Goal: Task Accomplishment & Management: Use online tool/utility

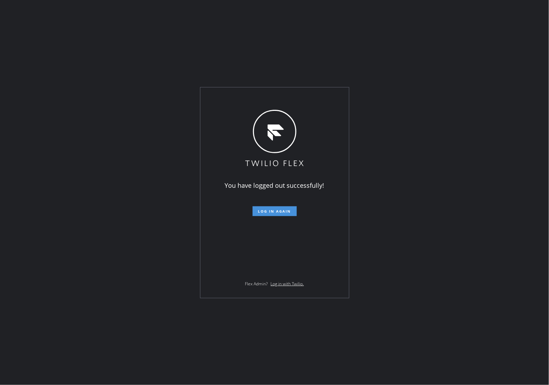
click at [276, 210] on span "Log in again" at bounding box center [274, 211] width 33 height 5
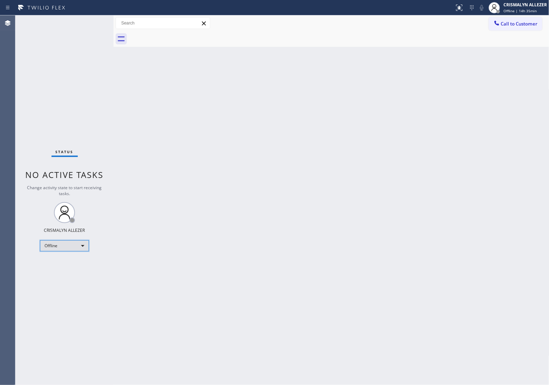
click at [79, 244] on div "Offline" at bounding box center [64, 246] width 49 height 11
click at [67, 273] on li "Unavailable" at bounding box center [64, 273] width 48 height 8
click at [511, 26] on span "Call to Customer" at bounding box center [519, 24] width 37 height 6
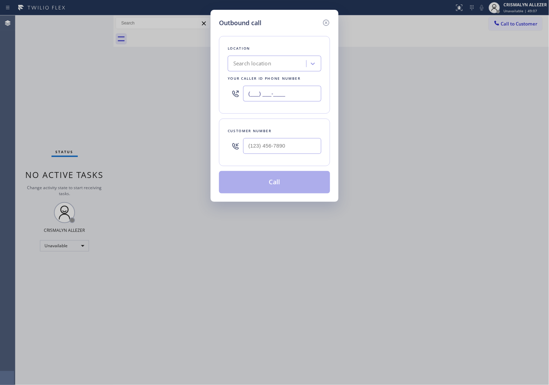
drag, startPoint x: 301, startPoint y: 95, endPoint x: 96, endPoint y: 87, distance: 205.7
click at [112, 88] on div "Outbound call Location Search location Your caller id phone number (___) ___-__…" at bounding box center [274, 192] width 549 height 385
paste input "646) 612-7492"
type input "(646) 612-7492"
click at [293, 154] on input "(___) ___-____" at bounding box center [282, 146] width 78 height 16
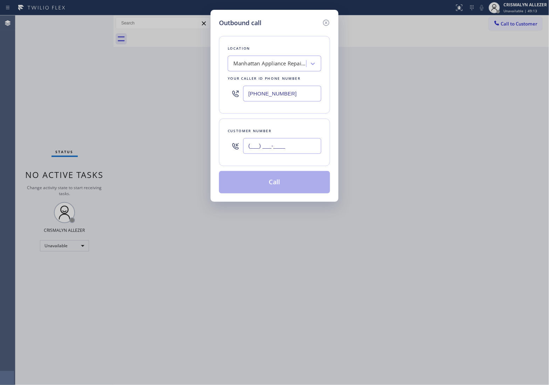
paste input "201) 466-1465"
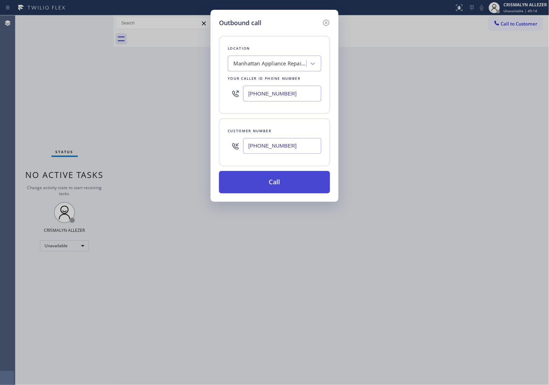
type input "(201) 466-1465"
click at [284, 187] on button "Call" at bounding box center [274, 182] width 111 height 22
click at [270, 184] on button "Call" at bounding box center [274, 182] width 111 height 22
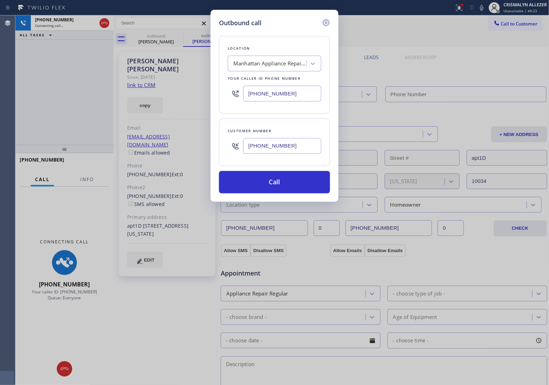
click at [327, 22] on icon at bounding box center [326, 23] width 6 height 6
type input "(646) 612-7492"
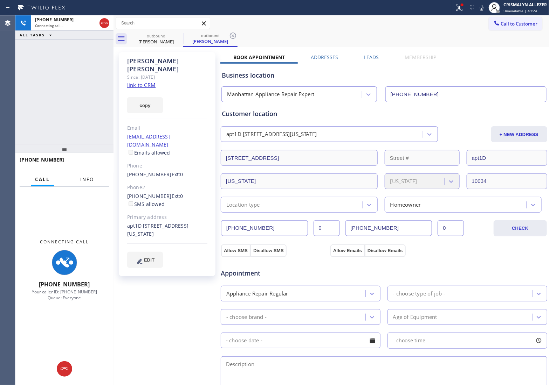
click at [83, 177] on span "Info" at bounding box center [87, 179] width 14 height 6
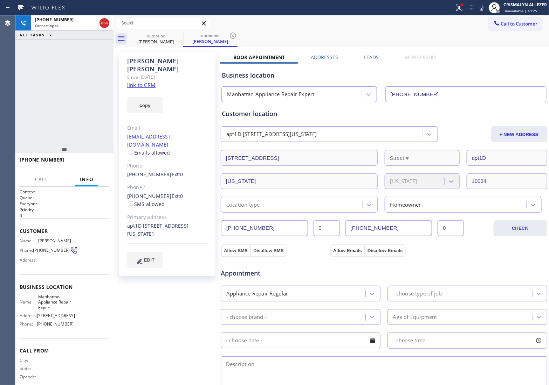
click at [146, 82] on link "link to CRM" at bounding box center [141, 85] width 28 height 7
click at [103, 23] on icon at bounding box center [104, 23] width 6 height 2
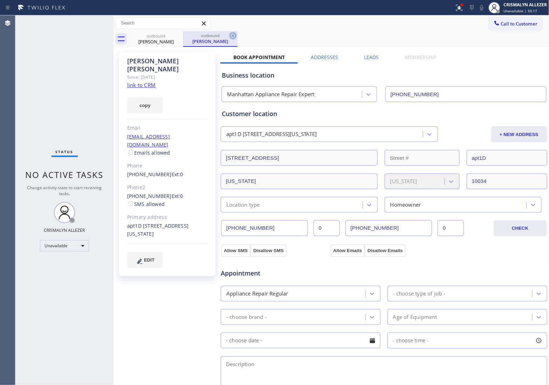
click at [232, 34] on icon at bounding box center [233, 36] width 8 height 8
drag, startPoint x: 179, startPoint y: 35, endPoint x: 254, endPoint y: 37, distance: 75.0
click at [180, 36] on icon at bounding box center [178, 36] width 8 height 8
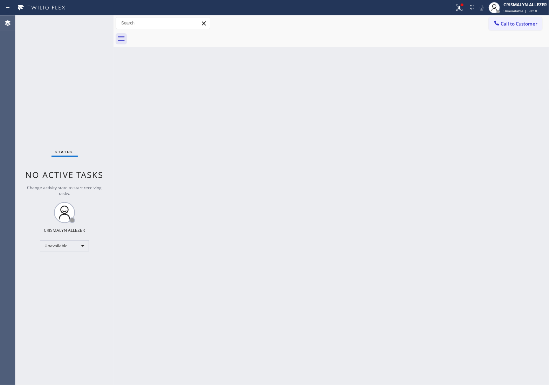
click at [508, 15] on div "Call to Customer Outbound call Location Manhattan Appliance Repair Expert Your …" at bounding box center [331, 23] width 436 height 16
click at [505, 27] on button "Call to Customer" at bounding box center [515, 23] width 54 height 13
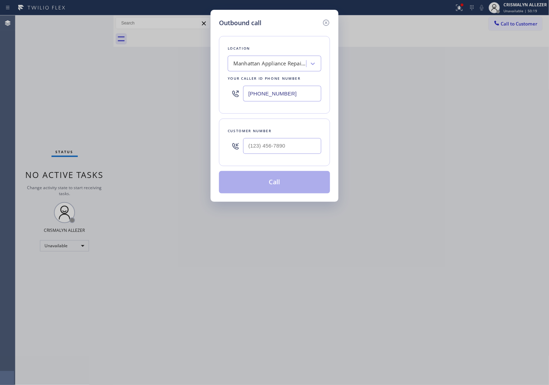
click at [299, 156] on div at bounding box center [282, 146] width 78 height 23
click at [302, 148] on input "(___) ___-____" at bounding box center [282, 146] width 78 height 16
paste input "310) 621-2681"
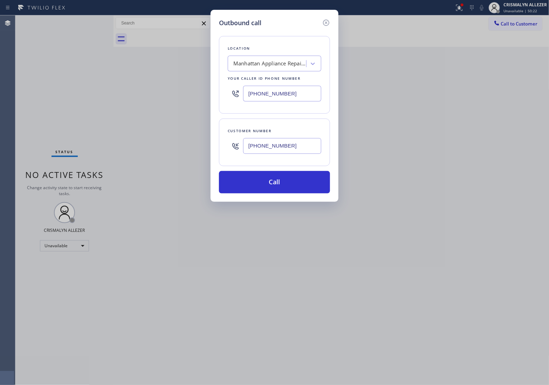
type input "[PHONE_NUMBER]"
drag, startPoint x: 302, startPoint y: 93, endPoint x: 158, endPoint y: 87, distance: 144.4
click at [158, 87] on div "Outbound call Location Manhattan Appliance Repair Expert Your caller id phone n…" at bounding box center [274, 192] width 549 height 385
paste input "855) 731-495"
type input "[PHONE_NUMBER]"
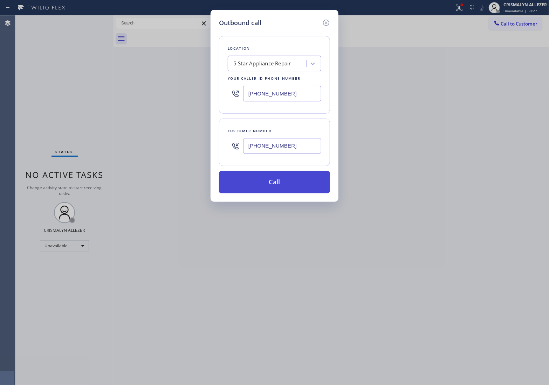
click at [268, 184] on button "Call" at bounding box center [274, 182] width 111 height 22
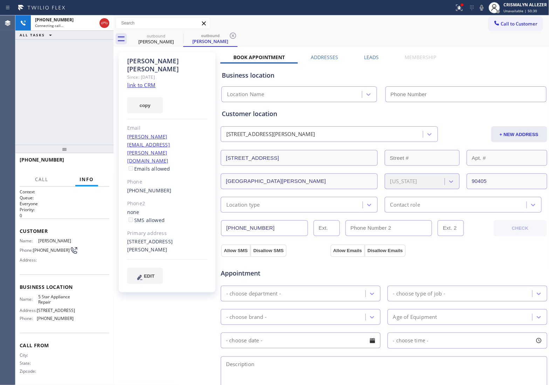
click at [141, 82] on link "link to CRM" at bounding box center [141, 85] width 28 height 7
type input "[PHONE_NUMBER]"
click at [88, 162] on span "HANG UP" at bounding box center [92, 163] width 21 height 5
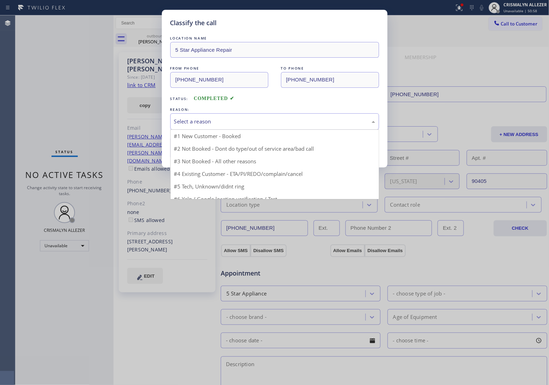
click at [267, 121] on div "Select a reason" at bounding box center [274, 122] width 201 height 8
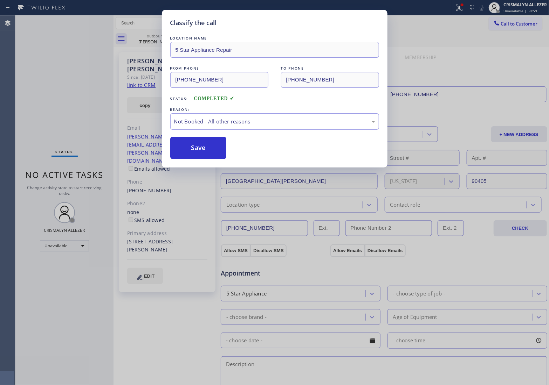
click at [196, 151] on button "Save" at bounding box center [198, 148] width 56 height 22
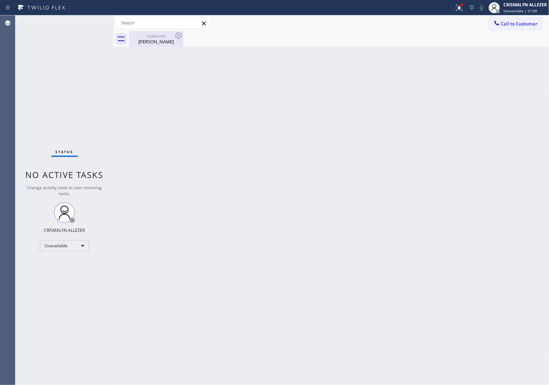
click at [153, 43] on div "David Antheil" at bounding box center [156, 42] width 53 height 6
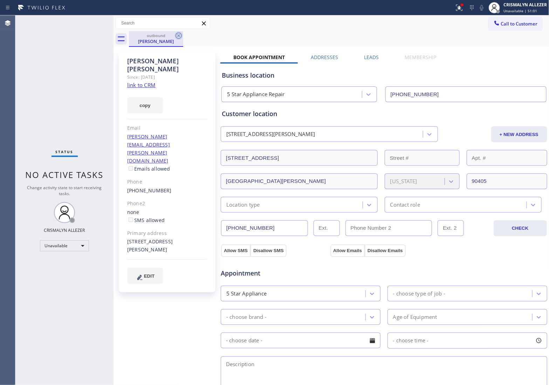
click at [178, 37] on icon at bounding box center [178, 36] width 6 height 6
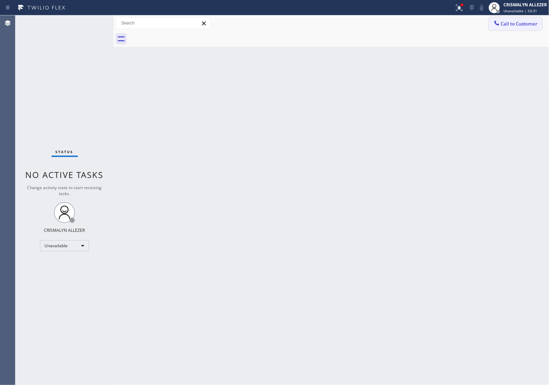
click at [514, 24] on span "Call to Customer" at bounding box center [519, 24] width 37 height 6
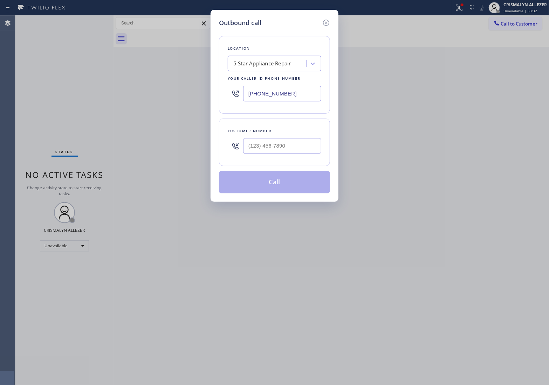
drag, startPoint x: 314, startPoint y: 95, endPoint x: 96, endPoint y: 86, distance: 218.3
click at [96, 86] on div "Outbound call Location 5 Star Appliance Repair Your caller id phone number [PHO…" at bounding box center [274, 192] width 549 height 385
paste input "714) 627-5469"
type input "[PHONE_NUMBER]"
click at [294, 144] on input "(___) ___-____" at bounding box center [282, 146] width 78 height 16
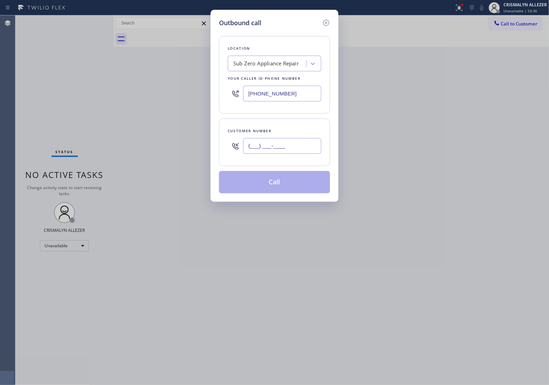
paste input "714) 469-8566"
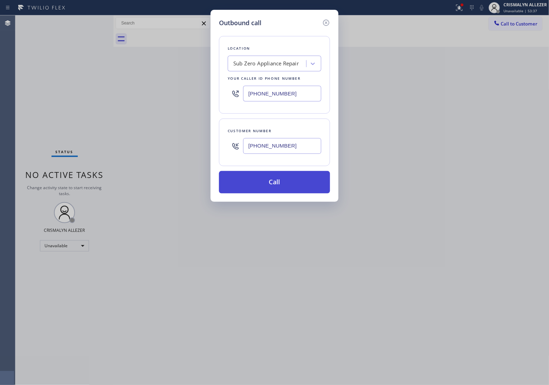
type input "[PHONE_NUMBER]"
click at [276, 186] on button "Call" at bounding box center [274, 182] width 111 height 22
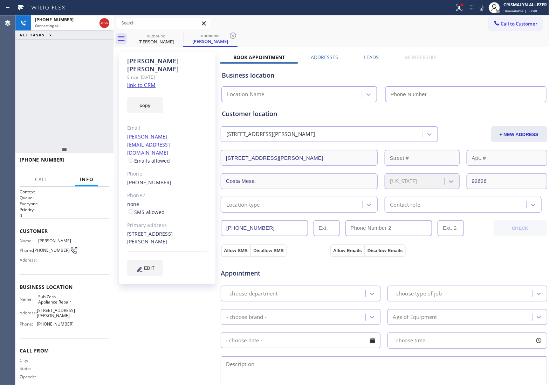
click at [148, 82] on link "link to CRM" at bounding box center [141, 85] width 28 height 7
type input "[PHONE_NUMBER]"
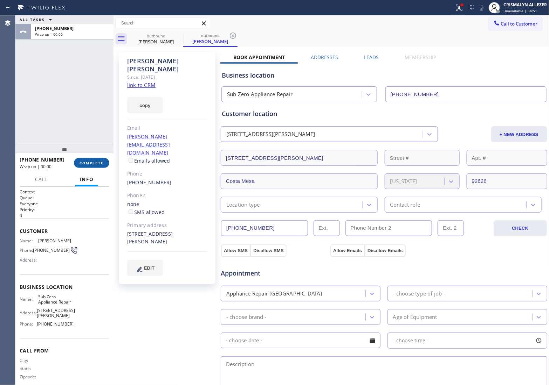
click at [91, 164] on span "COMPLETE" at bounding box center [91, 163] width 24 height 5
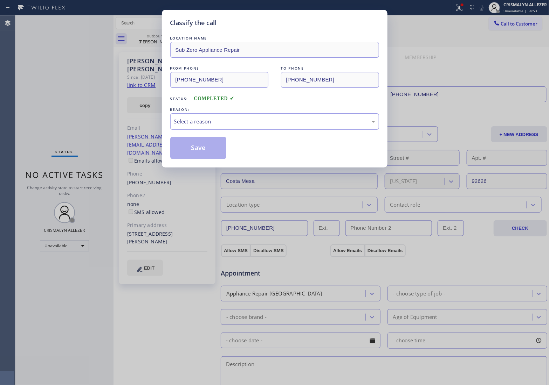
click at [291, 123] on div "Select a reason" at bounding box center [274, 122] width 201 height 8
click at [192, 148] on button "Save" at bounding box center [198, 148] width 56 height 22
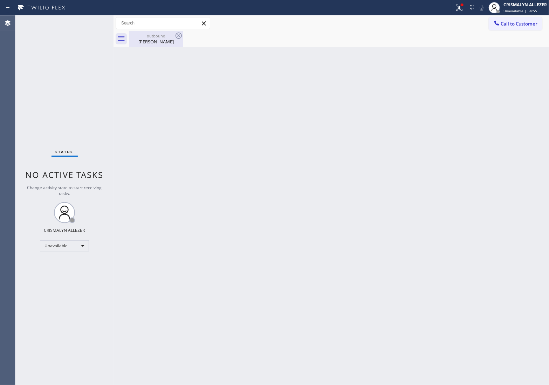
click at [146, 41] on div "Gary Pierce" at bounding box center [156, 42] width 53 height 6
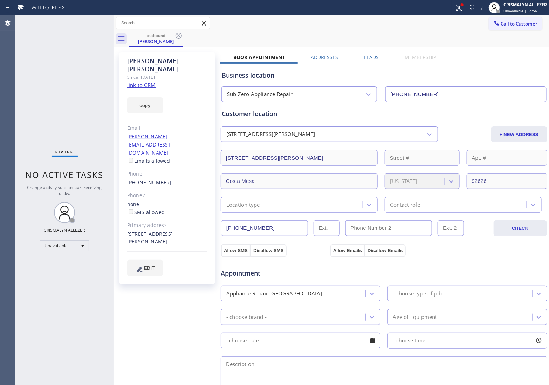
click at [373, 57] on label "Leads" at bounding box center [371, 57] width 15 height 7
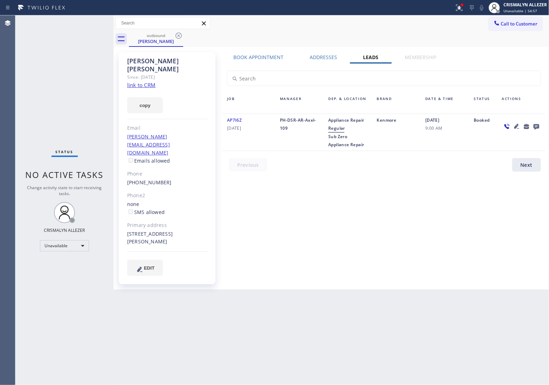
click at [536, 125] on icon at bounding box center [536, 127] width 6 height 6
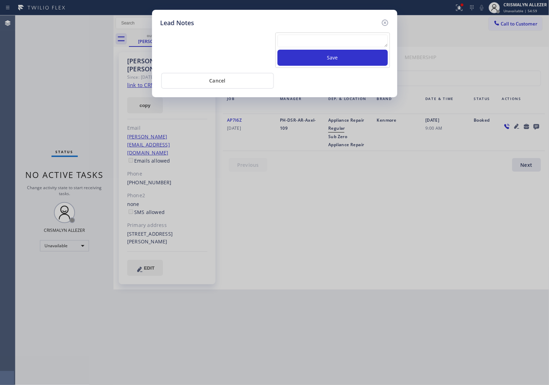
click at [319, 40] on textarea at bounding box center [332, 41] width 110 height 13
paste textarea "ALL GOOD FOR NOW, if cb xfer"
type textarea "ALL GOOD FOR NOW, if cb xfer"
click at [324, 63] on button "Save" at bounding box center [332, 58] width 110 height 16
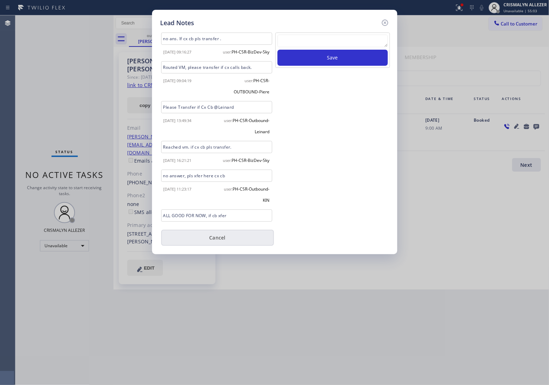
click at [214, 240] on button "Cancel" at bounding box center [217, 238] width 113 height 16
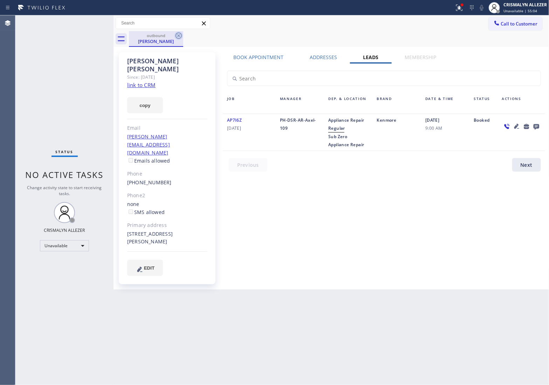
click at [179, 34] on icon at bounding box center [178, 36] width 8 height 8
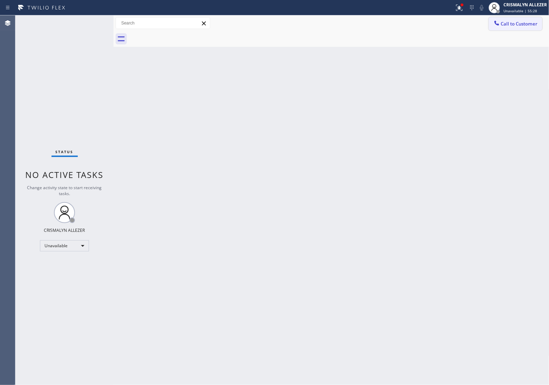
click at [524, 23] on span "Call to Customer" at bounding box center [519, 24] width 37 height 6
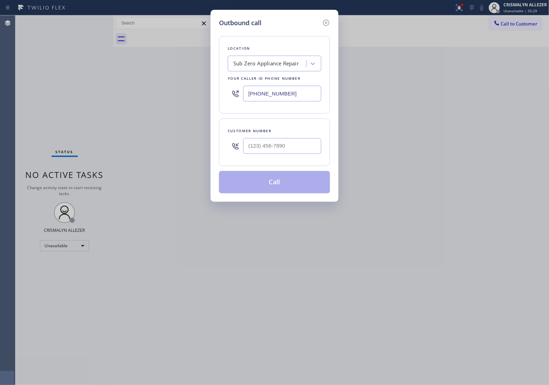
paste input "86) 655-9638"
drag, startPoint x: 307, startPoint y: 95, endPoint x: 132, endPoint y: 83, distance: 175.2
click at [132, 83] on div "Outbound call Location Sub Zero Appliance Repair Your caller id phone number (7…" at bounding box center [274, 192] width 549 height 385
type input "[PHONE_NUMBER]"
click at [288, 155] on div at bounding box center [282, 146] width 78 height 23
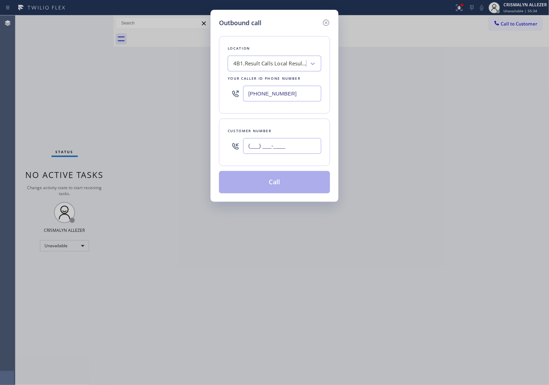
click at [291, 146] on input "(___) ___-____" at bounding box center [282, 146] width 78 height 16
paste input "text"
drag, startPoint x: 291, startPoint y: 146, endPoint x: 205, endPoint y: 148, distance: 86.1
click at [205, 148] on div "Outbound call Location 4B1.Result Calls Local Results Appliance Repair MI Your …" at bounding box center [274, 192] width 549 height 385
paste input "908) 500-4236"
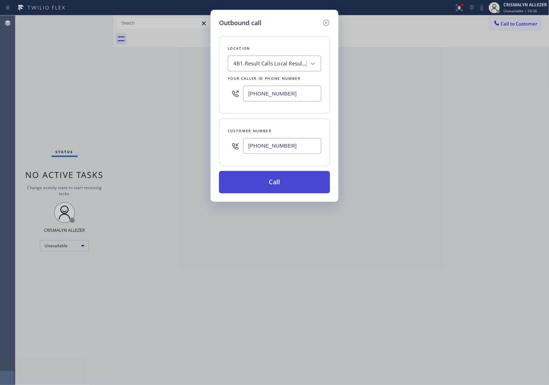
type input "[PHONE_NUMBER]"
click at [282, 190] on button "Call" at bounding box center [274, 182] width 111 height 22
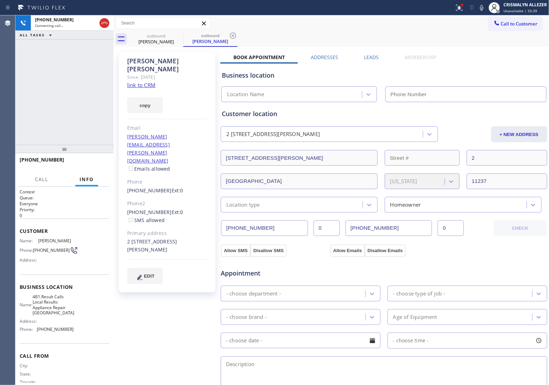
click at [132, 82] on link "link to CRM" at bounding box center [141, 85] width 28 height 7
type input "[PHONE_NUMBER]"
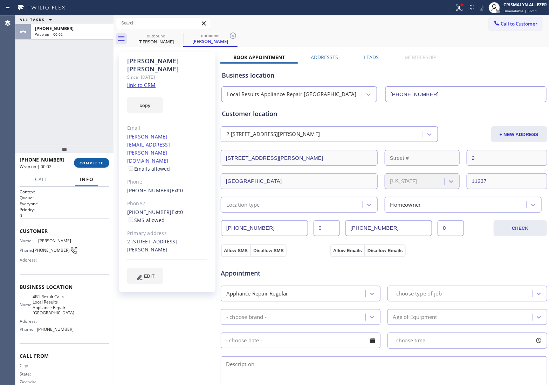
click at [85, 164] on span "COMPLETE" at bounding box center [91, 163] width 24 height 5
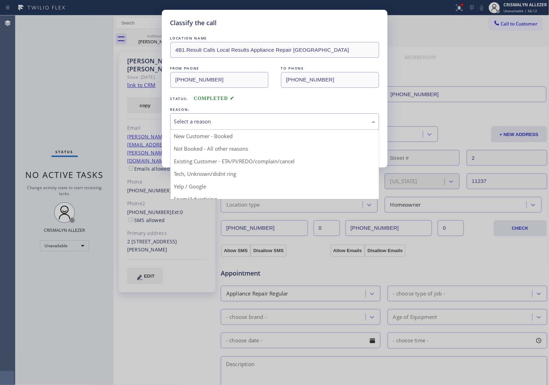
drag, startPoint x: 294, startPoint y: 124, endPoint x: 291, endPoint y: 126, distance: 4.5
click at [293, 124] on div "Select a reason" at bounding box center [274, 122] width 201 height 8
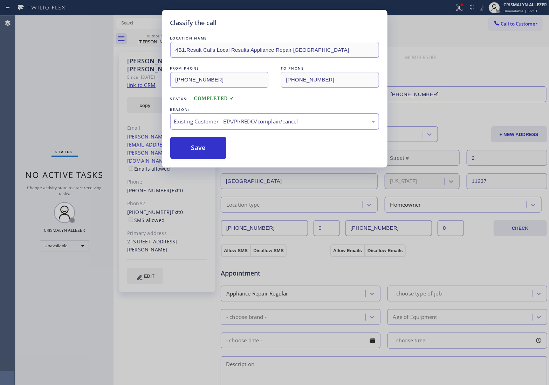
click at [195, 157] on button "Save" at bounding box center [198, 148] width 56 height 22
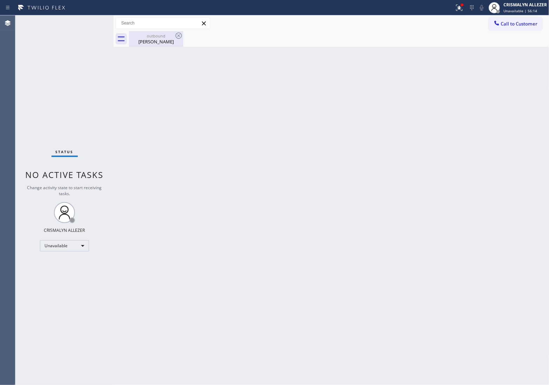
click at [156, 43] on div "Paola Rizzuto" at bounding box center [156, 42] width 53 height 6
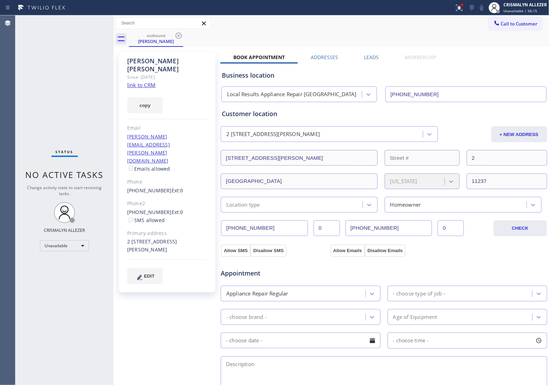
click at [365, 57] on label "Leads" at bounding box center [371, 57] width 15 height 7
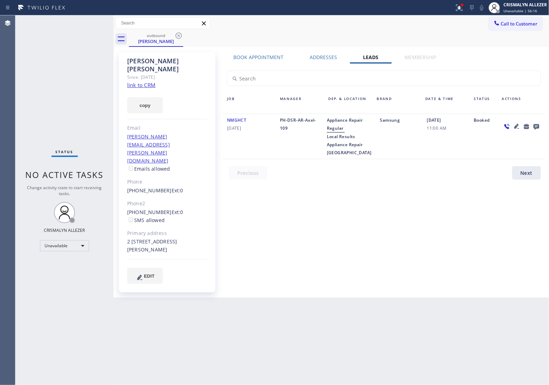
click at [534, 125] on icon at bounding box center [536, 127] width 6 height 6
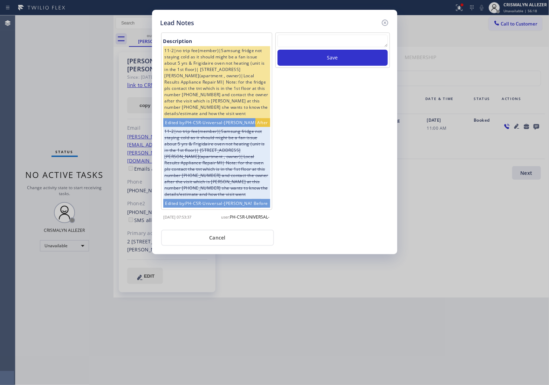
click at [335, 43] on textarea at bounding box center [332, 41] width 110 height 13
paste textarea "DON'T NEED SERVICE / NOT NTERESTED"
type textarea "DON'T NEED SERVICE / NOT INTERESTED then hung up"
click at [335, 60] on button "Save" at bounding box center [332, 58] width 110 height 16
click at [212, 238] on button "Cancel" at bounding box center [217, 238] width 113 height 16
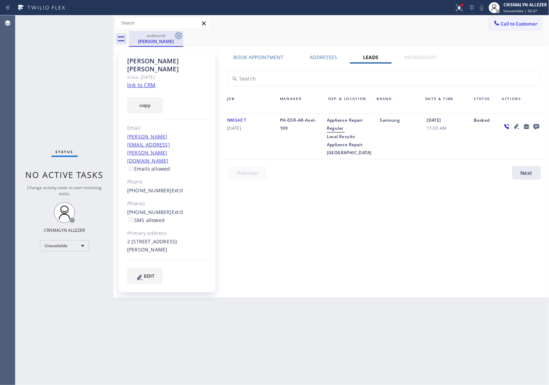
click at [179, 34] on icon at bounding box center [178, 36] width 6 height 6
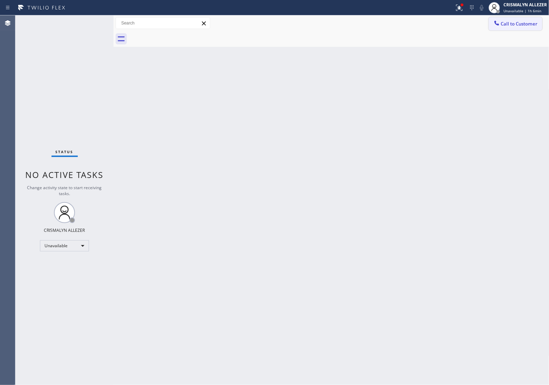
click at [510, 25] on span "Call to Customer" at bounding box center [519, 24] width 37 height 6
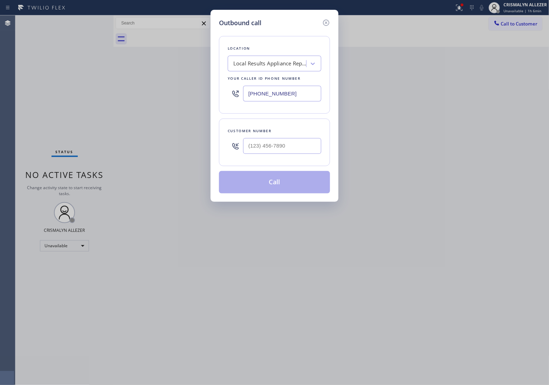
drag, startPoint x: 312, startPoint y: 91, endPoint x: 63, endPoint y: 77, distance: 249.3
click at [83, 83] on div "Outbound call Location Local Results Appliance Repair MI Your caller id phone n…" at bounding box center [274, 192] width 549 height 385
paste input "text"
type input "[PHONE_NUMBER]"
click at [287, 151] on input "(___) ___-____" at bounding box center [282, 146] width 78 height 16
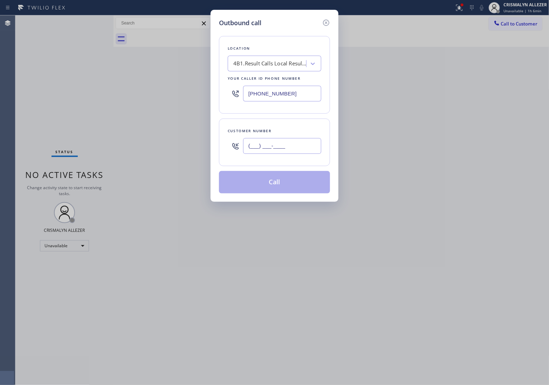
paste input "847) 630-3239"
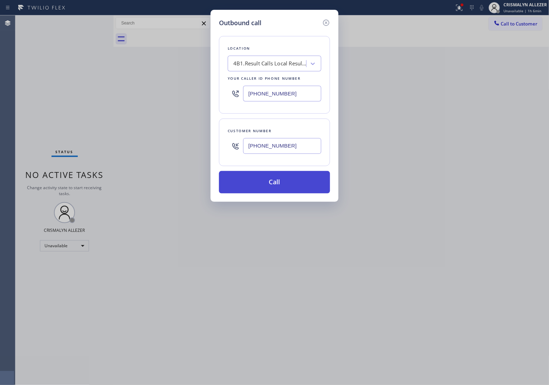
type input "(847) 630-3239"
click at [273, 184] on button "Call" at bounding box center [274, 182] width 111 height 22
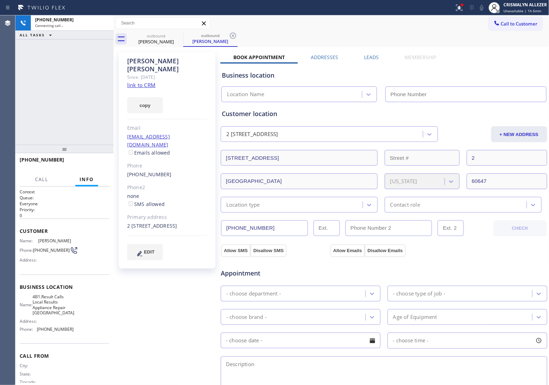
type input "[PHONE_NUMBER]"
click at [149, 82] on link "link to CRM" at bounding box center [141, 85] width 28 height 7
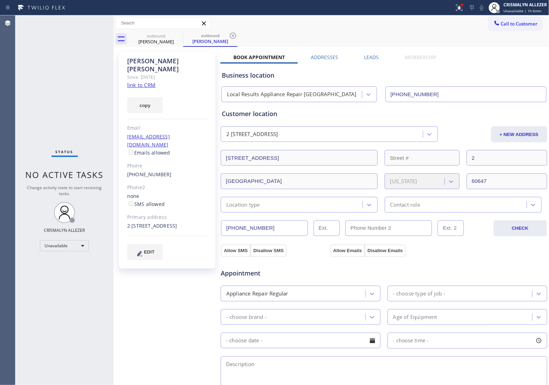
click at [370, 57] on label "Leads" at bounding box center [371, 57] width 15 height 7
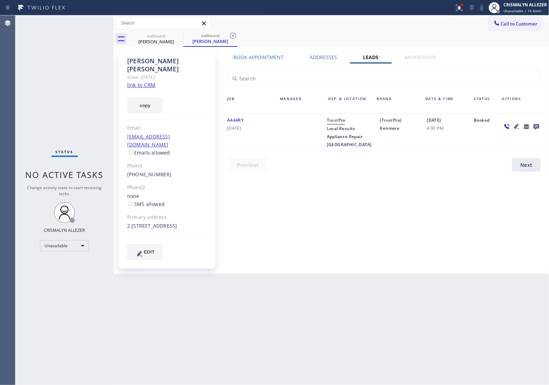
click at [536, 127] on icon at bounding box center [536, 127] width 6 height 6
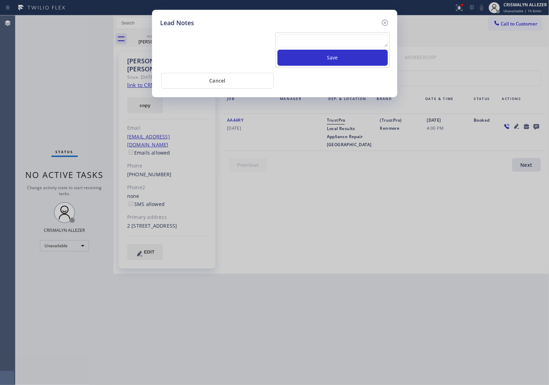
click at [325, 41] on textarea at bounding box center [332, 41] width 110 height 13
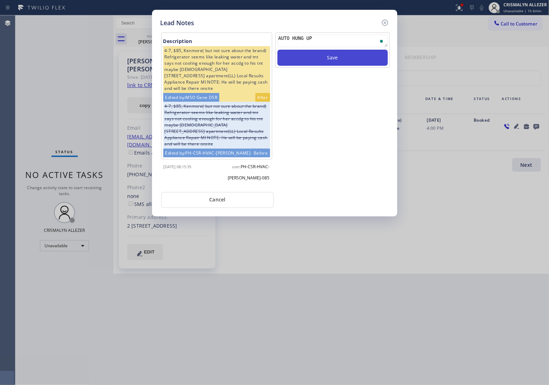
type textarea "AUTO HUNG UP"
click at [328, 62] on button "Save" at bounding box center [332, 58] width 110 height 16
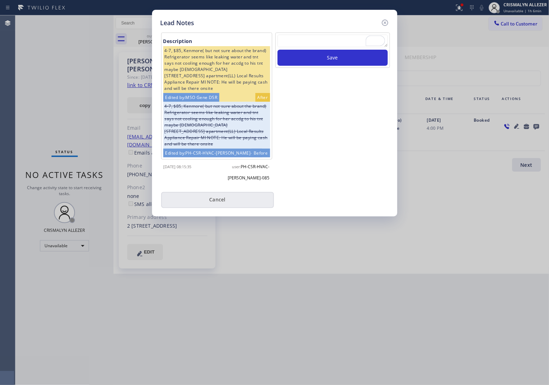
click at [226, 200] on button "Cancel" at bounding box center [217, 200] width 113 height 16
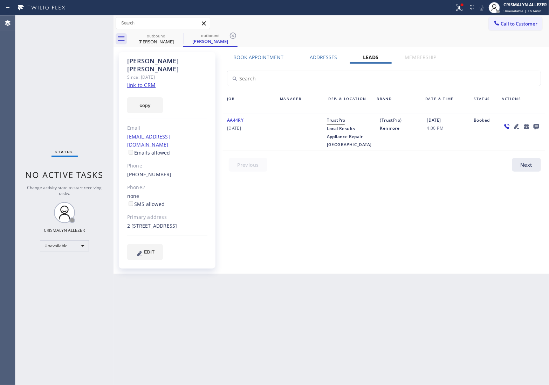
drag, startPoint x: 232, startPoint y: 34, endPoint x: 192, endPoint y: 40, distance: 40.6
click at [229, 35] on icon at bounding box center [233, 36] width 8 height 8
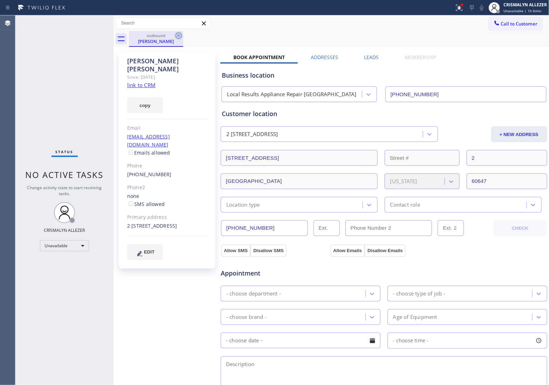
click at [179, 34] on icon at bounding box center [178, 36] width 8 height 8
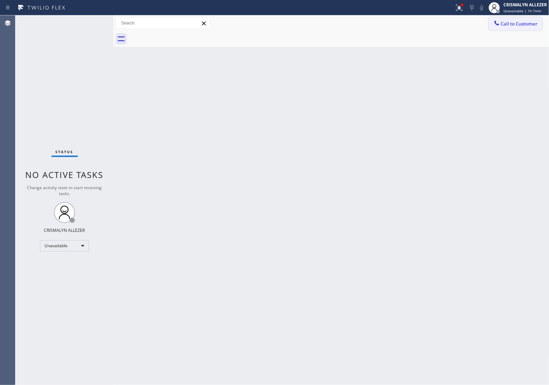
click at [517, 23] on span "Call to Customer" at bounding box center [519, 24] width 37 height 6
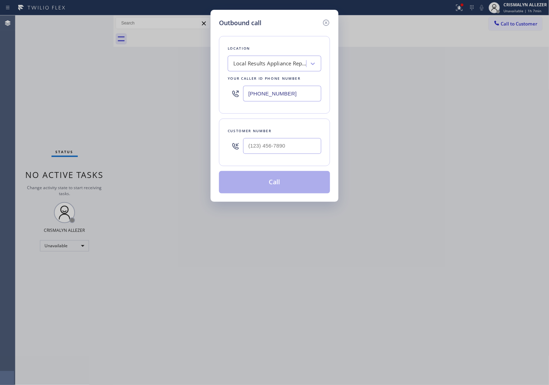
drag, startPoint x: 304, startPoint y: 93, endPoint x: 128, endPoint y: 100, distance: 175.9
click at [133, 99] on div "Outbound call Location Local Results Appliance Repair MI Your caller id phone n…" at bounding box center [274, 192] width 549 height 385
paste input "341) 888-6906"
type input "[PHONE_NUMBER]"
click at [282, 153] on input "(___) ___-____" at bounding box center [282, 146] width 78 height 16
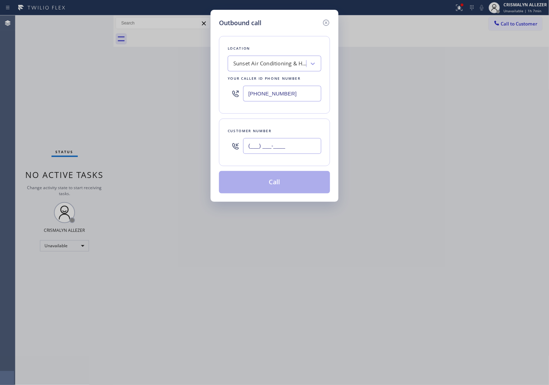
paste input "855) 663-9023"
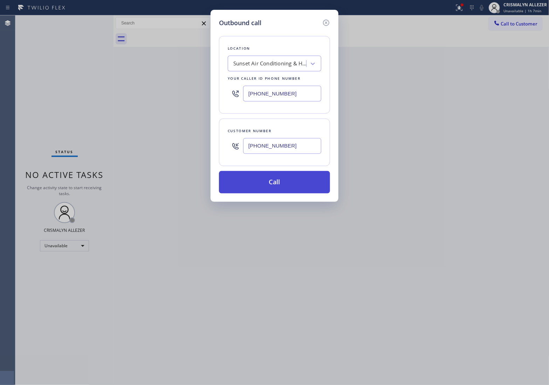
type input "[PHONE_NUMBER]"
click at [278, 185] on button "Call" at bounding box center [274, 182] width 111 height 22
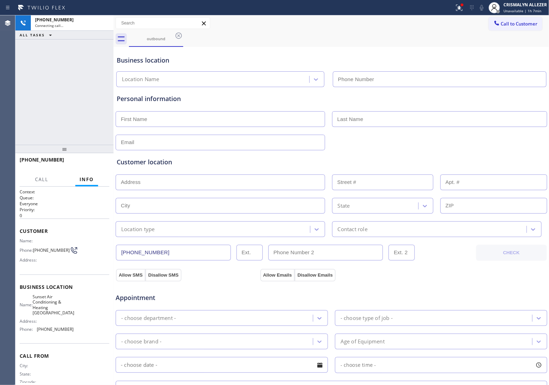
type input "[PHONE_NUMBER]"
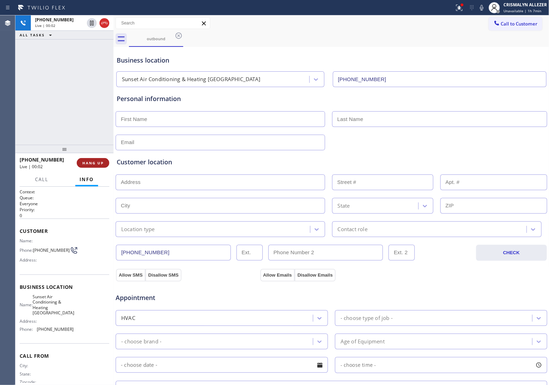
click at [95, 162] on span "HANG UP" at bounding box center [92, 163] width 21 height 5
click at [96, 166] on button "COMPLETE" at bounding box center [91, 163] width 35 height 10
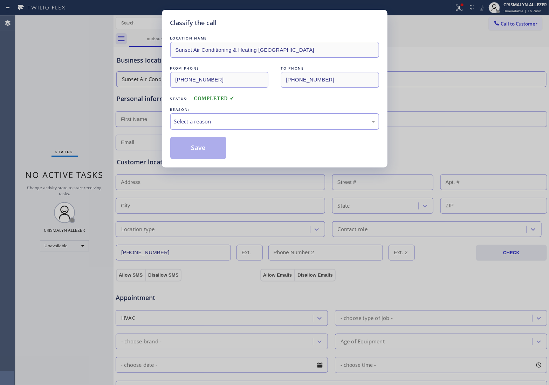
click at [284, 119] on div "Select a reason" at bounding box center [274, 122] width 201 height 8
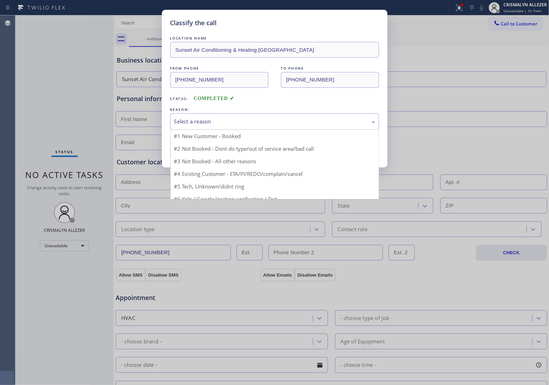
scroll to position [48, 0]
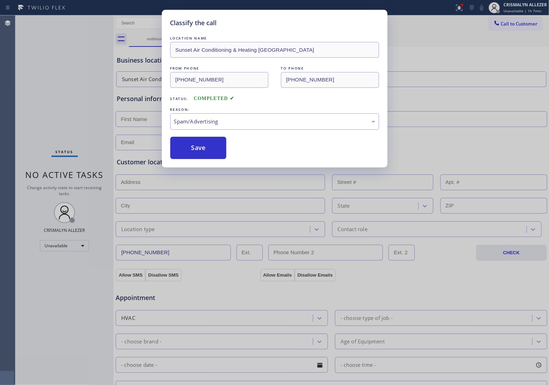
click at [205, 152] on button "Save" at bounding box center [198, 148] width 56 height 22
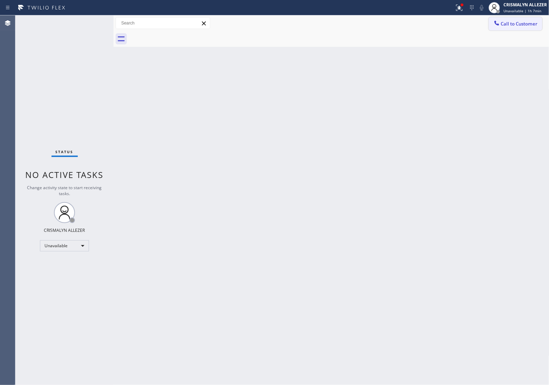
click at [509, 28] on button "Call to Customer" at bounding box center [515, 23] width 54 height 13
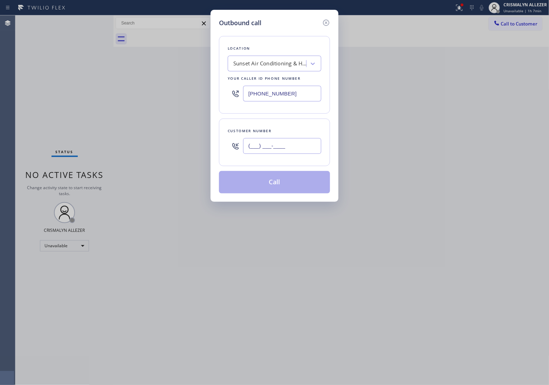
click at [309, 146] on input "(___) ___-____" at bounding box center [282, 146] width 78 height 16
paste input "855) 663-9023"
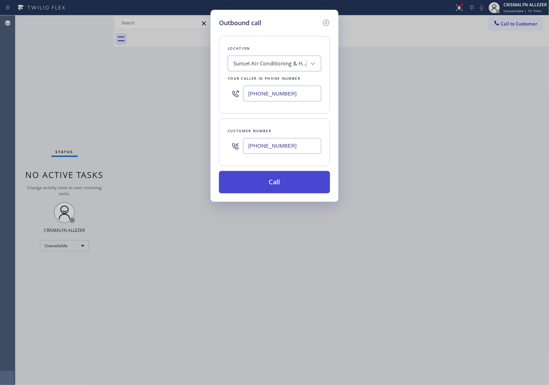
type input "[PHONE_NUMBER]"
click at [284, 184] on button "Call" at bounding box center [274, 182] width 111 height 22
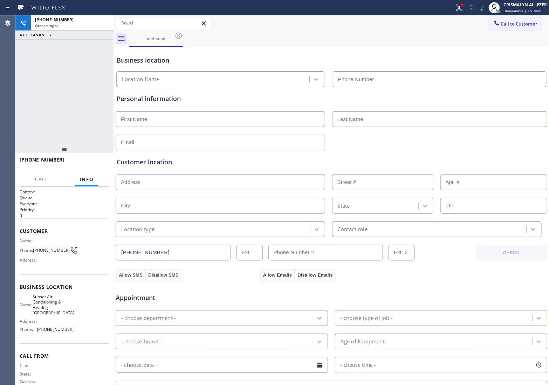
type input "[PHONE_NUMBER]"
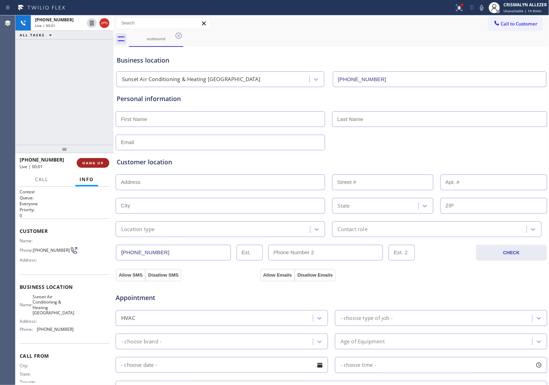
click at [88, 162] on span "HANG UP" at bounding box center [92, 163] width 21 height 5
click at [88, 162] on span "COMPLETE" at bounding box center [91, 163] width 24 height 5
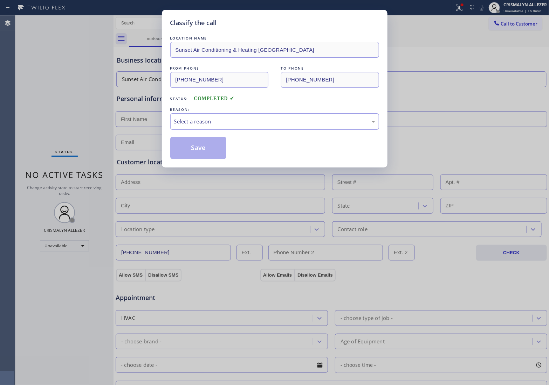
click at [244, 128] on div "Select a reason" at bounding box center [274, 121] width 209 height 16
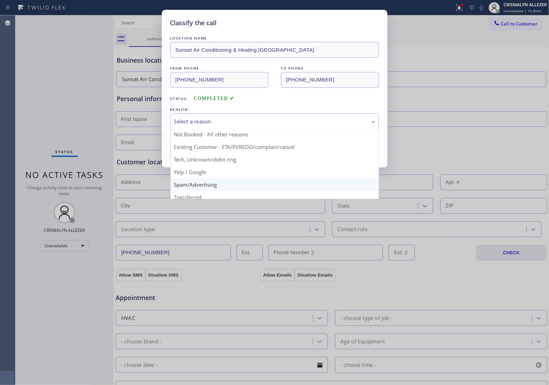
scroll to position [22, 0]
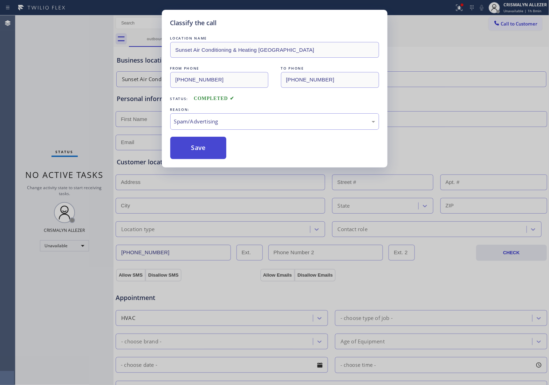
click at [207, 152] on button "Save" at bounding box center [198, 148] width 56 height 22
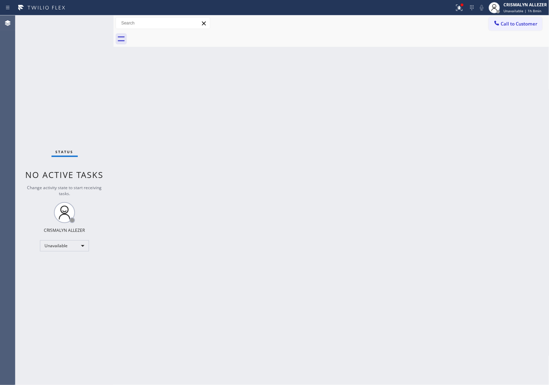
click at [512, 24] on span "Call to Customer" at bounding box center [519, 24] width 37 height 6
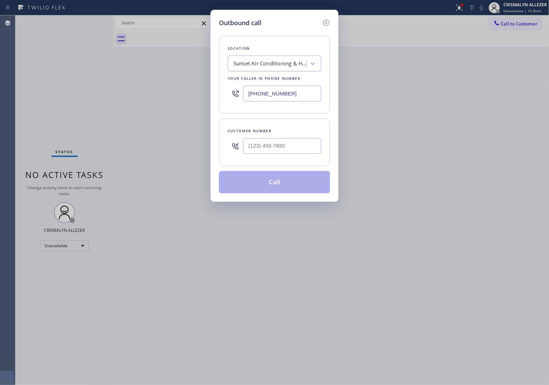
drag, startPoint x: 310, startPoint y: 95, endPoint x: 88, endPoint y: 105, distance: 222.5
click at [122, 101] on div "Outbound call Location Sunset Air Conditioning & Heating San Leandro Your calle…" at bounding box center [274, 192] width 549 height 385
paste input "732) 800-9088"
type input "(732) 800-9088"
click at [293, 147] on input "(___) ___-____" at bounding box center [282, 146] width 78 height 16
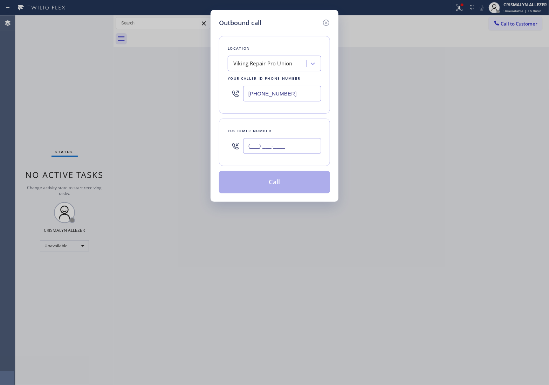
paste input "732) 209-7488"
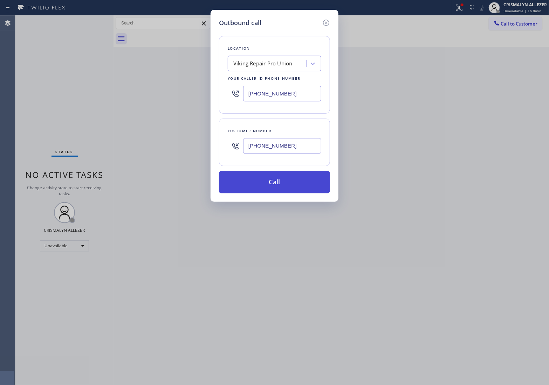
type input "(732) 209-7488"
click at [276, 184] on button "Call" at bounding box center [274, 182] width 111 height 22
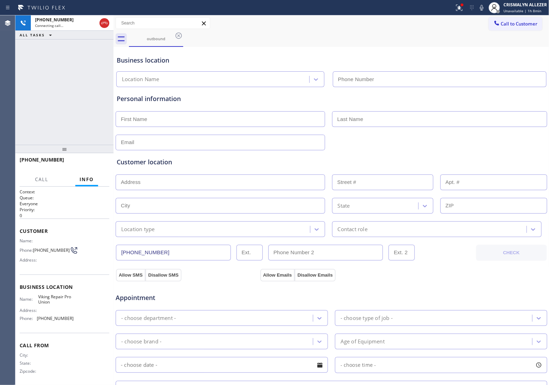
type input "(732) 800-9088"
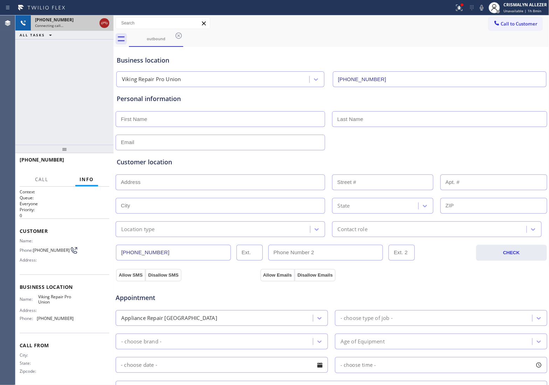
click at [105, 22] on icon at bounding box center [104, 23] width 8 height 8
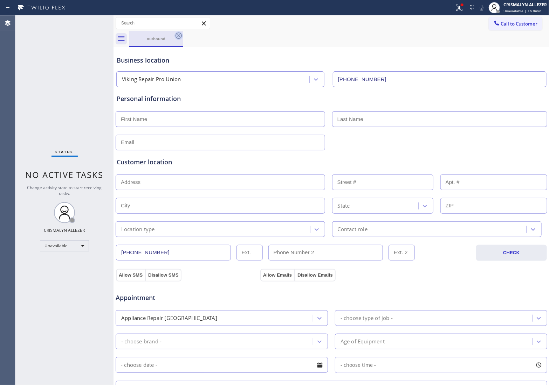
click at [179, 38] on icon at bounding box center [178, 36] width 8 height 8
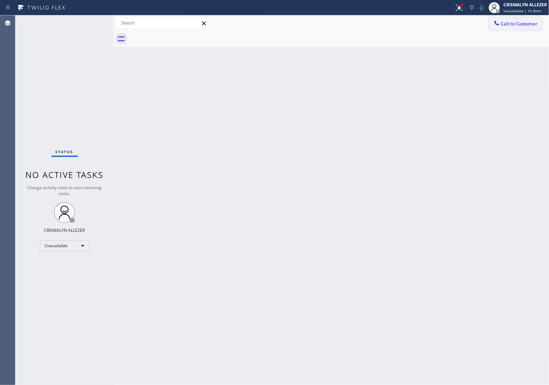
click at [501, 24] on span "Call to Customer" at bounding box center [519, 24] width 37 height 6
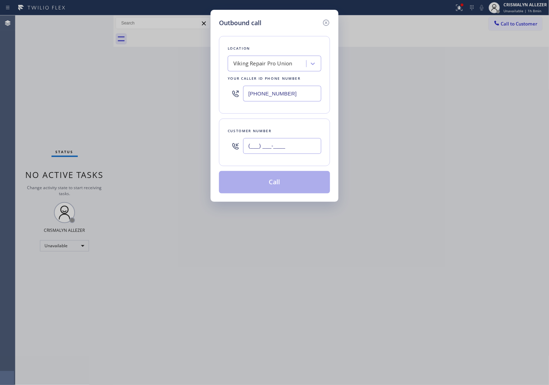
click at [298, 142] on input "(___) ___-____" at bounding box center [282, 146] width 78 height 16
paste input "732) 209-7488"
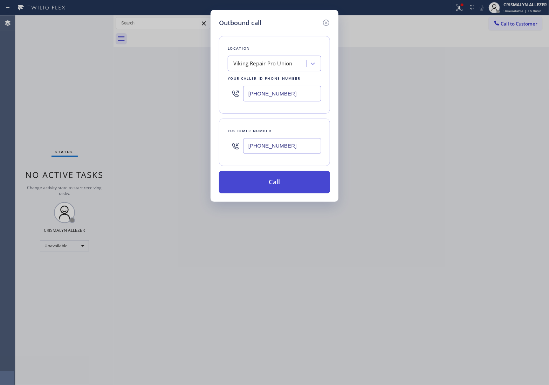
type input "(732) 209-7488"
click at [277, 189] on button "Call" at bounding box center [274, 182] width 111 height 22
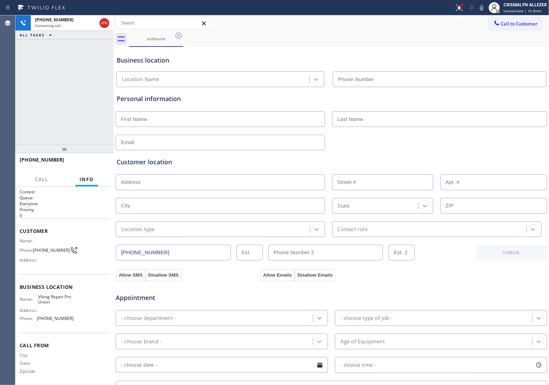
type input "(732) 800-9088"
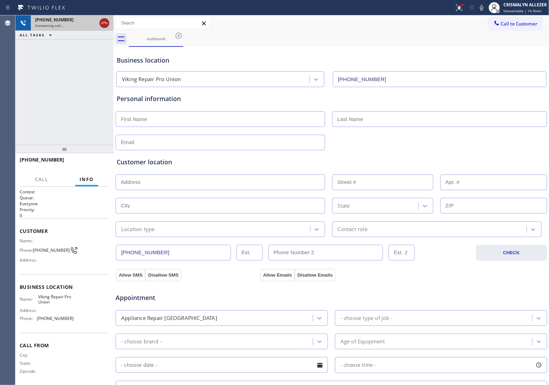
click at [105, 25] on icon at bounding box center [104, 23] width 8 height 8
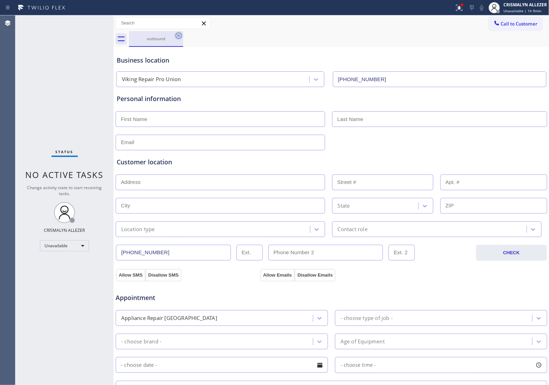
click at [177, 36] on icon at bounding box center [178, 36] width 8 height 8
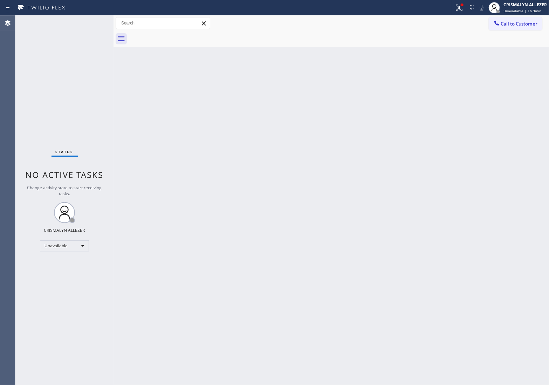
click at [517, 34] on div at bounding box center [339, 39] width 420 height 16
click at [517, 29] on button "Call to Customer" at bounding box center [515, 23] width 54 height 13
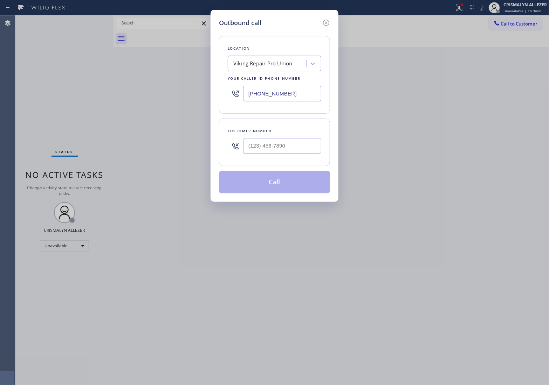
drag, startPoint x: 312, startPoint y: 91, endPoint x: 126, endPoint y: 91, distance: 185.6
click at [126, 91] on div "Outbound call Location Viking Repair Pro Union Your caller id phone number (732…" at bounding box center [274, 192] width 549 height 385
paste input "209-74"
drag, startPoint x: 298, startPoint y: 94, endPoint x: 188, endPoint y: 144, distance: 120.9
click at [114, 97] on div "Outbound call Location Viking Repair Pro Union Your caller id phone number (732…" at bounding box center [274, 192] width 549 height 385
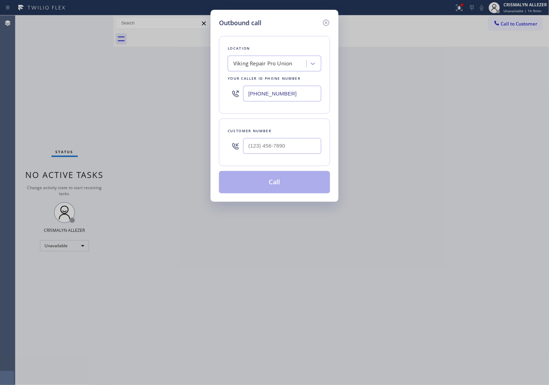
paste input "929) 322-2849"
type input "[PHONE_NUMBER]"
click at [308, 151] on input "(___) ___-____" at bounding box center [282, 146] width 78 height 16
paste input "516) 989-1894"
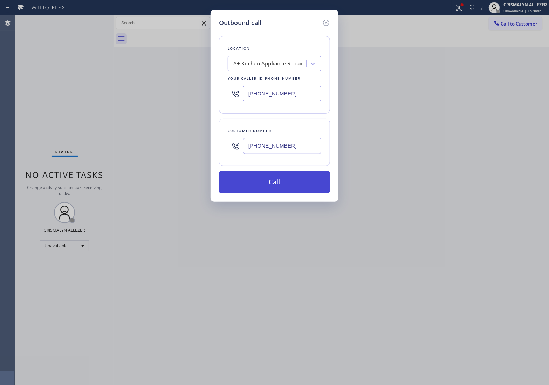
type input "[PHONE_NUMBER]"
click at [285, 181] on button "Call" at bounding box center [274, 182] width 111 height 22
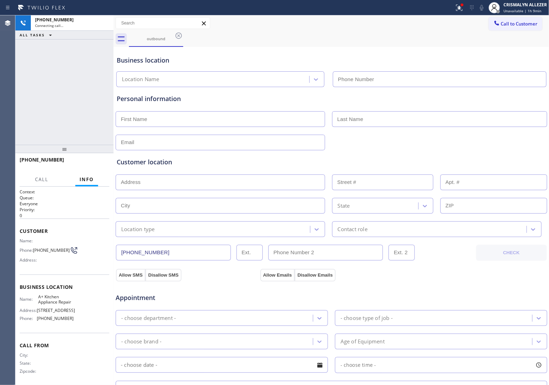
type input "[PHONE_NUMBER]"
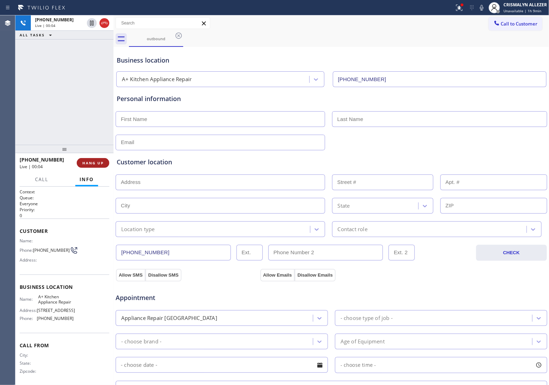
click at [90, 163] on span "HANG UP" at bounding box center [92, 163] width 21 height 5
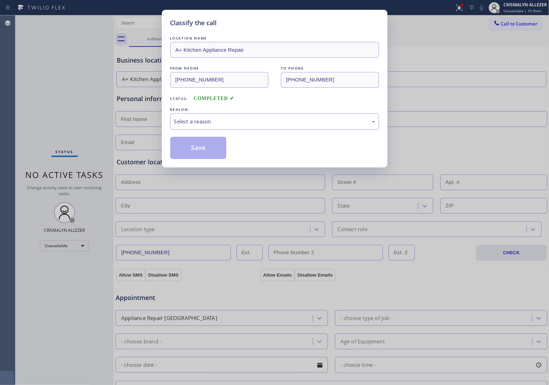
click at [245, 127] on div "Select a reason" at bounding box center [274, 121] width 209 height 16
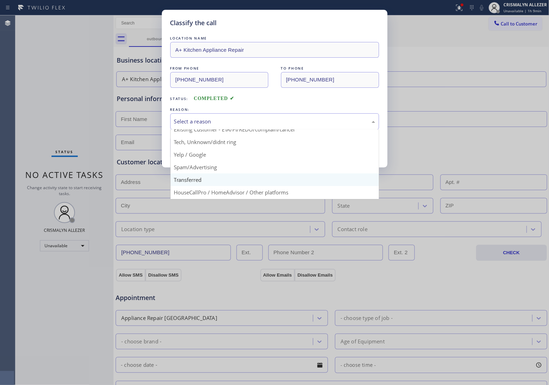
scroll to position [48, 0]
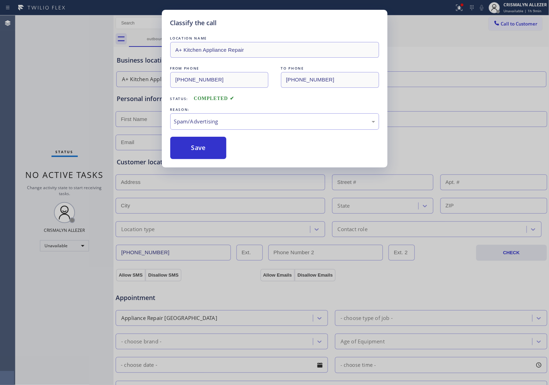
click at [212, 153] on button "Save" at bounding box center [198, 148] width 56 height 22
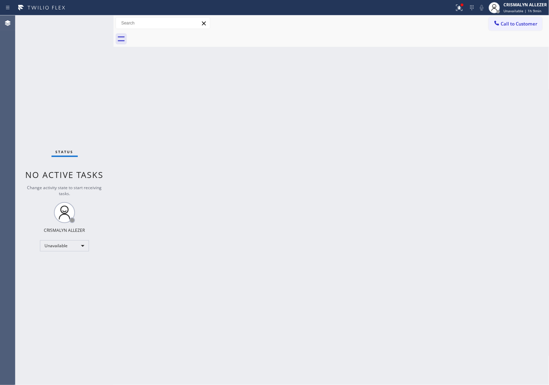
drag, startPoint x: 508, startPoint y: 25, endPoint x: 500, endPoint y: 30, distance: 9.9
click at [508, 25] on span "Call to Customer" at bounding box center [519, 24] width 37 height 6
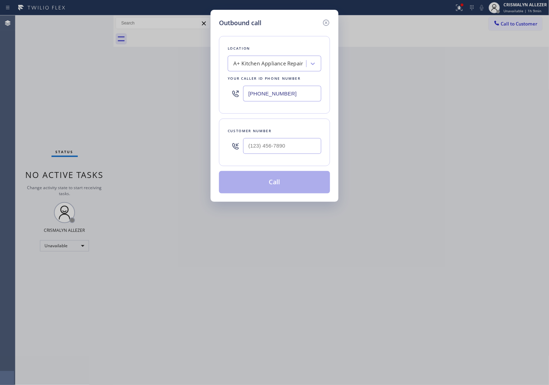
drag, startPoint x: 302, startPoint y: 96, endPoint x: 139, endPoint y: 105, distance: 163.4
click at [143, 104] on div "Outbound call Location A+ Kitchen Appliance Repair Your caller id phone number …" at bounding box center [274, 192] width 549 height 385
paste input "516) 989-1894"
drag, startPoint x: 293, startPoint y: 95, endPoint x: 183, endPoint y: 93, distance: 110.3
click at [183, 93] on div "Outbound call Location A+ Kitchen Appliance Repair Your caller id phone number …" at bounding box center [274, 192] width 549 height 385
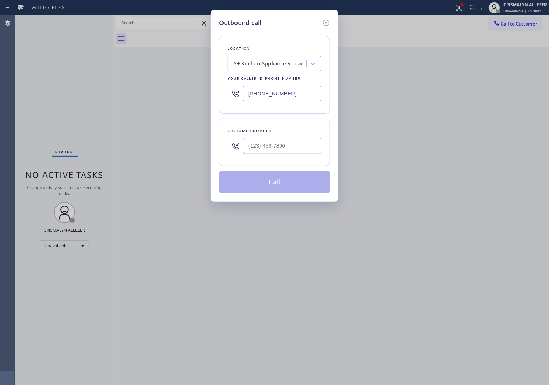
paste input "49) 570-4767"
type input "[PHONE_NUMBER]"
click at [282, 147] on input "(___) ___-____" at bounding box center [282, 146] width 78 height 16
paste input "949) 201-2998"
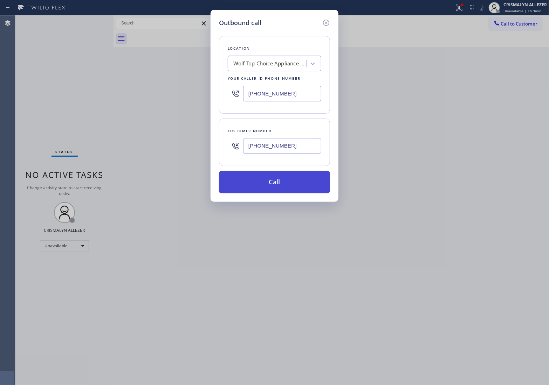
type input "[PHONE_NUMBER]"
click at [272, 181] on button "Call" at bounding box center [274, 182] width 111 height 22
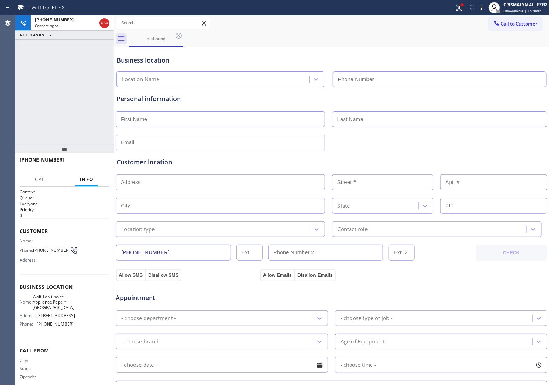
type input "[PHONE_NUMBER]"
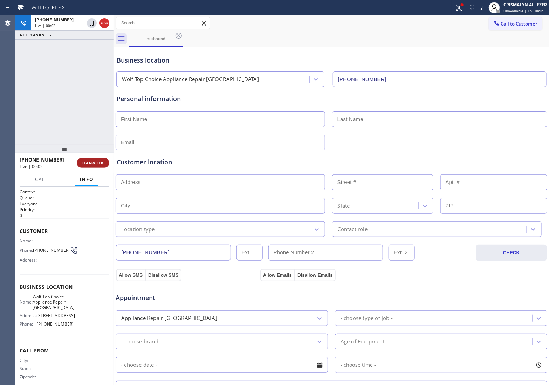
click at [90, 162] on span "HANG UP" at bounding box center [92, 163] width 21 height 5
click at [93, 163] on span "COMPLETE" at bounding box center [91, 163] width 24 height 5
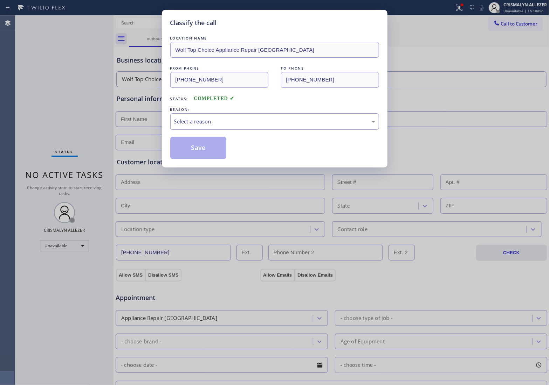
click at [273, 123] on div "Select a reason" at bounding box center [274, 122] width 201 height 8
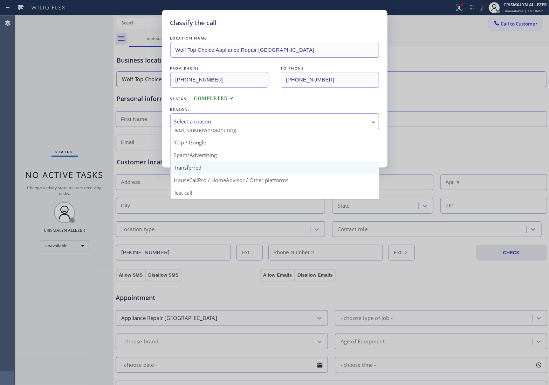
scroll to position [48, 0]
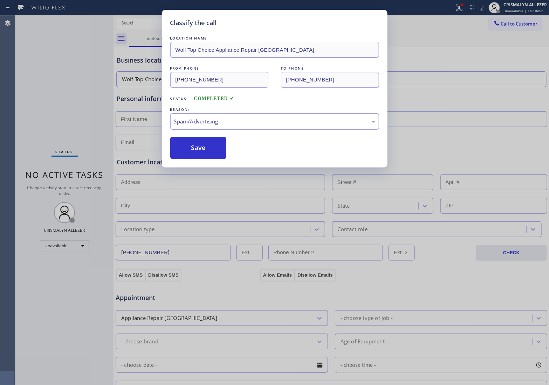
click at [200, 152] on button "Save" at bounding box center [198, 148] width 56 height 22
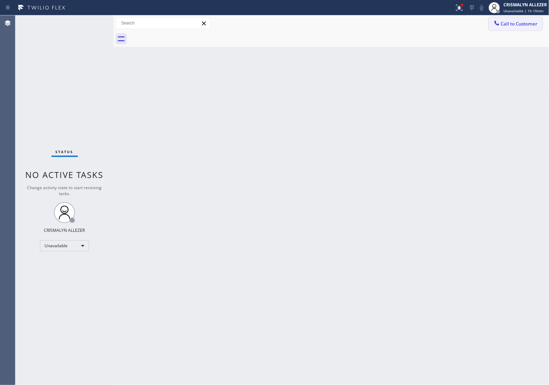
click at [521, 25] on span "Call to Customer" at bounding box center [519, 24] width 37 height 6
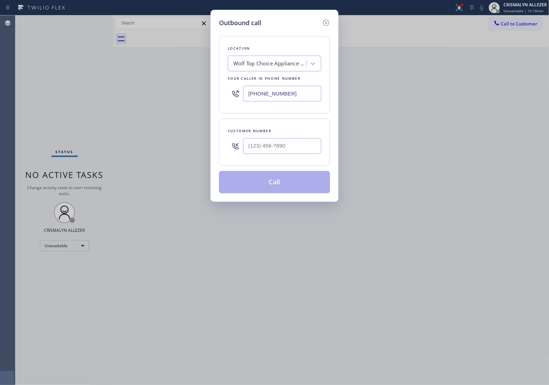
drag, startPoint x: 302, startPoint y: 93, endPoint x: 137, endPoint y: 114, distance: 166.5
click at [140, 114] on div "Outbound call Location Wolf Top Choice Appliance Repair Laguna Beach Your calle…" at bounding box center [274, 192] width 549 height 385
paste input "862) 292-4351"
type input "(862) 292-4351"
click at [268, 148] on input "(___) ___-____" at bounding box center [282, 146] width 78 height 16
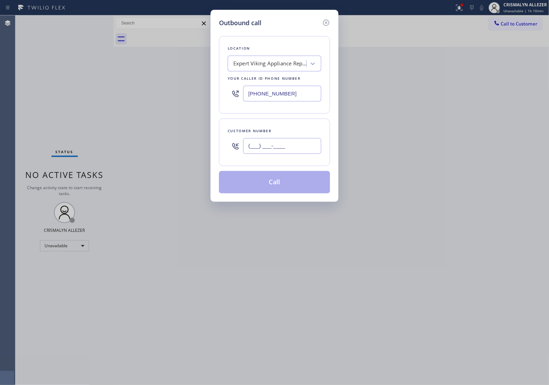
paste input "862) 314-4648"
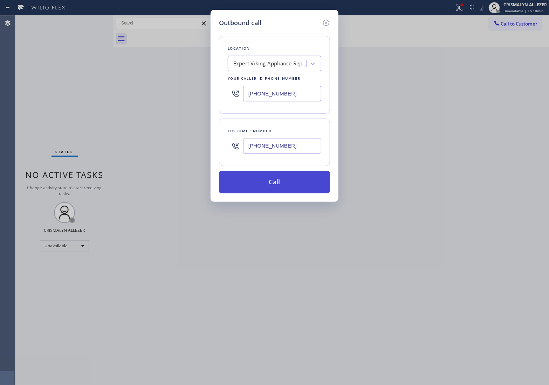
type input "(862) 314-4648"
click at [278, 189] on button "Call" at bounding box center [274, 182] width 111 height 22
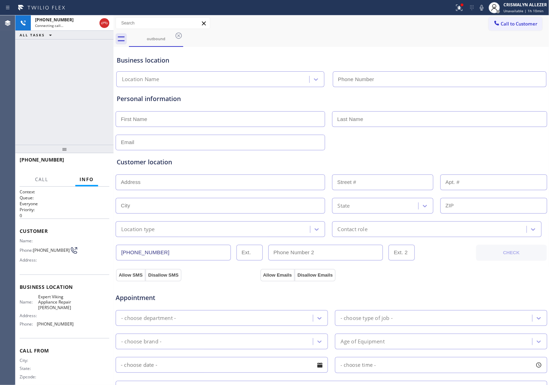
type input "(862) 292-4351"
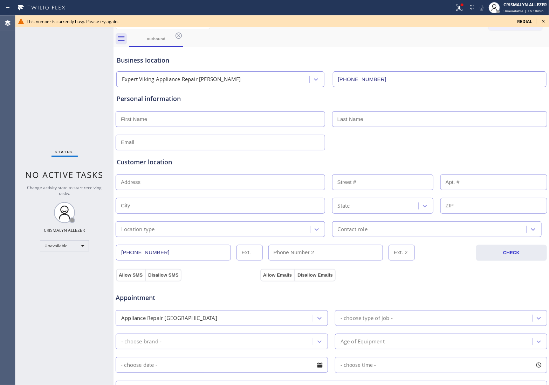
click at [542, 19] on icon at bounding box center [543, 21] width 8 height 8
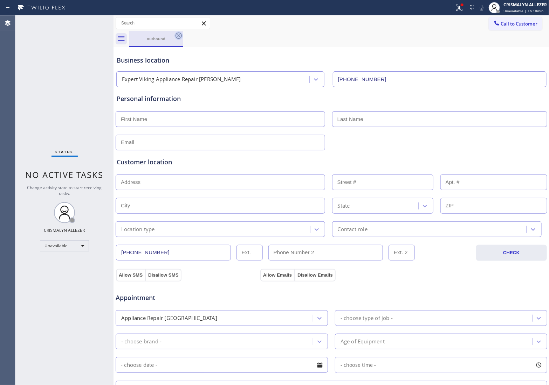
click at [179, 36] on icon at bounding box center [178, 36] width 8 height 8
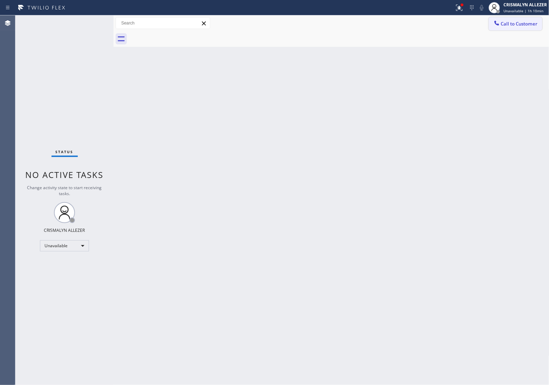
click at [515, 26] on span "Call to Customer" at bounding box center [519, 24] width 37 height 6
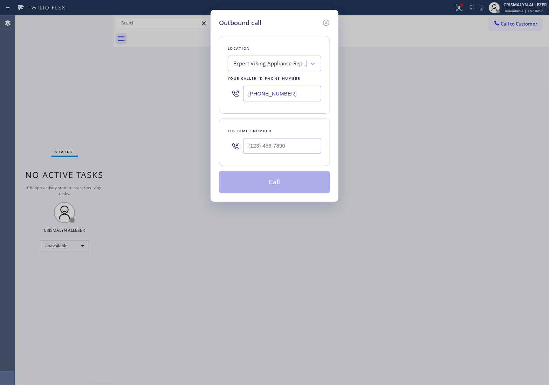
drag, startPoint x: 309, startPoint y: 98, endPoint x: 124, endPoint y: 107, distance: 185.8
click at [126, 106] on div "Outbound call Location Expert Viking Appliance Repair Clifton Your caller id ph…" at bounding box center [274, 192] width 549 height 385
paste input "551) 373-3929"
type input "[PHONE_NUMBER]"
click at [299, 150] on input "(___) ___-____" at bounding box center [282, 146] width 78 height 16
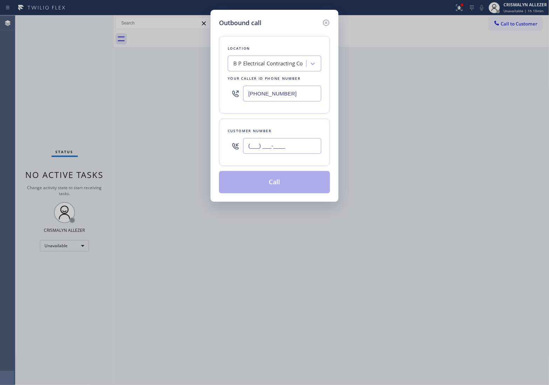
paste input "201) 927-6109"
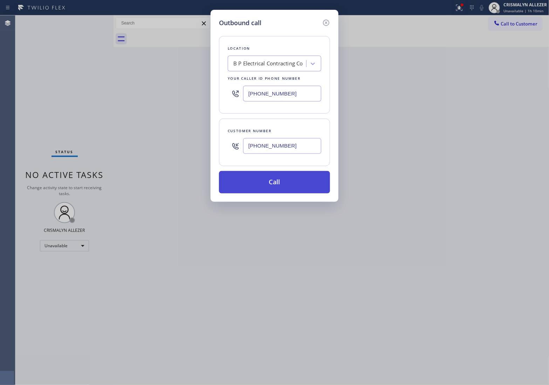
type input "[PHONE_NUMBER]"
click at [280, 186] on button "Call" at bounding box center [274, 182] width 111 height 22
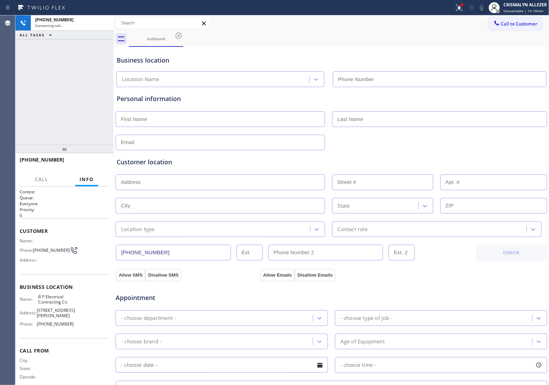
type input "[PHONE_NUMBER]"
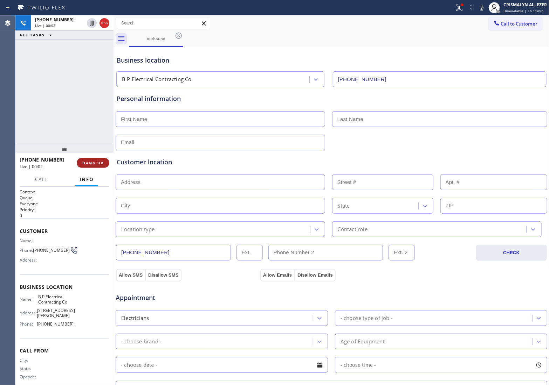
click at [89, 164] on span "HANG UP" at bounding box center [92, 163] width 21 height 5
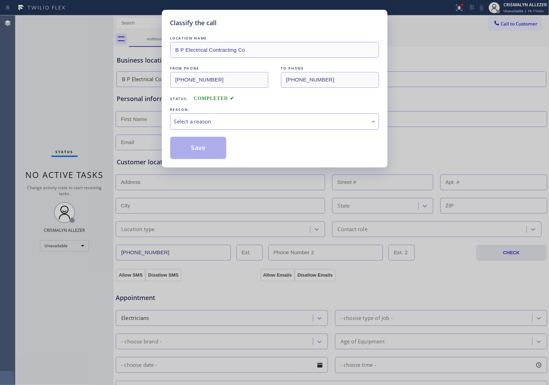
click at [281, 123] on div "Select a reason" at bounding box center [274, 122] width 201 height 8
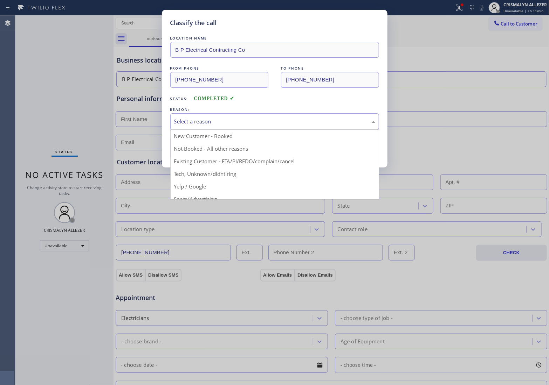
scroll to position [48, 0]
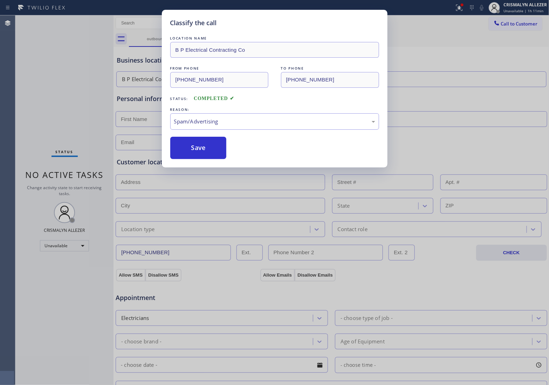
click at [206, 157] on button "Save" at bounding box center [198, 148] width 56 height 22
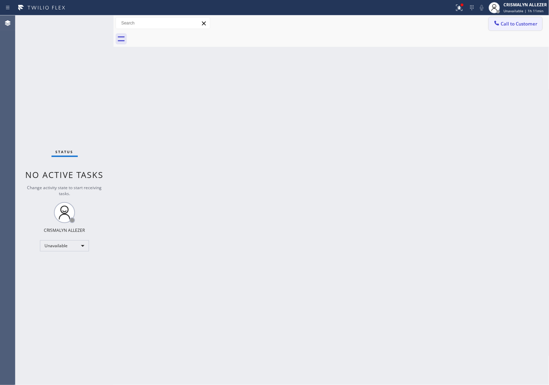
click at [515, 22] on span "Call to Customer" at bounding box center [519, 24] width 37 height 6
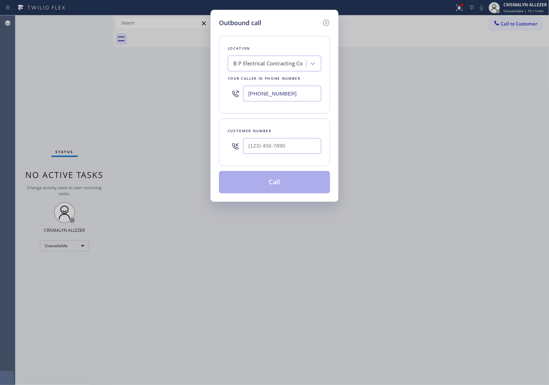
drag, startPoint x: 258, startPoint y: 100, endPoint x: 137, endPoint y: 104, distance: 120.5
click at [140, 103] on div "Outbound call Location B P Electrical Contracting Co Your caller id phone numbe…" at bounding box center [274, 192] width 549 height 385
paste input "201) 927-610"
type input "[PHONE_NUMBER]"
click at [295, 149] on input "(___) ___-____" at bounding box center [282, 146] width 78 height 16
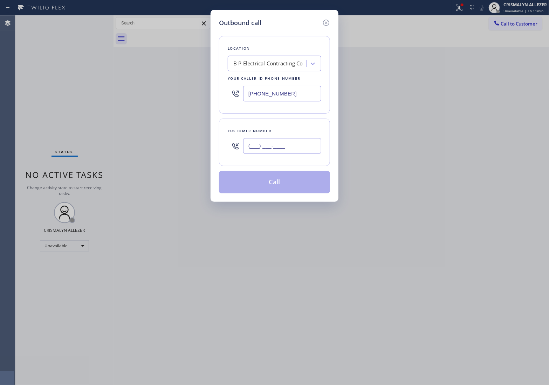
paste input "914) 427-7104"
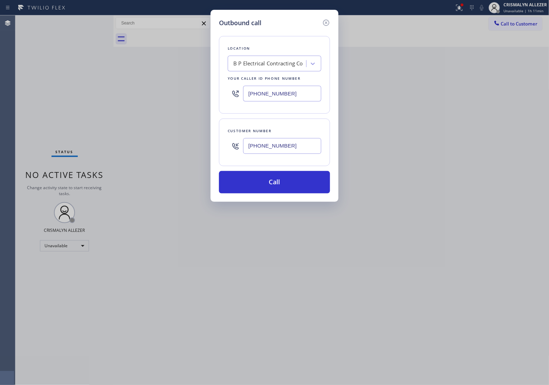
type input "[PHONE_NUMBER]"
drag, startPoint x: 284, startPoint y: 95, endPoint x: 186, endPoint y: 95, distance: 98.0
click at [186, 95] on div "Outbound call Location B P Electrical Contracting Co Your caller id phone numbe…" at bounding box center [274, 192] width 549 height 385
paste input "917) 979-9268"
type input "[PHONE_NUMBER]"
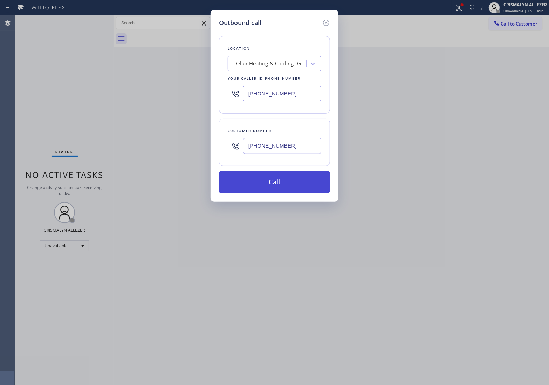
click at [279, 185] on button "Call" at bounding box center [274, 182] width 111 height 22
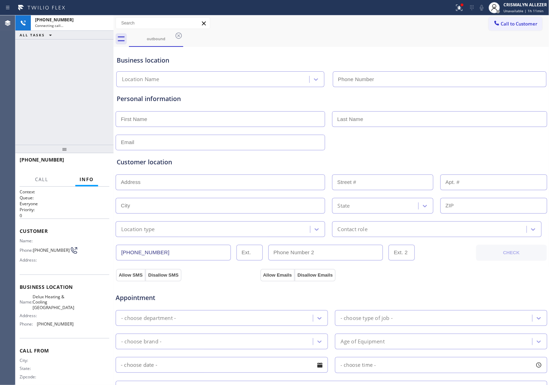
type input "[PHONE_NUMBER]"
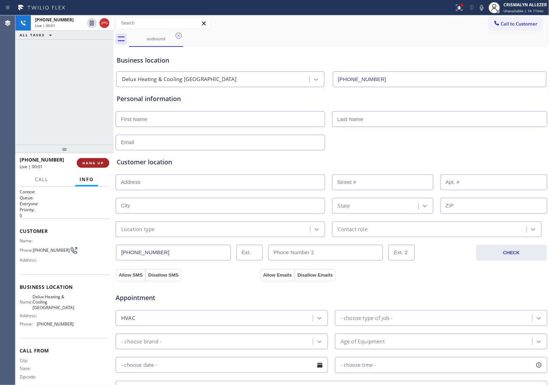
click at [88, 165] on span "HANG UP" at bounding box center [92, 163] width 21 height 5
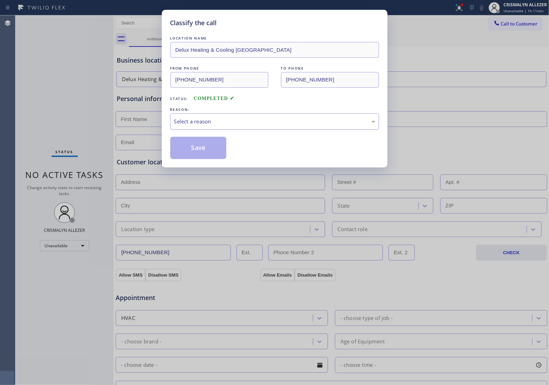
click at [248, 126] on div "Select a reason" at bounding box center [274, 122] width 201 height 8
click at [204, 148] on button "Save" at bounding box center [198, 148] width 56 height 22
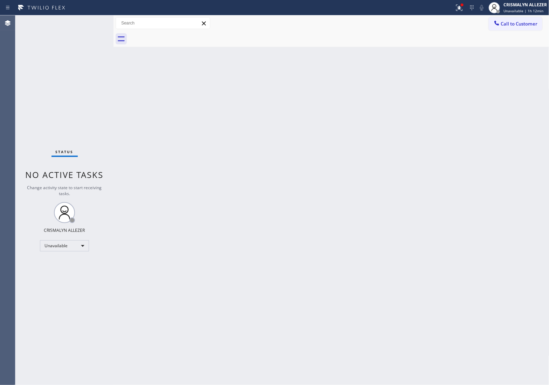
click at [396, 195] on div "Back to Dashboard Change Sender ID Customers Technicians Select a contact Outbo…" at bounding box center [331, 200] width 436 height 370
click at [517, 27] on button "Call to Customer" at bounding box center [515, 23] width 54 height 13
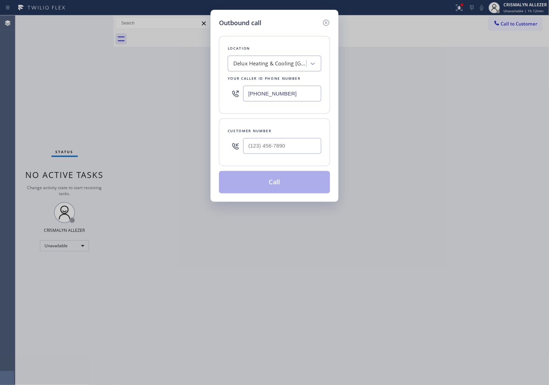
drag, startPoint x: 305, startPoint y: 94, endPoint x: 172, endPoint y: 102, distance: 132.9
click at [174, 102] on div "Outbound call Location Delux Heating & Cooling Lower Manhattan Your caller id p…" at bounding box center [274, 192] width 549 height 385
paste input "619) 639-4309"
type input "(619) 639-4309"
click at [294, 146] on input "(___) ___-____" at bounding box center [282, 146] width 78 height 16
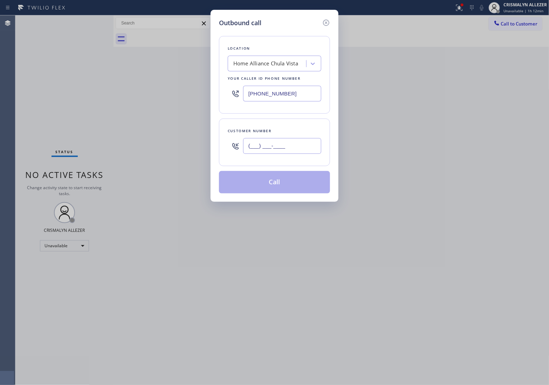
paste input "619) 638-2132"
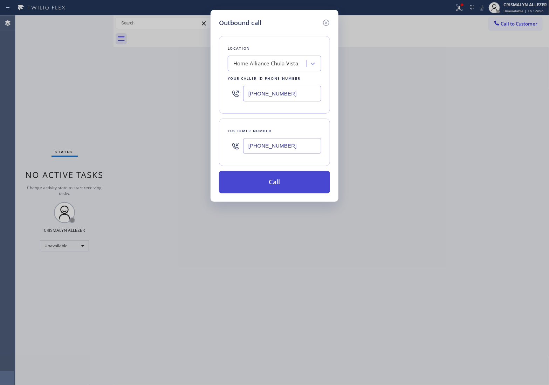
type input "(619) 638-2132"
click at [273, 189] on button "Call" at bounding box center [274, 182] width 111 height 22
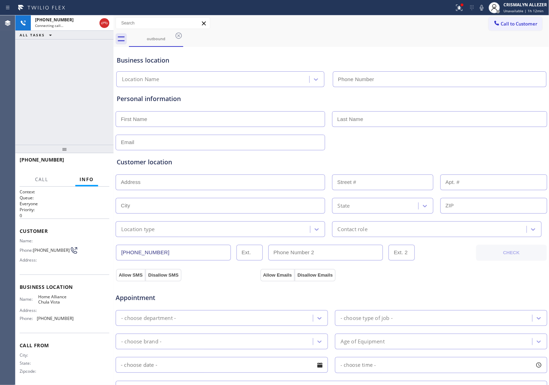
type input "(619) 639-4309"
click at [88, 68] on div "+16196382132 Connecting call… ALL TASKS ALL TASKS ACTIVE TASKS TASKS IN WRAP UP" at bounding box center [64, 80] width 98 height 130
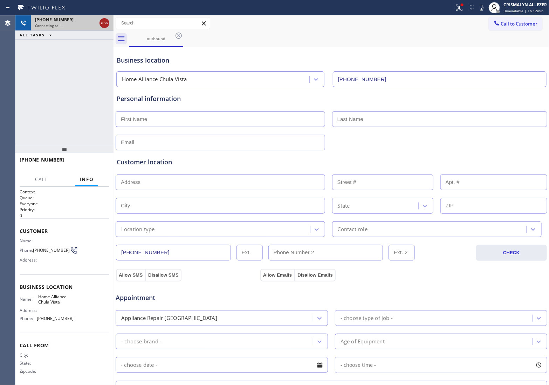
click at [103, 20] on icon at bounding box center [104, 23] width 8 height 8
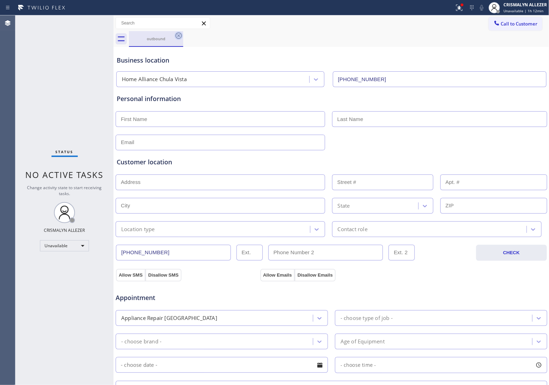
click at [180, 36] on icon at bounding box center [178, 36] width 8 height 8
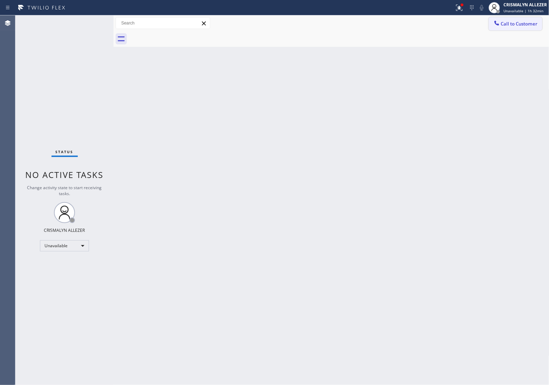
click at [517, 17] on button "Call to Customer" at bounding box center [515, 23] width 54 height 13
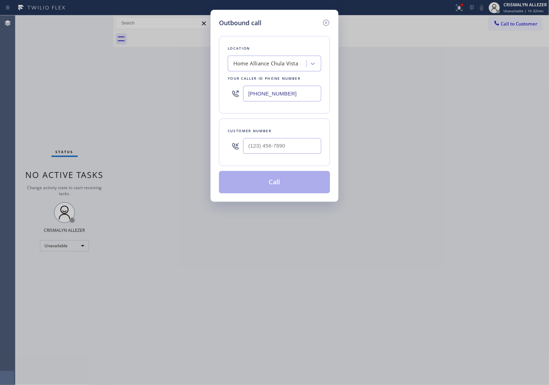
drag, startPoint x: 310, startPoint y: 92, endPoint x: 130, endPoint y: 94, distance: 180.3
click at [135, 95] on div "Outbound call Location Home Alliance Chula Vista Your caller id phone number (6…" at bounding box center [274, 192] width 549 height 385
paste input "805) 608-4441"
type input "[PHONE_NUMBER]"
click at [282, 151] on input "(___) ___-____" at bounding box center [282, 146] width 78 height 16
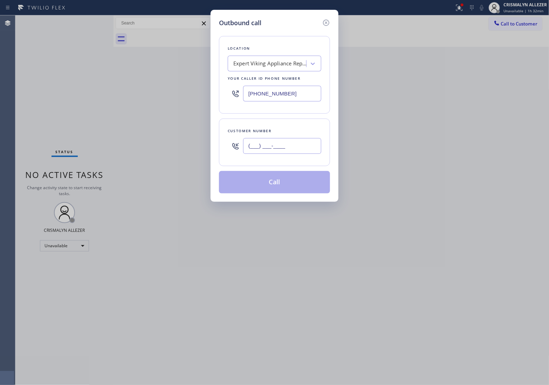
paste input "310) 619-1917"
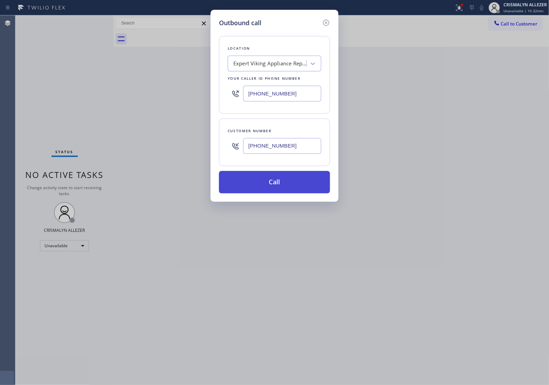
type input "[PHONE_NUMBER]"
click at [279, 179] on button "Call" at bounding box center [274, 182] width 111 height 22
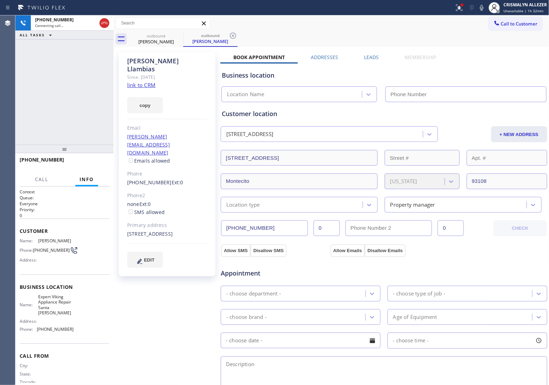
click at [144, 82] on link "link to CRM" at bounding box center [141, 85] width 28 height 7
type input "[PHONE_NUMBER]"
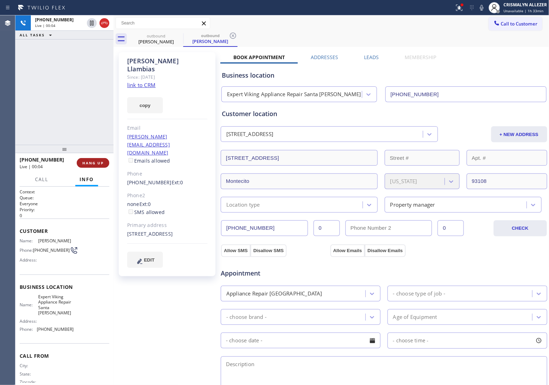
click at [92, 164] on span "HANG UP" at bounding box center [92, 163] width 21 height 5
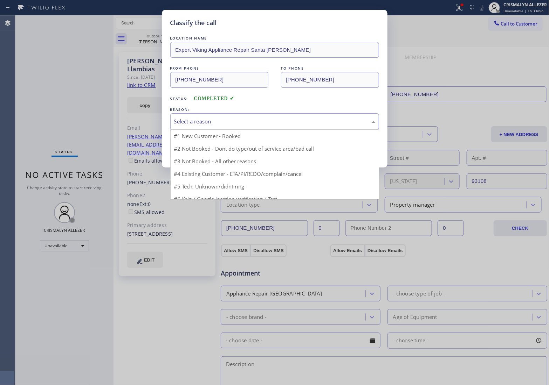
click at [247, 127] on div "Select a reason" at bounding box center [274, 121] width 209 height 16
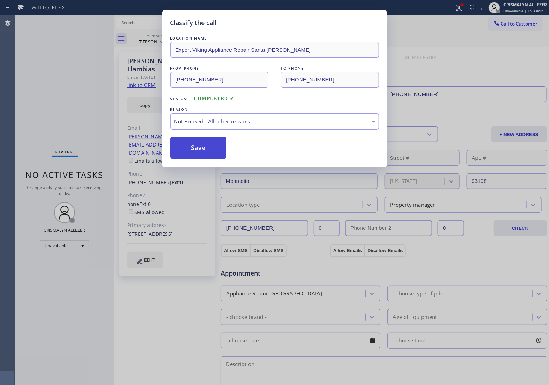
click at [204, 145] on button "Save" at bounding box center [198, 148] width 56 height 22
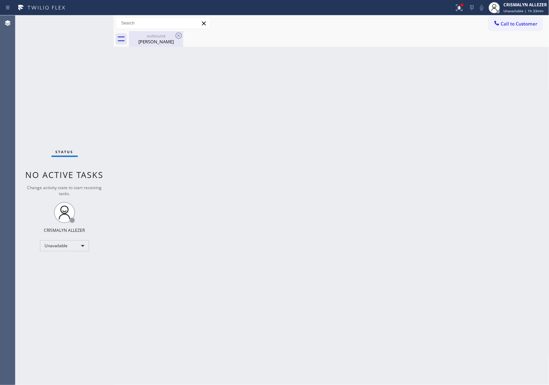
drag, startPoint x: 154, startPoint y: 42, endPoint x: 172, endPoint y: 35, distance: 19.3
click at [154, 41] on div "Maria Llambias" at bounding box center [156, 42] width 53 height 6
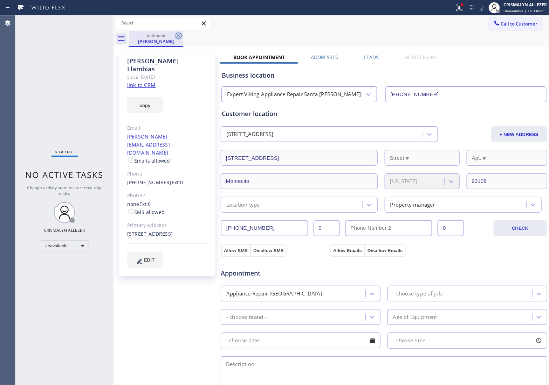
click at [174, 35] on icon at bounding box center [178, 36] width 8 height 8
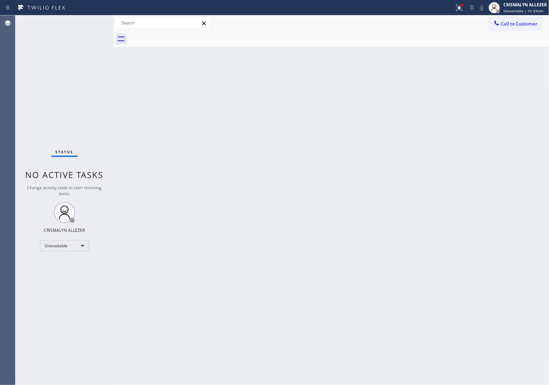
click at [500, 25] on div at bounding box center [496, 24] width 8 height 8
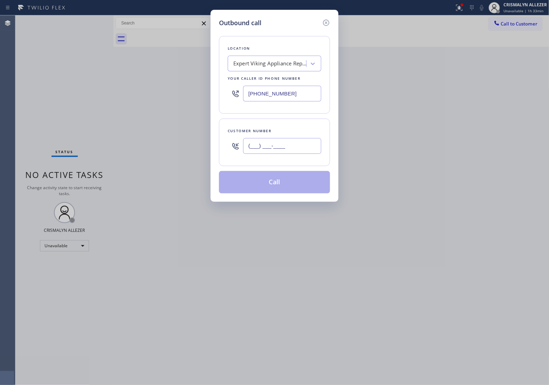
click at [307, 144] on input "(___) ___-____" at bounding box center [282, 146] width 78 height 16
paste input "310) 619-1917"
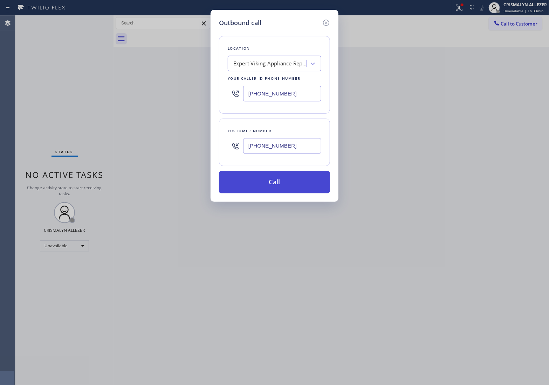
type input "[PHONE_NUMBER]"
click at [289, 194] on button "Call" at bounding box center [274, 182] width 111 height 22
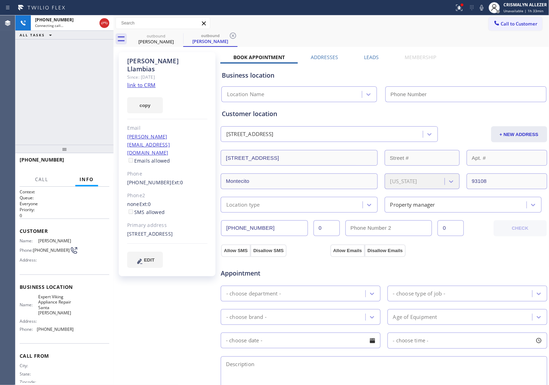
type input "[PHONE_NUMBER]"
click at [367, 59] on label "Leads" at bounding box center [371, 57] width 15 height 7
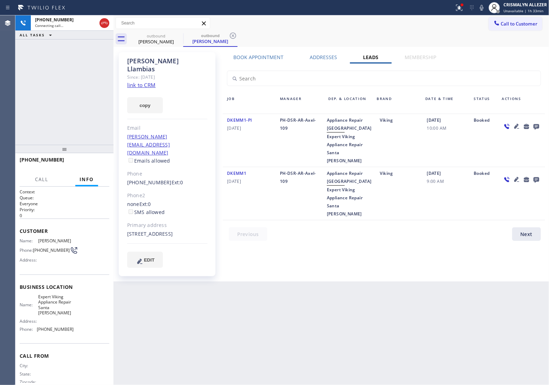
click at [536, 126] on icon at bounding box center [536, 127] width 6 height 6
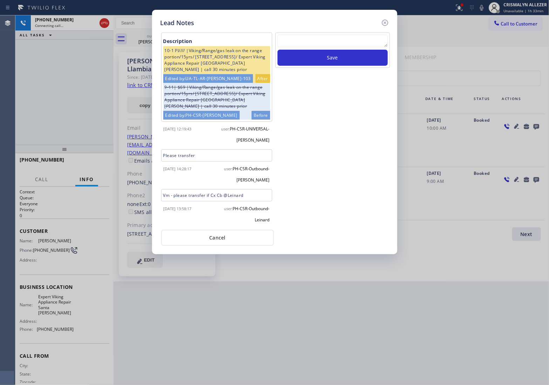
drag, startPoint x: 326, startPoint y: 33, endPoint x: 324, endPoint y: 39, distance: 7.1
click at [324, 39] on div "Save" at bounding box center [332, 50] width 114 height 35
click at [324, 39] on textarea at bounding box center [332, 41] width 110 height 13
paste textarea "no answer | pls xfer here cx cb"
type textarea "no answer | pls xfer here cx cb"
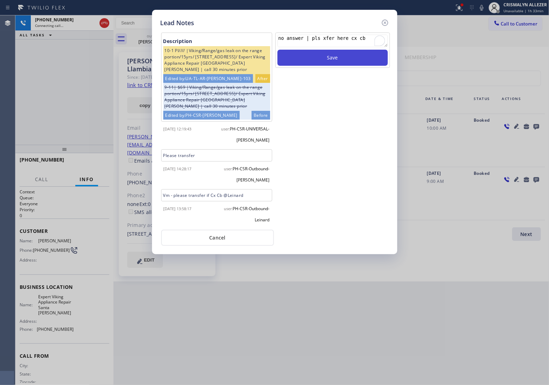
click at [331, 62] on button "Save" at bounding box center [332, 58] width 110 height 16
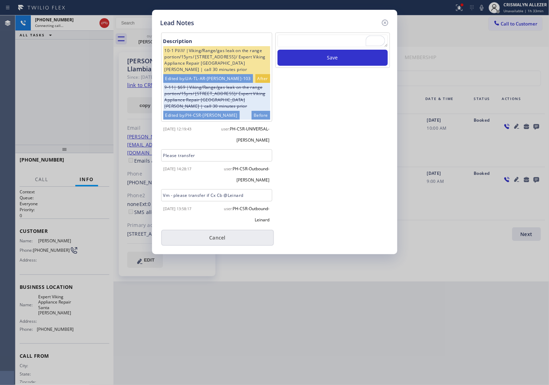
click at [229, 241] on button "Cancel" at bounding box center [217, 238] width 113 height 16
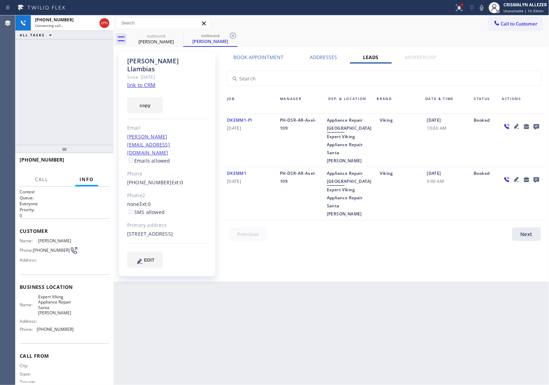
click at [254, 60] on label "Book Appointment" at bounding box center [258, 57] width 50 height 7
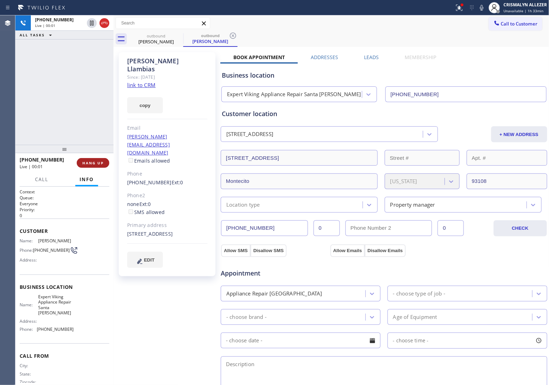
click at [93, 162] on span "HANG UP" at bounding box center [92, 163] width 21 height 5
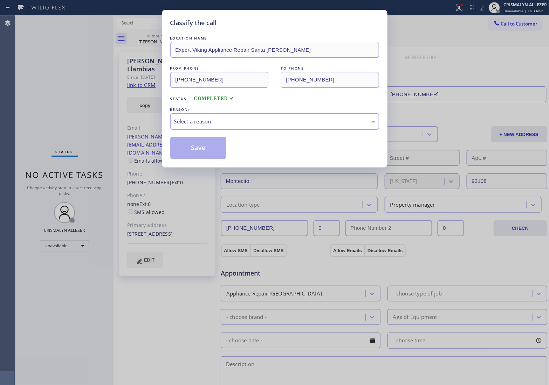
click at [237, 123] on div "Select a reason" at bounding box center [274, 122] width 201 height 8
click at [200, 150] on button "Save" at bounding box center [198, 148] width 56 height 22
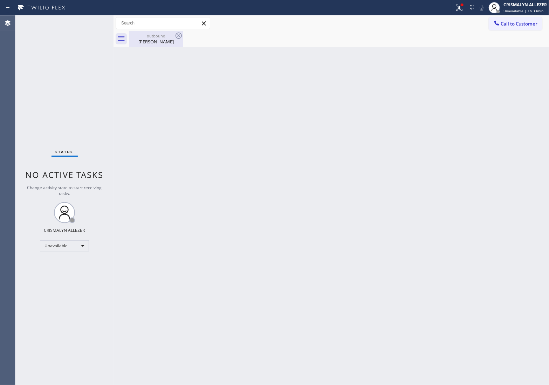
click at [151, 40] on div "Maria Llambias" at bounding box center [156, 42] width 53 height 6
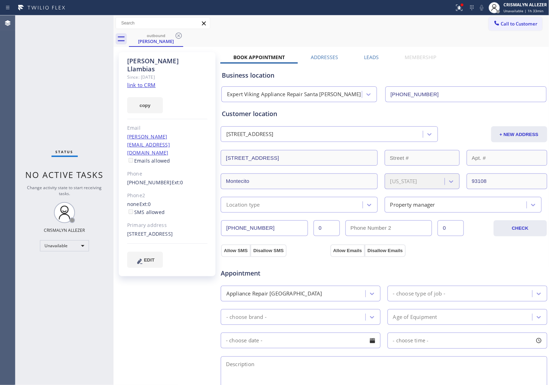
drag, startPoint x: 175, startPoint y: 35, endPoint x: 179, endPoint y: 23, distance: 13.0
click at [175, 34] on icon at bounding box center [178, 36] width 8 height 8
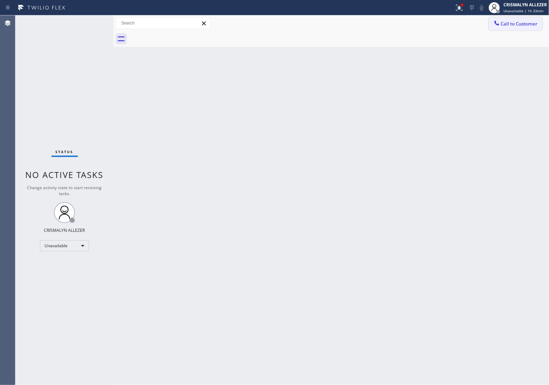
click at [513, 22] on span "Call to Customer" at bounding box center [519, 24] width 37 height 6
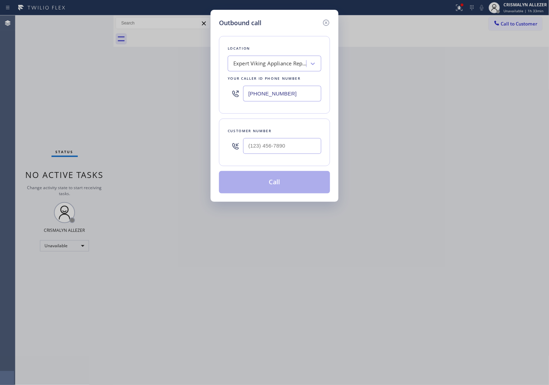
drag, startPoint x: 303, startPoint y: 91, endPoint x: 172, endPoint y: 88, distance: 131.0
click at [172, 88] on div "Outbound call Location Expert Viking Appliance Repair Santa Maria Your caller i…" at bounding box center [274, 192] width 549 height 385
paste input "786) 655-9638"
type input "[PHONE_NUMBER]"
click at [276, 143] on input "(___) ___-____" at bounding box center [282, 146] width 78 height 16
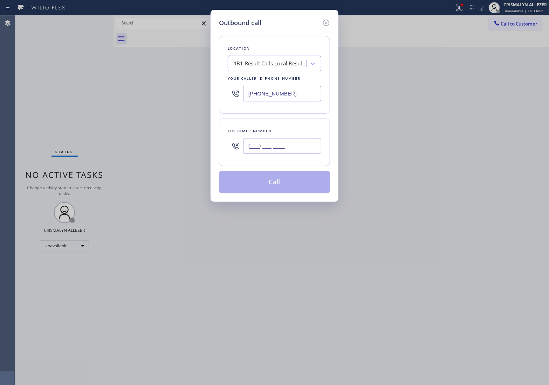
paste input "630) 712-0554"
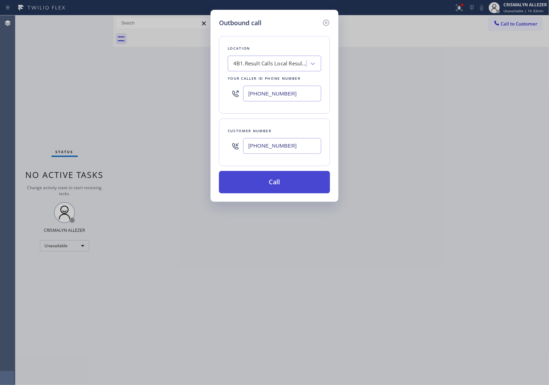
type input "[PHONE_NUMBER]"
click at [277, 186] on button "Call" at bounding box center [274, 182] width 111 height 22
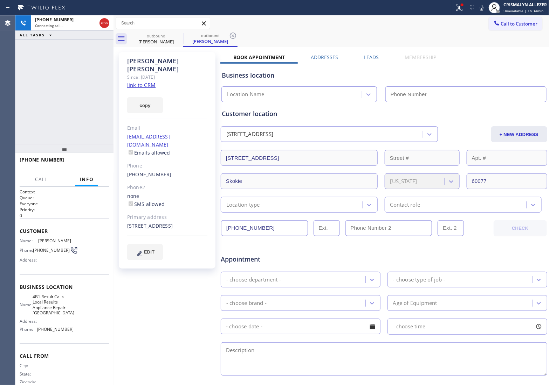
click at [143, 82] on link "link to CRM" at bounding box center [141, 85] width 28 height 7
type input "[PHONE_NUMBER]"
click at [368, 55] on label "Leads" at bounding box center [371, 57] width 15 height 7
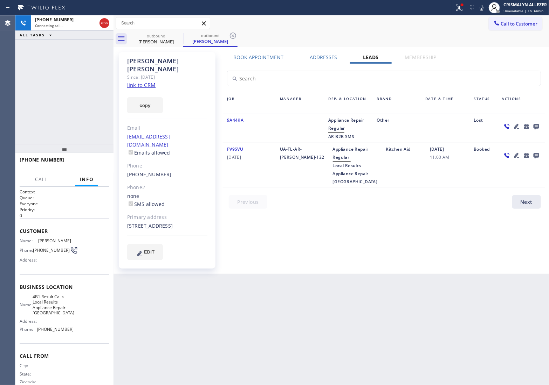
click at [537, 125] on icon at bounding box center [536, 126] width 8 height 9
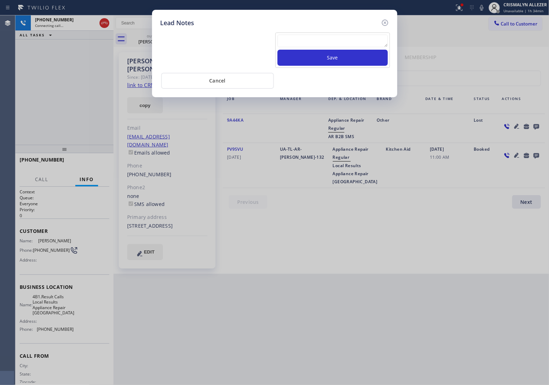
click at [330, 43] on textarea at bounding box center [332, 41] width 110 height 13
paste textarea "no answer | pls xfer here cx cb"
type textarea "no answer | pls xfer here cx cb"
click at [328, 60] on button "Save" at bounding box center [332, 58] width 110 height 16
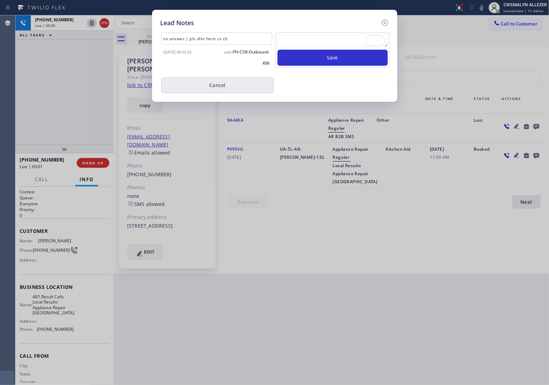
click at [229, 86] on button "Cancel" at bounding box center [217, 85] width 113 height 16
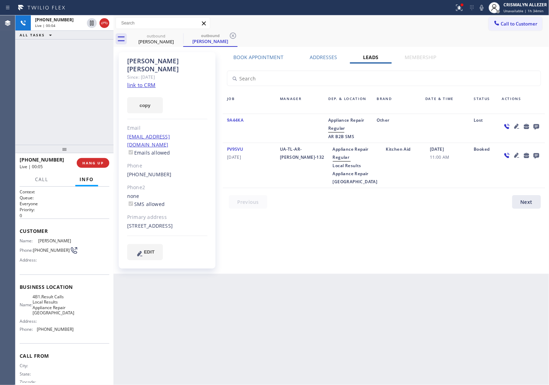
click at [249, 58] on label "Book Appointment" at bounding box center [258, 57] width 50 height 7
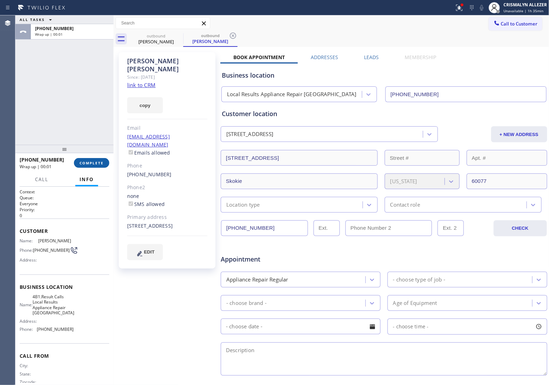
click at [89, 164] on span "COMPLETE" at bounding box center [91, 163] width 24 height 5
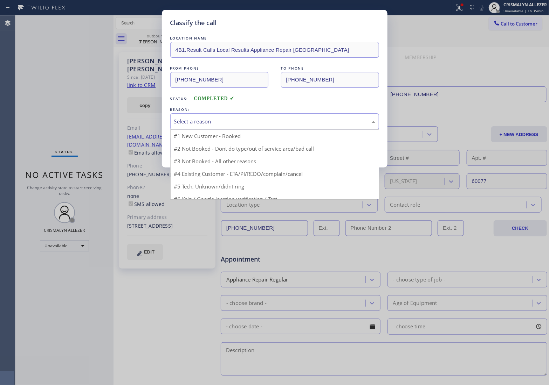
click at [287, 124] on div "Select a reason" at bounding box center [274, 122] width 201 height 8
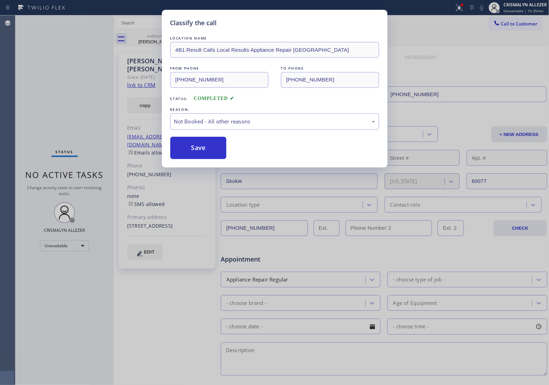
click at [195, 152] on button "Save" at bounding box center [198, 148] width 56 height 22
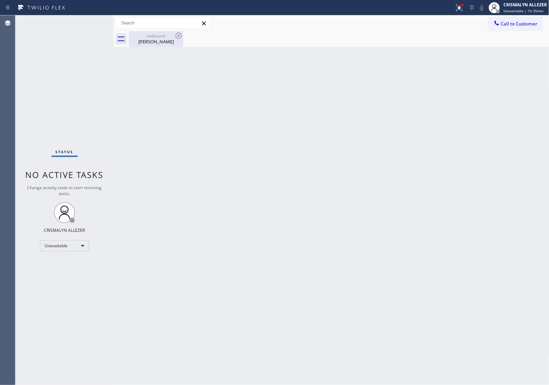
click at [155, 39] on div "Dawn Murphy" at bounding box center [156, 42] width 53 height 6
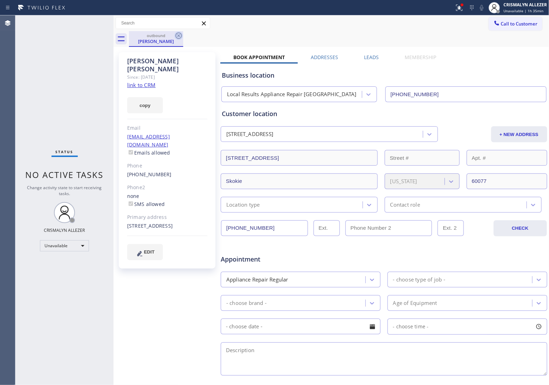
click at [180, 35] on icon at bounding box center [178, 36] width 8 height 8
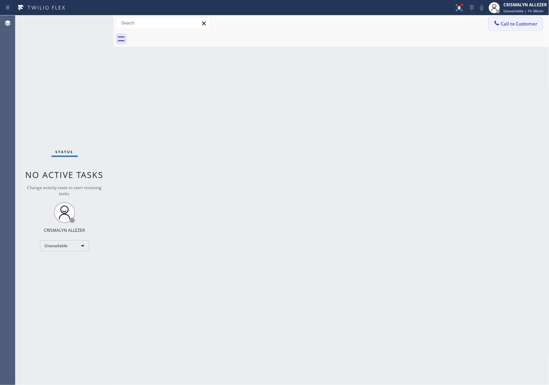
click at [510, 24] on span "Call to Customer" at bounding box center [519, 24] width 37 height 6
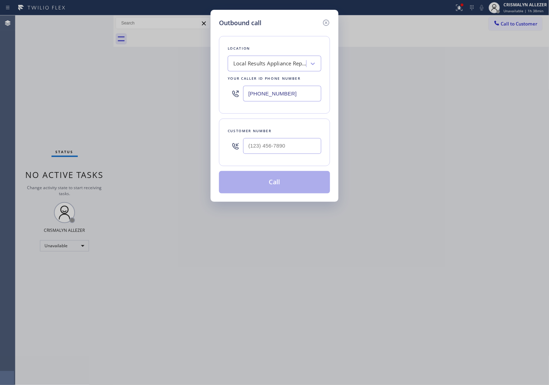
drag, startPoint x: 304, startPoint y: 89, endPoint x: 154, endPoint y: 94, distance: 149.6
click at [154, 94] on div "Outbound call Location Local Results Appliance Repair MI Your caller id phone n…" at bounding box center [274, 192] width 549 height 385
paste input "361) 203-2759"
type input "[PHONE_NUMBER]"
click at [288, 153] on input "(___) ___-____" at bounding box center [282, 146] width 78 height 16
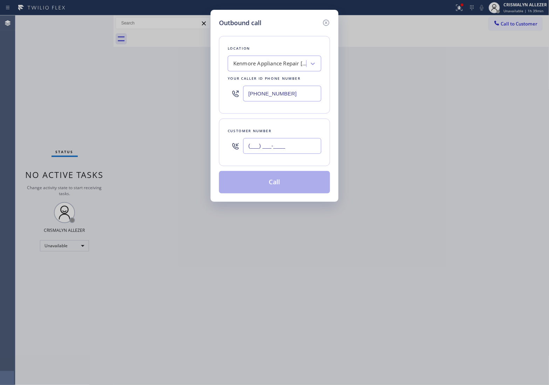
paste input "361) 494-4907"
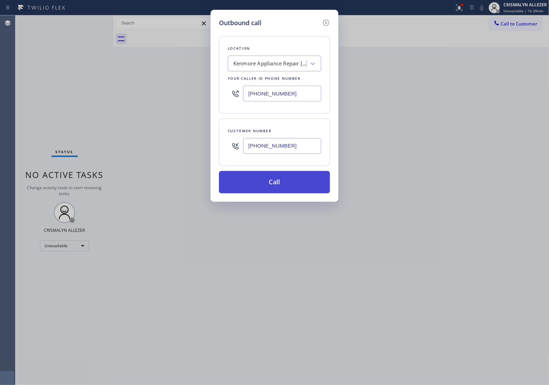
type input "[PHONE_NUMBER]"
click at [278, 187] on button "Call" at bounding box center [274, 182] width 111 height 22
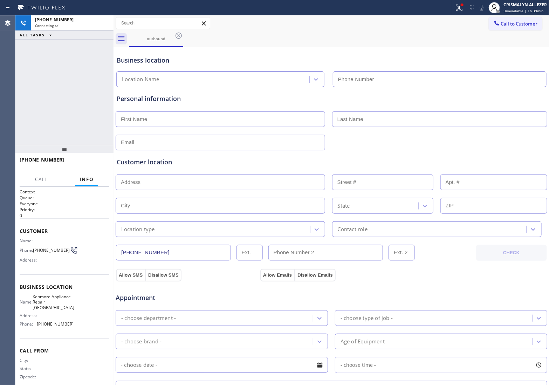
type input "(361) 203-2759"
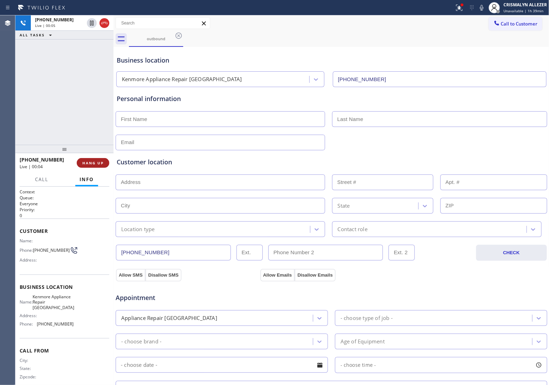
click at [93, 166] on button "HANG UP" at bounding box center [93, 163] width 33 height 10
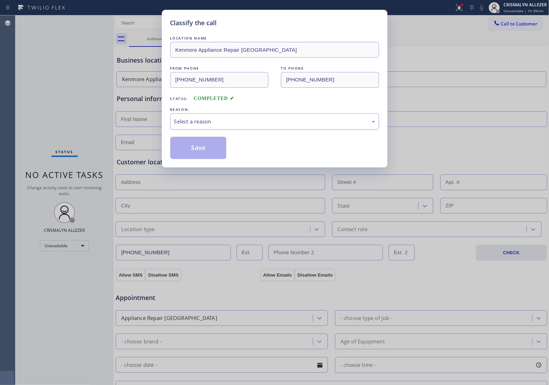
click at [276, 121] on div "Select a reason" at bounding box center [274, 122] width 201 height 8
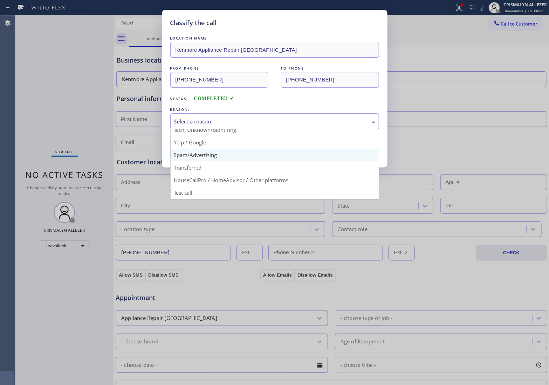
scroll to position [48, 0]
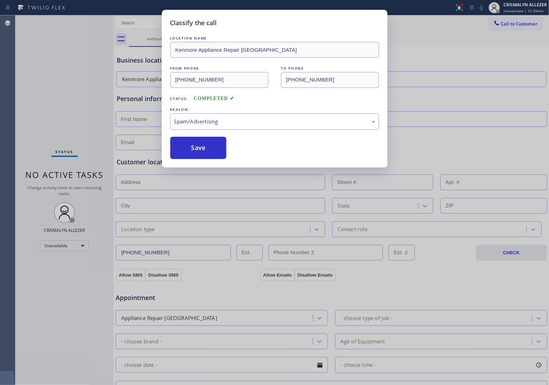
click at [202, 157] on button "Save" at bounding box center [198, 148] width 56 height 22
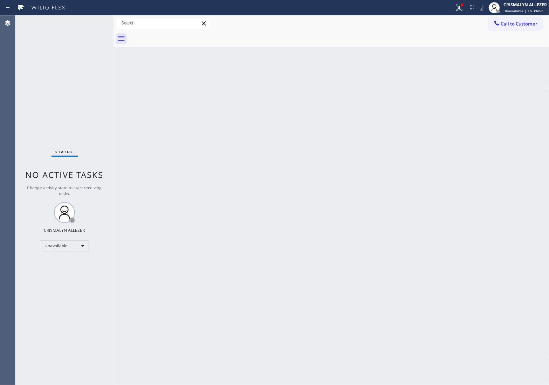
drag, startPoint x: 516, startPoint y: 21, endPoint x: 498, endPoint y: 34, distance: 22.4
click at [516, 21] on span "Call to Customer" at bounding box center [519, 24] width 37 height 6
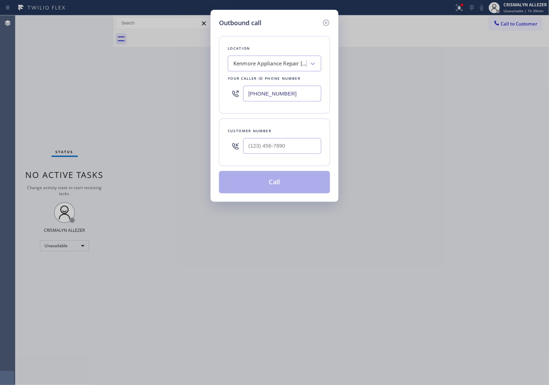
drag, startPoint x: 315, startPoint y: 96, endPoint x: 135, endPoint y: 111, distance: 181.3
click at [135, 111] on div "Outbound call Location Kenmore Appliance Repair San Diego Your caller id phone …" at bounding box center [274, 192] width 549 height 385
paste input "510) 737-7917"
type input "[PHONE_NUMBER]"
click at [294, 149] on input "(___) ___-____" at bounding box center [282, 146] width 78 height 16
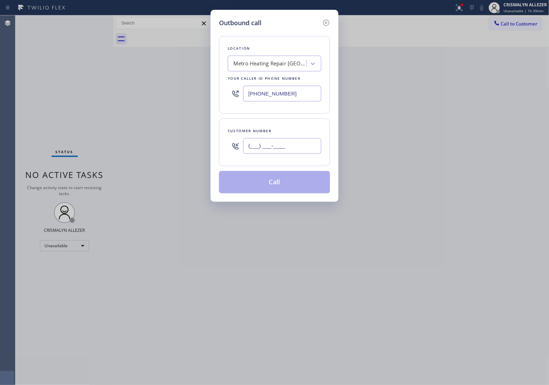
paste input "408) 606-0811"
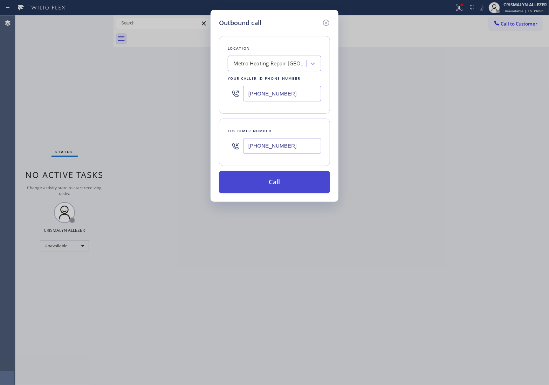
type input "[PHONE_NUMBER]"
click at [270, 190] on button "Call" at bounding box center [274, 182] width 111 height 22
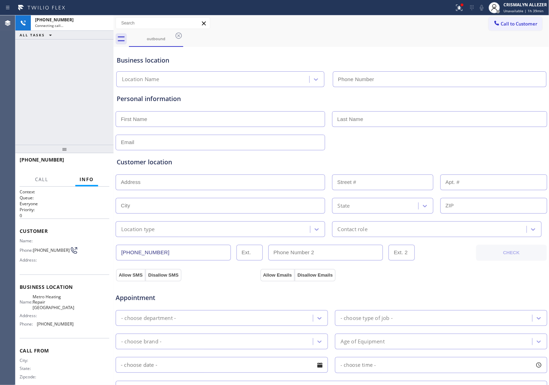
type input "[PHONE_NUMBER]"
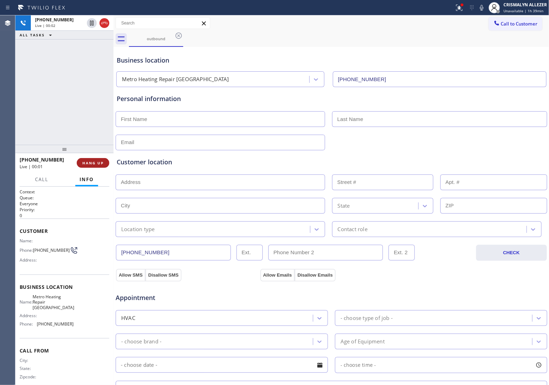
click at [95, 165] on span "HANG UP" at bounding box center [92, 163] width 21 height 5
click at [88, 164] on span "COMPLETE" at bounding box center [91, 163] width 24 height 5
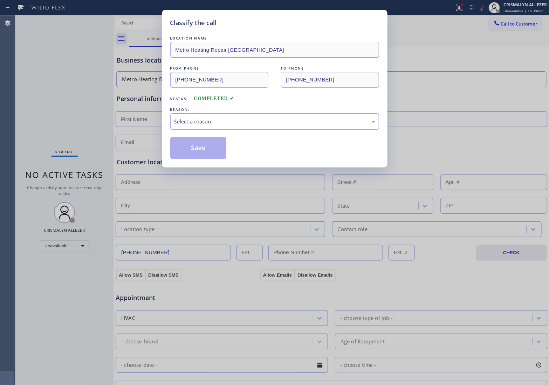
click at [299, 120] on div "Select a reason" at bounding box center [274, 122] width 201 height 8
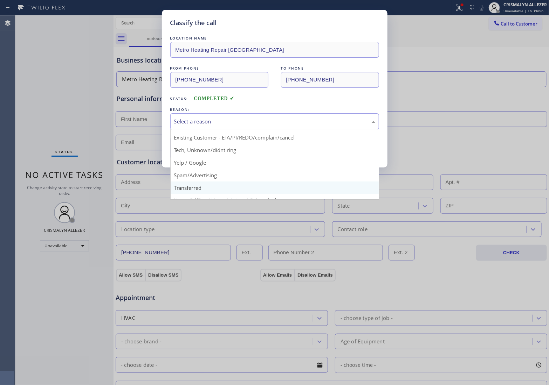
scroll to position [48, 0]
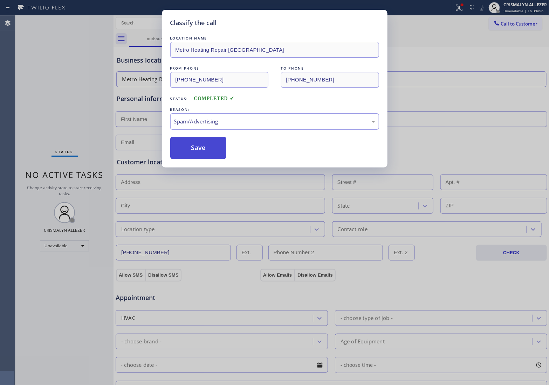
click at [202, 154] on button "Save" at bounding box center [198, 148] width 56 height 22
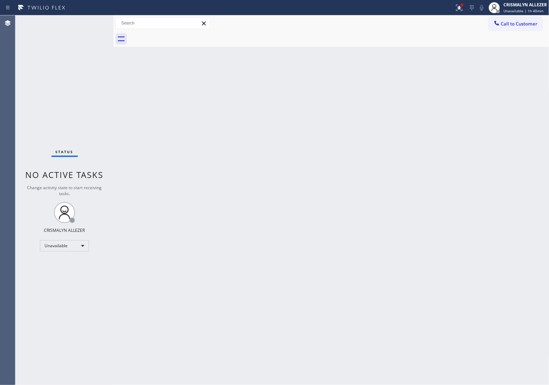
click at [481, 145] on div "Back to Dashboard Change Sender ID Customers Technicians Select a contact Outbo…" at bounding box center [331, 200] width 436 height 370
click at [512, 26] on span "Call to Customer" at bounding box center [519, 24] width 37 height 6
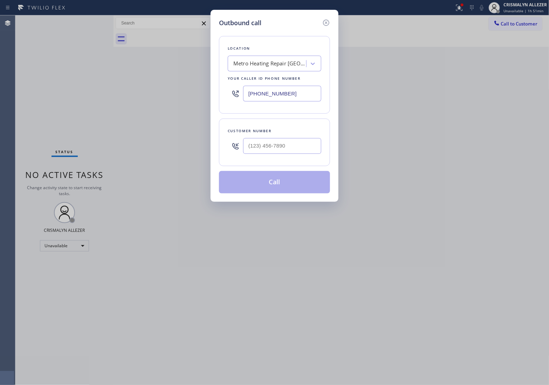
drag, startPoint x: 311, startPoint y: 91, endPoint x: 111, endPoint y: 90, distance: 199.9
click at [134, 91] on div "Outbound call Location Metro Heating Repair Newark Your caller id phone number …" at bounding box center [274, 192] width 549 height 385
paste input "626) 507-7989"
type input "(626) 507-7989"
click at [289, 147] on input "(___) ___-____" at bounding box center [282, 146] width 78 height 16
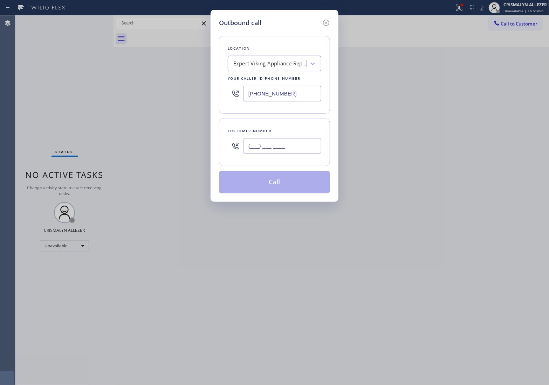
paste input "626) 354-6842"
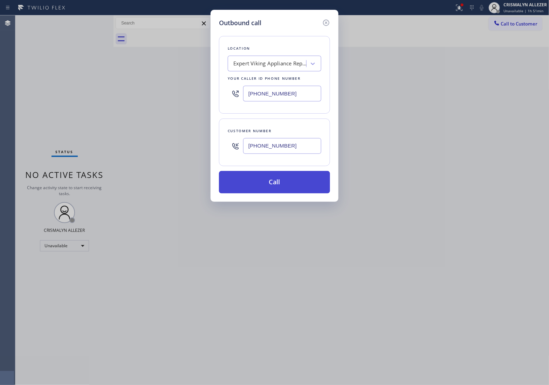
type input "(626) 354-6842"
click at [273, 189] on button "Call" at bounding box center [274, 182] width 111 height 22
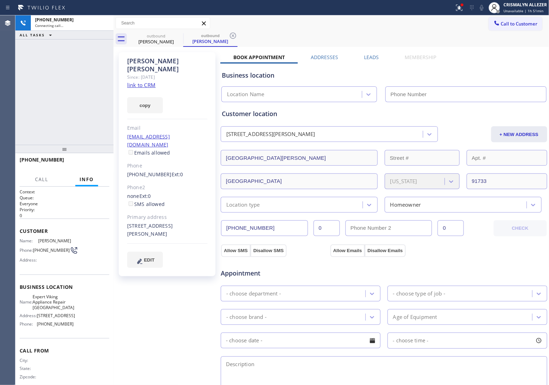
click at [143, 82] on link "link to CRM" at bounding box center [141, 85] width 28 height 7
type input "(626) 507-7989"
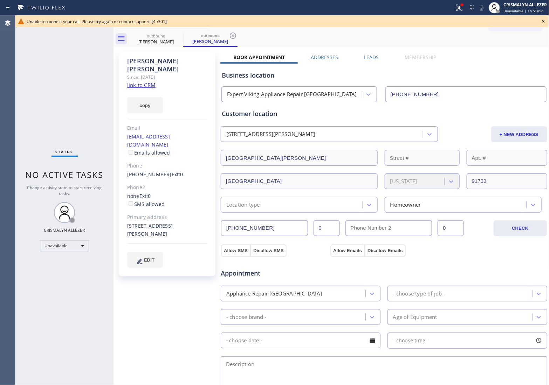
click at [543, 20] on icon at bounding box center [543, 21] width 8 height 8
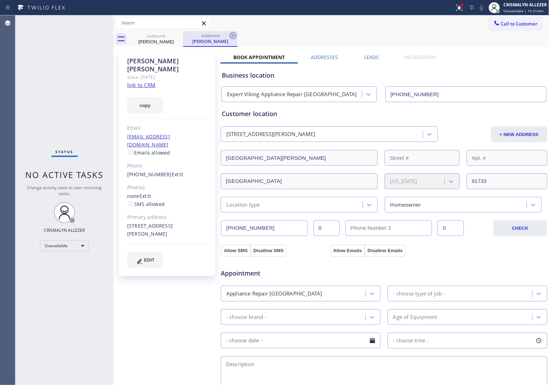
click at [231, 34] on icon at bounding box center [233, 36] width 6 height 6
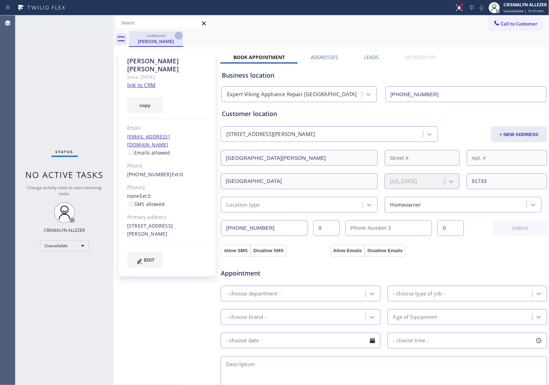
click at [175, 35] on icon at bounding box center [178, 36] width 6 height 6
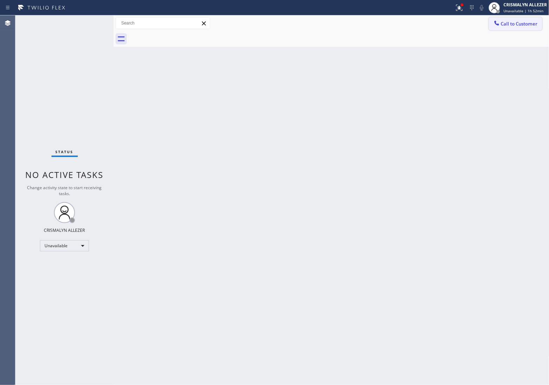
click at [527, 25] on span "Call to Customer" at bounding box center [519, 24] width 37 height 6
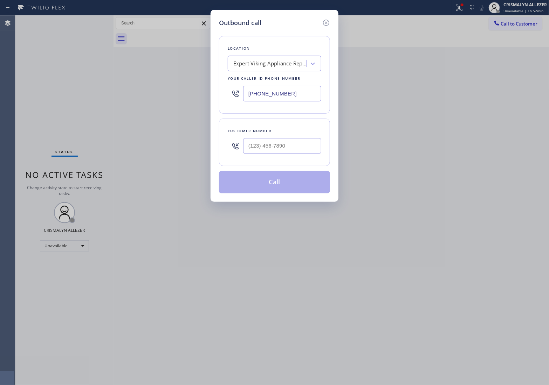
drag, startPoint x: 311, startPoint y: 90, endPoint x: 65, endPoint y: 79, distance: 246.0
click at [74, 81] on div "Outbound call Location Expert Viking Appliance Repair El Monte Your caller id p…" at bounding box center [274, 192] width 549 height 385
paste input "206) 312-4468"
type input "(206) 312-4468"
click at [297, 148] on input "(___) ___-____" at bounding box center [282, 146] width 78 height 16
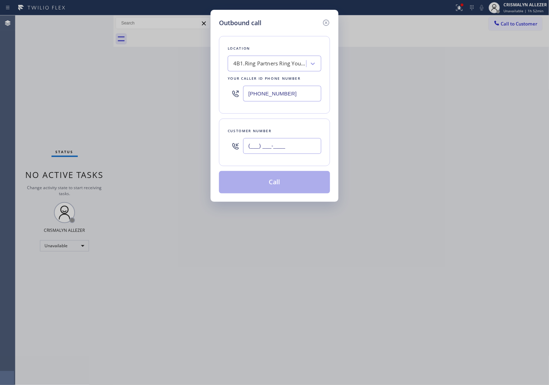
paste input "303) 934-1077"
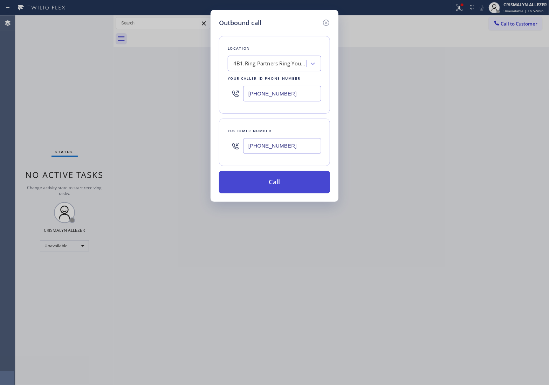
type input "(303) 934-1077"
click at [279, 185] on button "Call" at bounding box center [274, 182] width 111 height 22
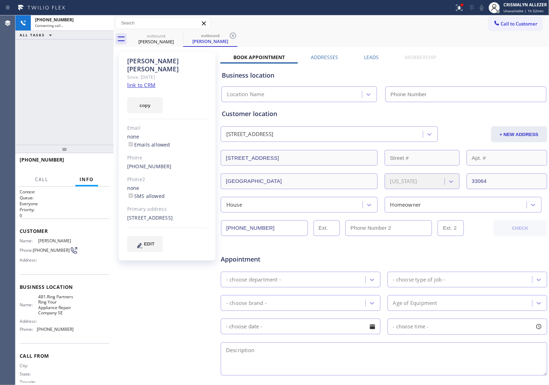
click at [145, 82] on link "link to CRM" at bounding box center [141, 85] width 28 height 7
type input "(206) 312-4468"
click at [369, 56] on label "Leads" at bounding box center [371, 57] width 15 height 7
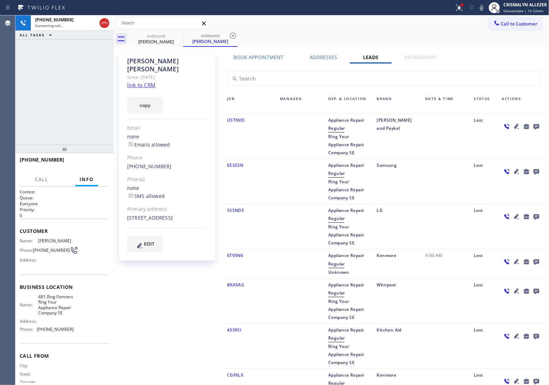
click at [533, 126] on icon at bounding box center [536, 127] width 6 height 6
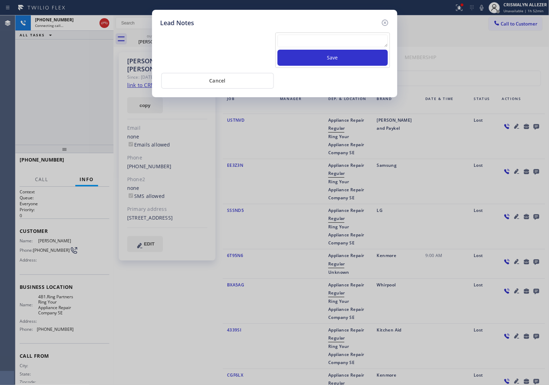
click at [324, 46] on textarea at bounding box center [332, 41] width 110 height 13
paste textarea "no answer | pls xfer here cx cb"
type textarea "no answer | pls xfer here cx cb"
click at [330, 58] on button "Save" at bounding box center [332, 58] width 110 height 16
click at [237, 83] on button "Cancel" at bounding box center [217, 81] width 113 height 16
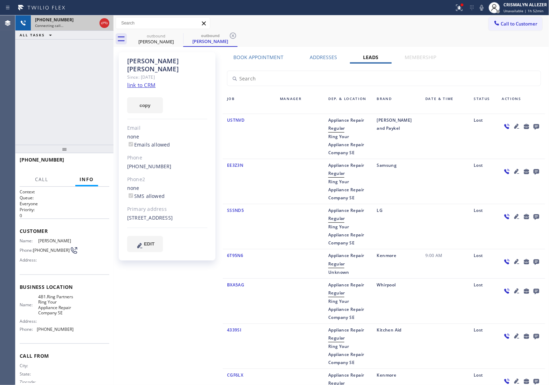
click at [102, 22] on icon at bounding box center [104, 23] width 8 height 8
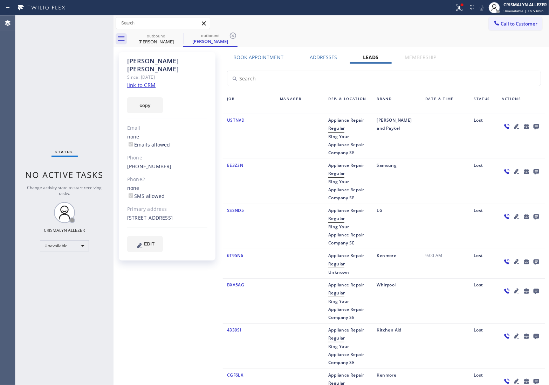
click at [533, 125] on icon at bounding box center [536, 127] width 6 height 6
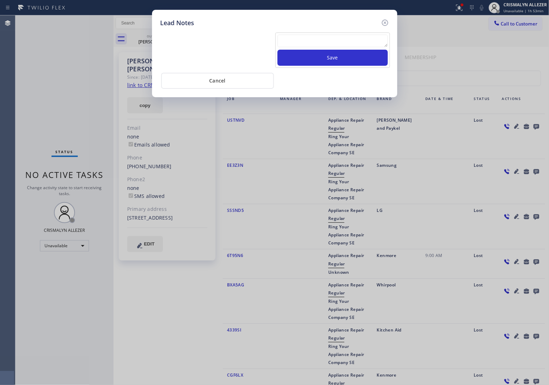
click at [291, 39] on textarea at bounding box center [332, 41] width 110 height 13
paste textarea "no answer | pls xfer here cx cb"
type textarea "no answer | pls xfer here cx cb"
click at [347, 61] on button "Save" at bounding box center [332, 58] width 110 height 16
click at [324, 56] on button "Save" at bounding box center [332, 58] width 110 height 16
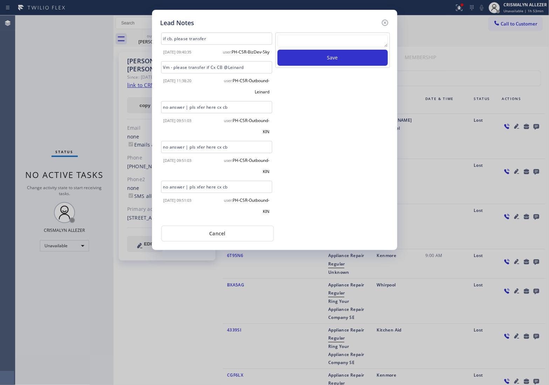
scroll to position [5, 0]
click at [221, 236] on button "Cancel" at bounding box center [217, 234] width 113 height 16
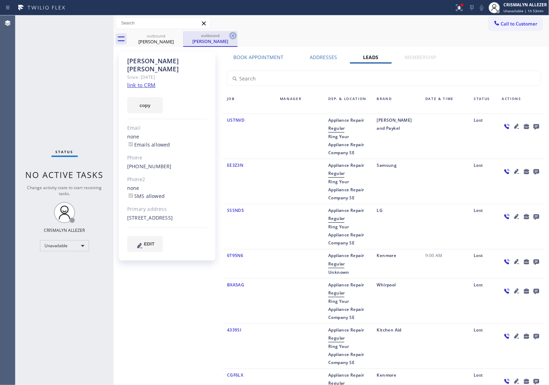
click at [230, 35] on icon at bounding box center [233, 36] width 8 height 8
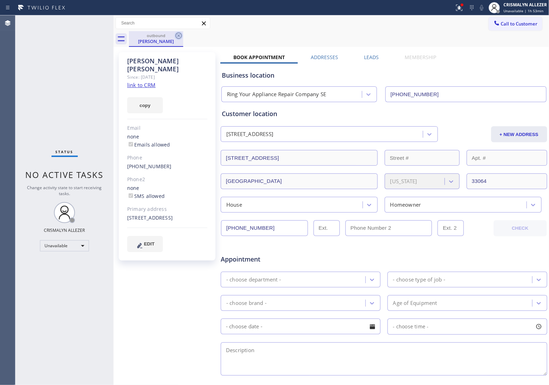
click at [180, 34] on icon at bounding box center [178, 36] width 8 height 8
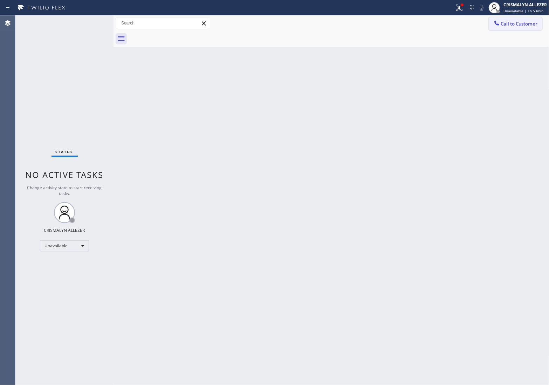
click at [510, 26] on span "Call to Customer" at bounding box center [519, 24] width 37 height 6
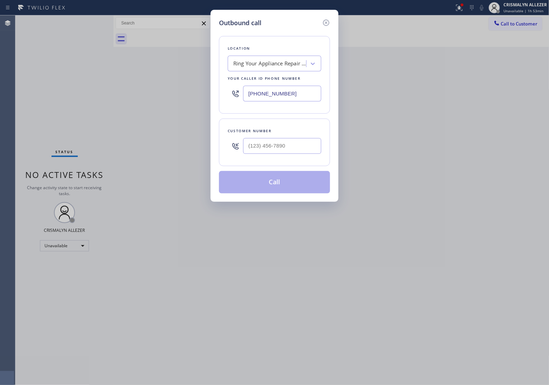
drag, startPoint x: 307, startPoint y: 95, endPoint x: 152, endPoint y: 99, distance: 155.8
click at [154, 99] on div "Outbound call Location Ring Your Appliance Repair Company SE Your caller id pho…" at bounding box center [274, 192] width 549 height 385
paste input "857) 219-2462"
type input "[PHONE_NUMBER]"
click at [285, 147] on input "(___) ___-____" at bounding box center [282, 146] width 78 height 16
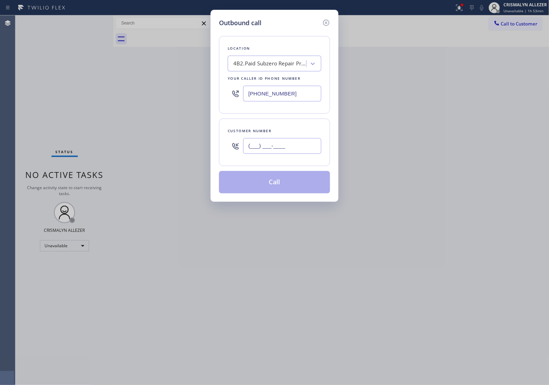
paste input "617) 694-9925"
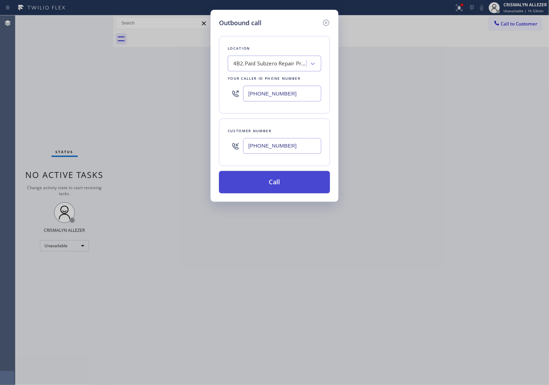
type input "[PHONE_NUMBER]"
click at [282, 176] on button "Call" at bounding box center [274, 182] width 111 height 22
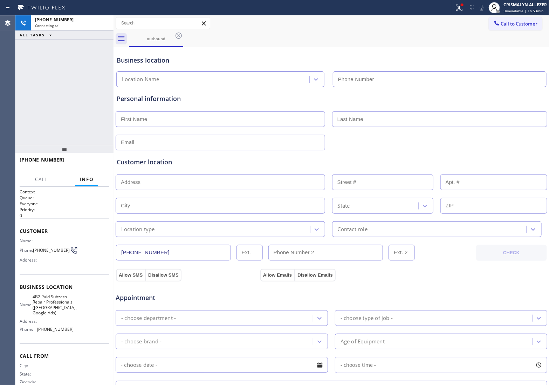
type input "[PHONE_NUMBER]"
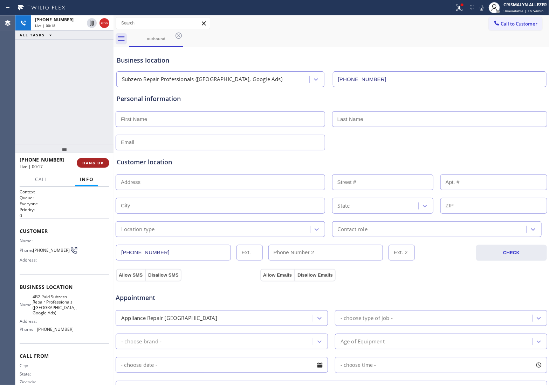
click at [89, 163] on span "HANG UP" at bounding box center [92, 163] width 21 height 5
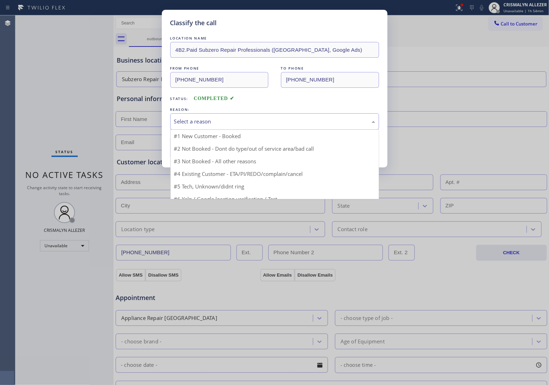
click at [301, 127] on div "Select a reason" at bounding box center [274, 121] width 209 height 16
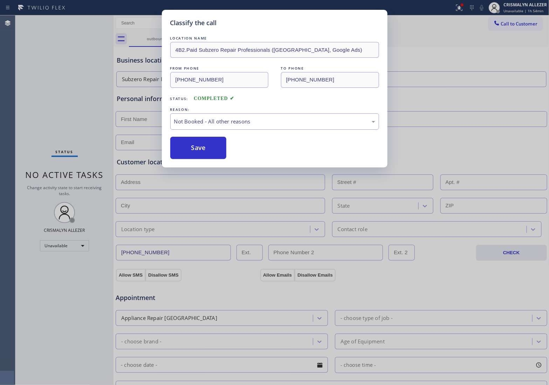
click at [200, 154] on button "Save" at bounding box center [198, 148] width 56 height 22
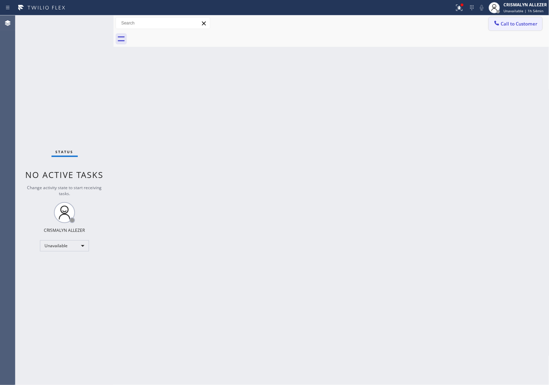
click at [520, 29] on button "Call to Customer" at bounding box center [515, 23] width 54 height 13
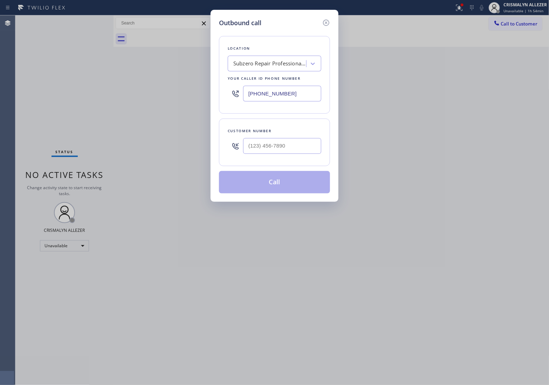
drag, startPoint x: 308, startPoint y: 95, endPoint x: 323, endPoint y: 138, distance: 45.2
click at [179, 100] on div "Outbound call Location Subzero Repair Professionals (Boston, Google Ads) Your c…" at bounding box center [274, 192] width 549 height 385
paste input "62) 292-4351"
type input "(862) 292-4351"
click at [302, 145] on input "(___) ___-____" at bounding box center [282, 146] width 78 height 16
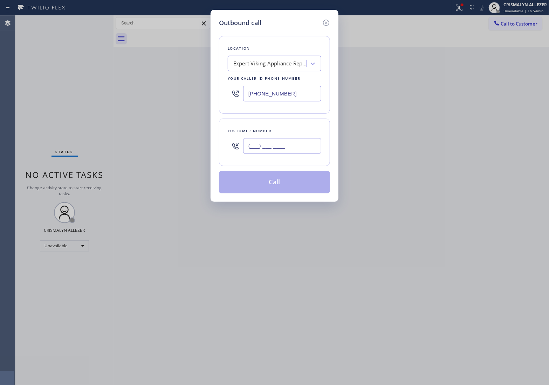
paste input "862) 314-4648"
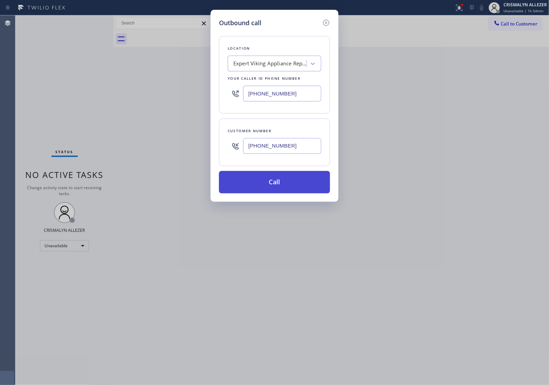
type input "(862) 314-4648"
click at [281, 182] on button "Call" at bounding box center [274, 182] width 111 height 22
click at [270, 184] on button "Call" at bounding box center [274, 182] width 111 height 22
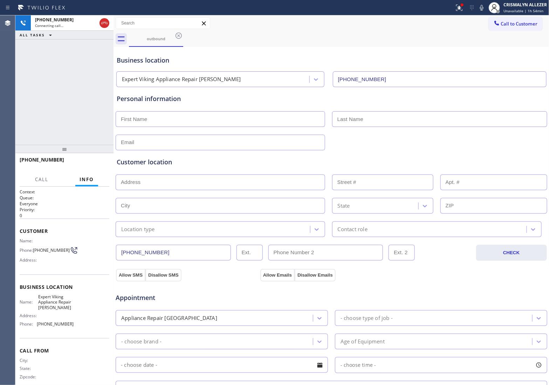
type input "(862) 292-4351"
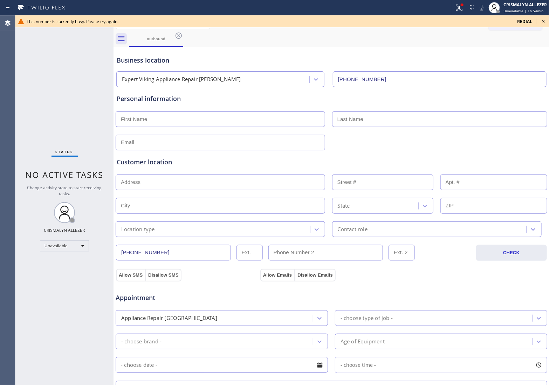
click at [544, 22] on icon at bounding box center [543, 21] width 3 height 3
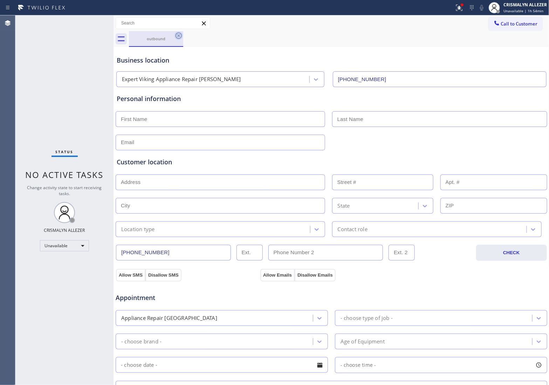
click at [180, 37] on icon at bounding box center [178, 36] width 8 height 8
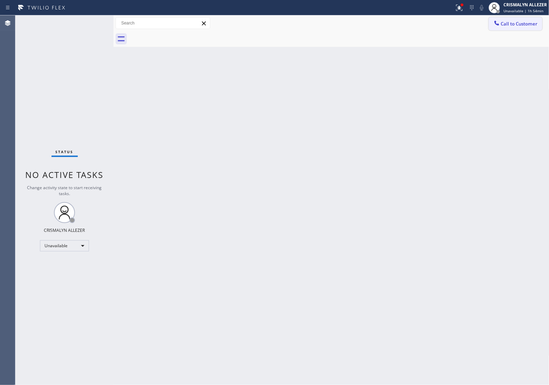
click at [520, 27] on button "Call to Customer" at bounding box center [515, 23] width 54 height 13
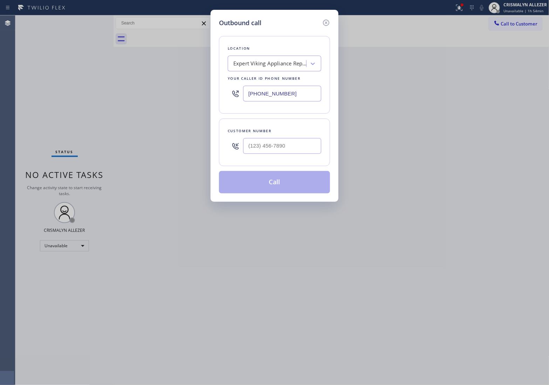
drag, startPoint x: 311, startPoint y: 93, endPoint x: 113, endPoint y: 97, distance: 197.9
click at [113, 97] on div "Outbound call Location Expert Viking Appliance Repair Clifton Your caller id ph…" at bounding box center [274, 192] width 549 height 385
paste input "917) 979-9268"
type input "[PHONE_NUMBER]"
click at [286, 147] on input "(___) ___-____" at bounding box center [282, 146] width 78 height 16
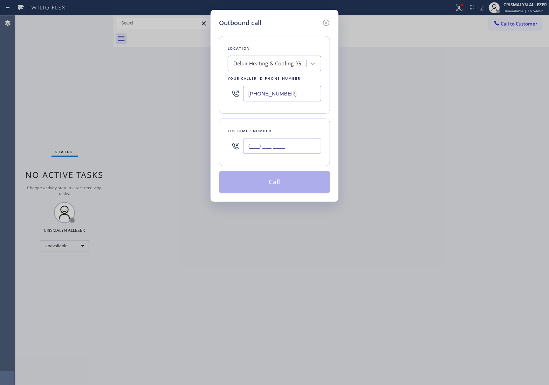
paste input "914) 427-7104"
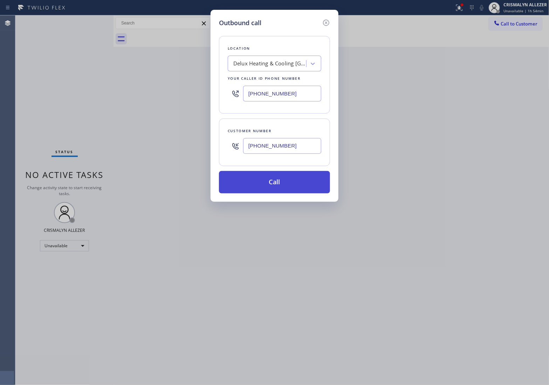
type input "[PHONE_NUMBER]"
click at [279, 186] on button "Call" at bounding box center [274, 182] width 111 height 22
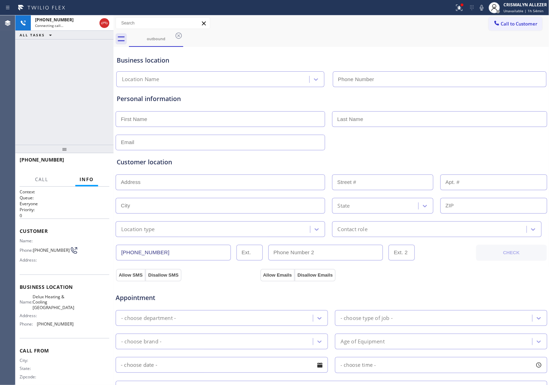
type input "[PHONE_NUMBER]"
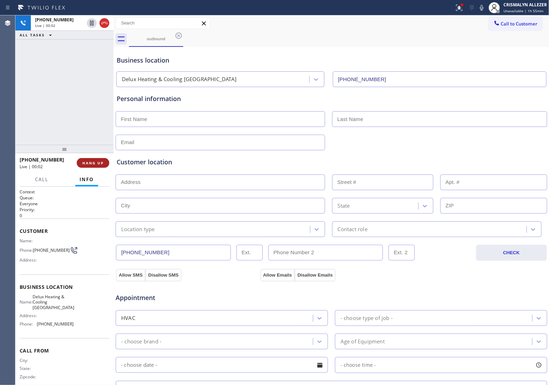
click at [89, 165] on span "HANG UP" at bounding box center [92, 163] width 21 height 5
click at [90, 165] on span "COMPLETE" at bounding box center [91, 163] width 24 height 5
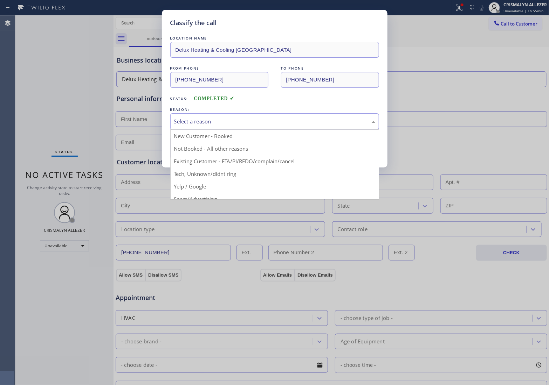
click at [264, 123] on div "Select a reason" at bounding box center [274, 122] width 201 height 8
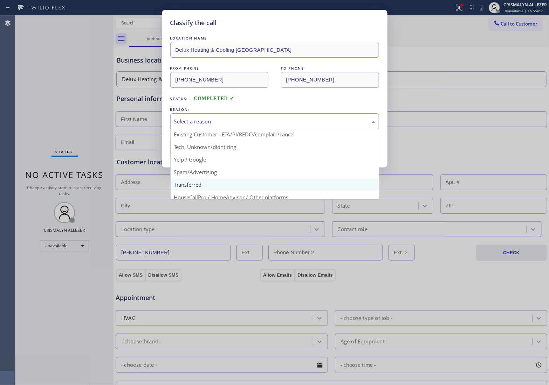
scroll to position [48, 0]
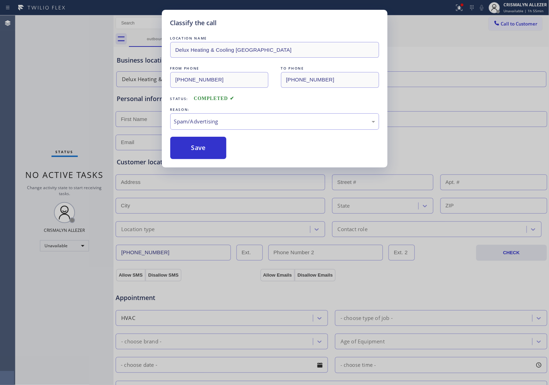
click at [211, 157] on button "Save" at bounding box center [198, 148] width 56 height 22
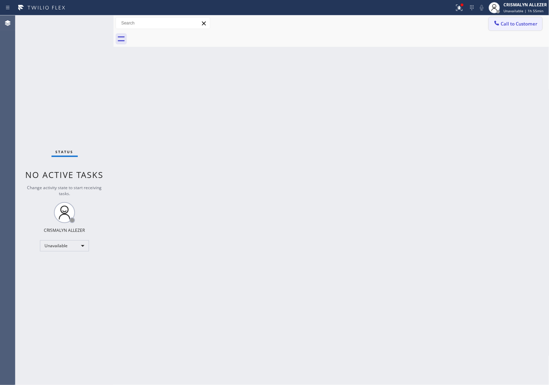
click at [510, 19] on button "Call to Customer" at bounding box center [515, 23] width 54 height 13
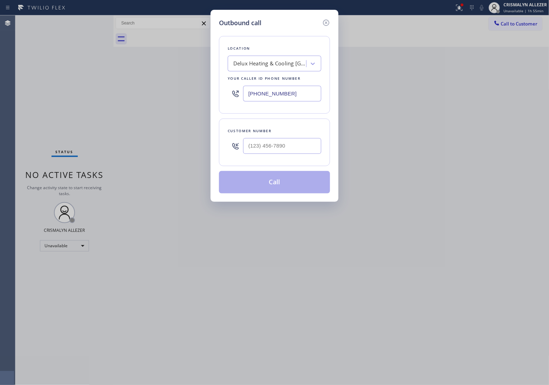
drag, startPoint x: 300, startPoint y: 97, endPoint x: 162, endPoint y: 97, distance: 138.0
click at [193, 97] on div "Outbound call Location Delux Heating & Cooling Lower Manhattan Your caller id p…" at bounding box center [274, 192] width 549 height 385
paste input "305) 699-6896"
type input "[PHONE_NUMBER]"
click at [286, 146] on input "(___) ___-____" at bounding box center [282, 146] width 78 height 16
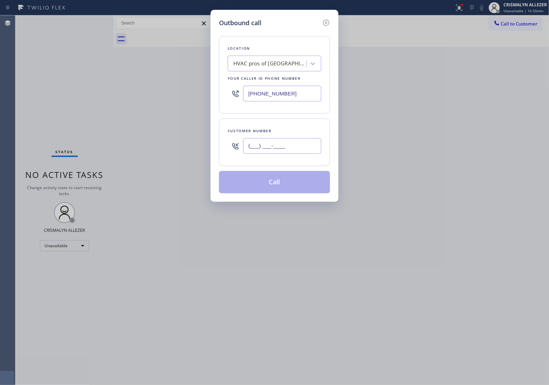
paste input "862) 781-3158"
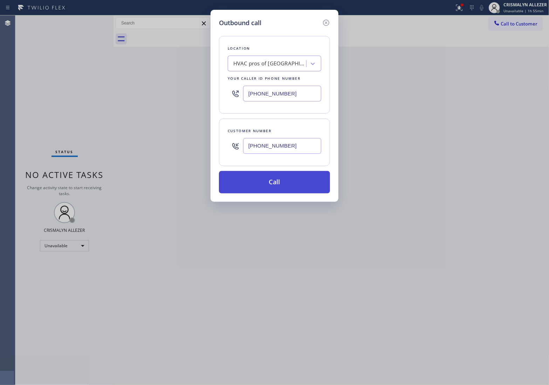
type input "[PHONE_NUMBER]"
click at [275, 186] on button "Call" at bounding box center [274, 182] width 111 height 22
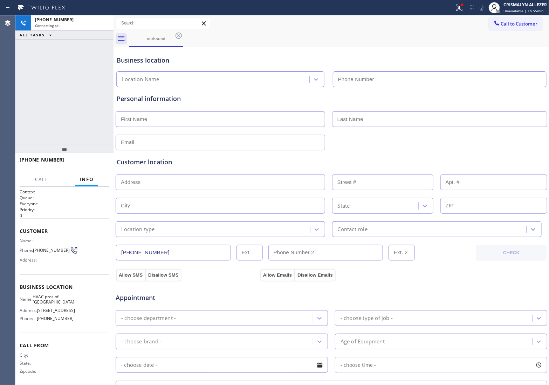
type input "[PHONE_NUMBER]"
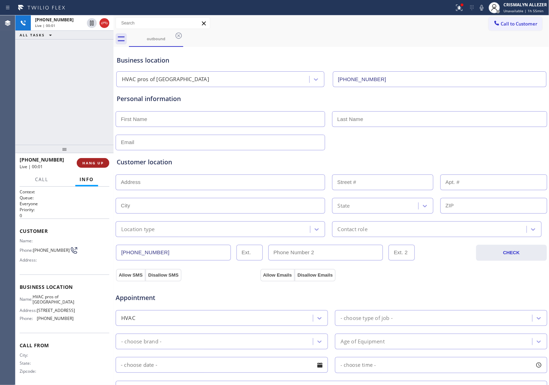
click at [95, 165] on span "HANG UP" at bounding box center [92, 163] width 21 height 5
click at [83, 161] on span "COMPLETE" at bounding box center [91, 163] width 24 height 5
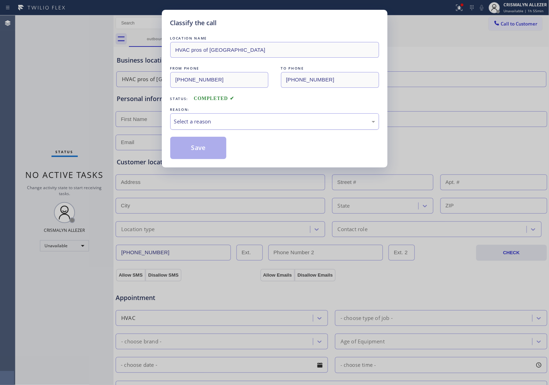
click at [289, 121] on div "Select a reason" at bounding box center [274, 122] width 201 height 8
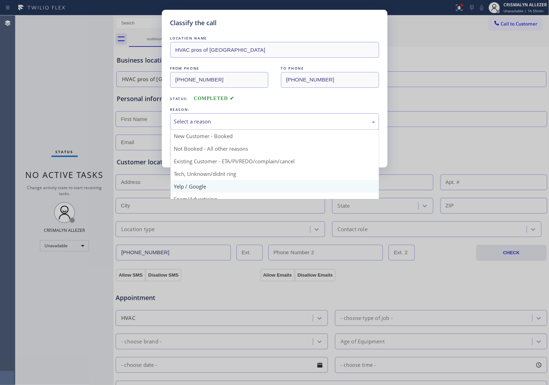
scroll to position [22, 0]
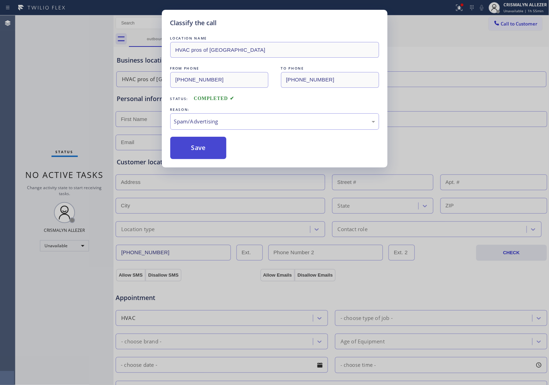
click at [202, 151] on button "Save" at bounding box center [198, 148] width 56 height 22
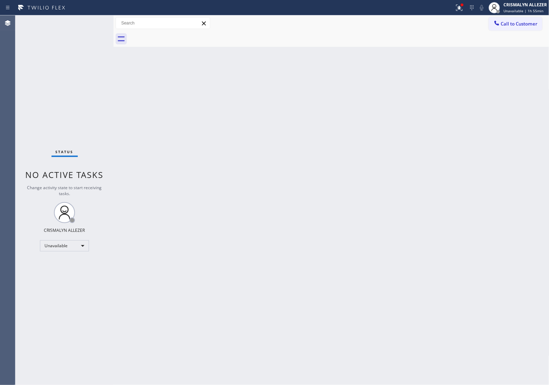
drag, startPoint x: 518, startPoint y: 25, endPoint x: 505, endPoint y: 37, distance: 17.9
click at [518, 25] on span "Call to Customer" at bounding box center [519, 24] width 37 height 6
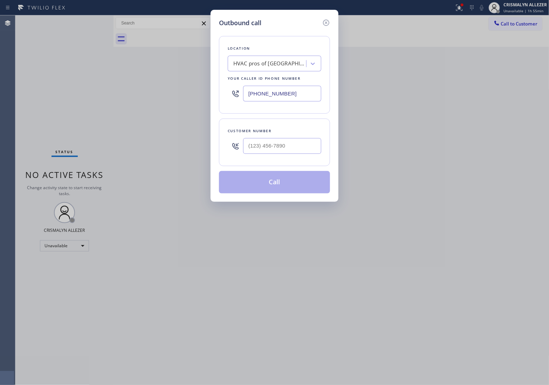
drag, startPoint x: 308, startPoint y: 91, endPoint x: 139, endPoint y: 97, distance: 168.9
click at [141, 97] on div "Outbound call Location HVAC pros of Miami Your caller id phone number (305) 699…" at bounding box center [274, 192] width 549 height 385
paste input "626) 548-3326"
type input "[PHONE_NUMBER]"
click at [286, 144] on input "(___) ___-____" at bounding box center [282, 146] width 78 height 16
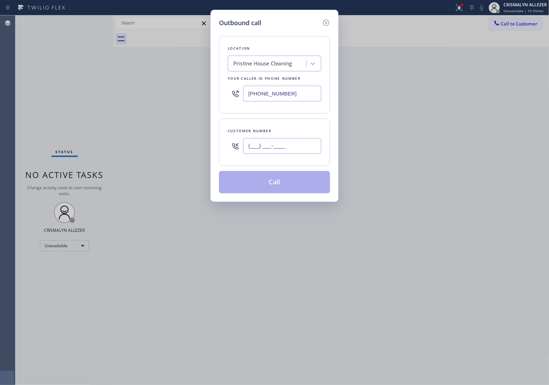
paste input "626) 487-2416"
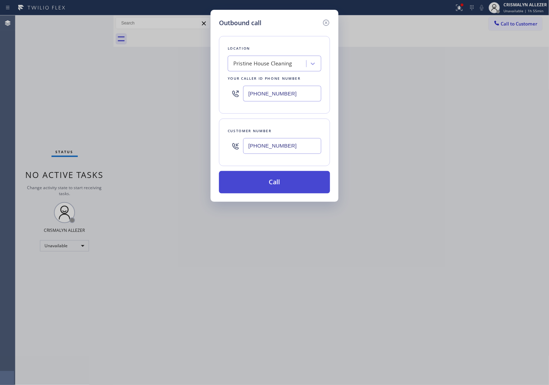
type input "[PHONE_NUMBER]"
click at [272, 184] on button "Call" at bounding box center [274, 182] width 111 height 22
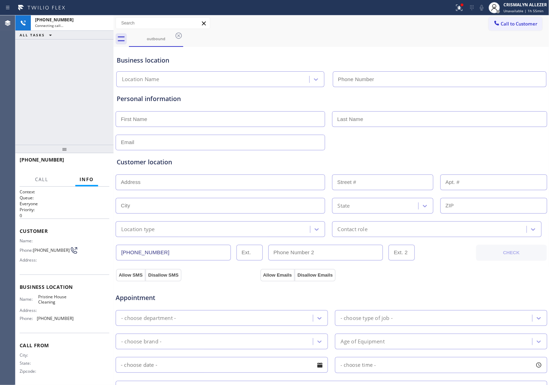
type input "[PHONE_NUMBER]"
click at [91, 165] on span "HANG UP" at bounding box center [92, 163] width 21 height 5
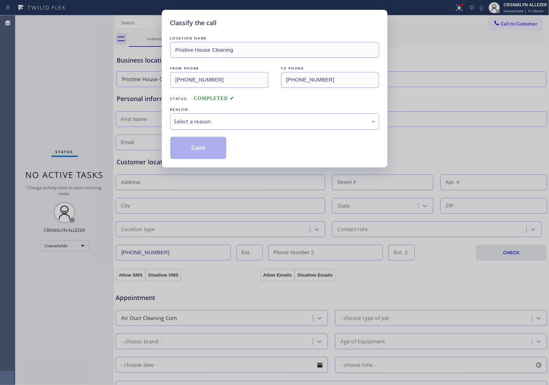
click at [251, 125] on div "Select a reason" at bounding box center [274, 122] width 201 height 8
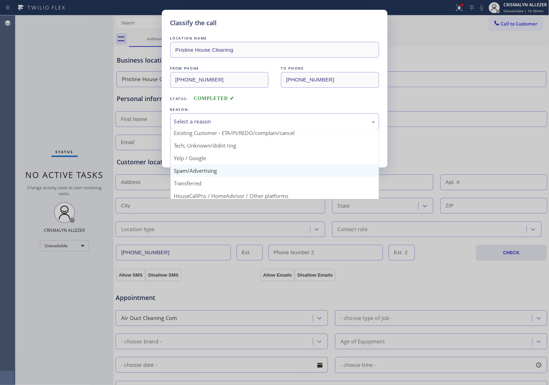
scroll to position [44, 0]
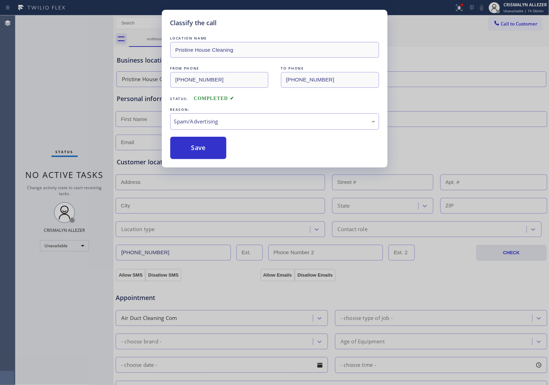
click at [204, 160] on div "Classify the call LOCATION NAME Pristine House Cleaning FROM PHONE (626) 548-33…" at bounding box center [274, 89] width 225 height 158
click at [205, 154] on button "Save" at bounding box center [198, 148] width 56 height 22
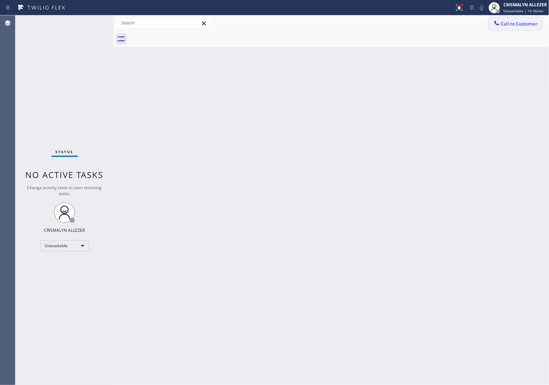
click at [521, 24] on span "Call to Customer" at bounding box center [519, 24] width 37 height 6
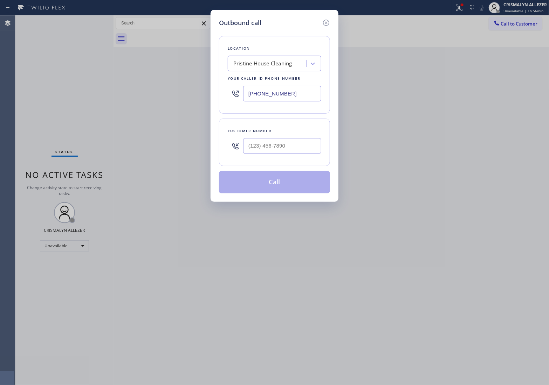
drag, startPoint x: 312, startPoint y: 90, endPoint x: 151, endPoint y: 95, distance: 161.5
click at [151, 95] on div "Outbound call Location Pristine House Cleaning Your caller id phone number (626…" at bounding box center [274, 192] width 549 height 385
paste input "323) 924-3282"
type input "(323) 924-3282"
click at [261, 146] on input "(___) ___-____" at bounding box center [282, 146] width 78 height 16
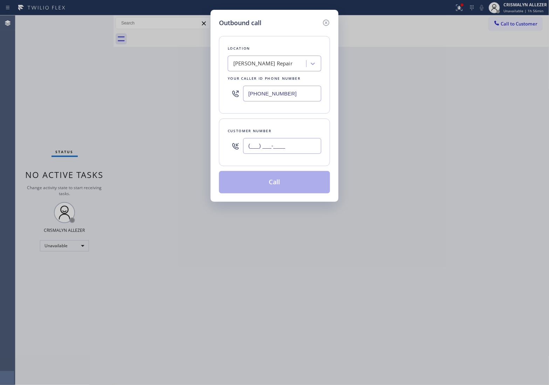
paste input "760) 697-2699"
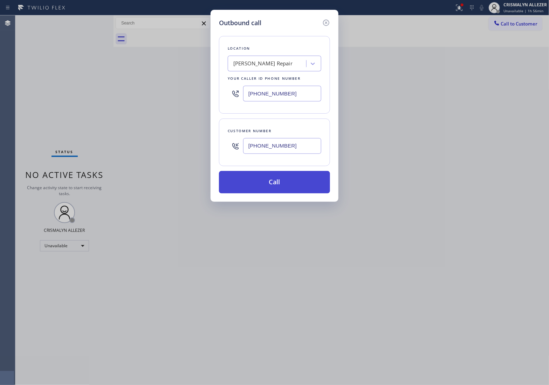
type input "(760) 697-2699"
click at [275, 189] on button "Call" at bounding box center [274, 182] width 111 height 22
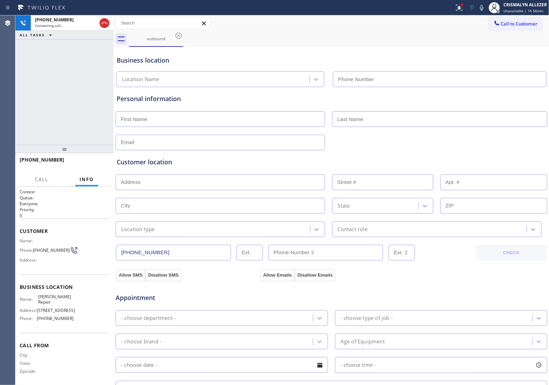
type input "(323) 924-3282"
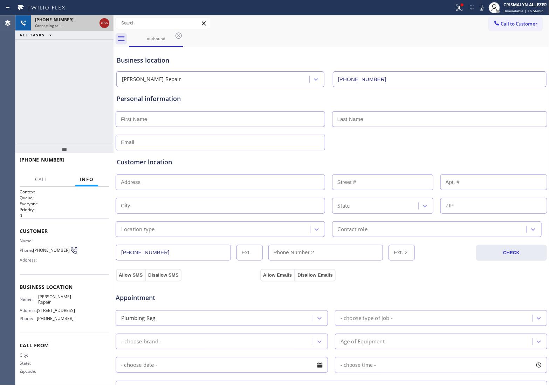
click at [104, 25] on icon at bounding box center [104, 23] width 8 height 8
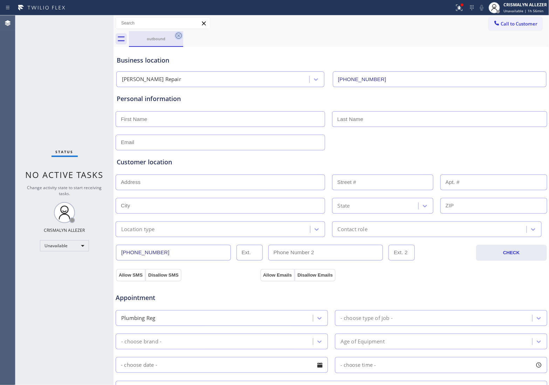
click at [178, 36] on icon at bounding box center [178, 36] width 8 height 8
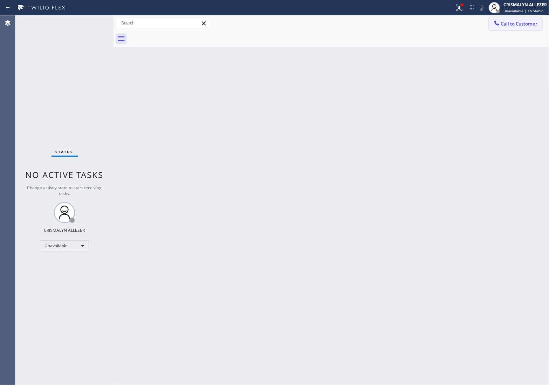
click at [519, 28] on button "Call to Customer" at bounding box center [515, 23] width 54 height 13
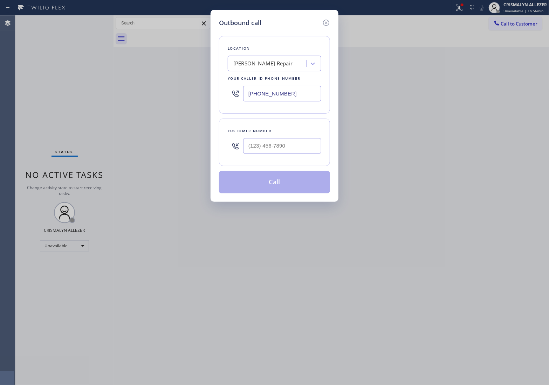
drag, startPoint x: 285, startPoint y: 95, endPoint x: 130, endPoint y: 94, distance: 155.5
click at [177, 94] on div "Outbound call Location Alex Plumbing Repair Your caller id phone number (323) 9…" at bounding box center [274, 192] width 549 height 385
paste input "13) 307-4931"
type input "[PHONE_NUMBER]"
click at [277, 144] on input "(___) ___-____" at bounding box center [282, 146] width 78 height 16
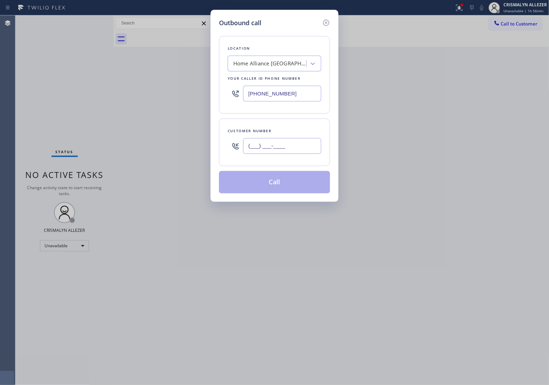
paste input "313) 231-2847"
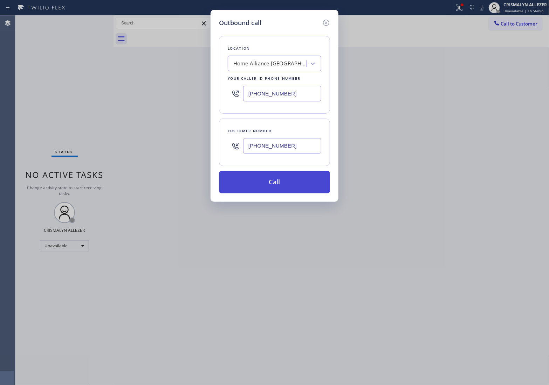
type input "[PHONE_NUMBER]"
click at [276, 179] on button "Call" at bounding box center [274, 182] width 111 height 22
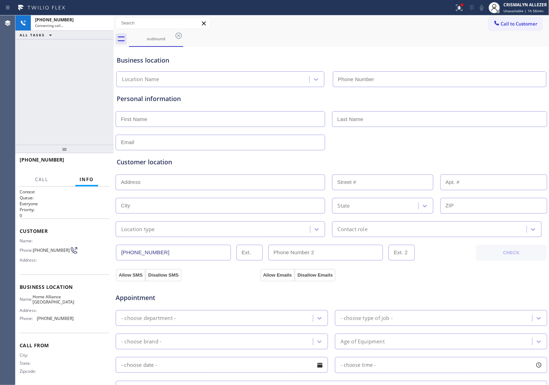
type input "[PHONE_NUMBER]"
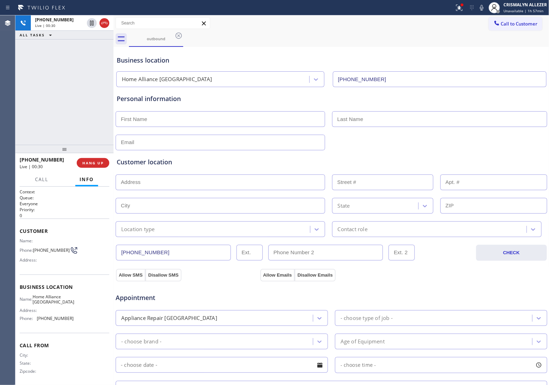
click at [83, 202] on p "Everyone" at bounding box center [65, 204] width 90 height 6
click at [90, 164] on span "HANG UP" at bounding box center [92, 163] width 21 height 5
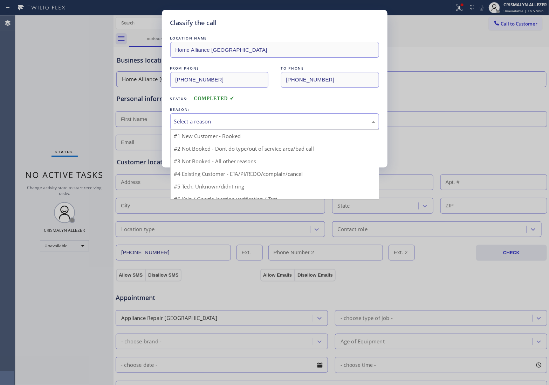
click at [254, 121] on div "Select a reason" at bounding box center [274, 122] width 201 height 8
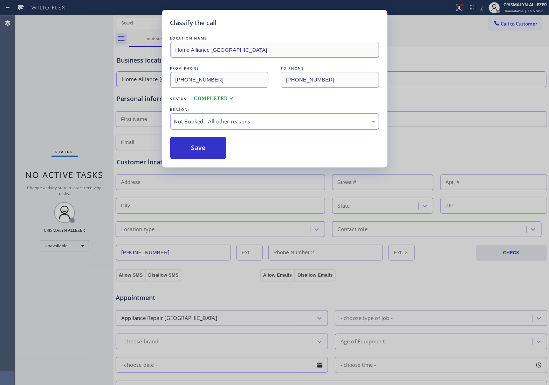
click at [201, 151] on button "Save" at bounding box center [198, 148] width 56 height 22
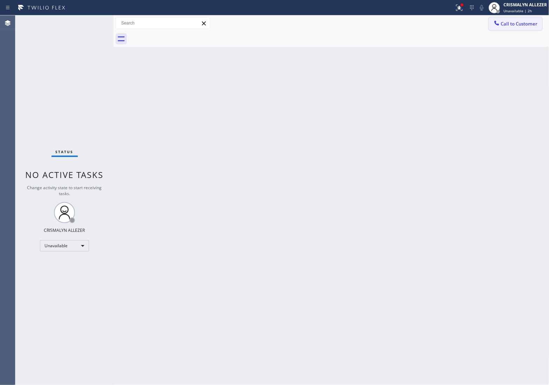
click at [514, 25] on span "Call to Customer" at bounding box center [519, 24] width 37 height 6
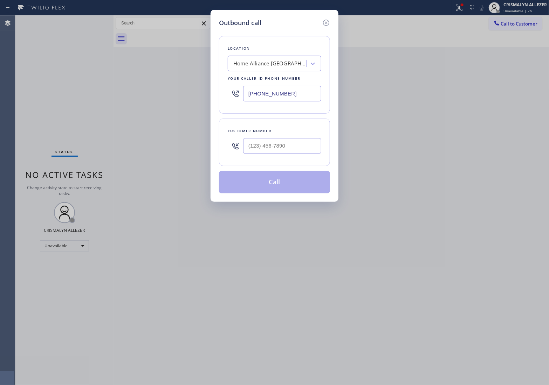
drag, startPoint x: 304, startPoint y: 92, endPoint x: 128, endPoint y: 90, distance: 175.8
click at [131, 91] on div "Outbound call Location Home Alliance Detroit Your caller id phone number (313) …" at bounding box center [274, 192] width 549 height 385
paste input "818) 873-2244"
type input "(818) 873-2244"
click at [293, 149] on input "(___) ___-____" at bounding box center [282, 146] width 78 height 16
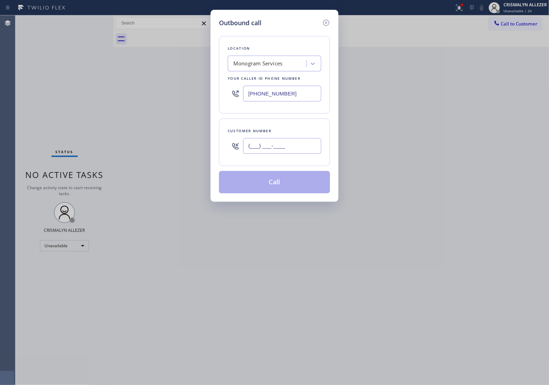
paste input "310) 594-5298"
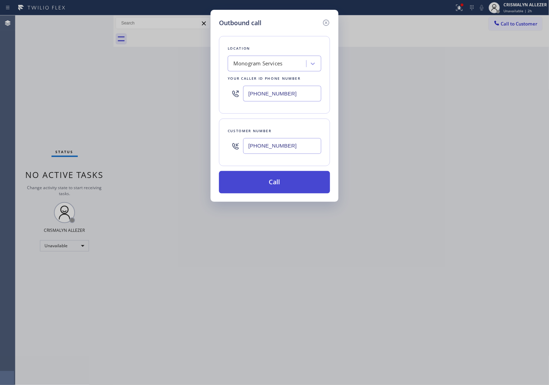
type input "(310) 594-5298"
click at [274, 189] on button "Call" at bounding box center [274, 182] width 111 height 22
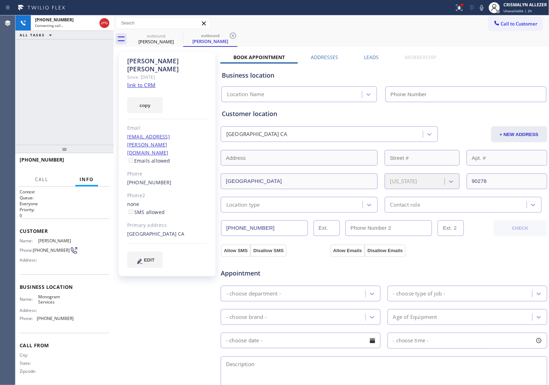
type input "(818) 873-2244"
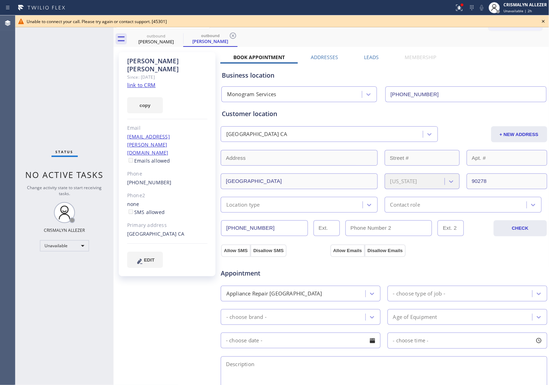
click at [543, 20] on icon at bounding box center [543, 21] width 8 height 8
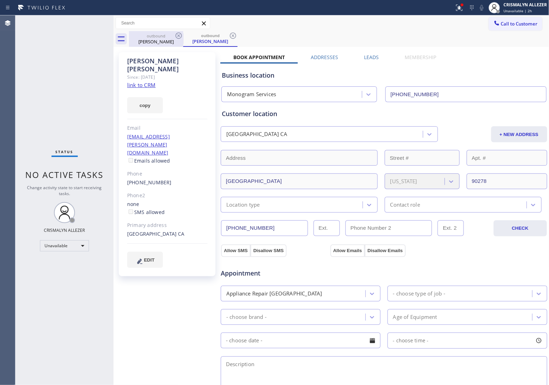
drag, startPoint x: 234, startPoint y: 34, endPoint x: 181, endPoint y: 41, distance: 53.3
click at [226, 37] on div "outbound David Capp" at bounding box center [210, 39] width 54 height 16
click at [174, 35] on icon at bounding box center [178, 36] width 8 height 8
click at [175, 35] on icon at bounding box center [178, 36] width 8 height 8
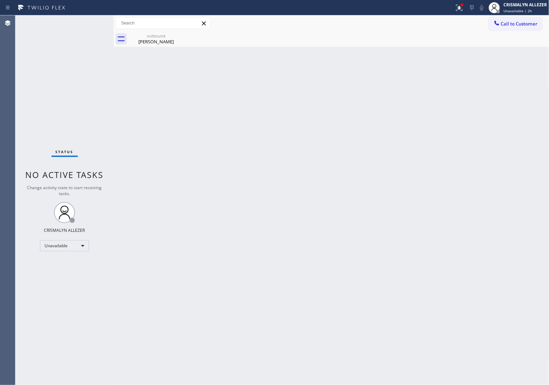
click at [0, 0] on icon at bounding box center [0, 0] width 0 height 0
click at [177, 38] on icon at bounding box center [178, 36] width 6 height 6
click at [177, 35] on icon at bounding box center [178, 36] width 8 height 8
click at [141, 40] on div "David Capp" at bounding box center [156, 42] width 53 height 6
drag, startPoint x: 503, startPoint y: 135, endPoint x: 270, endPoint y: 96, distance: 237.0
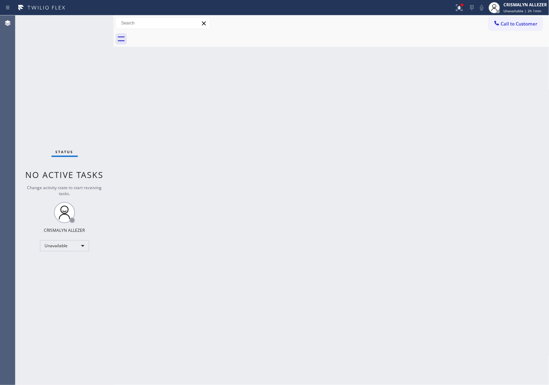
click at [488, 134] on div "Back to Dashboard Change Sender ID Customers Technicians Select a contact Outbo…" at bounding box center [331, 200] width 436 height 370
click at [525, 21] on span "Call to Customer" at bounding box center [519, 24] width 37 height 6
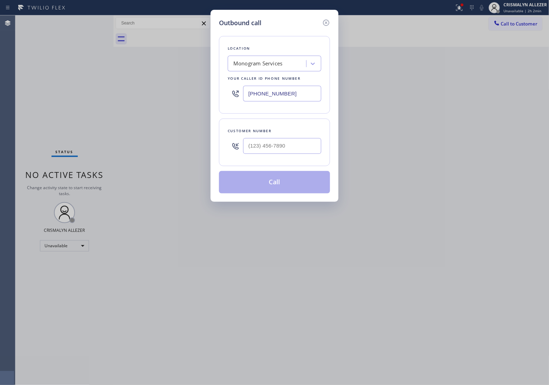
drag, startPoint x: 304, startPoint y: 97, endPoint x: 120, endPoint y: 88, distance: 184.4
click at [125, 88] on div "Outbound call Location Monogram Services Your caller id phone number (818) 873-…" at bounding box center [274, 192] width 549 height 385
paste input "562) 616-1730"
type input "[PHONE_NUMBER]"
click at [291, 148] on input "(___) ___-____" at bounding box center [282, 146] width 78 height 16
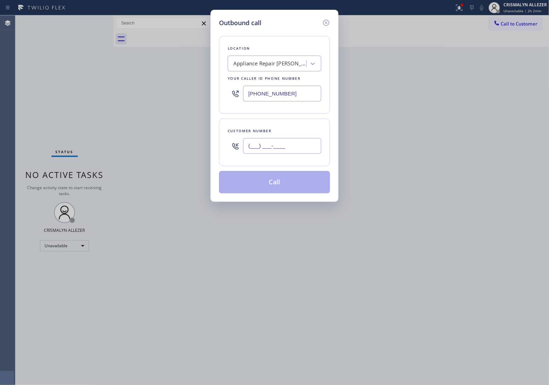
paste input "562) 360-4519"
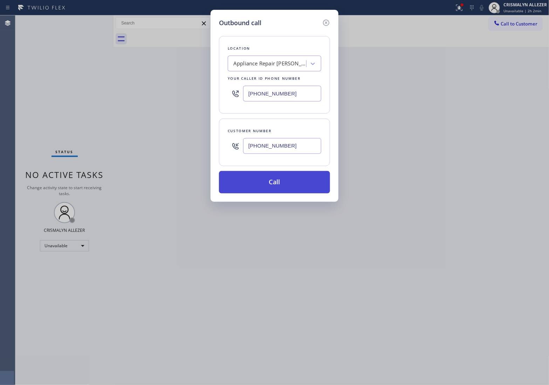
type input "[PHONE_NUMBER]"
click at [271, 188] on button "Call" at bounding box center [274, 182] width 111 height 22
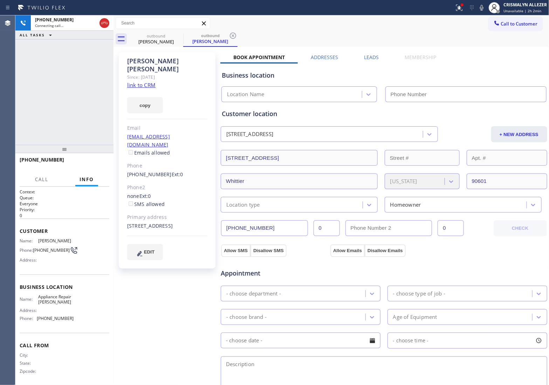
click at [148, 82] on link "link to CRM" at bounding box center [141, 85] width 28 height 7
type input "[PHONE_NUMBER]"
click at [91, 166] on button "HANG UP" at bounding box center [93, 163] width 33 height 10
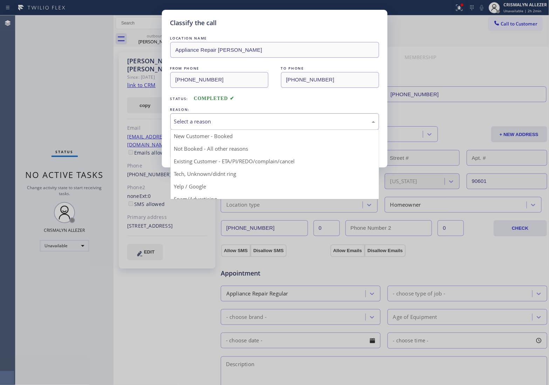
click at [272, 123] on div "Select a reason" at bounding box center [274, 122] width 201 height 8
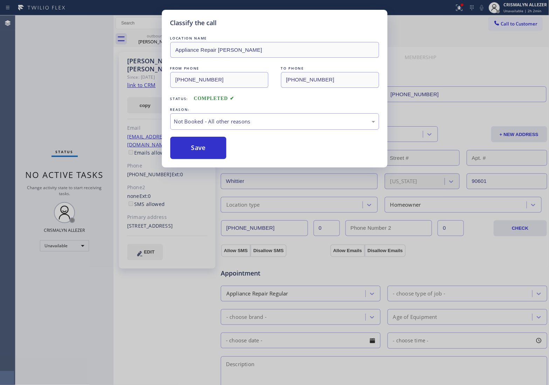
click at [204, 153] on button "Save" at bounding box center [198, 148] width 56 height 22
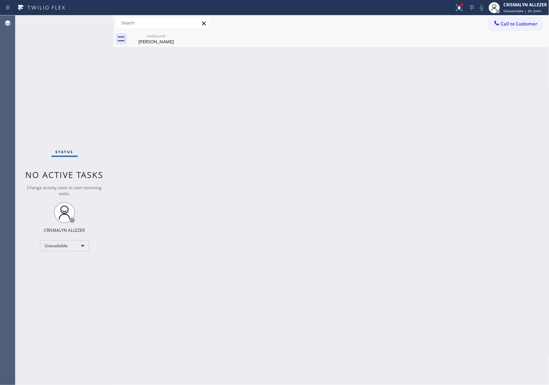
click at [154, 39] on div "Carlos Angulo" at bounding box center [156, 42] width 53 height 6
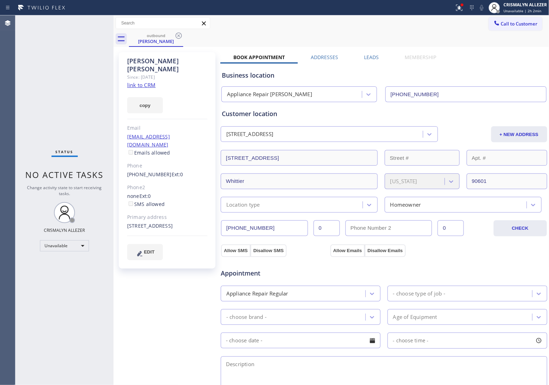
click at [366, 57] on label "Leads" at bounding box center [371, 57] width 15 height 7
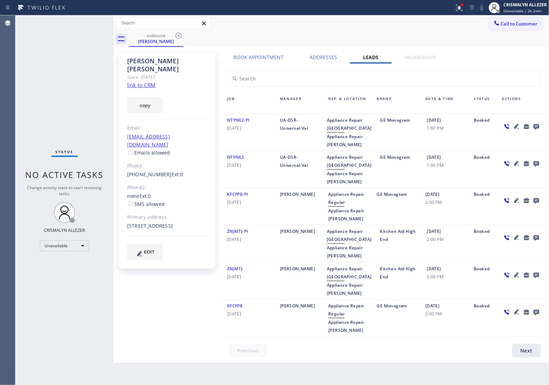
click at [534, 125] on icon at bounding box center [536, 127] width 6 height 6
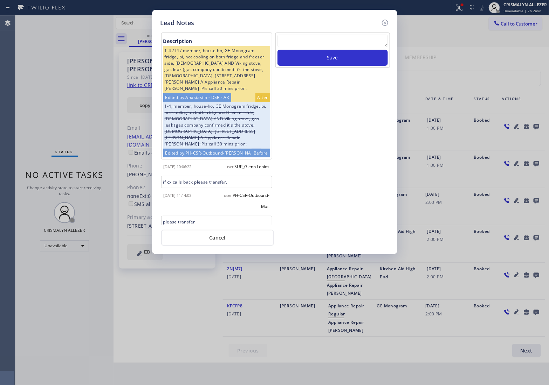
click at [312, 46] on textarea at bounding box center [332, 41] width 110 height 13
paste textarea "DON'T NEED SERVICE / NOT INTERESTED"
type textarea "DON'T NEED SERVICE / NOT INTERESTED"
click at [323, 61] on button "Save" at bounding box center [332, 58] width 110 height 16
click at [227, 237] on button "Cancel" at bounding box center [217, 238] width 113 height 16
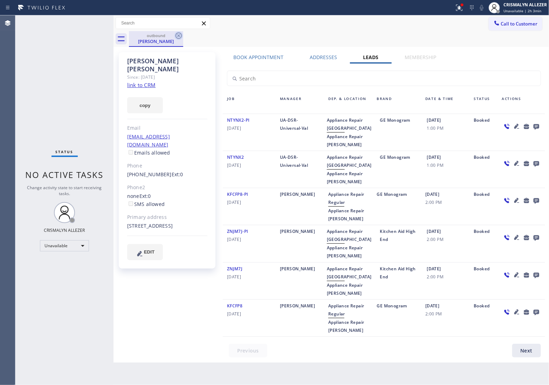
click at [178, 35] on icon at bounding box center [178, 36] width 6 height 6
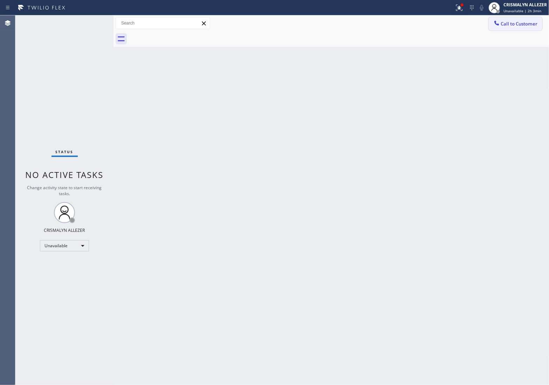
click at [519, 19] on button "Call to Customer" at bounding box center [515, 23] width 54 height 13
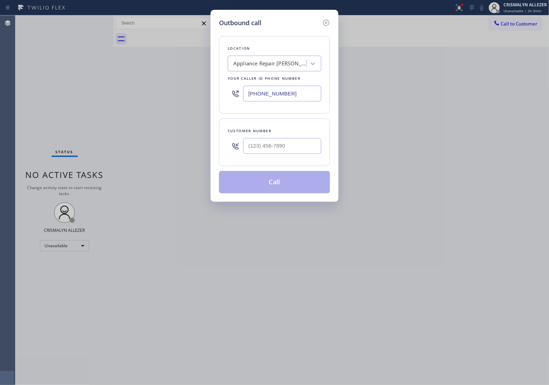
drag, startPoint x: 296, startPoint y: 94, endPoint x: 72, endPoint y: 83, distance: 224.4
click at [123, 86] on div "Outbound call Location Appliance Repair Downey Your caller id phone number (562…" at bounding box center [274, 192] width 549 height 385
paste input "312) 313-9756"
type input "(312) 313-9756"
click at [294, 150] on input "(___) ___-____" at bounding box center [282, 146] width 78 height 16
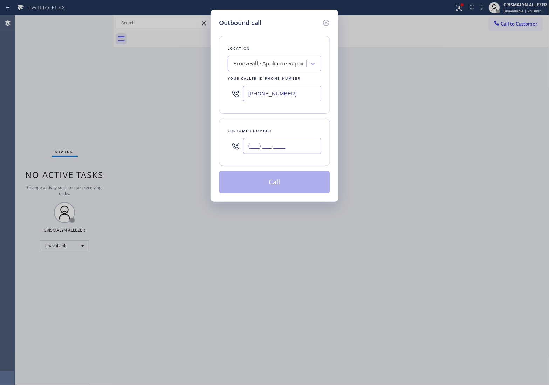
paste input "773) 350-6093"
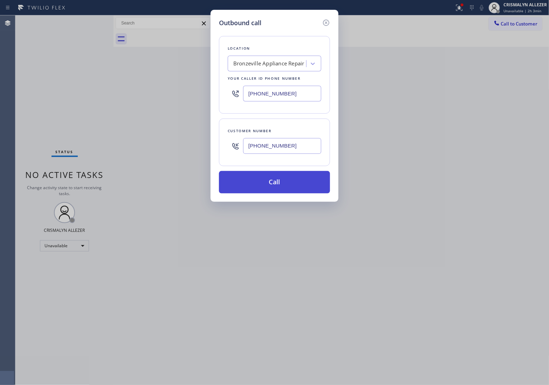
type input "(773) 350-6093"
click at [276, 187] on button "Call" at bounding box center [274, 182] width 111 height 22
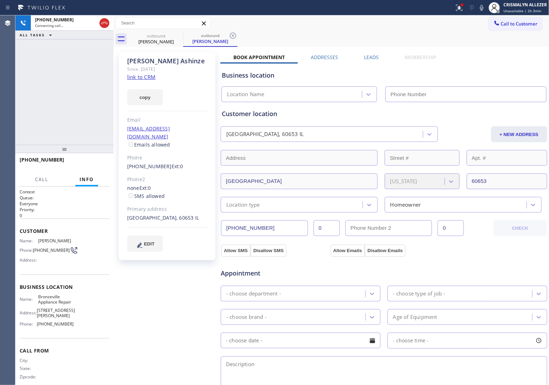
click at [143, 75] on link "link to CRM" at bounding box center [141, 77] width 28 height 7
type input "(312) 313-9756"
click at [368, 56] on label "Leads" at bounding box center [371, 57] width 15 height 7
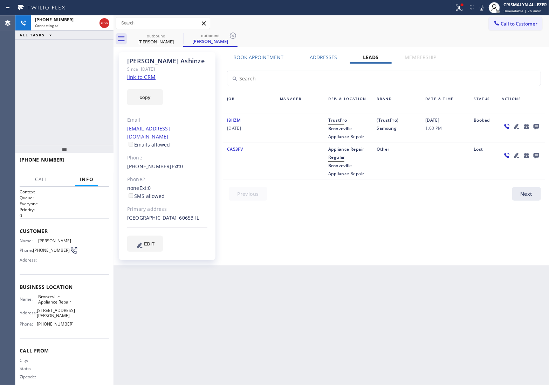
click at [538, 126] on icon at bounding box center [536, 127] width 6 height 6
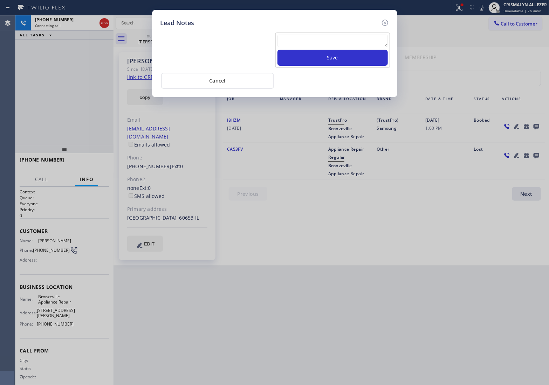
click at [319, 41] on textarea at bounding box center [332, 41] width 110 height 13
paste textarea "no answer | pls xfer here cx cb"
type textarea "no answer | pls xfer here cx cb"
click at [326, 58] on button "Save" at bounding box center [332, 58] width 110 height 16
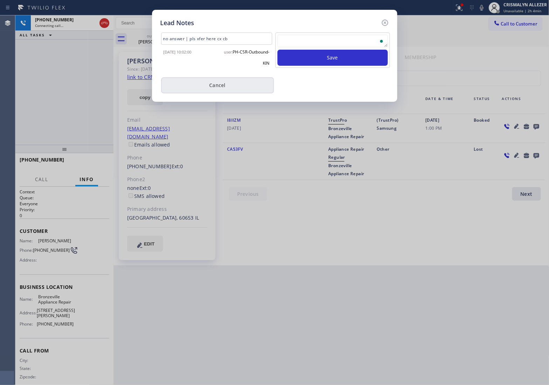
click at [220, 88] on button "Cancel" at bounding box center [217, 85] width 113 height 16
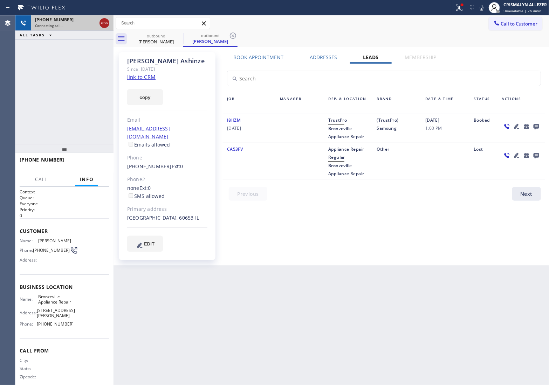
click at [103, 25] on icon at bounding box center [104, 23] width 8 height 8
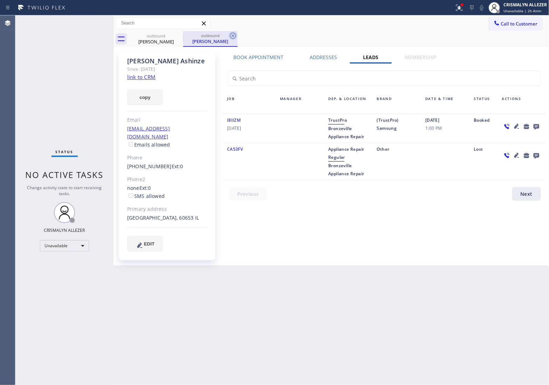
click at [232, 34] on icon at bounding box center [233, 36] width 8 height 8
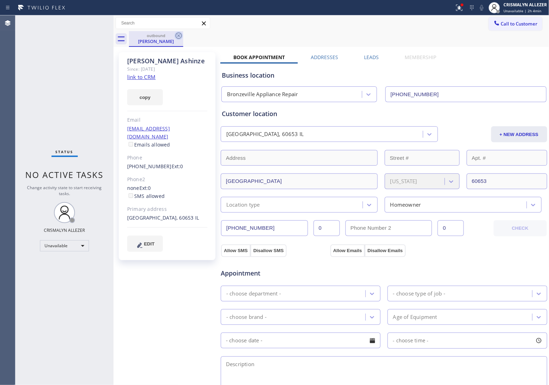
click at [179, 37] on icon at bounding box center [178, 36] width 8 height 8
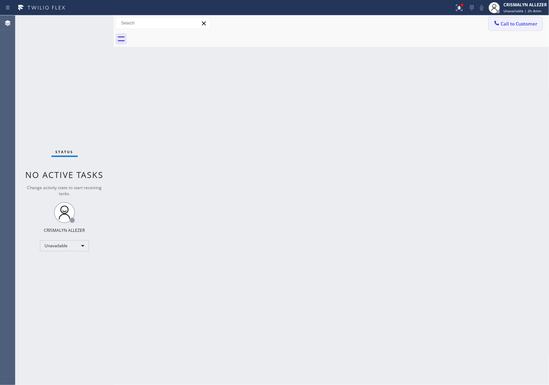
click at [521, 27] on button "Call to Customer" at bounding box center [515, 23] width 54 height 13
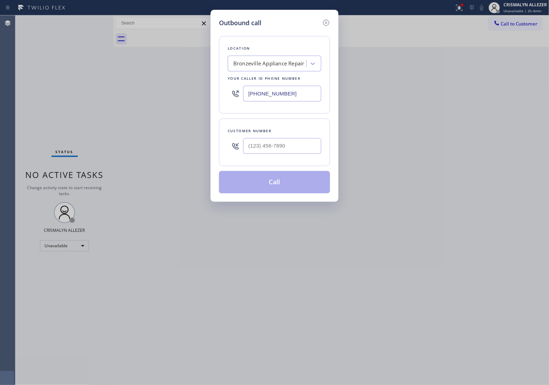
drag, startPoint x: 311, startPoint y: 98, endPoint x: 121, endPoint y: 95, distance: 189.1
click at [137, 98] on div "Outbound call Location Bronzeville Appliance Repair Your caller id phone number…" at bounding box center [274, 192] width 549 height 385
paste input "602) 975-4672"
type input "(602) 975-4672"
click at [297, 146] on input "(___) ___-____" at bounding box center [282, 146] width 78 height 16
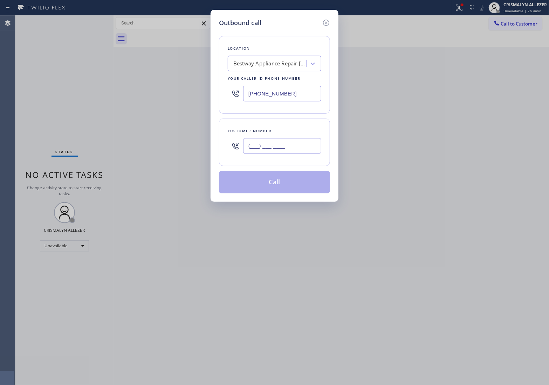
paste input "602) 405-2390"
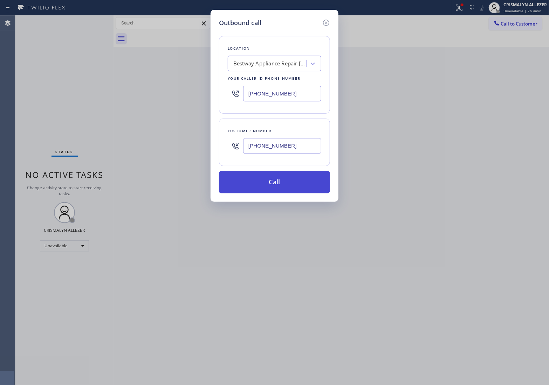
type input "(602) 405-2390"
click at [279, 181] on button "Call" at bounding box center [274, 182] width 111 height 22
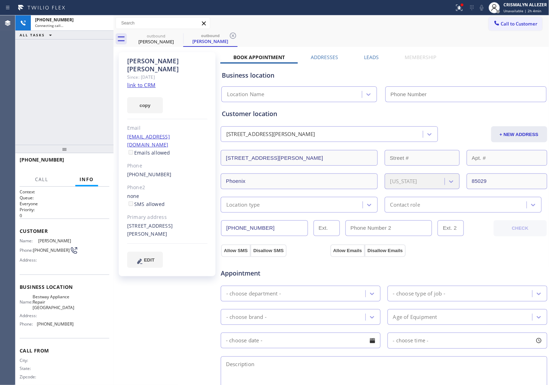
click at [142, 82] on link "link to CRM" at bounding box center [141, 85] width 28 height 7
type input "(602) 975-4672"
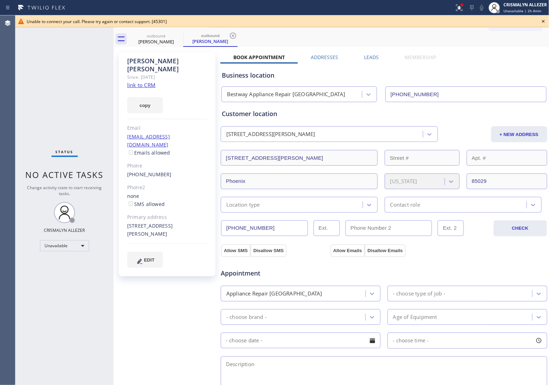
click at [543, 20] on icon at bounding box center [543, 21] width 3 height 3
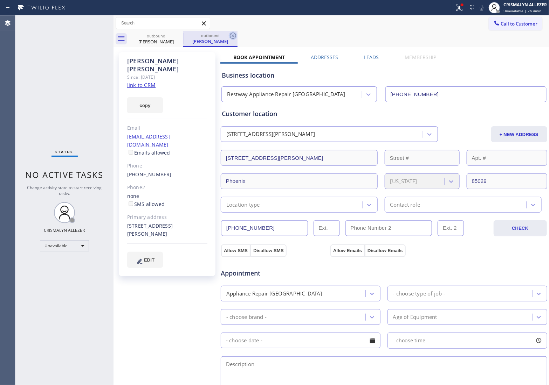
drag, startPoint x: 232, startPoint y: 35, endPoint x: 182, endPoint y: 37, distance: 49.4
click at [230, 35] on icon at bounding box center [233, 36] width 8 height 8
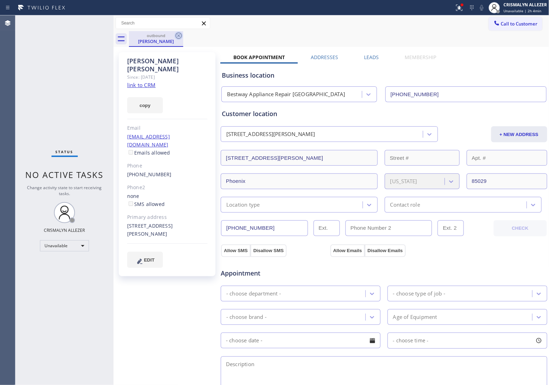
click at [177, 36] on icon at bounding box center [178, 36] width 8 height 8
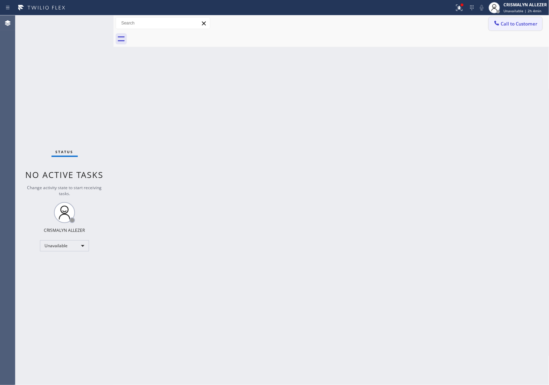
click at [515, 23] on span "Call to Customer" at bounding box center [519, 24] width 37 height 6
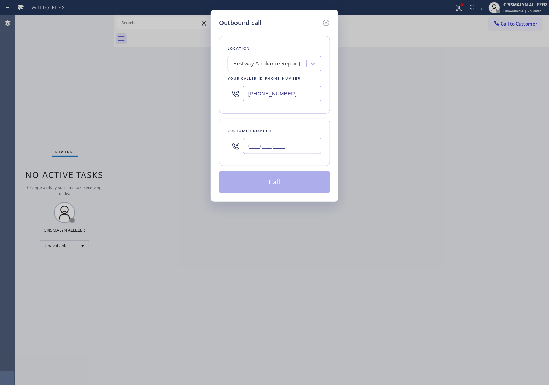
click at [296, 143] on input "(___) ___-____" at bounding box center [282, 146] width 78 height 16
paste input "602) 405-2390"
type input "(602) 405-2390"
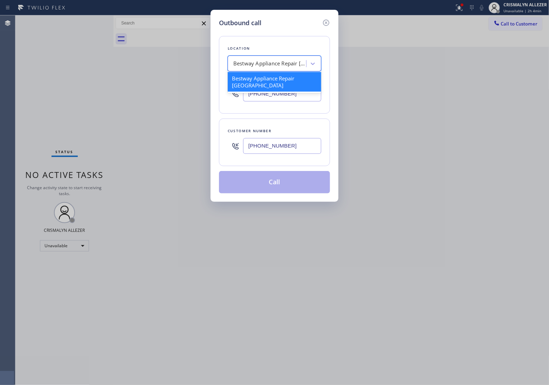
click at [292, 58] on div "Bestway Appliance Repair Phoenix" at bounding box center [268, 64] width 76 height 12
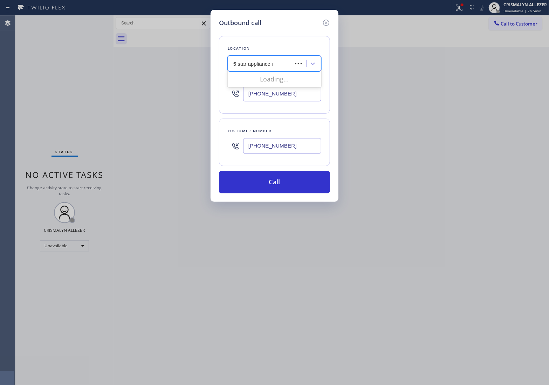
type input "5 star appliance re"
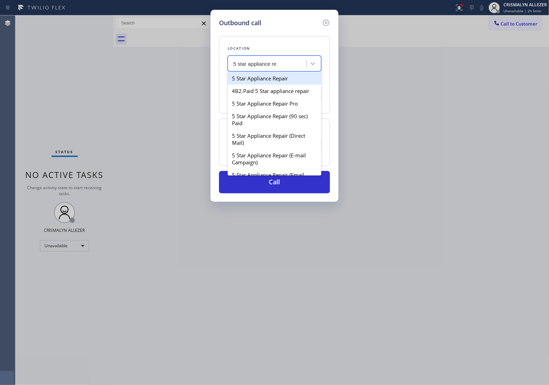
click at [279, 76] on div "5 Star Appliance Repair" at bounding box center [274, 78] width 93 height 13
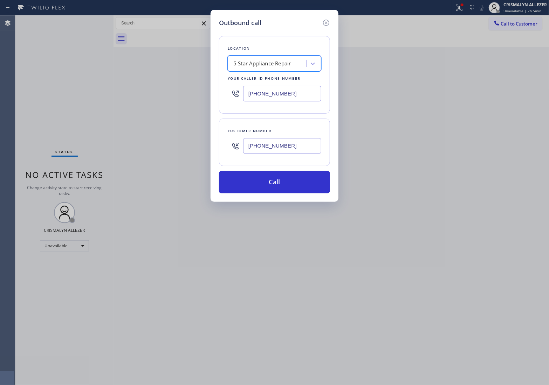
type input "[PHONE_NUMBER]"
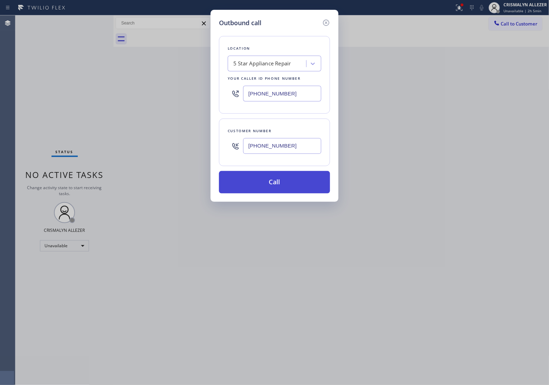
click at [281, 191] on button "Call" at bounding box center [274, 182] width 111 height 22
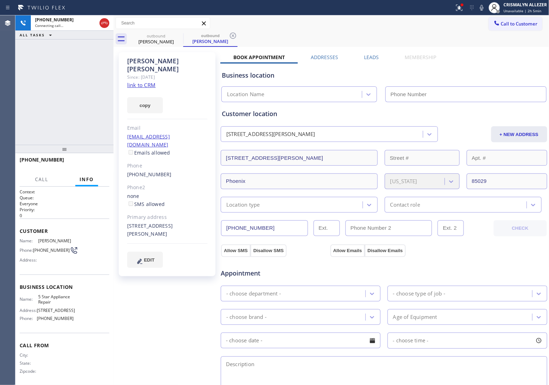
type input "[PHONE_NUMBER]"
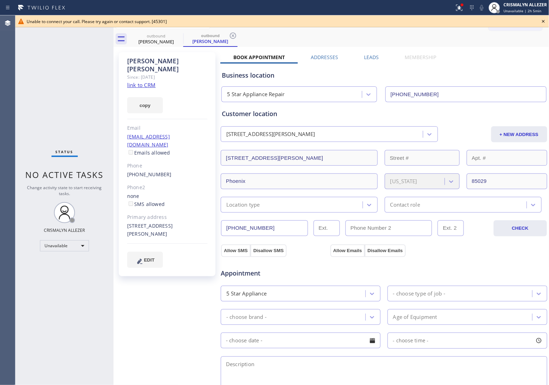
click at [544, 21] on icon at bounding box center [543, 21] width 8 height 8
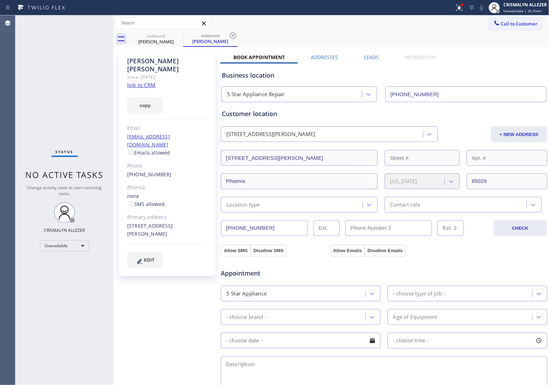
drag, startPoint x: 233, startPoint y: 35, endPoint x: 194, endPoint y: 40, distance: 39.8
click at [233, 35] on icon at bounding box center [233, 36] width 6 height 6
drag, startPoint x: 179, startPoint y: 35, endPoint x: 174, endPoint y: 6, distance: 30.2
click at [179, 33] on icon at bounding box center [178, 36] width 8 height 8
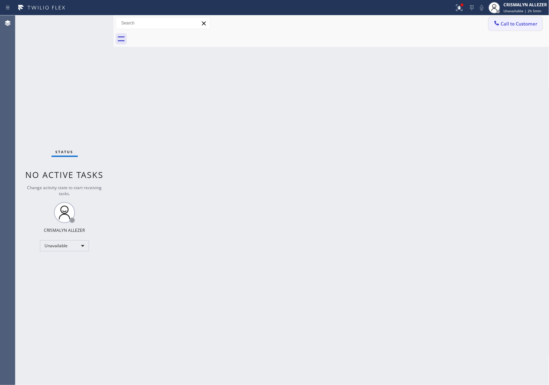
click at [513, 22] on span "Call to Customer" at bounding box center [519, 24] width 37 height 6
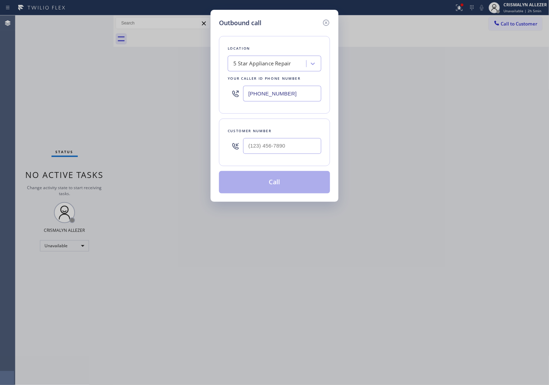
drag, startPoint x: 195, startPoint y: 91, endPoint x: 179, endPoint y: 91, distance: 15.4
click at [180, 91] on div "Outbound call Location 5 Star Appliance Repair Your caller id phone number [PHO…" at bounding box center [274, 192] width 549 height 385
paste input "786) 713-8711"
type input "[PHONE_NUMBER]"
click at [286, 144] on input "(___) ___-____" at bounding box center [282, 146] width 78 height 16
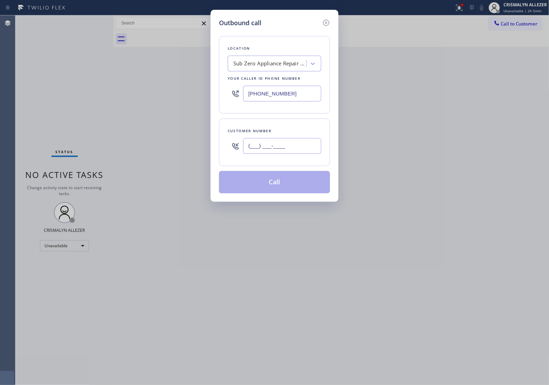
paste input "305) 988-6966"
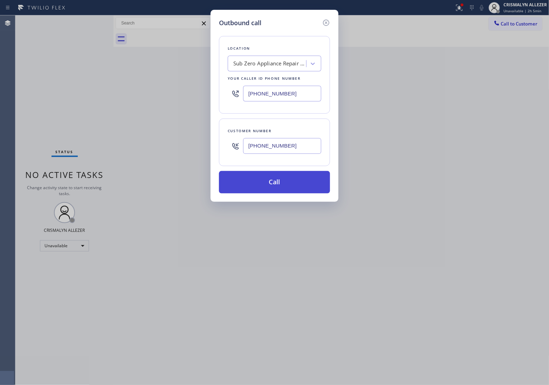
type input "[PHONE_NUMBER]"
click at [277, 184] on button "Call" at bounding box center [274, 182] width 111 height 22
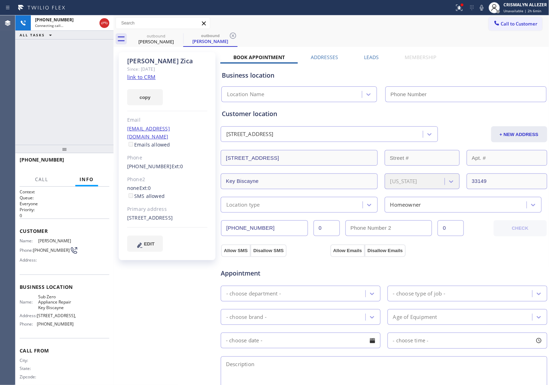
click at [138, 80] on link "link to CRM" at bounding box center [141, 77] width 28 height 7
type input "[PHONE_NUMBER]"
click at [89, 166] on button "HANG UP" at bounding box center [93, 163] width 33 height 10
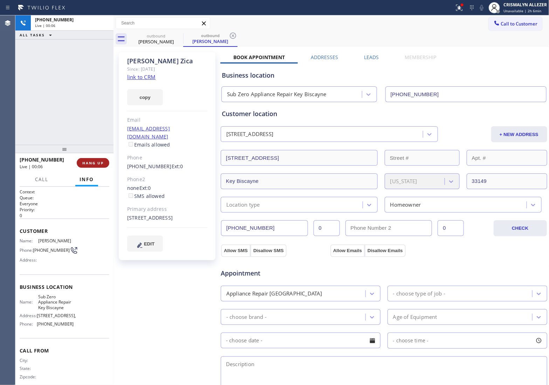
click at [89, 166] on button "HANG UP" at bounding box center [93, 163] width 33 height 10
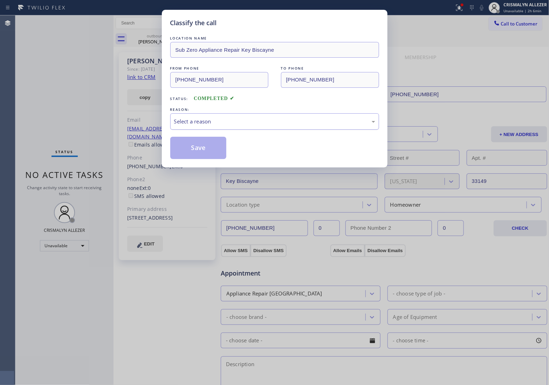
drag, startPoint x: 313, startPoint y: 123, endPoint x: 309, endPoint y: 125, distance: 4.1
click at [312, 123] on div "Select a reason" at bounding box center [274, 122] width 201 height 8
click at [202, 155] on button "Save" at bounding box center [198, 148] width 56 height 22
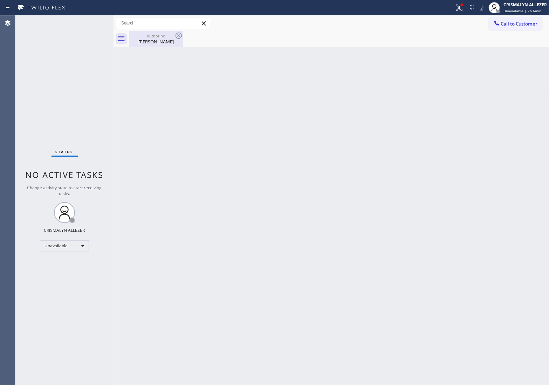
click at [164, 40] on div "Leonardo Zica" at bounding box center [156, 42] width 53 height 6
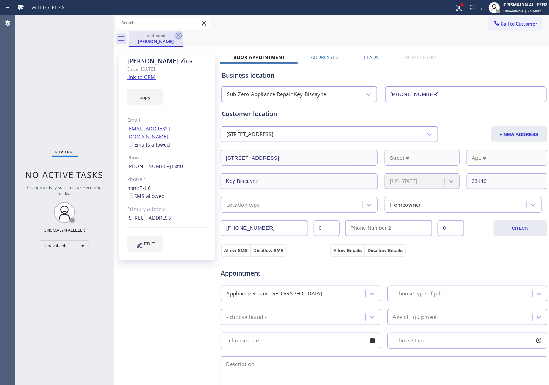
click at [177, 33] on icon at bounding box center [178, 36] width 6 height 6
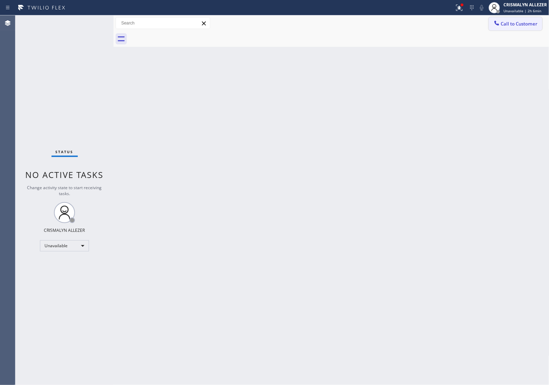
click at [522, 23] on span "Call to Customer" at bounding box center [519, 24] width 37 height 6
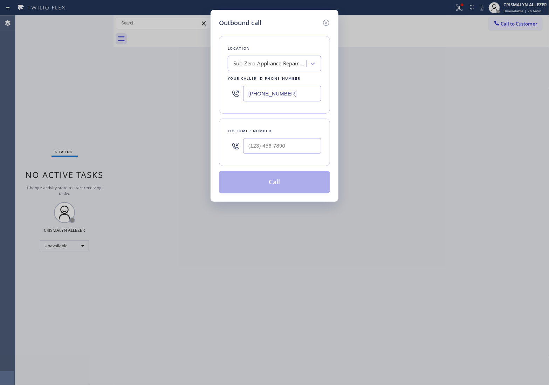
click at [294, 155] on div at bounding box center [282, 146] width 78 height 23
click at [300, 148] on input "(___) ___-____" at bounding box center [282, 146] width 78 height 16
paste input "305) 988-6966"
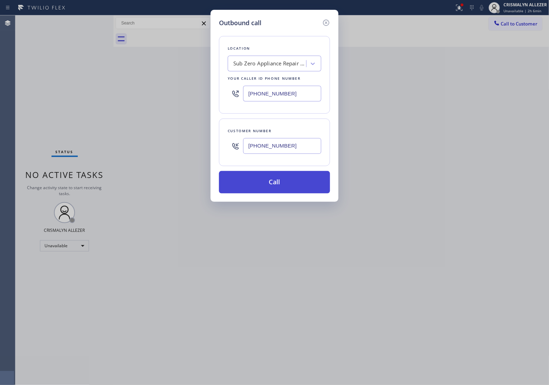
type input "[PHONE_NUMBER]"
click at [281, 186] on button "Call" at bounding box center [274, 182] width 111 height 22
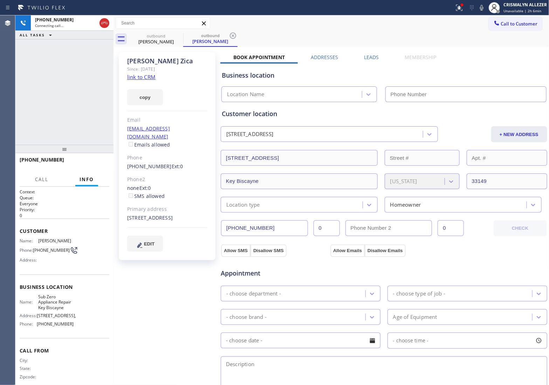
click at [373, 58] on label "Leads" at bounding box center [371, 57] width 15 height 7
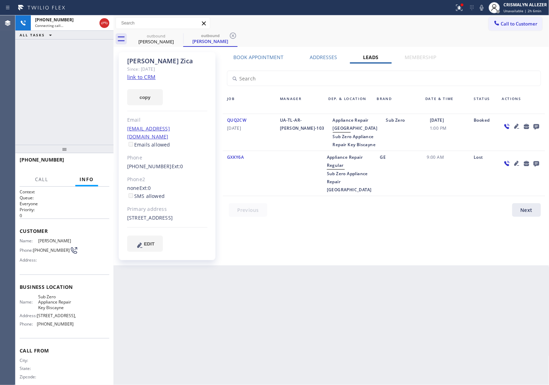
click at [534, 125] on icon at bounding box center [536, 127] width 6 height 6
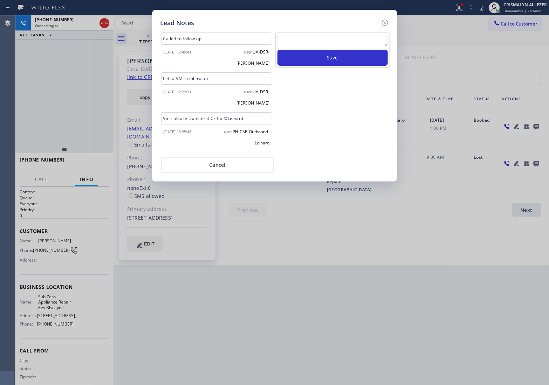
click at [339, 42] on textarea at bounding box center [332, 41] width 110 height 13
paste textarea "no answer | pls xfer here cx cb"
type textarea "no answer | pls xfer here cx cb"
click at [327, 58] on button "Save" at bounding box center [332, 58] width 110 height 16
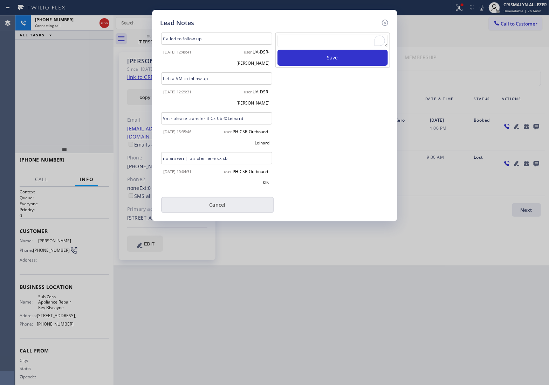
click at [230, 197] on button "Cancel" at bounding box center [217, 205] width 113 height 16
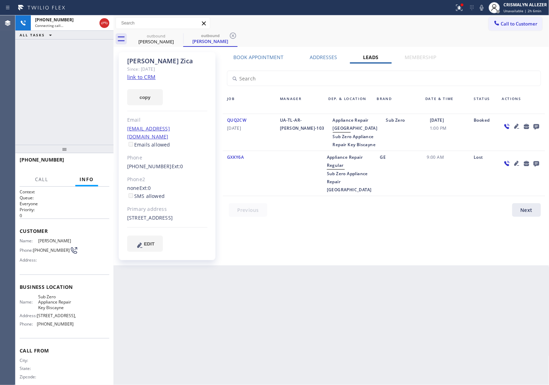
click at [259, 56] on label "Book Appointment" at bounding box center [258, 57] width 50 height 7
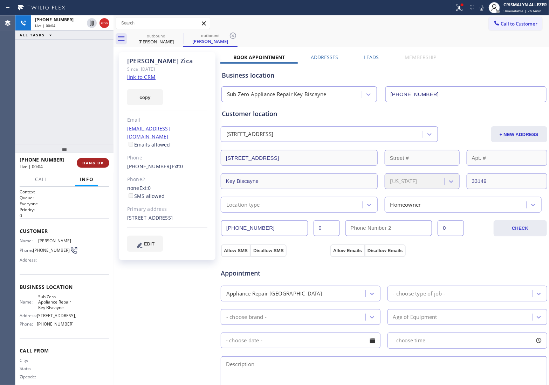
click at [97, 163] on span "HANG UP" at bounding box center [92, 163] width 21 height 5
click at [86, 167] on button "COMPLETE" at bounding box center [91, 163] width 35 height 10
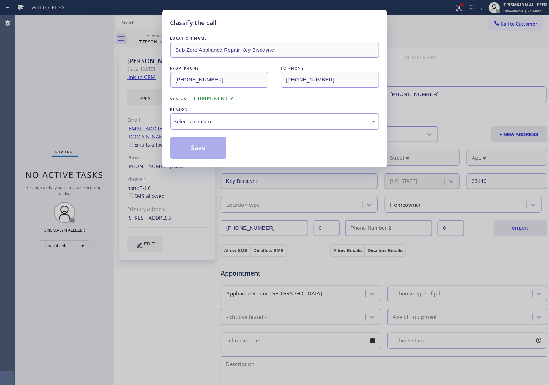
click at [279, 122] on div "Select a reason" at bounding box center [274, 122] width 201 height 8
click at [202, 147] on button "Save" at bounding box center [198, 148] width 56 height 22
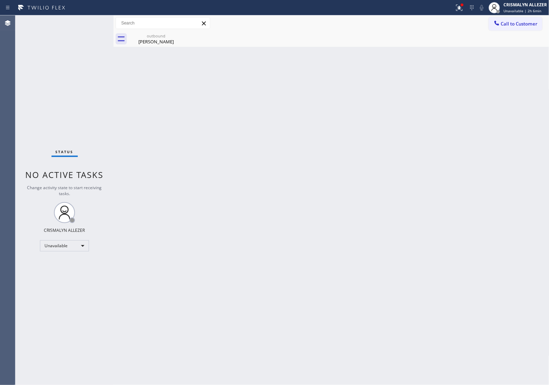
click at [164, 39] on div "Leonardo Zica" at bounding box center [156, 42] width 53 height 6
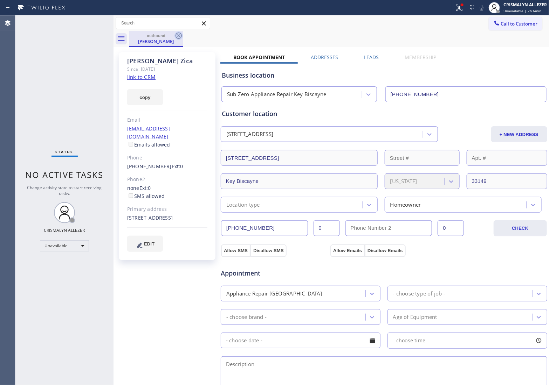
drag, startPoint x: 178, startPoint y: 35, endPoint x: 180, endPoint y: 27, distance: 8.2
click at [178, 34] on icon at bounding box center [178, 36] width 8 height 8
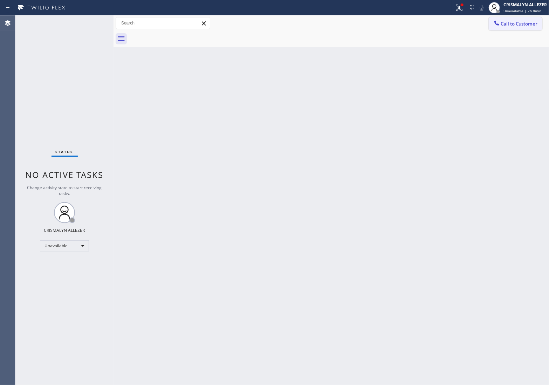
click at [512, 21] on span "Call to Customer" at bounding box center [519, 24] width 37 height 6
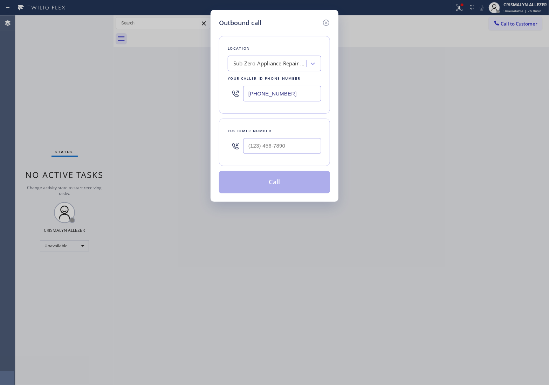
drag, startPoint x: 305, startPoint y: 90, endPoint x: 106, endPoint y: 88, distance: 198.9
click at [160, 93] on div "Outbound call Location Sub Zero Appliance Repair Key Biscayne Your caller id ph…" at bounding box center [274, 192] width 549 height 385
paste input "877) 777-0796"
type input "[PHONE_NUMBER]"
click at [302, 142] on input "(___) ___-____" at bounding box center [282, 146] width 78 height 16
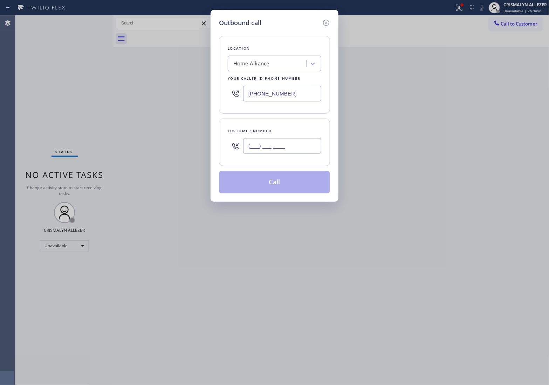
paste input "818) 535-1900"
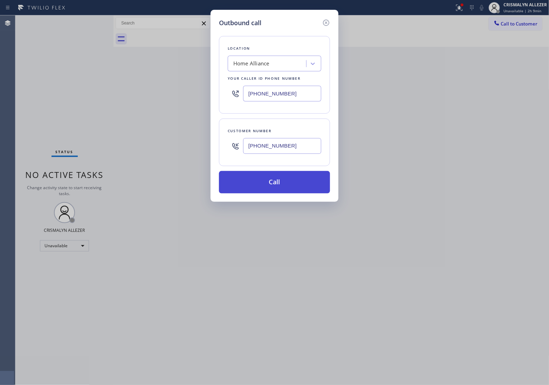
type input "[PHONE_NUMBER]"
click at [283, 182] on button "Call" at bounding box center [274, 182] width 111 height 22
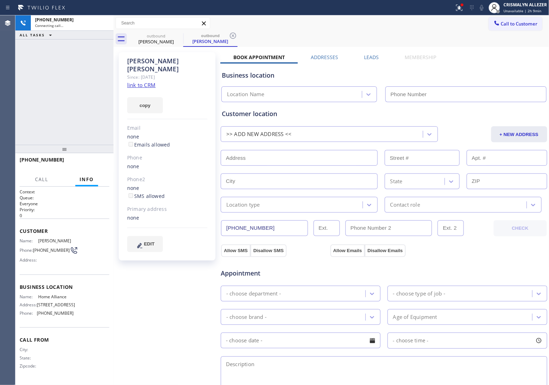
click at [138, 82] on link "link to CRM" at bounding box center [141, 85] width 28 height 7
type input "[PHONE_NUMBER]"
click at [91, 163] on span "HANG UP" at bounding box center [92, 163] width 21 height 5
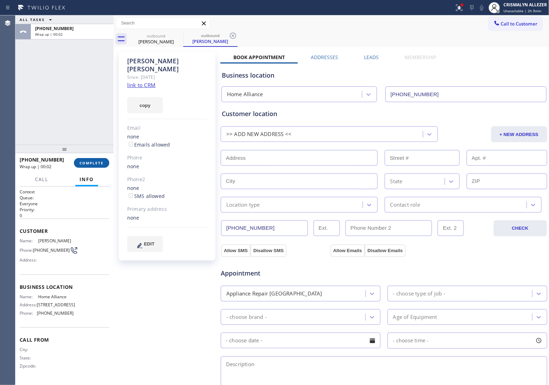
click at [88, 163] on span "COMPLETE" at bounding box center [91, 163] width 24 height 5
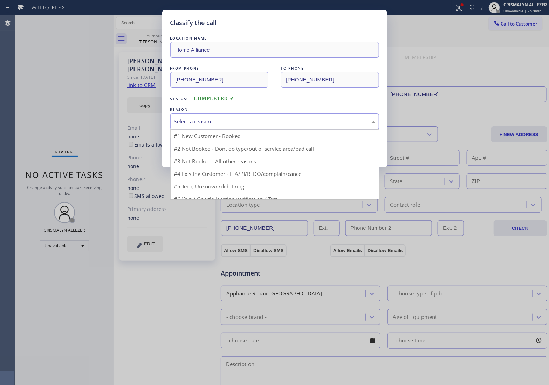
click at [298, 125] on div "Select a reason" at bounding box center [274, 122] width 201 height 8
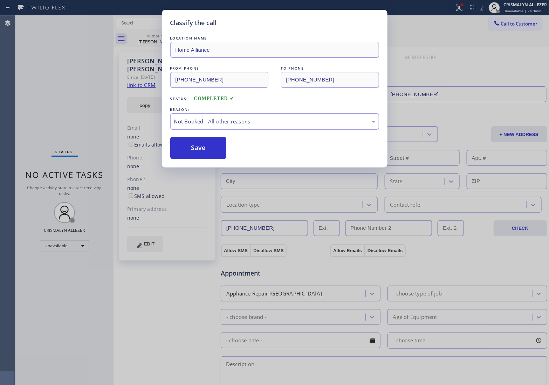
click at [200, 151] on button "Save" at bounding box center [198, 148] width 56 height 22
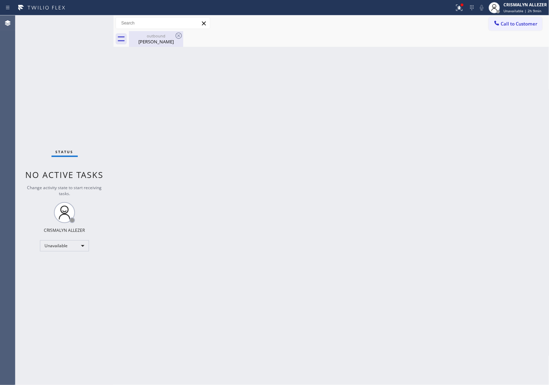
click at [153, 39] on div "Bonnie Kroh" at bounding box center [156, 42] width 53 height 6
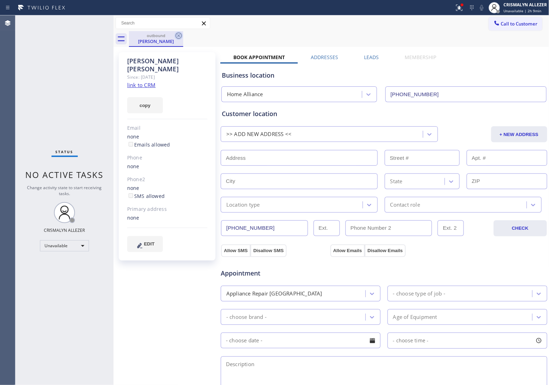
click at [177, 36] on icon at bounding box center [178, 36] width 8 height 8
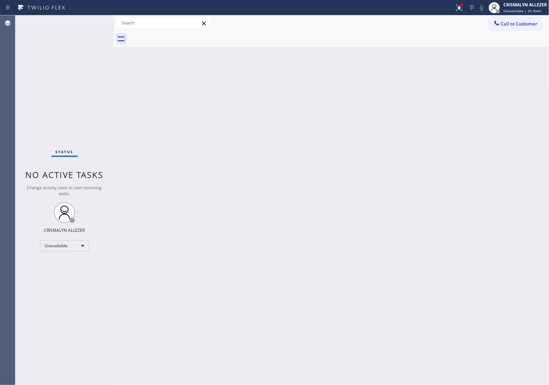
drag, startPoint x: 510, startPoint y: 22, endPoint x: 457, endPoint y: 48, distance: 58.6
click at [510, 23] on span "Call to Customer" at bounding box center [519, 24] width 37 height 6
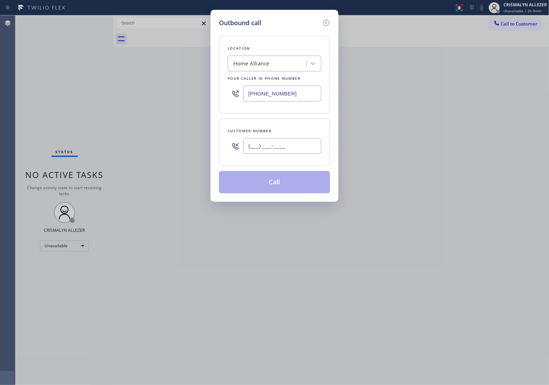
click at [313, 141] on input "(___) ___-____" at bounding box center [282, 146] width 78 height 16
paste input "818) 535-1900"
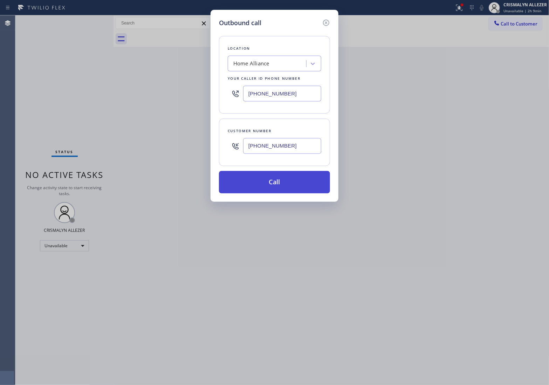
type input "[PHONE_NUMBER]"
click at [278, 188] on button "Call" at bounding box center [274, 182] width 111 height 22
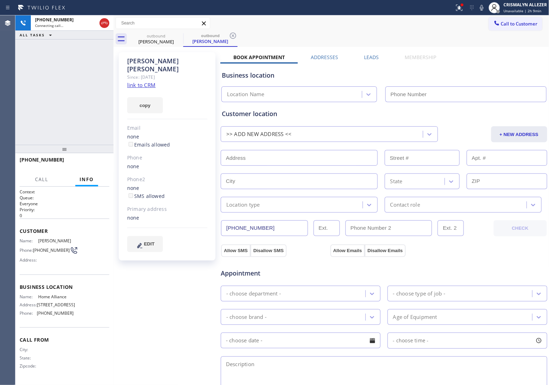
type input "[PHONE_NUMBER]"
click at [370, 59] on label "Leads" at bounding box center [371, 57] width 15 height 7
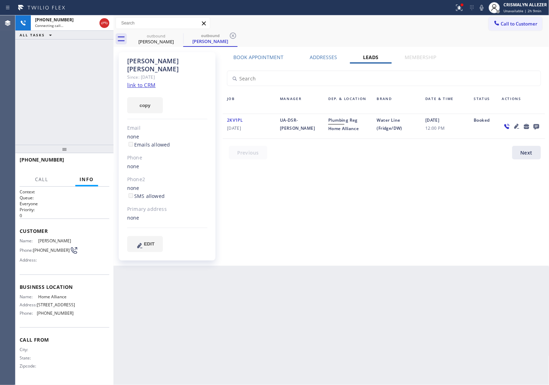
click at [533, 126] on icon at bounding box center [536, 127] width 6 height 6
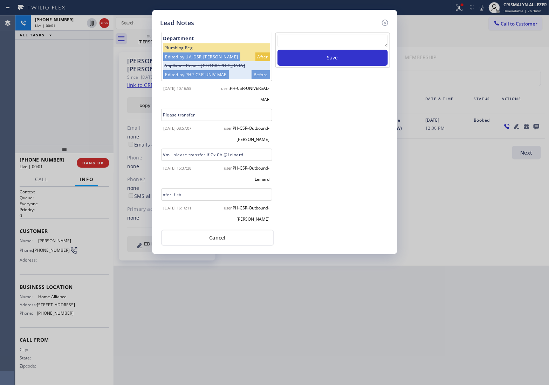
scroll to position [52, 0]
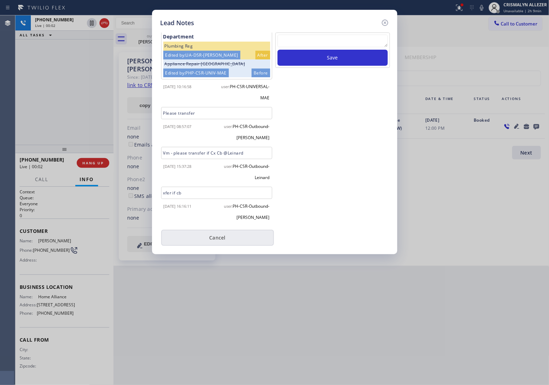
click at [223, 238] on button "Cancel" at bounding box center [217, 238] width 113 height 16
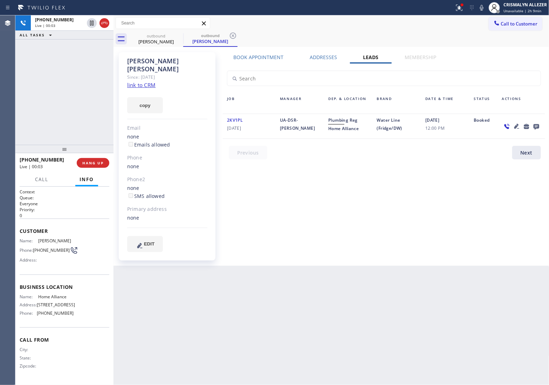
click at [249, 54] on label "Book Appointment" at bounding box center [258, 57] width 50 height 7
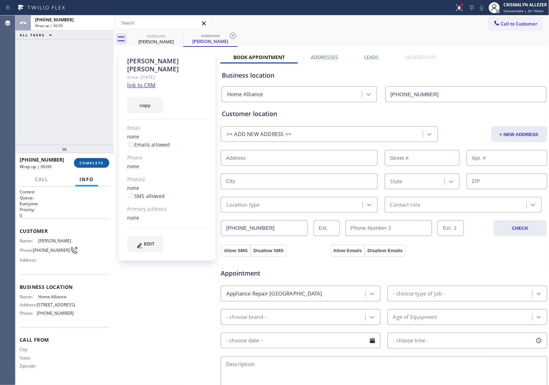
click at [95, 165] on span "COMPLETE" at bounding box center [91, 163] width 24 height 5
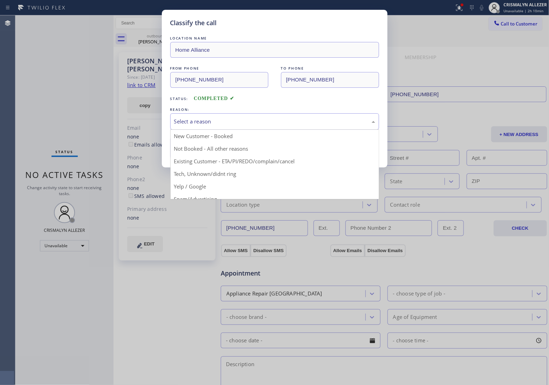
click at [281, 129] on div "Select a reason" at bounding box center [274, 121] width 209 height 16
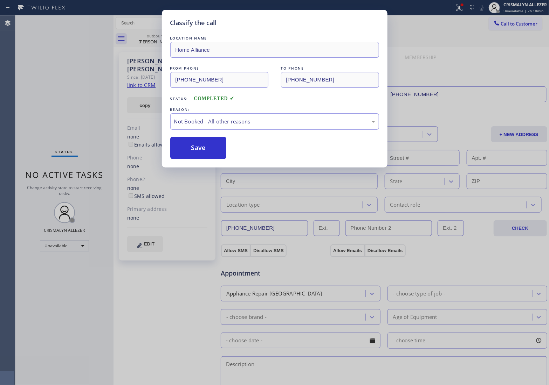
click at [202, 151] on button "Save" at bounding box center [198, 148] width 56 height 22
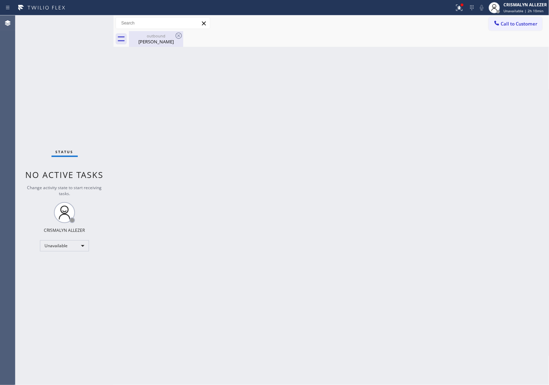
click at [158, 39] on div "Bonnie Kroh" at bounding box center [156, 42] width 53 height 6
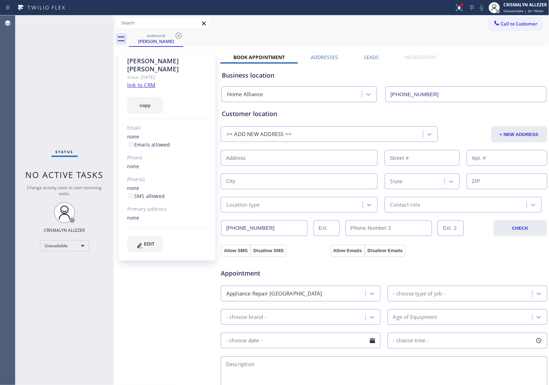
click at [369, 55] on label "Leads" at bounding box center [371, 57] width 15 height 7
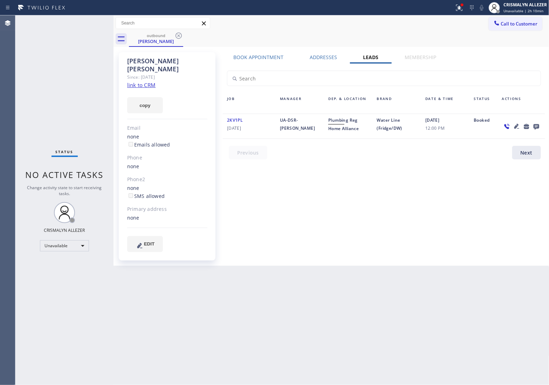
click at [535, 125] on icon at bounding box center [536, 126] width 8 height 9
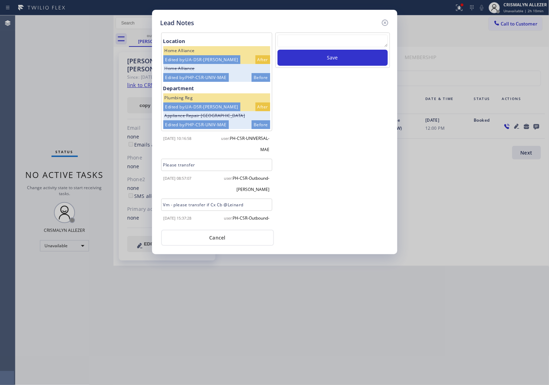
click at [331, 46] on textarea at bounding box center [332, 41] width 110 height 13
paste textarea "ALL GOOD FOR NOW, if cb xfer"
type textarea "ALL GOOD FOR NOW, if cb xfer"
click at [331, 55] on button "Save" at bounding box center [332, 58] width 110 height 16
click at [233, 239] on button "Cancel" at bounding box center [217, 238] width 113 height 16
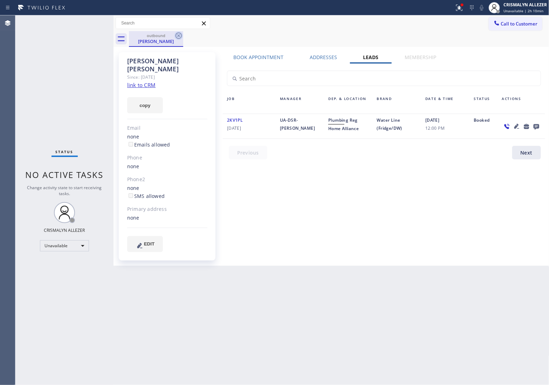
click at [179, 34] on icon at bounding box center [178, 36] width 8 height 8
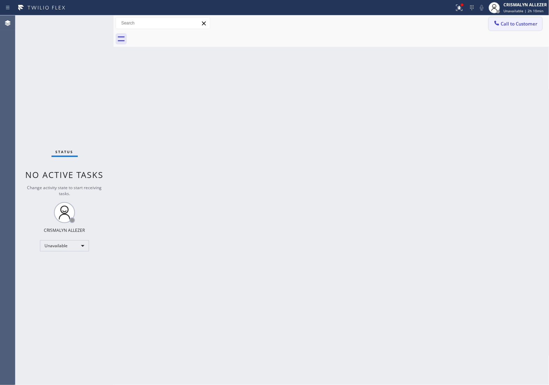
click at [512, 25] on span "Call to Customer" at bounding box center [519, 24] width 37 height 6
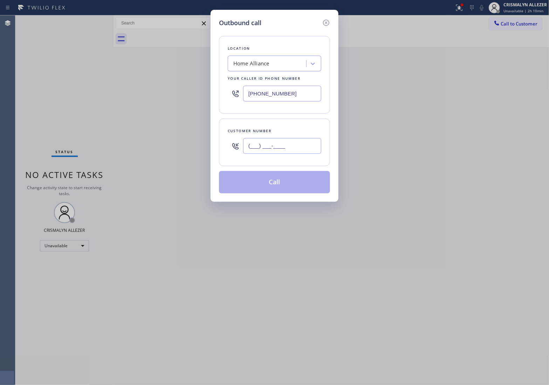
click at [300, 145] on input "(___) ___-____" at bounding box center [282, 146] width 78 height 16
paste input "908) 460-9200"
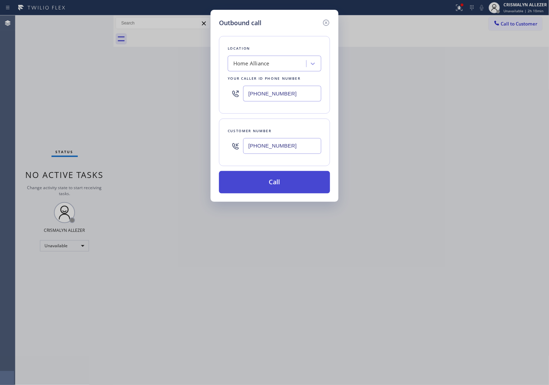
type input "[PHONE_NUMBER]"
click at [286, 182] on button "Call" at bounding box center [274, 182] width 111 height 22
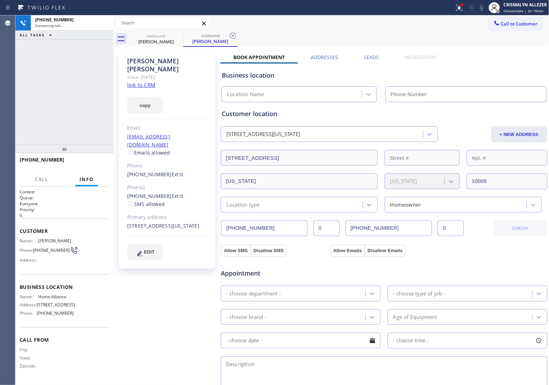
click at [138, 82] on link "link to CRM" at bounding box center [141, 85] width 28 height 7
type input "[PHONE_NUMBER]"
click at [90, 165] on span "HANG UP" at bounding box center [92, 163] width 21 height 5
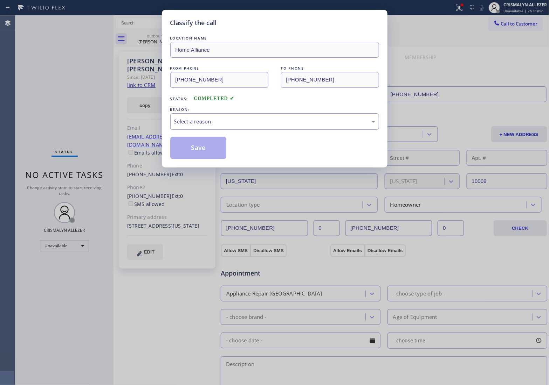
click at [280, 124] on div "Select a reason" at bounding box center [274, 122] width 201 height 8
click at [192, 152] on button "Save" at bounding box center [198, 148] width 56 height 22
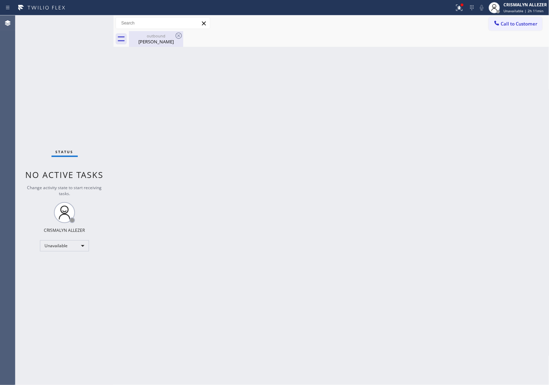
click at [153, 40] on div "[PERSON_NAME]" at bounding box center [156, 42] width 53 height 6
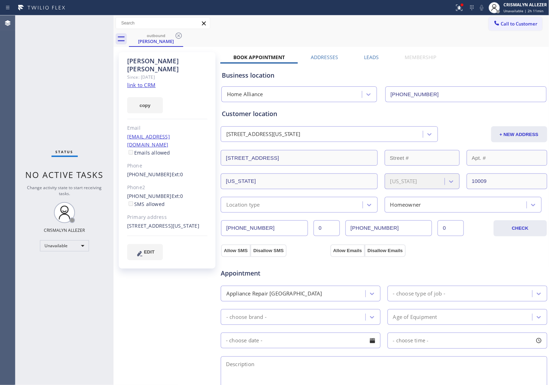
click at [370, 54] on label "Leads" at bounding box center [371, 57] width 15 height 7
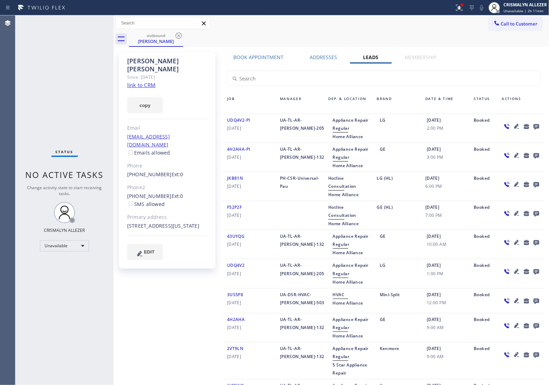
click at [533, 125] on icon at bounding box center [536, 127] width 6 height 6
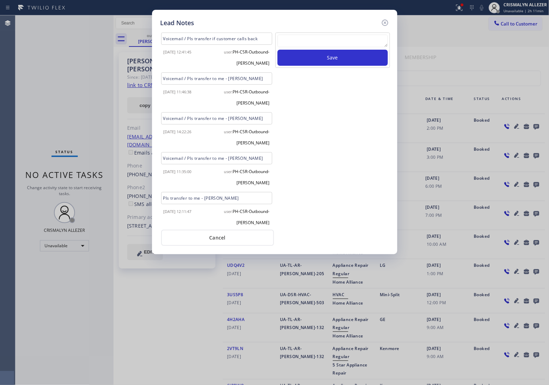
click at [345, 44] on textarea at bounding box center [332, 41] width 110 height 13
paste textarea "no answer | pls xfer here cx cb"
type textarea "no answer | pls xfer here cx cb"
click at [337, 58] on button "Save" at bounding box center [332, 58] width 110 height 16
click at [238, 240] on button "Cancel" at bounding box center [217, 238] width 113 height 16
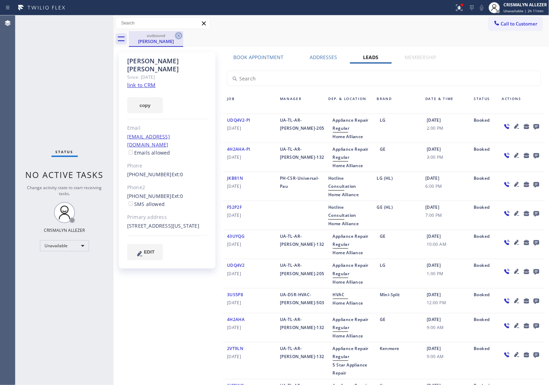
click at [174, 36] on icon at bounding box center [178, 36] width 8 height 8
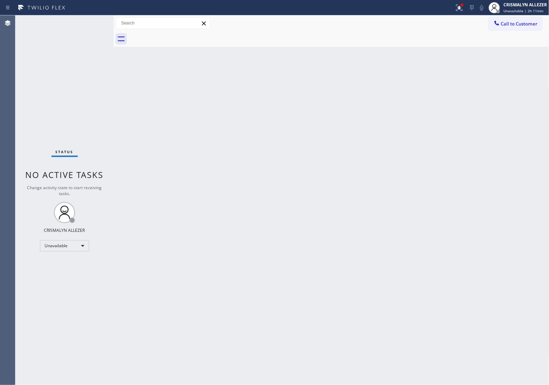
drag, startPoint x: 526, startPoint y: 27, endPoint x: 498, endPoint y: 37, distance: 29.3
click at [526, 27] on button "Call to Customer" at bounding box center [515, 23] width 54 height 13
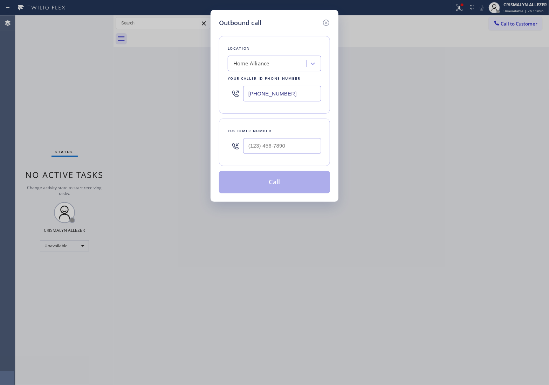
drag, startPoint x: 311, startPoint y: 96, endPoint x: 77, endPoint y: 83, distance: 234.2
click at [117, 84] on div "Outbound call Location Home Alliance Your caller id phone number (877) 777-0796…" at bounding box center [274, 192] width 549 height 385
paste input "646) 362-5191"
type input "[PHONE_NUMBER]"
click at [287, 151] on input "(___) ___-____" at bounding box center [282, 146] width 78 height 16
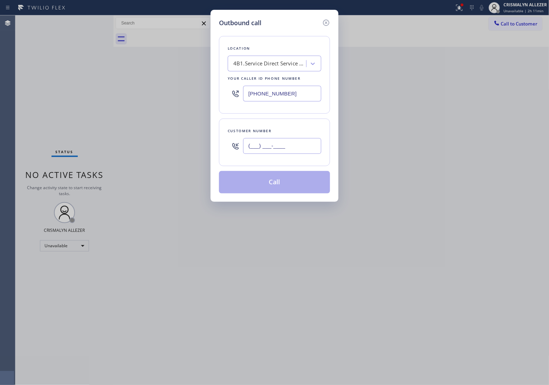
paste input "929) 234-8402"
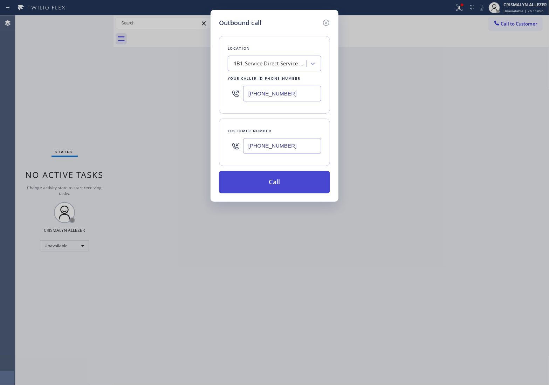
type input "[PHONE_NUMBER]"
click at [276, 185] on button "Call" at bounding box center [274, 182] width 111 height 22
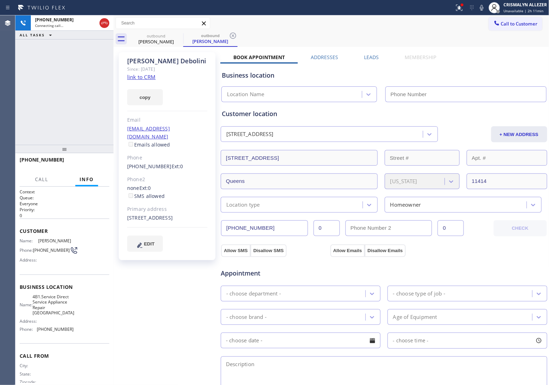
click at [143, 79] on link "link to CRM" at bounding box center [141, 77] width 28 height 7
type input "[PHONE_NUMBER]"
click at [90, 161] on span "HANG UP" at bounding box center [92, 163] width 21 height 5
click at [90, 165] on span "HANG UP" at bounding box center [92, 163] width 21 height 5
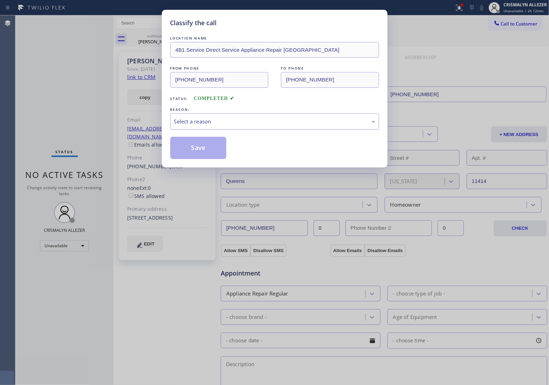
click at [259, 128] on div "Select a reason" at bounding box center [274, 121] width 209 height 16
click at [181, 151] on button "Save" at bounding box center [198, 148] width 56 height 22
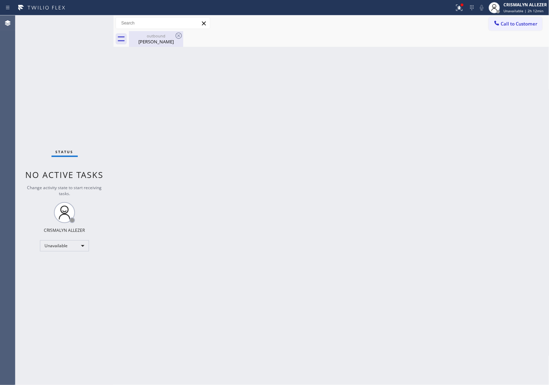
click at [145, 40] on div "Vincenzo Debolini" at bounding box center [156, 42] width 53 height 6
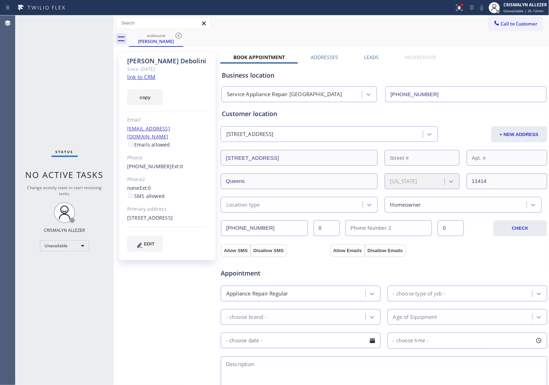
drag, startPoint x: 179, startPoint y: 34, endPoint x: 180, endPoint y: 0, distance: 33.7
click at [179, 30] on div "Call to Customer Outbound call Location Service Appliance Repair NY Your caller…" at bounding box center [331, 31] width 436 height 32
click at [177, 34] on icon at bounding box center [178, 36] width 8 height 8
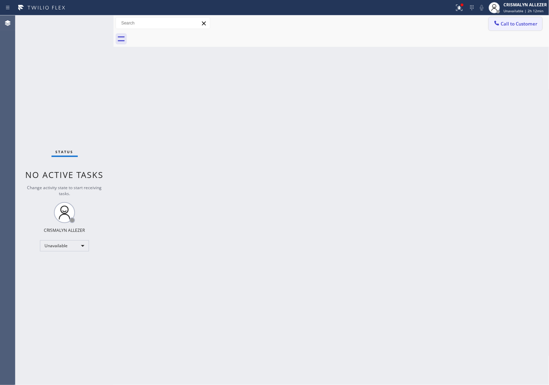
click at [520, 25] on span "Call to Customer" at bounding box center [519, 24] width 37 height 6
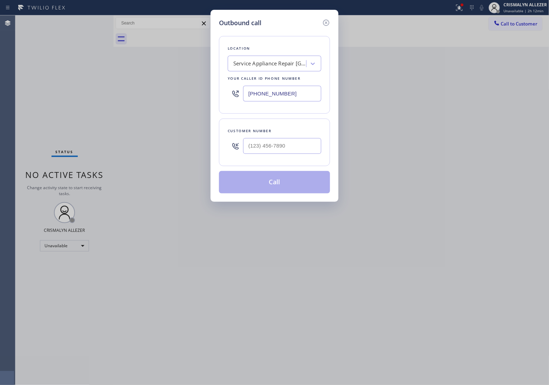
drag, startPoint x: 301, startPoint y: 98, endPoint x: 65, endPoint y: 88, distance: 235.9
click at [130, 90] on div "Outbound call Location Service Appliance Repair NY Your caller id phone number …" at bounding box center [274, 192] width 549 height 385
paste input "310) 929-9664"
type input "[PHONE_NUMBER]"
click at [296, 146] on input "(___) ___-____" at bounding box center [282, 146] width 78 height 16
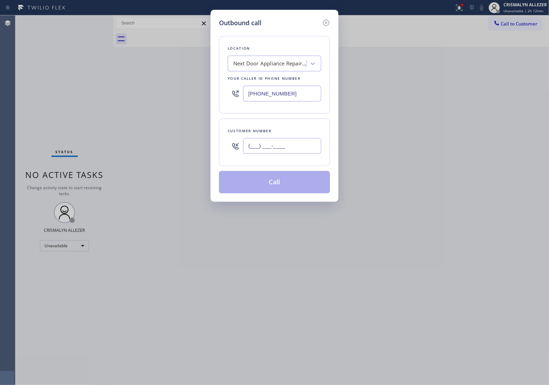
paste input "323) 303-4282"
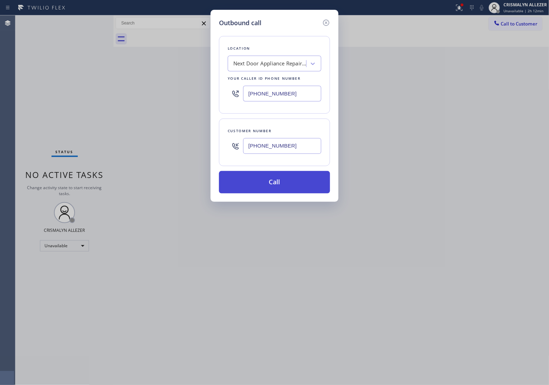
type input "[PHONE_NUMBER]"
click at [271, 188] on button "Call" at bounding box center [274, 182] width 111 height 22
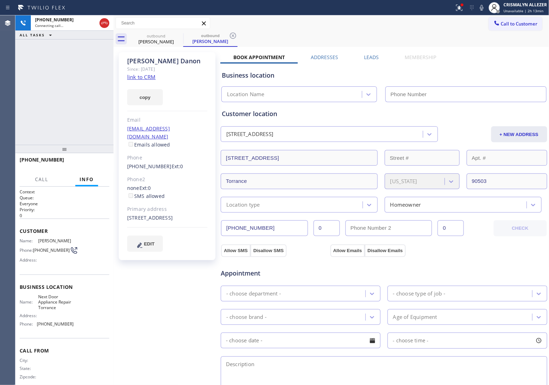
click at [144, 76] on link "link to CRM" at bounding box center [141, 77] width 28 height 7
type input "[PHONE_NUMBER]"
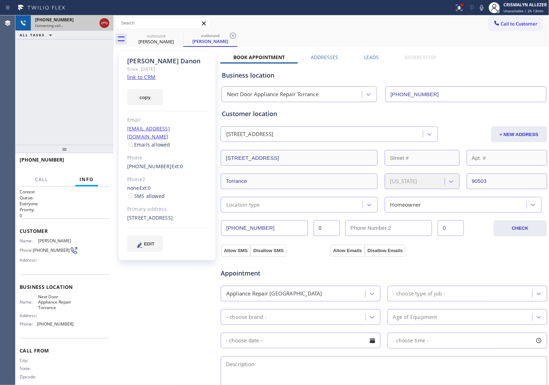
click at [105, 23] on icon at bounding box center [104, 23] width 6 height 2
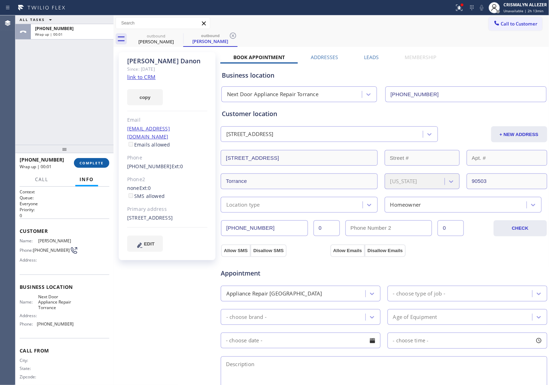
click at [85, 162] on span "COMPLETE" at bounding box center [91, 163] width 24 height 5
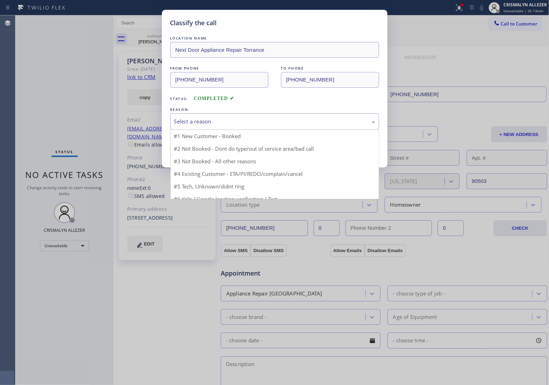
click at [279, 123] on div "Select a reason" at bounding box center [274, 122] width 201 height 8
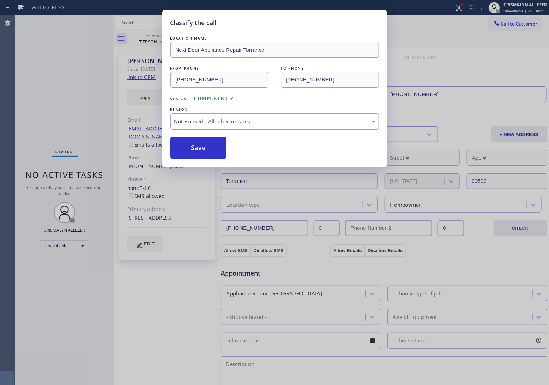
click at [198, 152] on button "Save" at bounding box center [198, 148] width 56 height 22
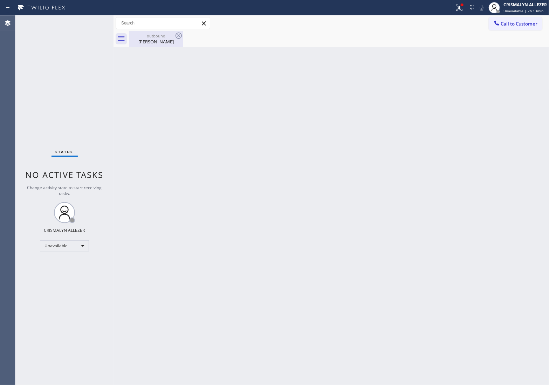
click at [151, 42] on div "Matt Danon" at bounding box center [156, 42] width 53 height 6
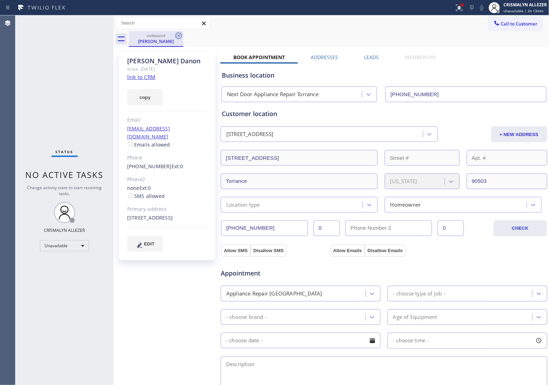
click at [178, 37] on icon at bounding box center [178, 36] width 8 height 8
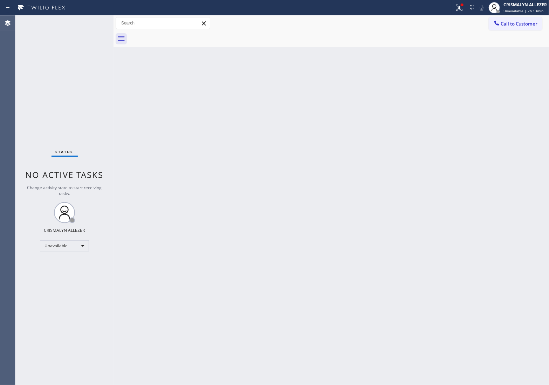
click at [524, 32] on div at bounding box center [339, 39] width 420 height 16
click at [524, 25] on span "Call to Customer" at bounding box center [519, 24] width 37 height 6
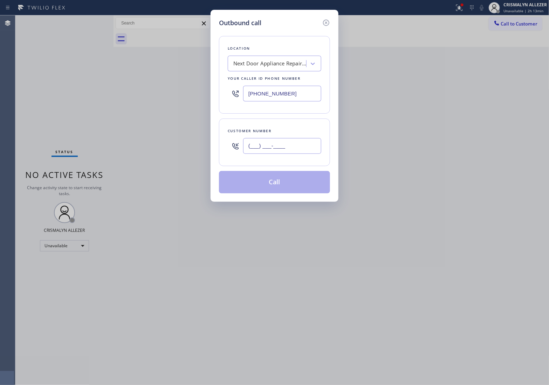
click at [289, 149] on input "(___) ___-____" at bounding box center [282, 146] width 78 height 16
paste input "323) 303-4282"
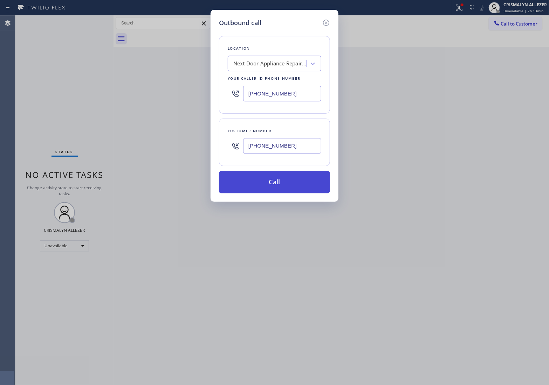
type input "[PHONE_NUMBER]"
click at [277, 184] on button "Call" at bounding box center [274, 182] width 111 height 22
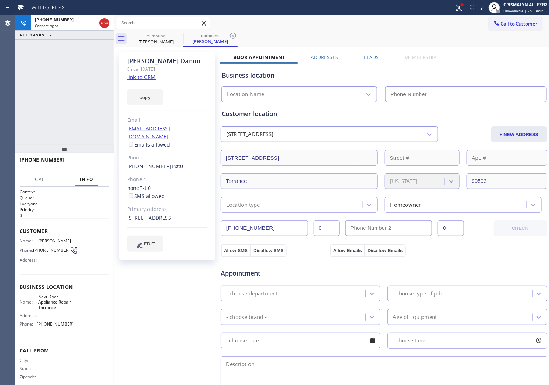
type input "[PHONE_NUMBER]"
drag, startPoint x: 105, startPoint y: 25, endPoint x: 101, endPoint y: 44, distance: 20.1
click at [105, 26] on icon at bounding box center [104, 23] width 8 height 8
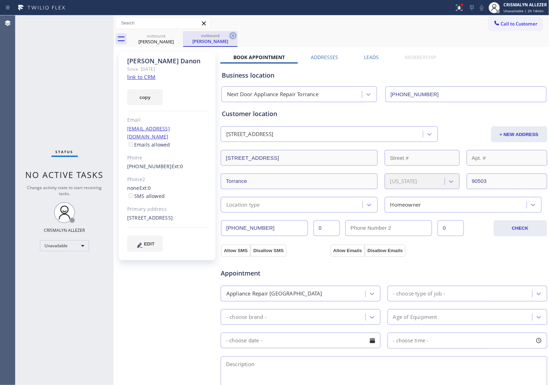
click at [232, 36] on icon at bounding box center [233, 36] width 6 height 6
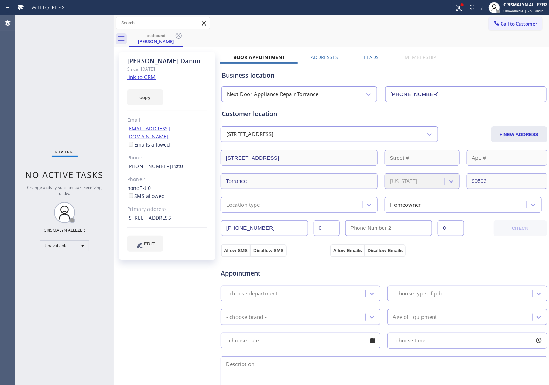
click at [371, 58] on label "Leads" at bounding box center [371, 57] width 15 height 7
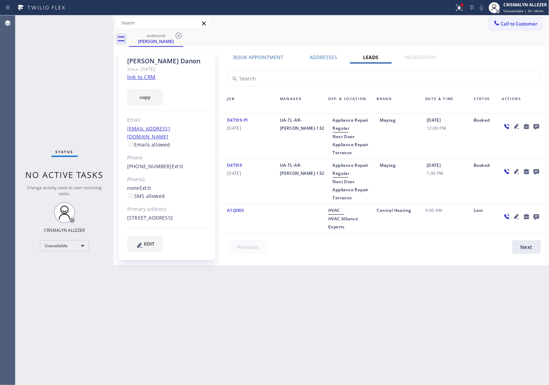
click at [534, 127] on icon at bounding box center [536, 127] width 6 height 6
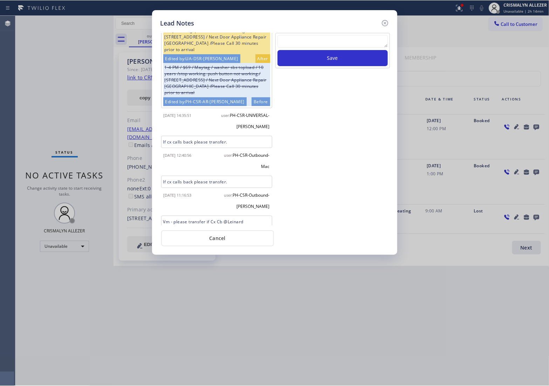
scroll to position [107, 0]
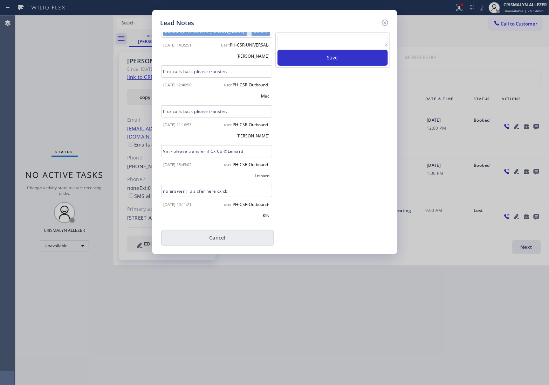
click at [219, 241] on button "Cancel" at bounding box center [217, 238] width 113 height 16
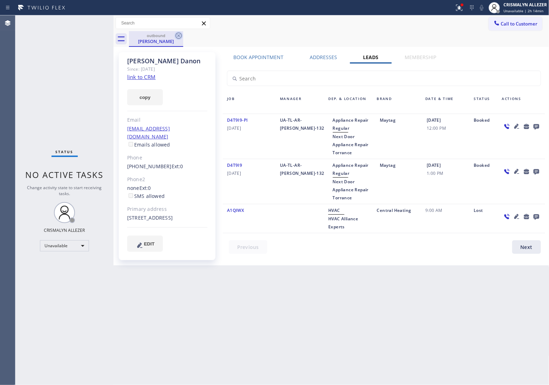
click at [178, 34] on icon at bounding box center [178, 36] width 8 height 8
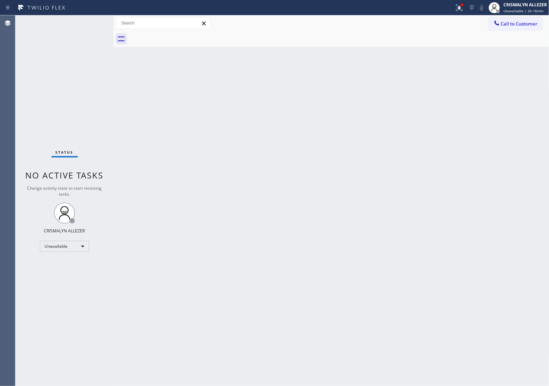
click at [509, 26] on span "Call to Customer" at bounding box center [519, 24] width 37 height 6
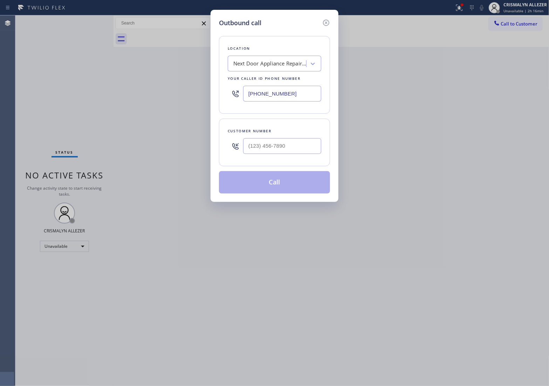
drag, startPoint x: 303, startPoint y: 92, endPoint x: 130, endPoint y: 80, distance: 173.0
click at [167, 83] on div "Outbound call Location Next Door Appliance Repair Torrance Your caller id phone…" at bounding box center [274, 193] width 549 height 386
paste input "646) 362-5191"
type input "[PHONE_NUMBER]"
click at [305, 155] on div at bounding box center [282, 146] width 78 height 23
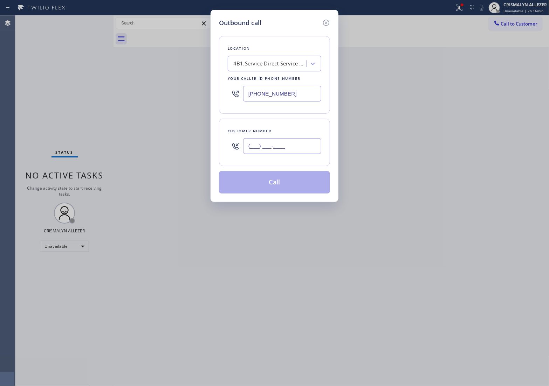
click at [303, 149] on input "(___) ___-____" at bounding box center [282, 146] width 78 height 16
paste input "917) 613-6901"
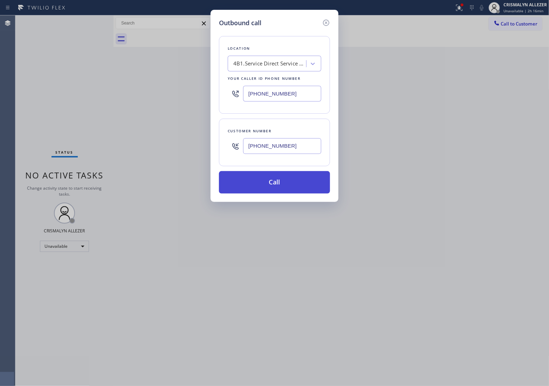
type input "[PHONE_NUMBER]"
click at [275, 184] on button "Call" at bounding box center [274, 182] width 111 height 22
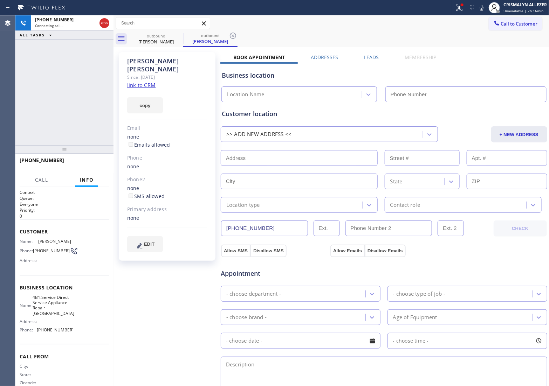
click at [145, 82] on link "link to CRM" at bounding box center [141, 85] width 28 height 7
type input "[PHONE_NUMBER]"
click at [86, 160] on button "HANG UP" at bounding box center [93, 164] width 33 height 10
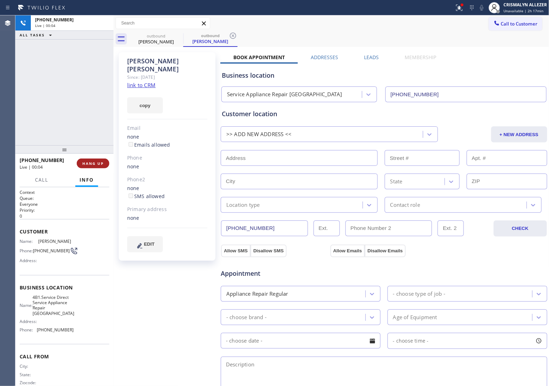
click at [92, 165] on span "HANG UP" at bounding box center [92, 163] width 21 height 5
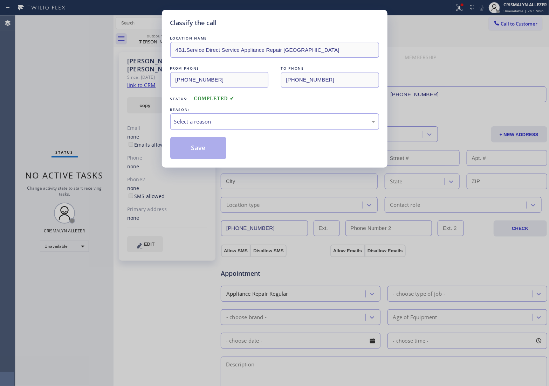
click at [280, 123] on div "Select a reason" at bounding box center [274, 122] width 201 height 8
click at [201, 150] on button "Save" at bounding box center [198, 148] width 56 height 22
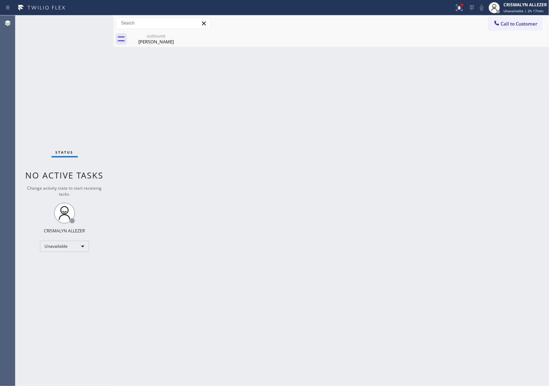
click at [468, 89] on div "Back to Dashboard Change Sender ID Customers Technicians Select a contact Outbo…" at bounding box center [331, 200] width 436 height 371
click at [83, 248] on div "Unavailable" at bounding box center [64, 246] width 49 height 11
click at [64, 283] on li "Break" at bounding box center [64, 282] width 48 height 8
click at [208, 193] on div "Back to Dashboard Change Sender ID Customers Technicians Select a contact Outbo…" at bounding box center [331, 200] width 436 height 371
click at [167, 48] on div "Back to Dashboard Change Sender ID Customers Technicians Select a contact Outbo…" at bounding box center [331, 200] width 436 height 371
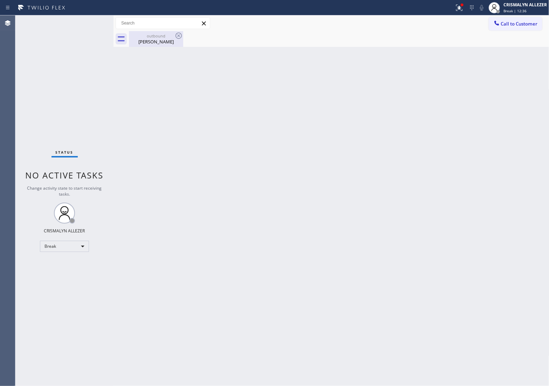
click at [156, 36] on div "outbound" at bounding box center [156, 35] width 53 height 5
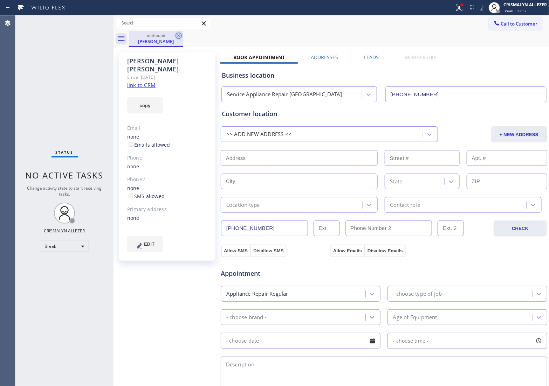
click at [179, 34] on icon at bounding box center [178, 36] width 8 height 8
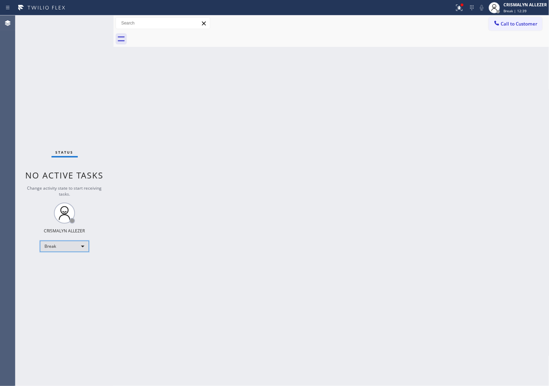
click at [85, 244] on div "Break" at bounding box center [64, 246] width 49 height 11
click at [68, 273] on li "Unavailable" at bounding box center [64, 273] width 48 height 8
click at [517, 21] on span "Call to Customer" at bounding box center [519, 24] width 37 height 6
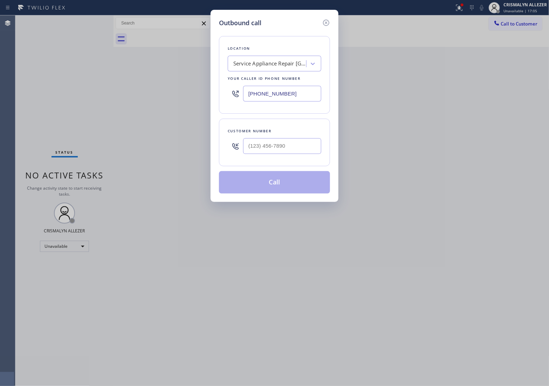
paste input "312) 345-5493"
drag, startPoint x: 302, startPoint y: 99, endPoint x: 105, endPoint y: 88, distance: 197.1
click at [109, 88] on div "Outbound call Location Service Appliance Repair NY Your caller id phone number …" at bounding box center [274, 193] width 549 height 386
type input "[PHONE_NUMBER]"
click at [286, 144] on input "(___) ___-____" at bounding box center [282, 146] width 78 height 16
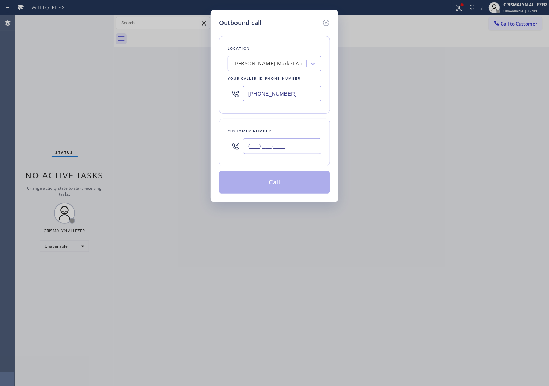
paste input "646) 243-7144"
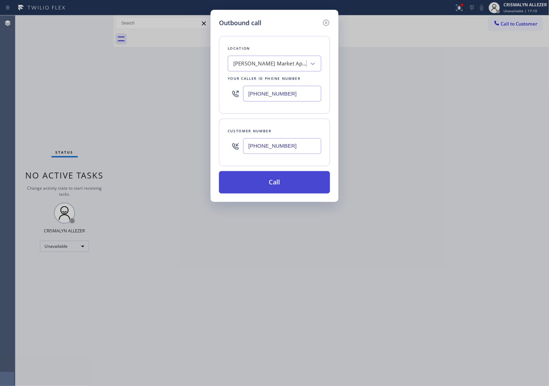
type input "[PHONE_NUMBER]"
click at [272, 192] on button "Call" at bounding box center [274, 182] width 111 height 22
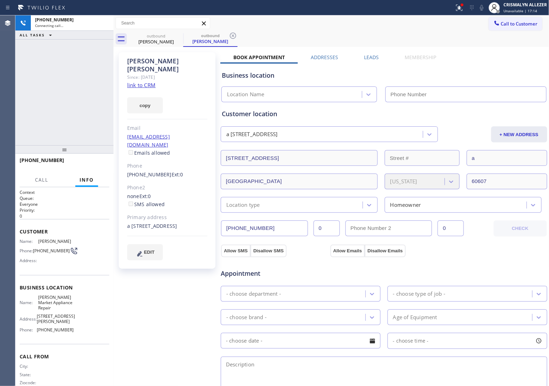
click at [145, 82] on link "link to CRM" at bounding box center [141, 85] width 28 height 7
type input "[PHONE_NUMBER]"
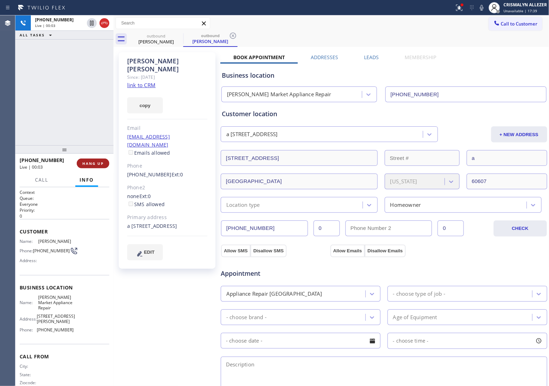
click at [86, 163] on span "HANG UP" at bounding box center [92, 163] width 21 height 5
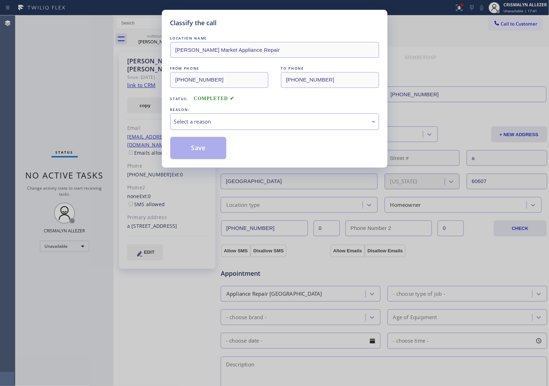
click at [252, 123] on div "Select a reason" at bounding box center [274, 122] width 201 height 8
click at [192, 154] on button "Save" at bounding box center [198, 148] width 56 height 22
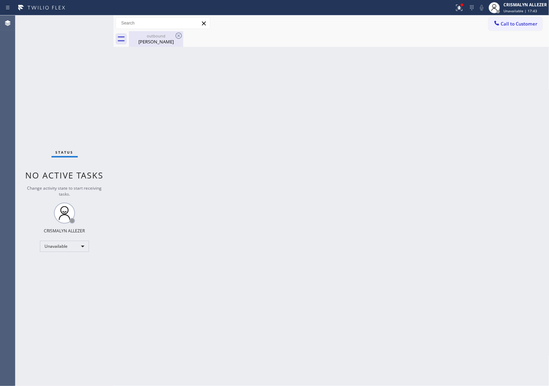
click at [160, 37] on div "outbound" at bounding box center [156, 35] width 53 height 5
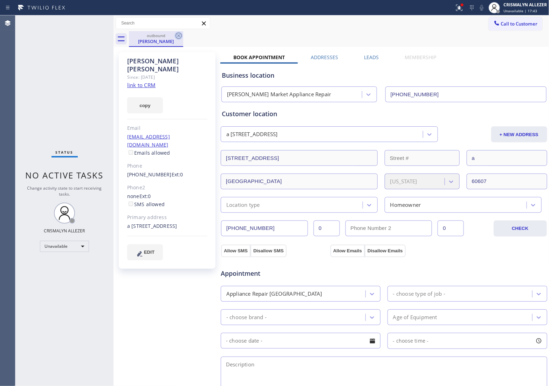
click at [181, 39] on icon at bounding box center [178, 36] width 8 height 8
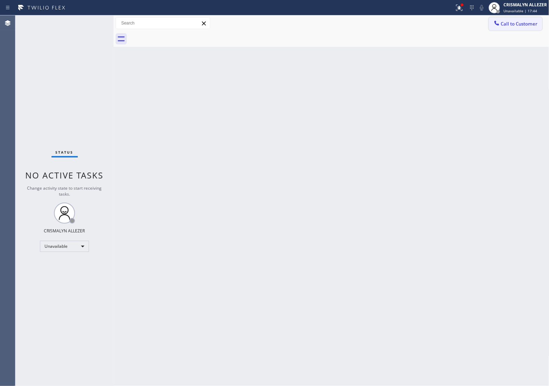
click at [534, 27] on button "Call to Customer" at bounding box center [515, 23] width 54 height 13
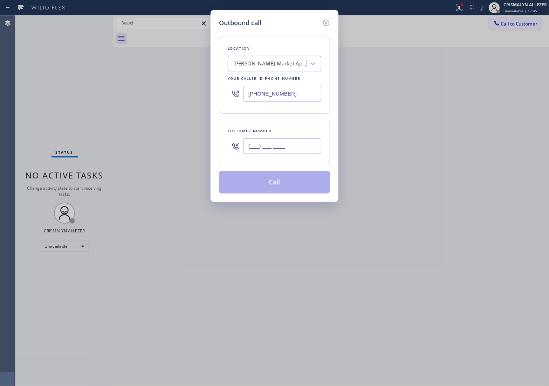
click at [317, 153] on input "(___) ___-____" at bounding box center [282, 146] width 78 height 16
paste input "646) 243-7144"
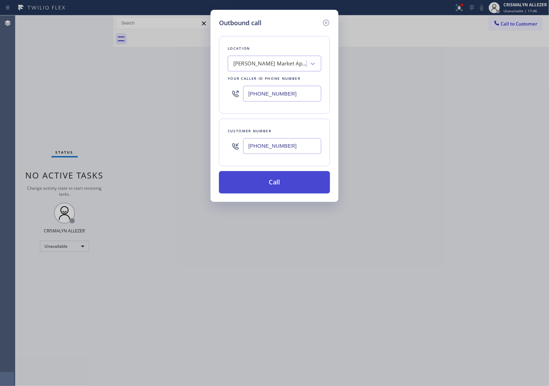
type input "[PHONE_NUMBER]"
click at [269, 193] on button "Call" at bounding box center [274, 182] width 111 height 22
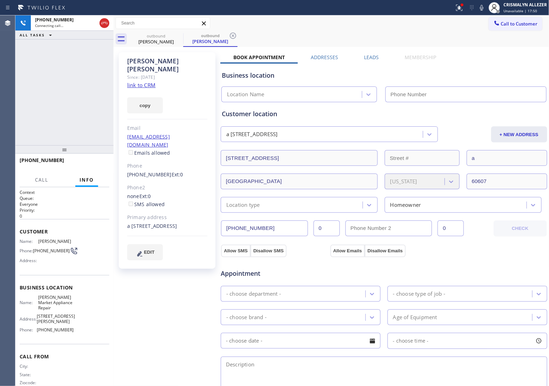
type input "[PHONE_NUMBER]"
click at [366, 56] on label "Leads" at bounding box center [371, 57] width 15 height 7
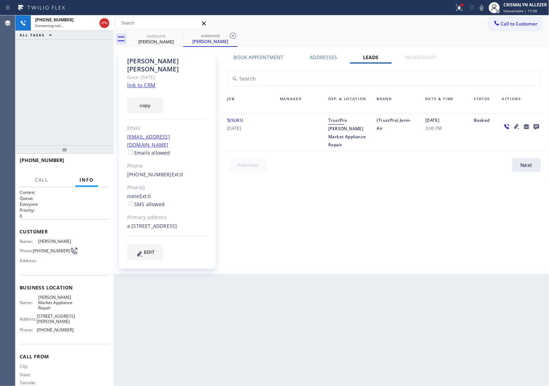
click at [534, 127] on icon at bounding box center [536, 127] width 6 height 6
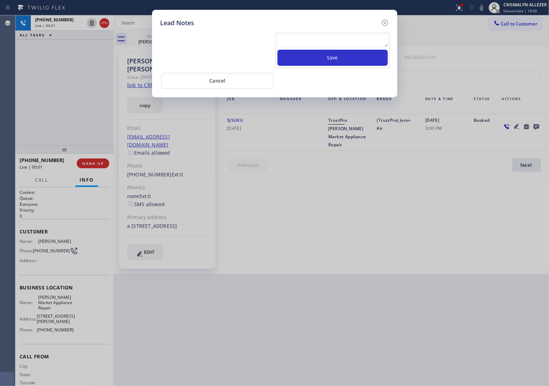
click at [329, 39] on textarea at bounding box center [332, 41] width 110 height 13
paste textarea "no answer | pls xfer here cx cb"
type textarea "no answer | pls xfer here cx cb"
click at [326, 57] on button "Save" at bounding box center [332, 58] width 110 height 16
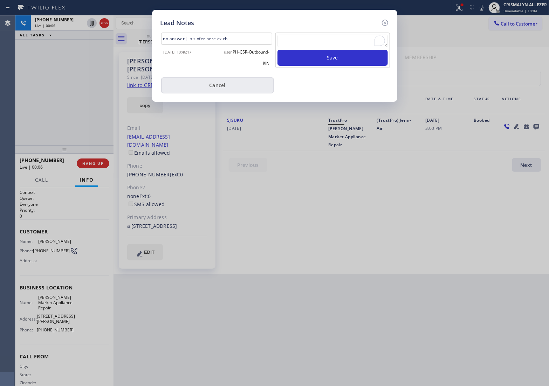
click at [229, 83] on button "Cancel" at bounding box center [217, 85] width 113 height 16
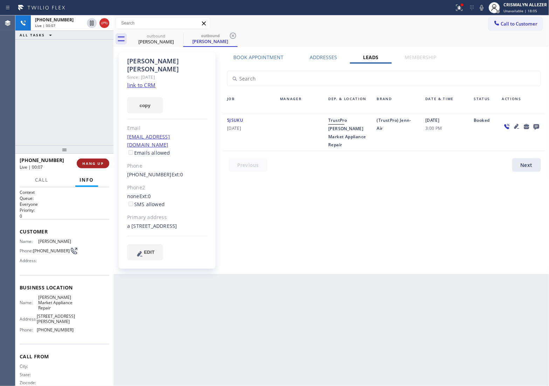
click at [95, 163] on span "HANG UP" at bounding box center [92, 163] width 21 height 5
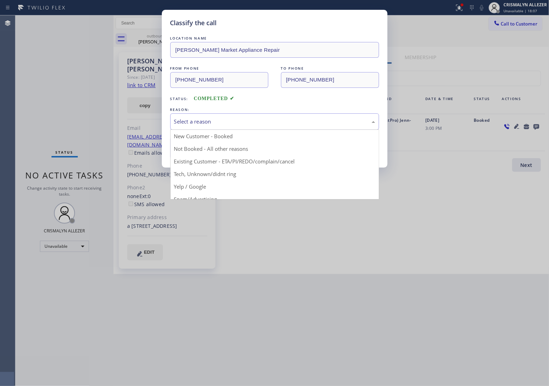
click at [302, 114] on div "Select a reason" at bounding box center [274, 121] width 209 height 16
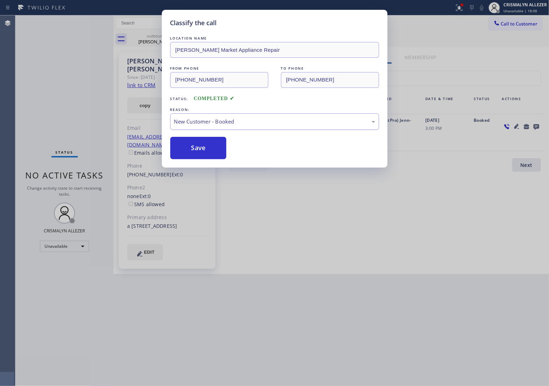
click at [258, 125] on div "New Customer - Booked" at bounding box center [274, 122] width 201 height 8
click at [207, 152] on button "Save" at bounding box center [198, 148] width 56 height 22
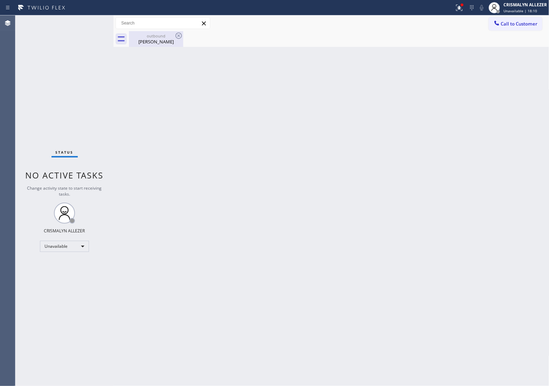
drag, startPoint x: 157, startPoint y: 39, endPoint x: 178, endPoint y: 35, distance: 21.3
click at [158, 39] on div "Armando Andrade" at bounding box center [156, 42] width 53 height 6
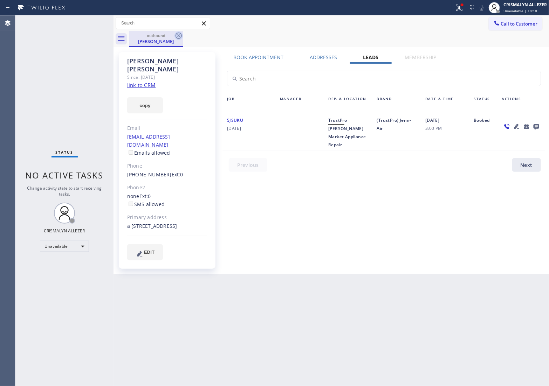
click at [178, 35] on icon at bounding box center [178, 36] width 6 height 6
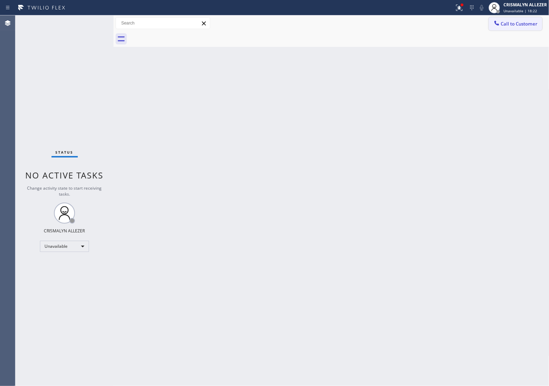
click at [526, 26] on span "Call to Customer" at bounding box center [519, 24] width 37 height 6
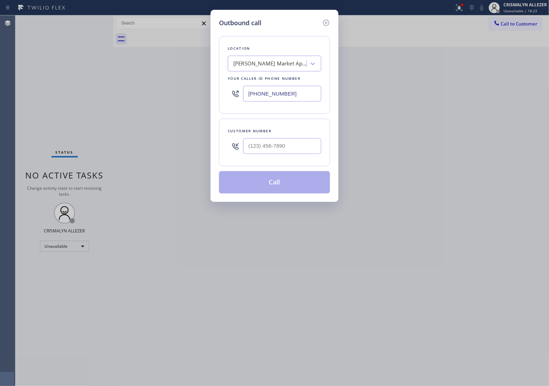
drag, startPoint x: 317, startPoint y: 93, endPoint x: 100, endPoint y: 88, distance: 217.5
click at [111, 92] on div "Outbound call Location Fulton Market Appliance Repair Your caller id phone numb…" at bounding box center [274, 193] width 549 height 386
click at [294, 90] on input "(___) ___-____" at bounding box center [282, 94] width 78 height 16
paste input "408) 413-1924"
type input "[PHONE_NUMBER]"
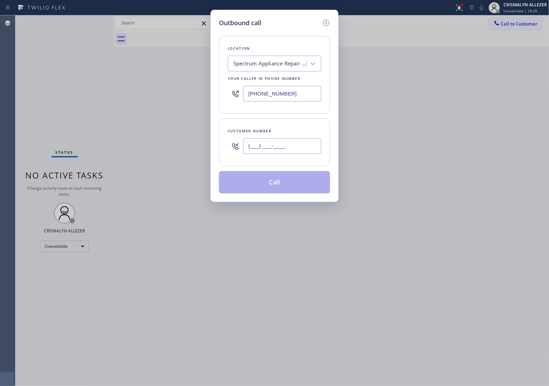
click at [289, 147] on input "(___) ___-____" at bounding box center [282, 146] width 78 height 16
paste input "408) 971-2886"
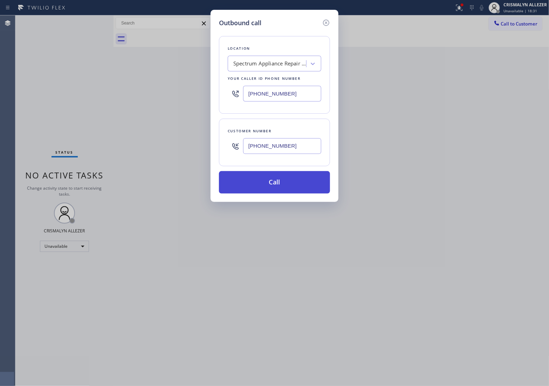
type input "[PHONE_NUMBER]"
click at [278, 190] on button "Call" at bounding box center [274, 182] width 111 height 22
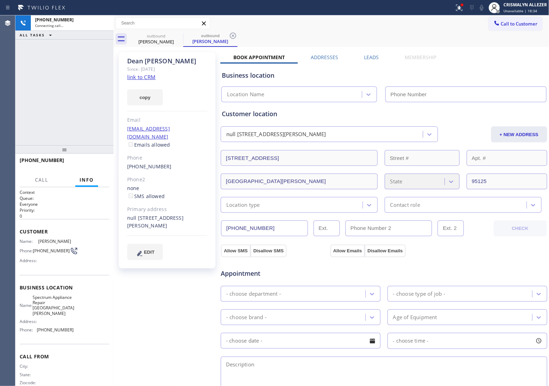
click at [143, 76] on link "link to CRM" at bounding box center [141, 77] width 28 height 7
type input "[PHONE_NUMBER]"
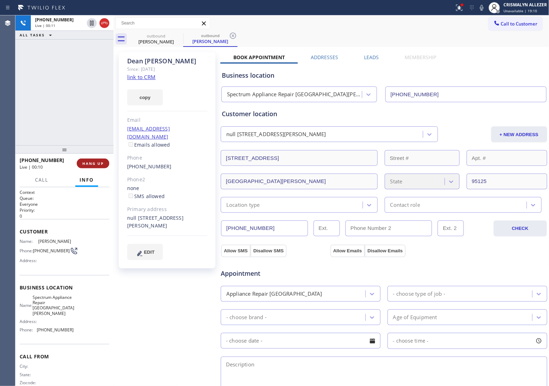
click at [90, 164] on span "HANG UP" at bounding box center [92, 163] width 21 height 5
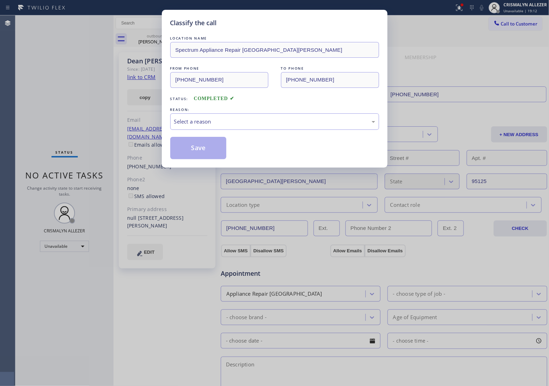
click at [263, 128] on div "Select a reason" at bounding box center [274, 121] width 209 height 16
click at [193, 147] on button "Save" at bounding box center [198, 148] width 56 height 22
click at [158, 37] on div "Classify the call LOCATION NAME Spectrum Appliance Repair San Jose FROM PHONE (…" at bounding box center [274, 193] width 549 height 386
click at [256, 123] on div "#2 Not Booked - Dont do type/out of service area/bad call" at bounding box center [274, 122] width 201 height 8
click at [203, 150] on button "Save" at bounding box center [198, 148] width 56 height 22
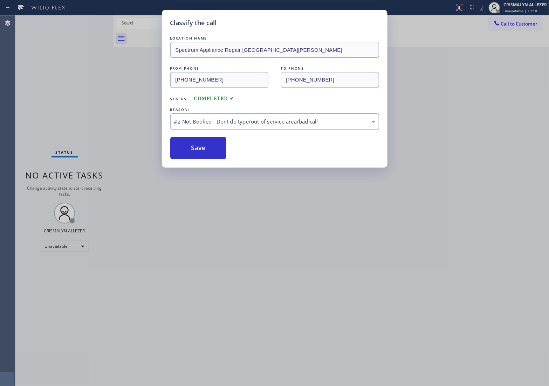
drag, startPoint x: 132, startPoint y: 97, endPoint x: 144, endPoint y: 74, distance: 26.2
click at [134, 90] on div "Classify the call LOCATION NAME Spectrum Appliance Repair San Jose FROM PHONE (…" at bounding box center [274, 193] width 549 height 386
click at [440, 69] on div "Classify the call LOCATION NAME Spectrum Appliance Repair San Jose FROM PHONE (…" at bounding box center [274, 193] width 549 height 386
click at [203, 146] on button "Save" at bounding box center [198, 148] width 56 height 22
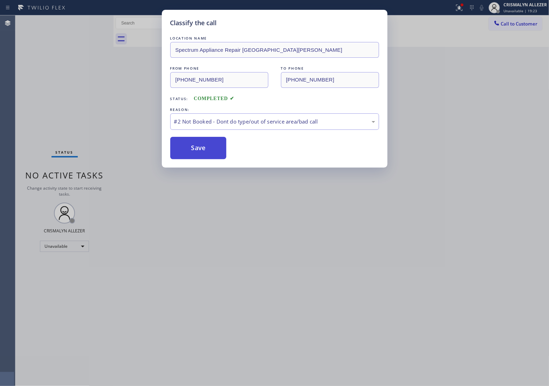
click at [203, 146] on button "Save" at bounding box center [198, 148] width 56 height 22
click at [274, 132] on div "LOCATION NAME Spectrum Appliance Repair San Jose FROM PHONE (408) 413-1924 TO P…" at bounding box center [274, 97] width 209 height 125
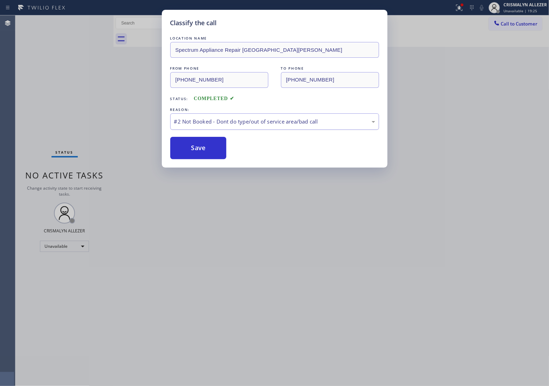
click at [287, 128] on div "#2 Not Booked - Dont do type/out of service area/bad call" at bounding box center [274, 121] width 209 height 16
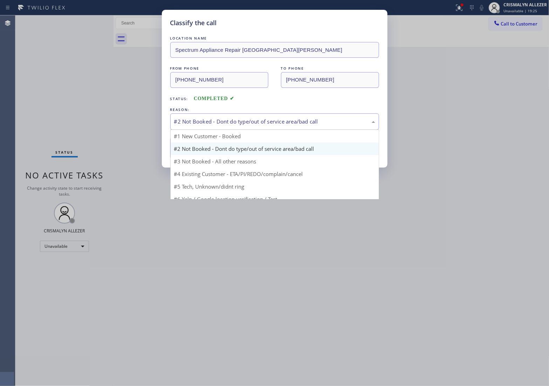
click at [287, 128] on div "#2 Not Booked - Dont do type/out of service area/bad call" at bounding box center [274, 121] width 209 height 16
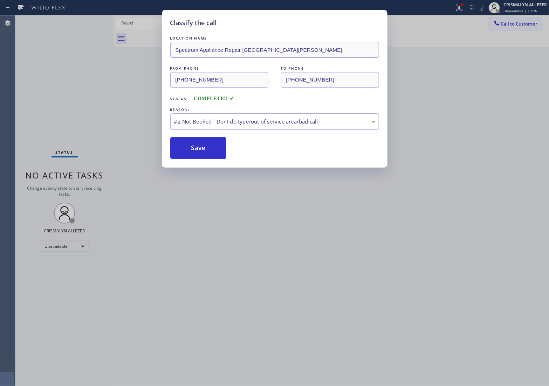
click at [287, 128] on div "#2 Not Booked - Dont do type/out of service area/bad call" at bounding box center [274, 121] width 209 height 16
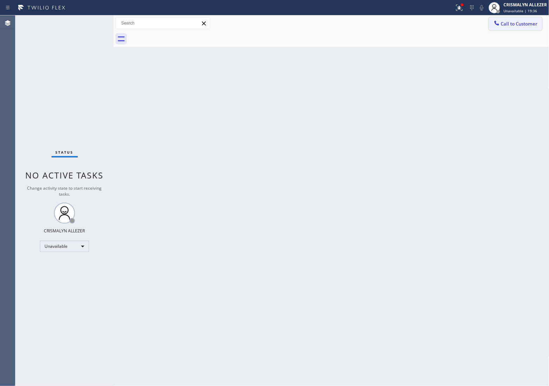
click at [526, 22] on span "Call to Customer" at bounding box center [519, 24] width 37 height 6
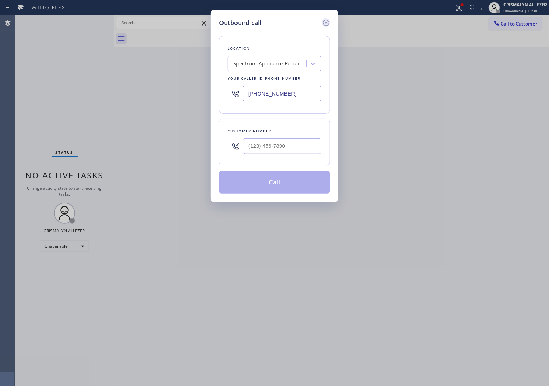
click at [326, 23] on icon at bounding box center [326, 23] width 8 height 8
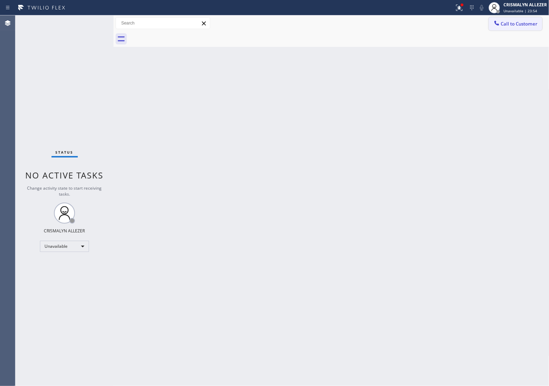
click at [520, 25] on span "Call to Customer" at bounding box center [519, 24] width 37 height 6
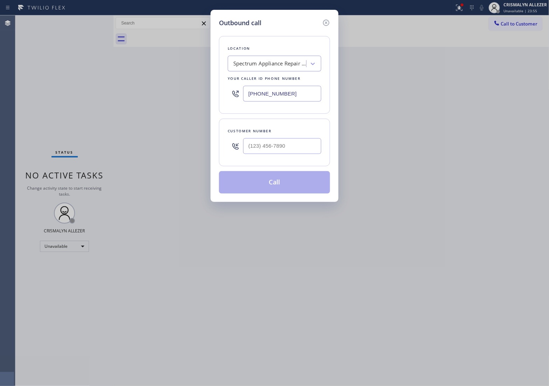
drag, startPoint x: 309, startPoint y: 95, endPoint x: 93, endPoint y: 90, distance: 216.1
click at [141, 90] on div "Outbound call Location Spectrum Appliance Repair San Jose Your caller id phone …" at bounding box center [274, 193] width 549 height 386
paste input "646) 362-5191"
type input "[PHONE_NUMBER]"
click at [277, 151] on input "(___) ___-____" at bounding box center [282, 146] width 78 height 16
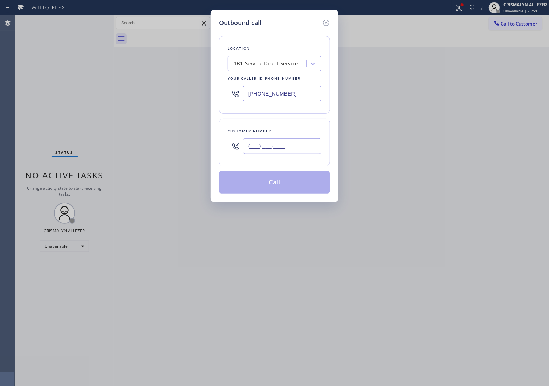
paste input "917) 306-7803"
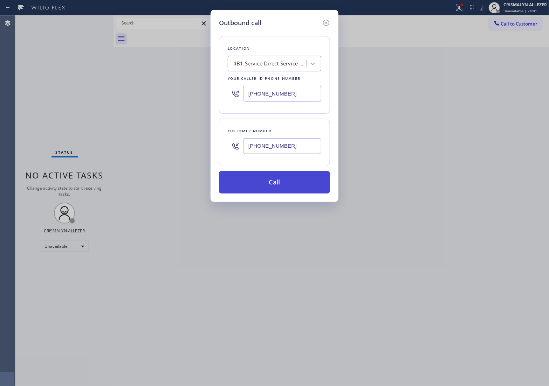
type input "[PHONE_NUMBER]"
click at [277, 191] on button "Call" at bounding box center [274, 182] width 111 height 22
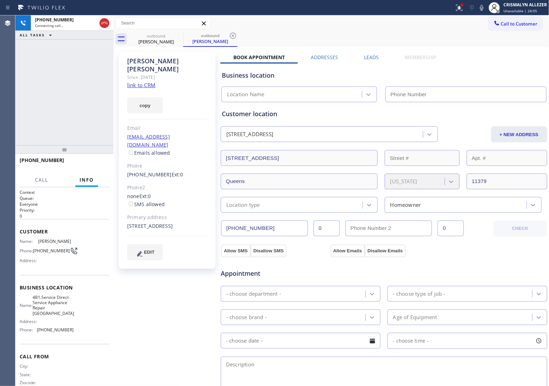
type input "[PHONE_NUMBER]"
click at [145, 82] on link "link to CRM" at bounding box center [141, 85] width 28 height 7
click at [88, 163] on span "HANG UP" at bounding box center [92, 163] width 21 height 5
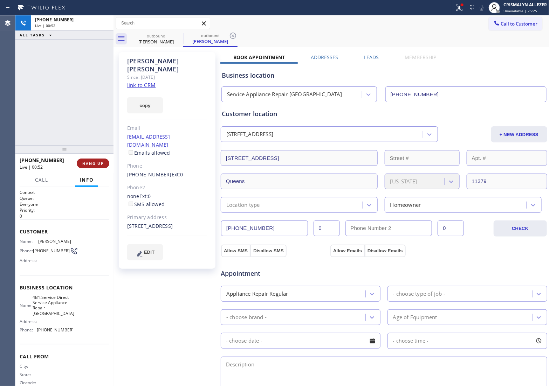
click at [88, 163] on span "HANG UP" at bounding box center [92, 163] width 21 height 5
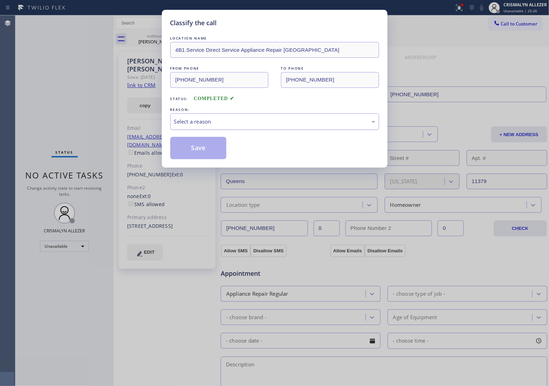
click at [296, 128] on div "Select a reason" at bounding box center [274, 121] width 209 height 16
click at [196, 152] on button "Save" at bounding box center [198, 148] width 56 height 22
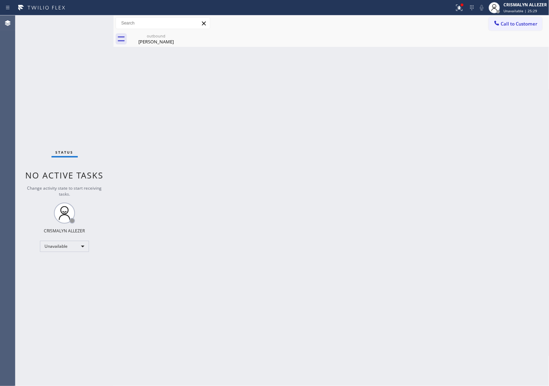
click at [150, 39] on div "Edith Ng" at bounding box center [156, 42] width 53 height 6
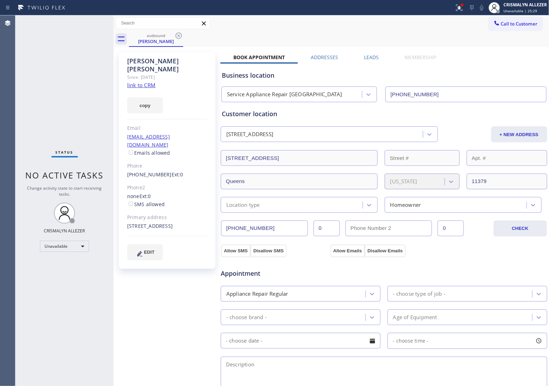
click at [375, 55] on label "Leads" at bounding box center [371, 57] width 15 height 7
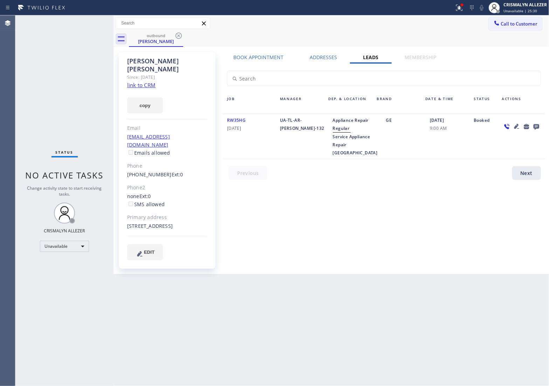
click at [534, 127] on icon at bounding box center [536, 127] width 6 height 6
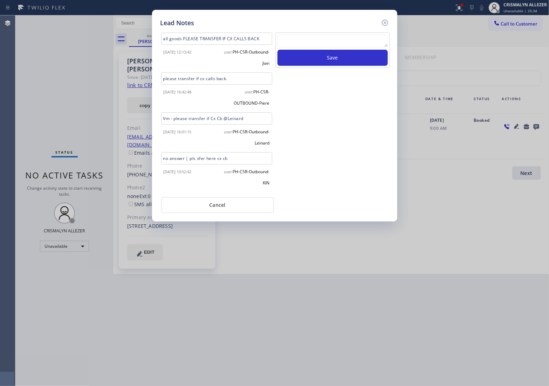
click at [329, 42] on textarea at bounding box center [332, 41] width 110 height 13
paste textarea "DON'T NEED SERVICE / NOT INTERESTED"
type textarea "DON'T NEED SERVICE / NOT INTERESTED"
click at [323, 58] on button "Save" at bounding box center [332, 58] width 110 height 16
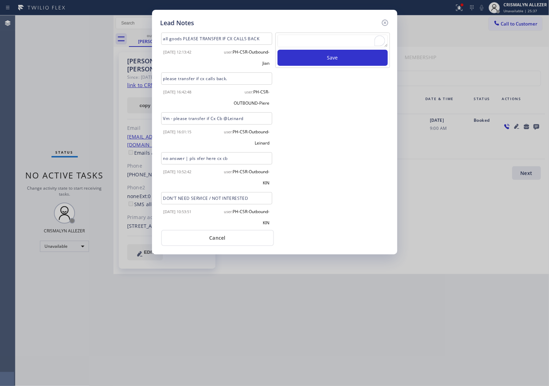
click at [215, 238] on button "Cancel" at bounding box center [217, 238] width 113 height 16
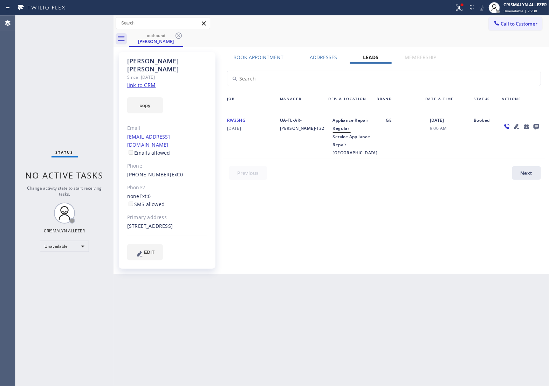
drag, startPoint x: 176, startPoint y: 39, endPoint x: 177, endPoint y: 32, distance: 6.7
click at [176, 39] on icon at bounding box center [178, 36] width 8 height 8
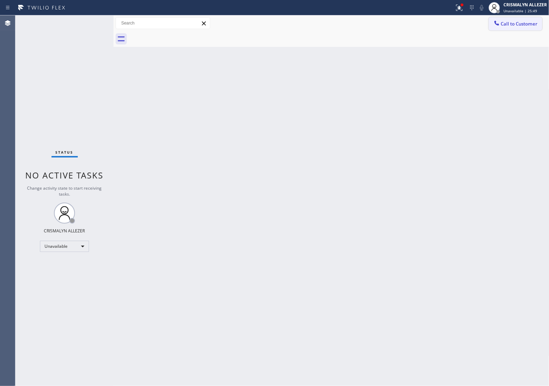
click at [523, 27] on span "Call to Customer" at bounding box center [519, 24] width 37 height 6
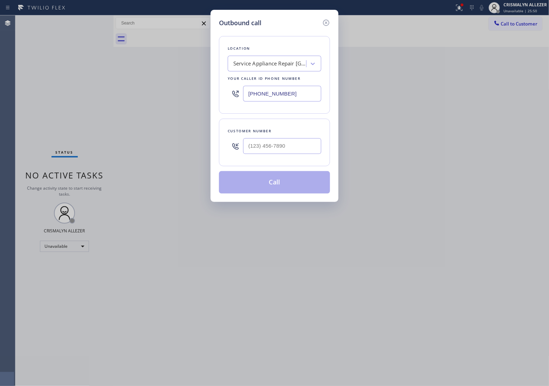
drag, startPoint x: 304, startPoint y: 92, endPoint x: 165, endPoint y: 90, distance: 138.7
click at [193, 92] on div "Outbound call Location Service Appliance Repair NY Your caller id phone number …" at bounding box center [274, 193] width 549 height 386
paste input "312) 313-9756"
type input "(312) 313-9756"
click at [293, 149] on input "(___) ___-____" at bounding box center [282, 146] width 78 height 16
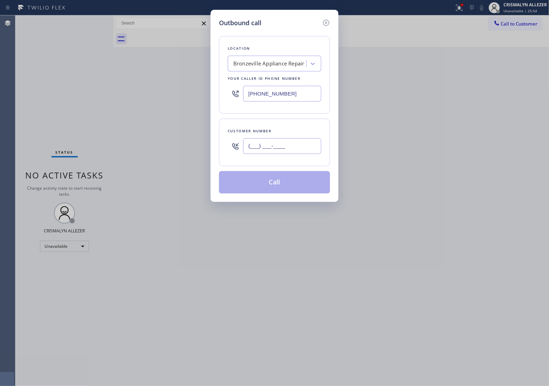
paste input "312) 505-6519"
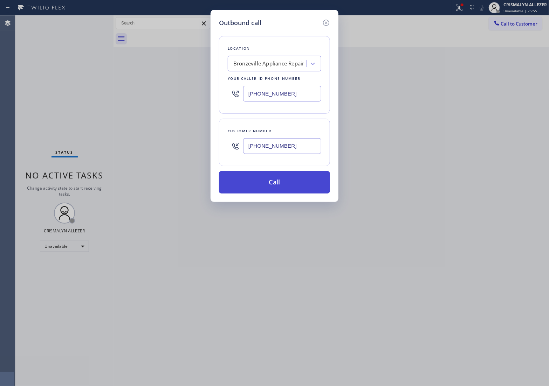
type input "(312) 505-6519"
click at [271, 186] on button "Call" at bounding box center [274, 182] width 111 height 22
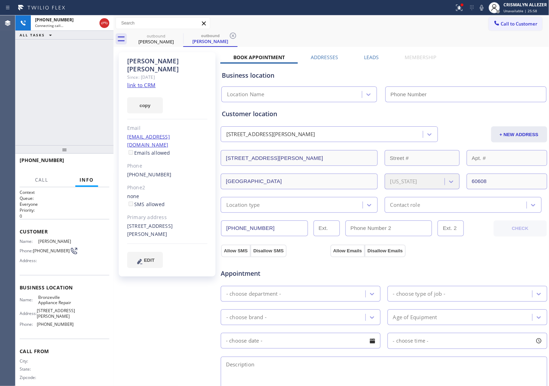
click at [126, 74] on div "Rita Ursetta Since: 20 may 2020 link to CRM copy Email ritamarnell33@gmail.com …" at bounding box center [167, 164] width 97 height 224
click at [132, 82] on link "link to CRM" at bounding box center [141, 85] width 28 height 7
type input "(312) 313-9756"
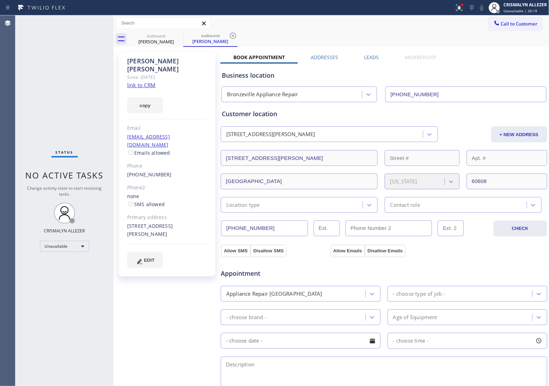
click at [375, 57] on label "Leads" at bounding box center [371, 57] width 15 height 7
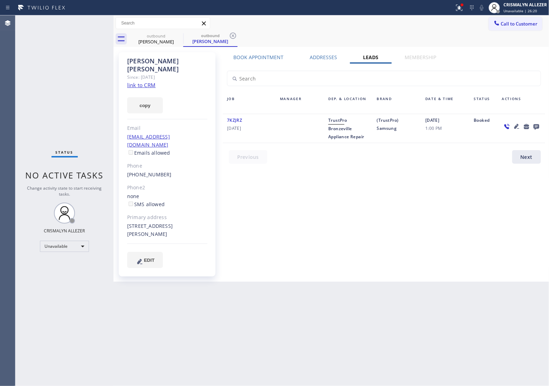
click at [537, 126] on icon at bounding box center [536, 127] width 6 height 6
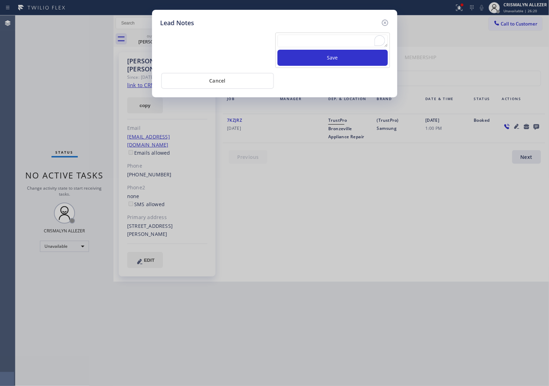
click at [341, 46] on textarea "To enrich screen reader interactions, please activate Accessibility in Grammarl…" at bounding box center [332, 41] width 110 height 13
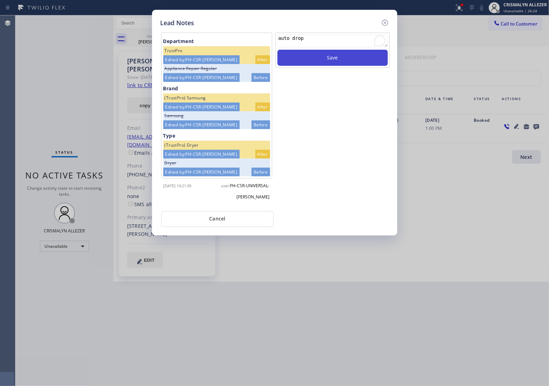
type textarea "auto drop"
click at [338, 58] on button "Save" at bounding box center [332, 58] width 110 height 16
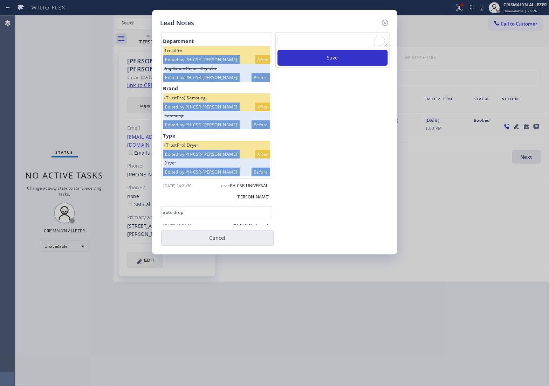
click at [216, 244] on button "Cancel" at bounding box center [217, 238] width 113 height 16
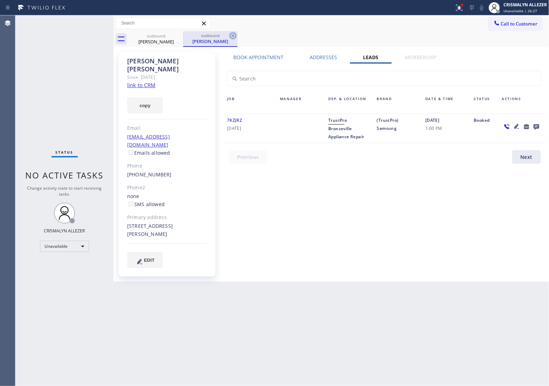
click at [233, 37] on icon at bounding box center [233, 36] width 8 height 8
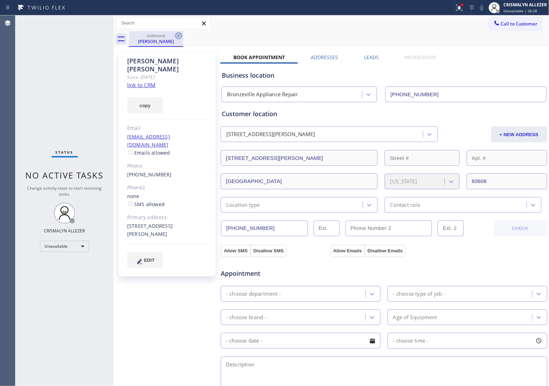
click at [176, 35] on icon at bounding box center [178, 36] width 8 height 8
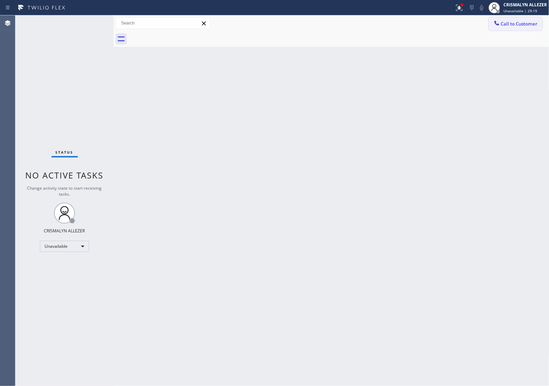
click at [516, 23] on span "Call to Customer" at bounding box center [519, 24] width 37 height 6
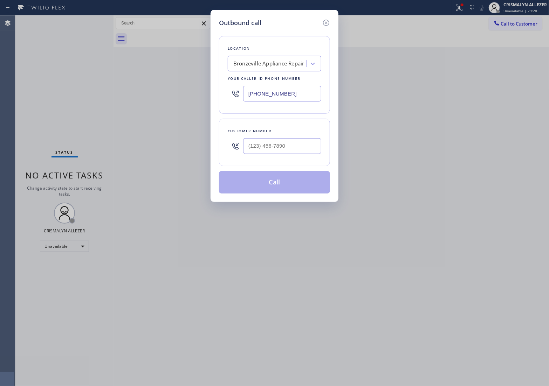
paste input "786) 627-5543"
drag, startPoint x: 311, startPoint y: 90, endPoint x: 136, endPoint y: 93, distance: 174.7
click at [140, 93] on div "Outbound call Location Bronzeville Appliance Repair Your caller id phone number…" at bounding box center [274, 193] width 549 height 386
type input "[PHONE_NUMBER]"
click at [304, 148] on input "(___) ___-____" at bounding box center [282, 146] width 78 height 16
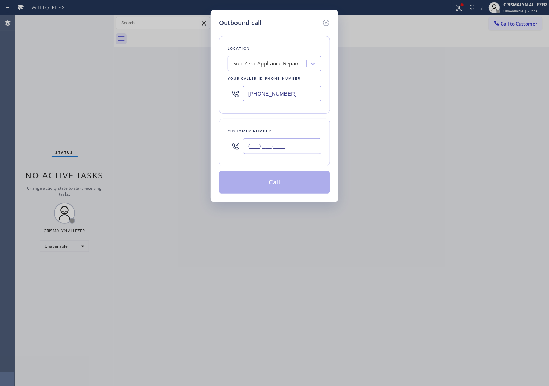
paste input "786) 302-9764"
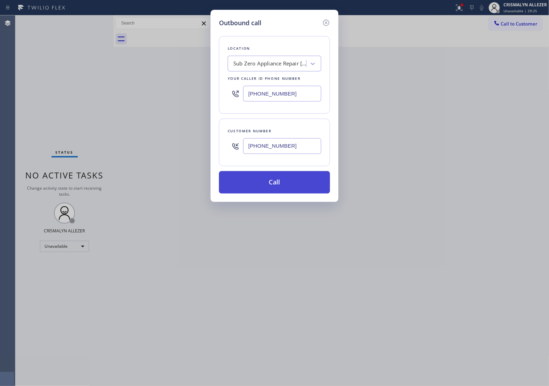
type input "[PHONE_NUMBER]"
click at [279, 185] on button "Call" at bounding box center [274, 182] width 111 height 22
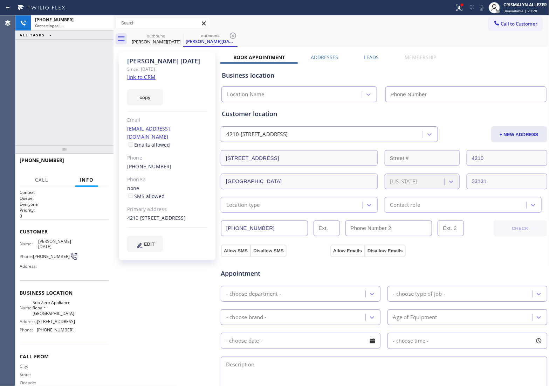
click at [140, 75] on link "link to CRM" at bounding box center [141, 77] width 28 height 7
type input "[PHONE_NUMBER]"
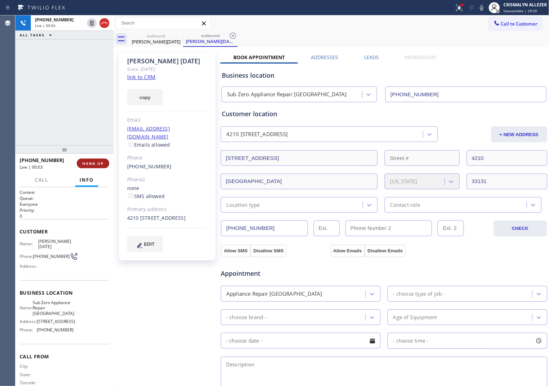
click at [93, 162] on span "HANG UP" at bounding box center [92, 163] width 21 height 5
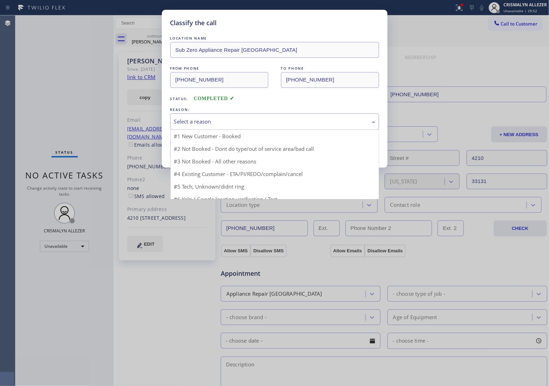
click at [294, 123] on div "Select a reason" at bounding box center [274, 122] width 201 height 8
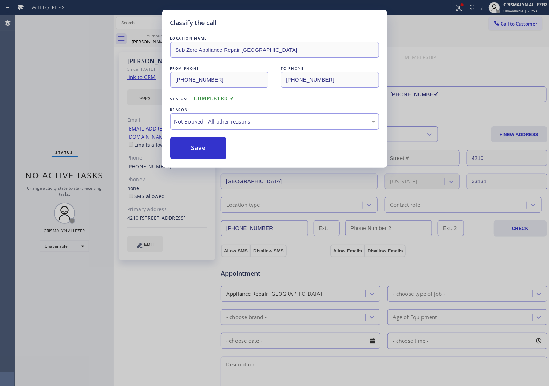
click at [203, 147] on button "Save" at bounding box center [198, 148] width 56 height 22
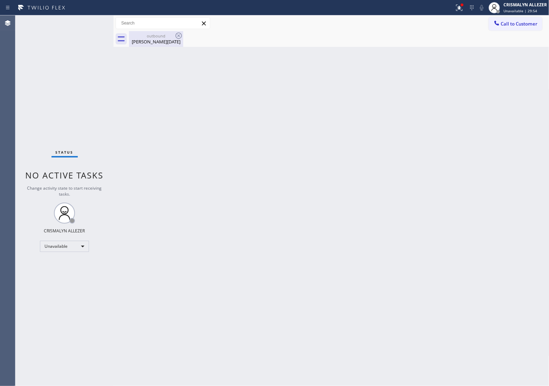
drag, startPoint x: 155, startPoint y: 39, endPoint x: 169, endPoint y: 36, distance: 13.9
click at [156, 39] on div "Yasmira Dahan" at bounding box center [156, 42] width 53 height 6
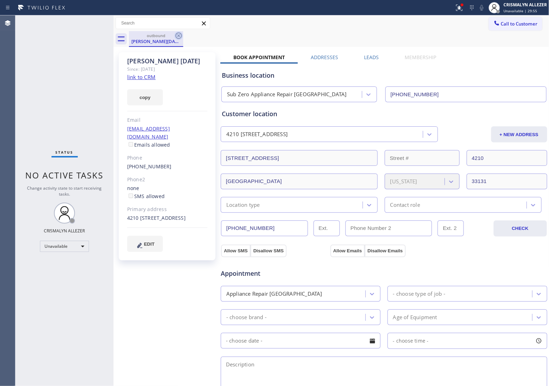
click at [180, 39] on icon at bounding box center [178, 36] width 8 height 8
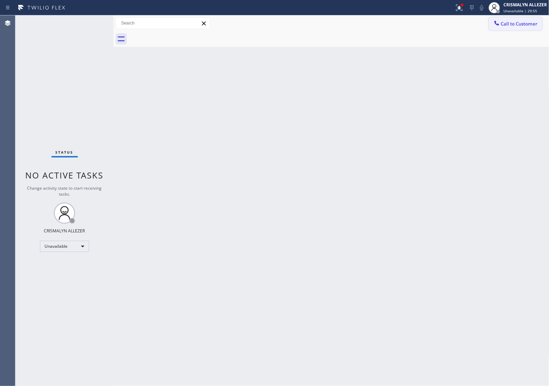
click at [530, 24] on span "Call to Customer" at bounding box center [519, 24] width 37 height 6
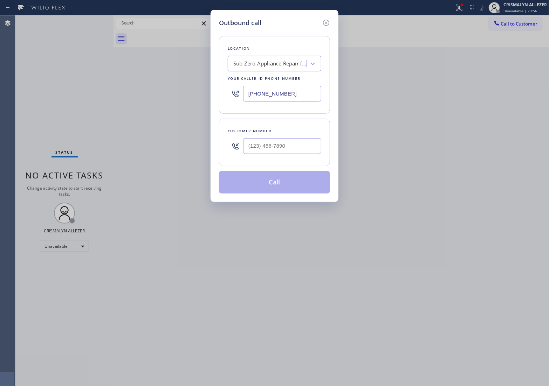
click at [305, 137] on div at bounding box center [282, 146] width 78 height 23
click at [303, 144] on input "(___) ___-____" at bounding box center [282, 146] width 78 height 16
paste input "786) 302-9764"
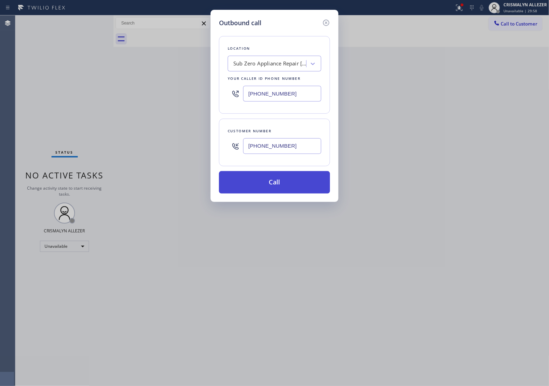
type input "[PHONE_NUMBER]"
click at [278, 188] on button "Call" at bounding box center [274, 182] width 111 height 22
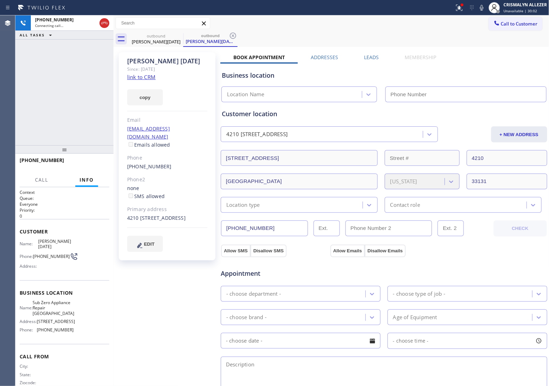
type input "[PHONE_NUMBER]"
drag, startPoint x: 372, startPoint y: 55, endPoint x: 533, endPoint y: 112, distance: 170.1
click at [372, 55] on label "Leads" at bounding box center [371, 57] width 15 height 7
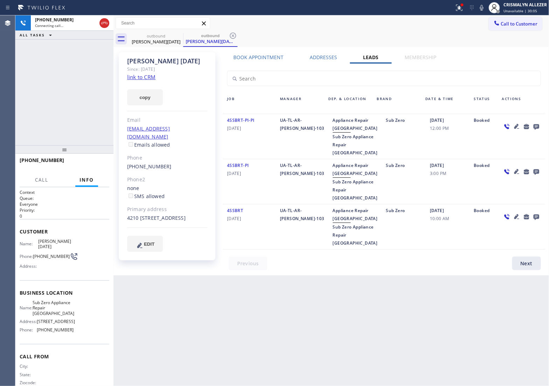
click at [536, 125] on icon at bounding box center [536, 127] width 6 height 6
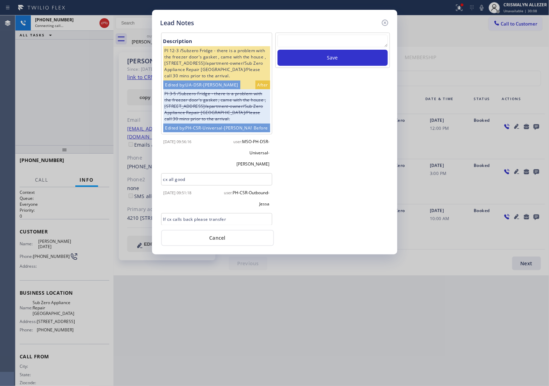
click at [328, 45] on textarea at bounding box center [332, 41] width 110 height 13
paste textarea "no answer | pls xfer here cx cb"
type textarea "no answer | pls xfer here cx cb"
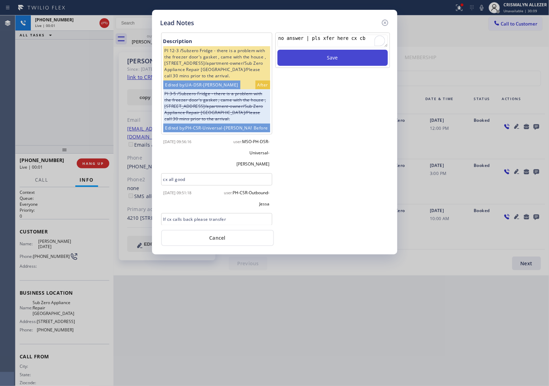
click at [330, 61] on button "Save" at bounding box center [332, 58] width 110 height 16
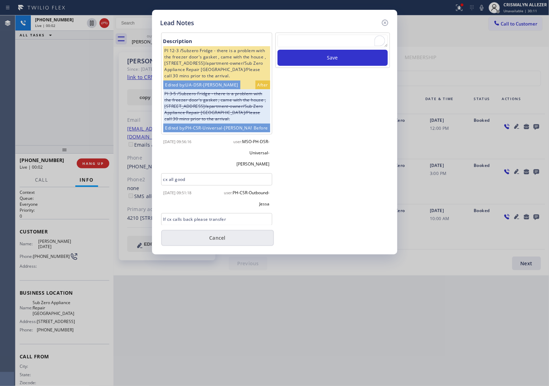
click at [230, 240] on button "Cancel" at bounding box center [217, 238] width 113 height 16
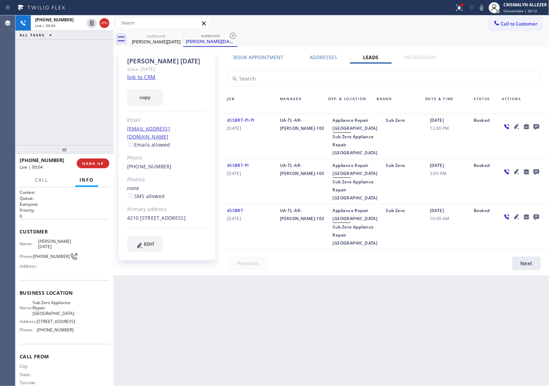
click at [261, 60] on label "Book Appointment" at bounding box center [258, 57] width 50 height 7
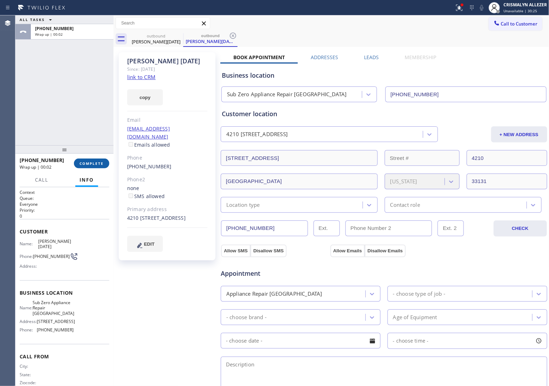
click at [91, 165] on span "COMPLETE" at bounding box center [91, 163] width 24 height 5
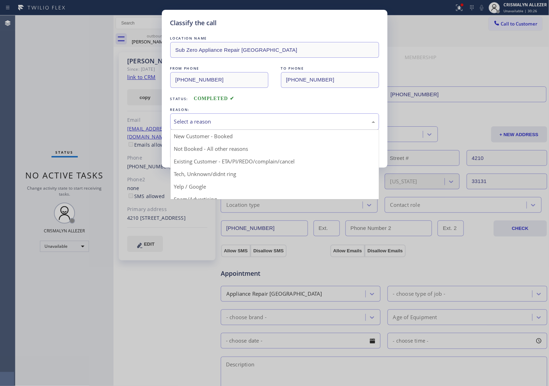
click at [273, 124] on div "Select a reason" at bounding box center [274, 122] width 201 height 8
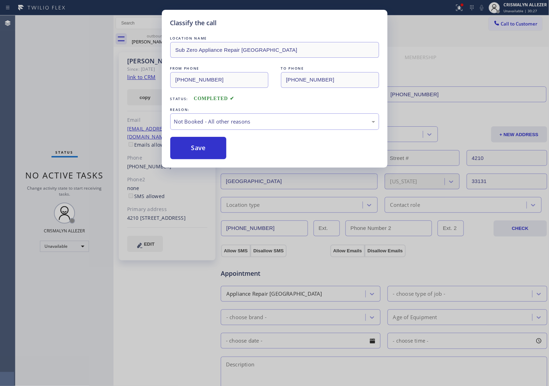
click at [206, 145] on button "Save" at bounding box center [198, 148] width 56 height 22
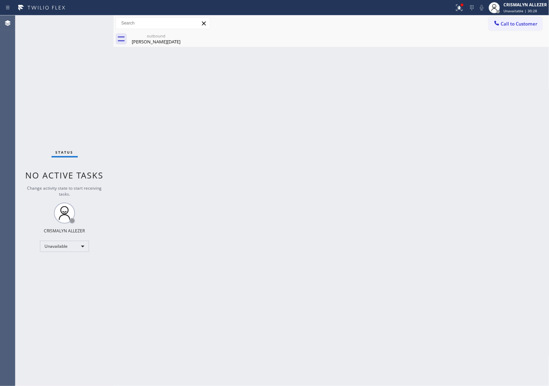
click at [158, 39] on div "Yasmira Dahan" at bounding box center [156, 42] width 53 height 6
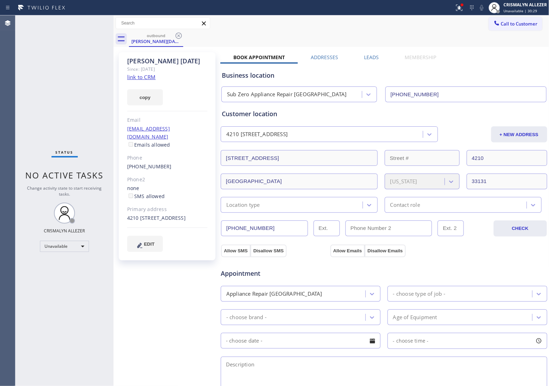
click at [368, 58] on label "Leads" at bounding box center [371, 57] width 15 height 7
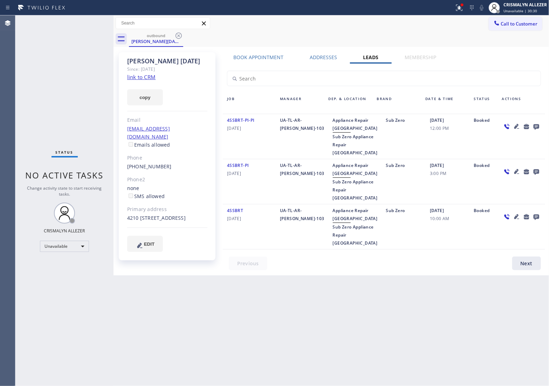
click at [534, 125] on icon at bounding box center [536, 127] width 6 height 6
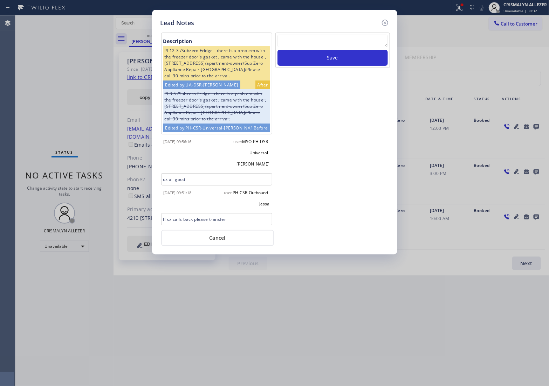
click at [315, 42] on textarea at bounding box center [332, 41] width 110 height 13
paste textarea "DON'T NEED SERVICE / NOT INTERESTED"
type textarea "DON'T NEED SERVICE / NOT INTERESTED"
click at [319, 68] on div "DON'T NEED SERVICE / NOT INTERESTED Save" at bounding box center [332, 50] width 114 height 35
click at [331, 61] on button "Save" at bounding box center [332, 58] width 110 height 16
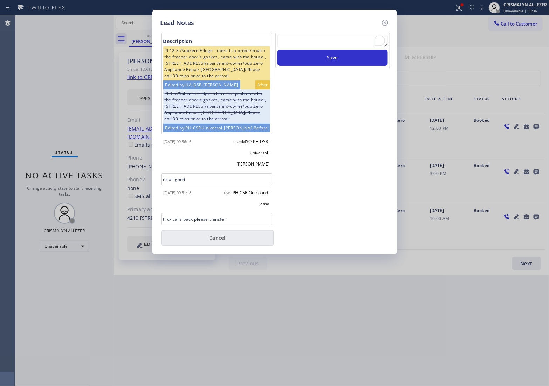
click at [214, 236] on button "Cancel" at bounding box center [217, 238] width 113 height 16
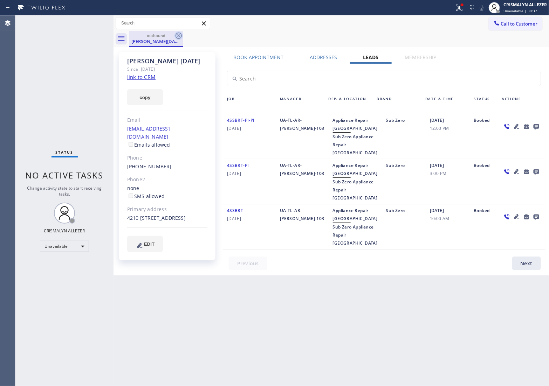
click at [177, 36] on icon at bounding box center [178, 36] width 8 height 8
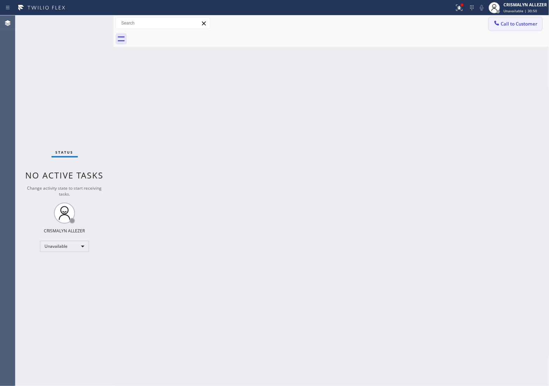
click at [533, 26] on span "Call to Customer" at bounding box center [519, 24] width 37 height 6
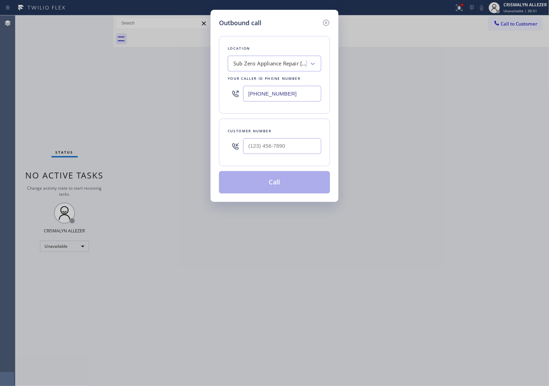
drag, startPoint x: 318, startPoint y: 93, endPoint x: 135, endPoint y: 86, distance: 182.9
click at [143, 89] on div "Outbound call Location Sub Zero Appliance Repair Coconut Grove Your caller id p…" at bounding box center [274, 193] width 549 height 386
paste input "312) 313-9548"
type input "[PHONE_NUMBER]"
click at [307, 147] on input "(___) ___-____" at bounding box center [282, 146] width 78 height 16
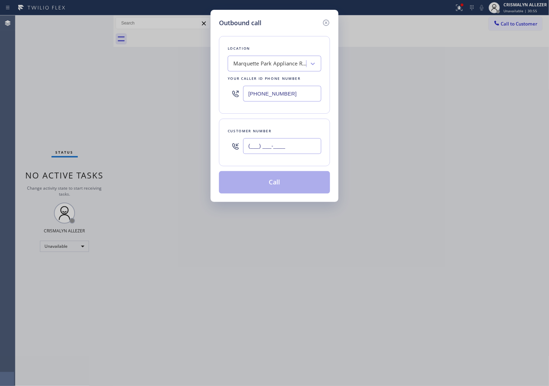
paste input "773) 691-3136"
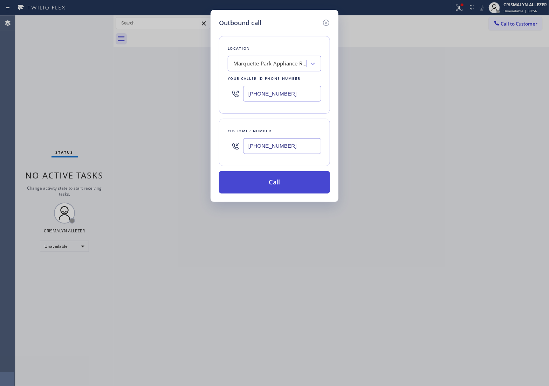
type input "[PHONE_NUMBER]"
click at [283, 185] on button "Call" at bounding box center [274, 182] width 111 height 22
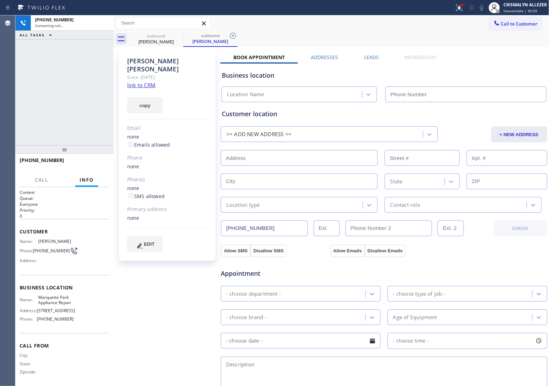
click at [150, 82] on link "link to CRM" at bounding box center [141, 85] width 28 height 7
type input "[PHONE_NUMBER]"
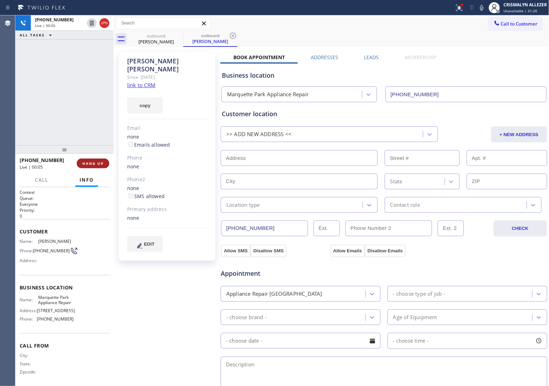
click at [90, 163] on span "HANG UP" at bounding box center [92, 163] width 21 height 5
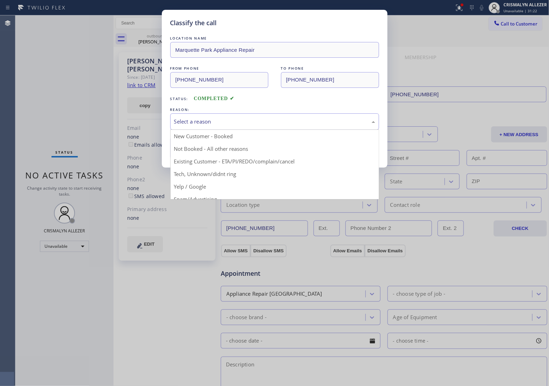
click at [307, 125] on div "Select a reason" at bounding box center [274, 122] width 201 height 8
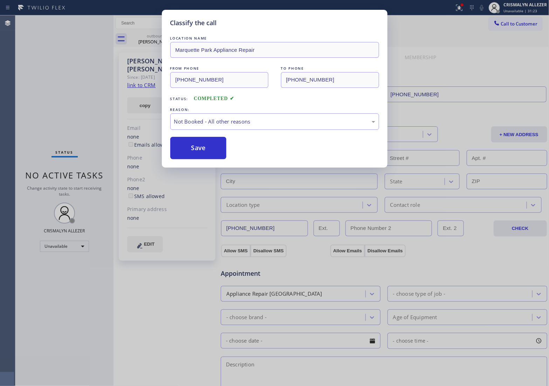
click at [213, 154] on button "Save" at bounding box center [198, 148] width 56 height 22
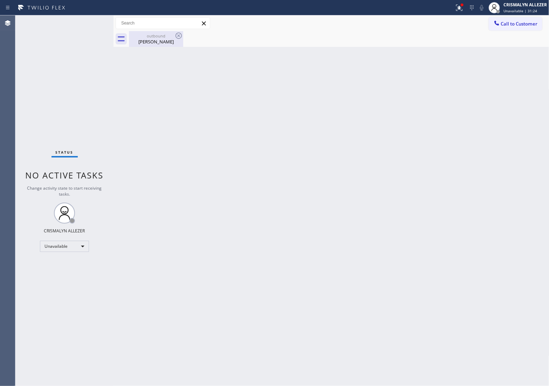
click at [151, 38] on div "outbound" at bounding box center [156, 35] width 53 height 5
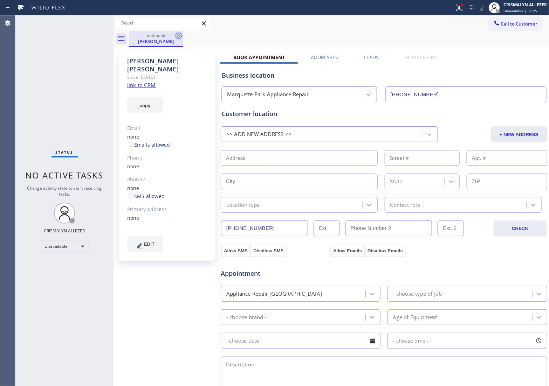
drag, startPoint x: 174, startPoint y: 36, endPoint x: 192, endPoint y: 38, distance: 17.2
click at [175, 36] on icon at bounding box center [178, 36] width 8 height 8
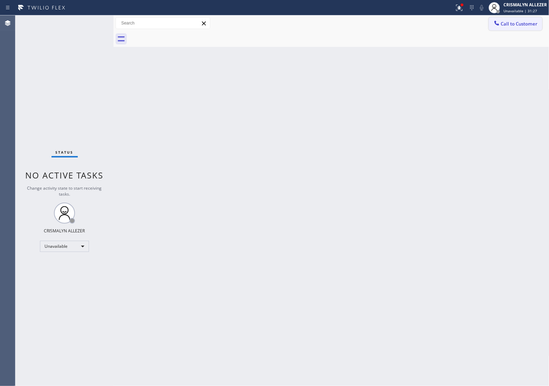
click at [524, 18] on button "Call to Customer" at bounding box center [515, 23] width 54 height 13
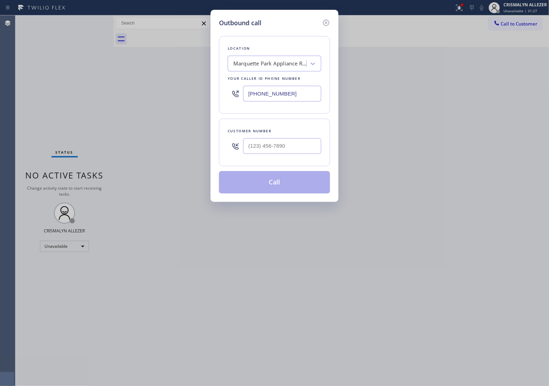
click at [312, 137] on div at bounding box center [282, 146] width 78 height 23
click at [304, 145] on input "(___) ___-____" at bounding box center [282, 146] width 78 height 16
paste input "773) 691-3136"
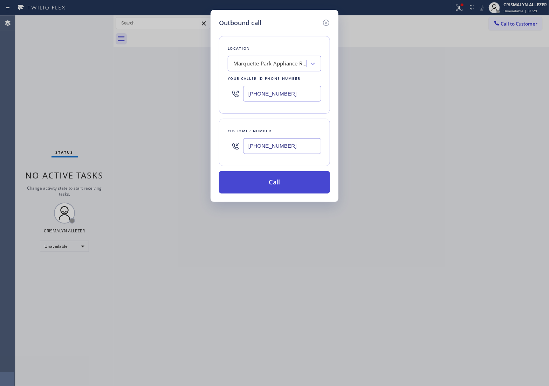
type input "[PHONE_NUMBER]"
click at [274, 187] on button "Call" at bounding box center [274, 182] width 111 height 22
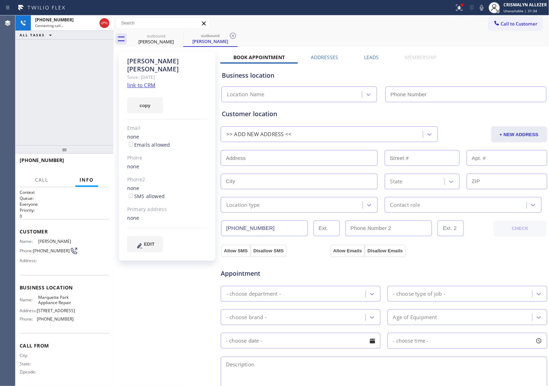
type input "[PHONE_NUMBER]"
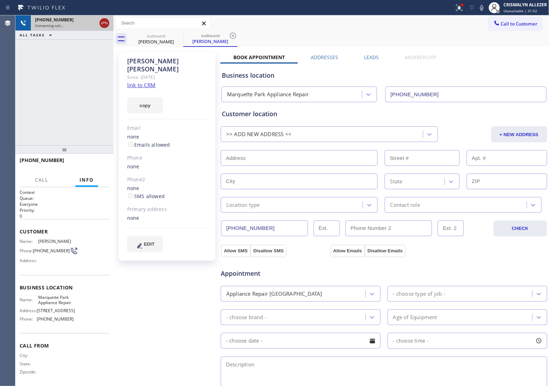
click at [105, 23] on icon at bounding box center [104, 23] width 6 height 2
click at [236, 35] on icon at bounding box center [233, 36] width 6 height 6
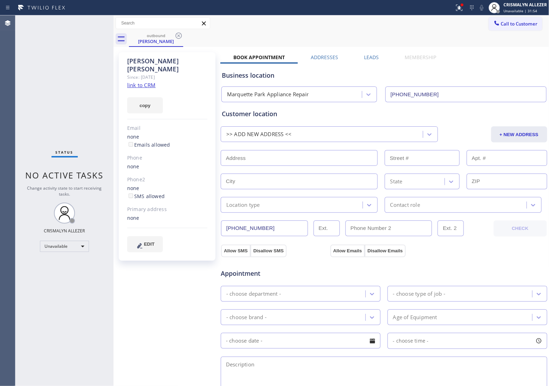
click at [371, 58] on label "Leads" at bounding box center [371, 57] width 15 height 7
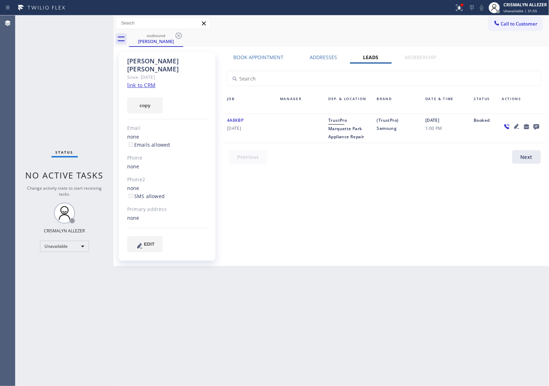
click at [535, 126] on icon at bounding box center [536, 127] width 6 height 6
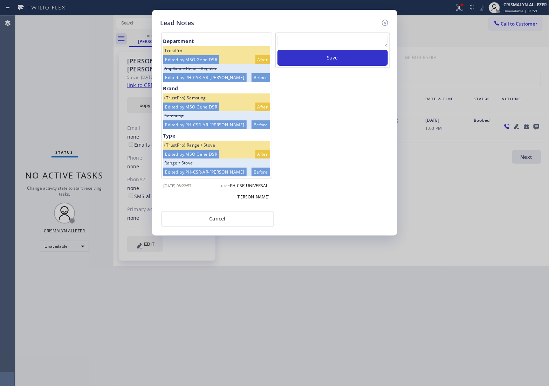
click at [330, 41] on textarea at bounding box center [332, 41] width 110 height 13
paste textarea "no answer | pls xfer here cx cb"
type textarea "no answer | pls xfer here cx cb"
click at [331, 56] on button "Save" at bounding box center [332, 58] width 110 height 16
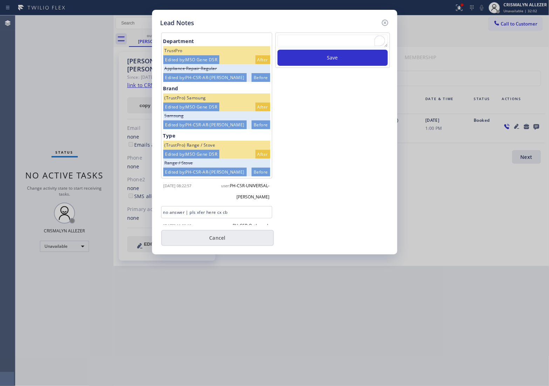
click at [221, 235] on button "Cancel" at bounding box center [217, 238] width 113 height 16
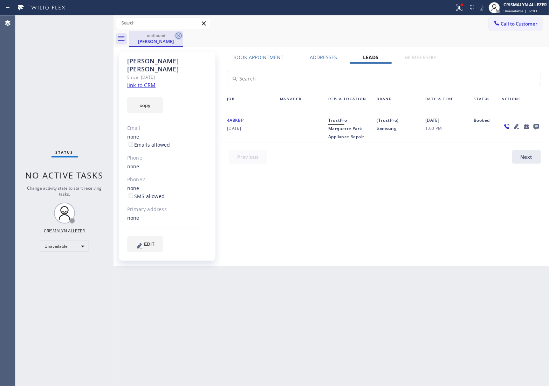
click at [177, 36] on icon at bounding box center [178, 36] width 8 height 8
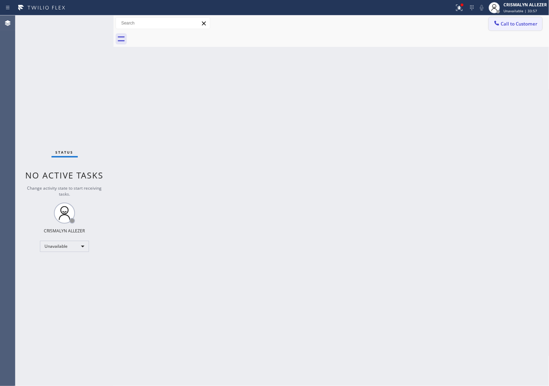
click at [500, 27] on div at bounding box center [496, 24] width 8 height 8
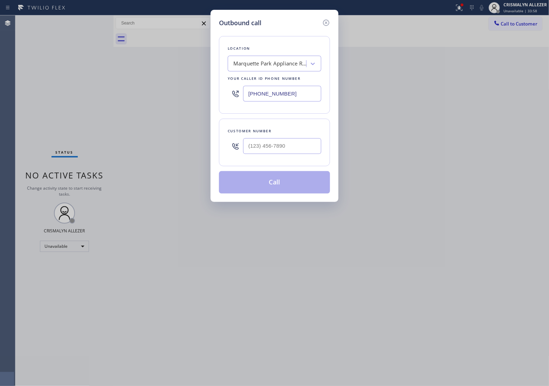
drag, startPoint x: 315, startPoint y: 93, endPoint x: 93, endPoint y: 77, distance: 223.2
click at [158, 83] on div "Outbound call Location Marquette Park Appliance Repair Your caller id phone num…" at bounding box center [274, 193] width 549 height 386
paste input "786) 837-0386"
type input "(786) 837-0386"
click at [286, 150] on input "(___) ___-____" at bounding box center [282, 146] width 78 height 16
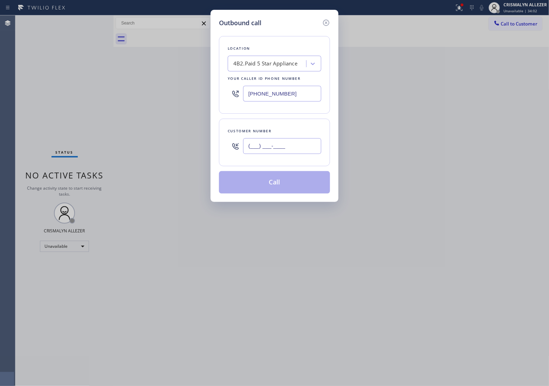
paste input "954) 347-9042"
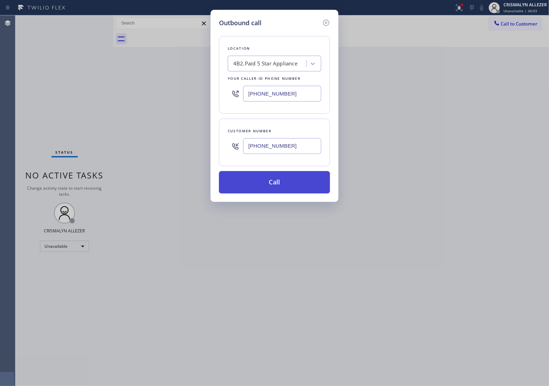
type input "(954) 347-9042"
click at [276, 186] on button "Call" at bounding box center [274, 182] width 111 height 22
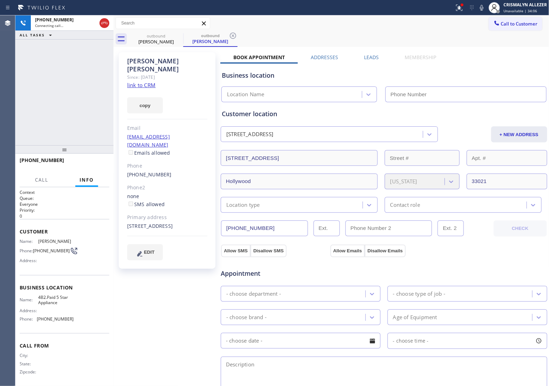
click at [143, 82] on link "link to CRM" at bounding box center [141, 85] width 28 height 7
type input "(786) 837-0386"
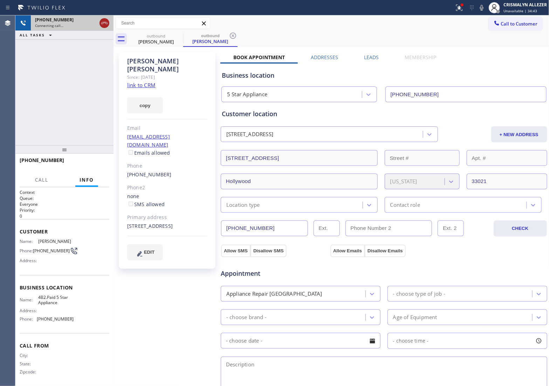
click at [107, 23] on icon at bounding box center [104, 23] width 8 height 8
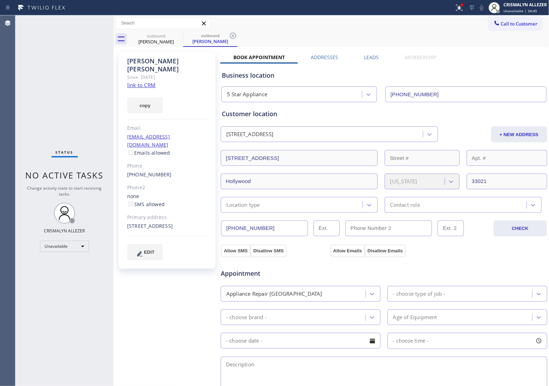
click at [370, 57] on label "Leads" at bounding box center [371, 57] width 15 height 7
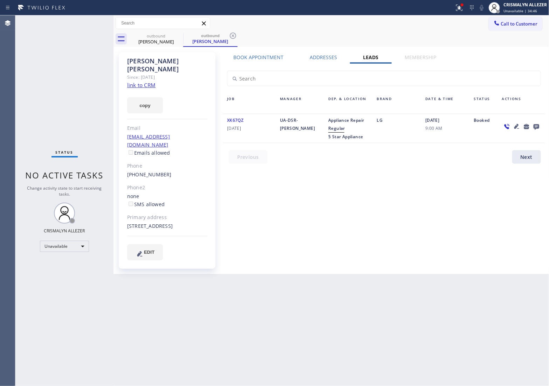
click at [536, 125] on icon at bounding box center [536, 127] width 6 height 6
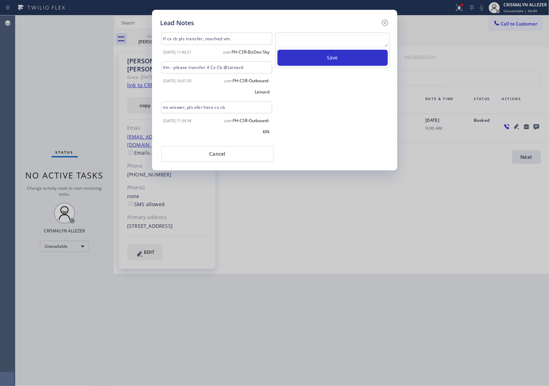
click at [305, 43] on textarea at bounding box center [332, 41] width 110 height 13
paste textarea "no answer | pls xfer here cx cb"
type textarea "no answer | pls xfer here cx cb"
click at [314, 55] on button "Save" at bounding box center [332, 58] width 110 height 16
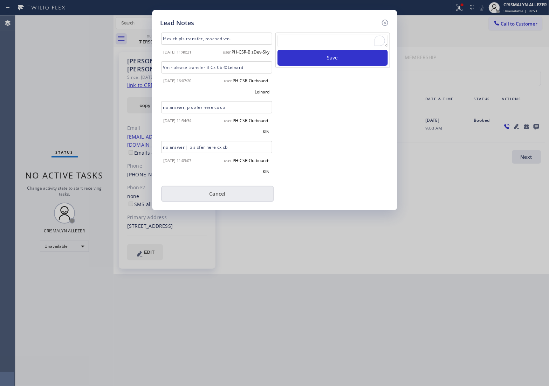
click at [221, 202] on button "Cancel" at bounding box center [217, 194] width 113 height 16
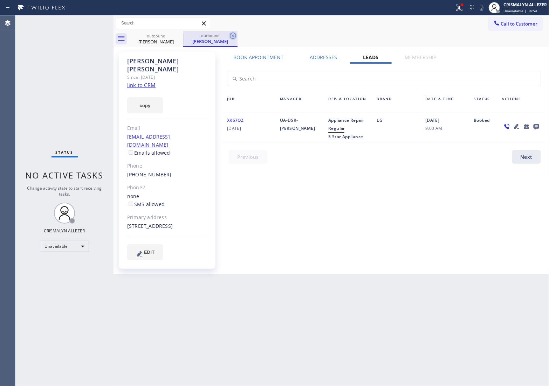
click at [231, 36] on icon at bounding box center [233, 36] width 8 height 8
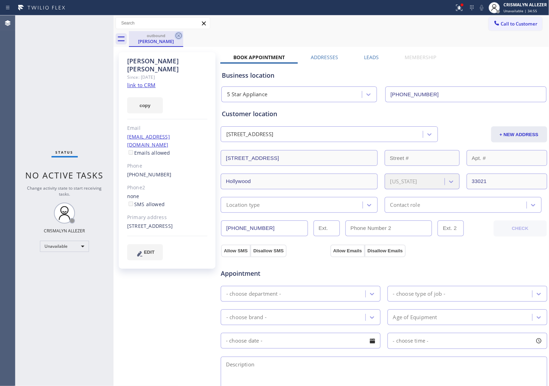
click at [179, 36] on icon at bounding box center [178, 36] width 8 height 8
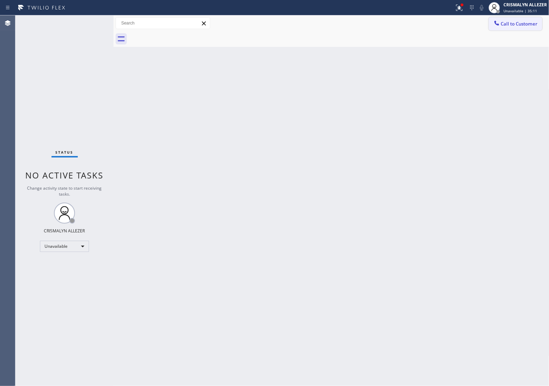
click at [527, 27] on span "Call to Customer" at bounding box center [519, 24] width 37 height 6
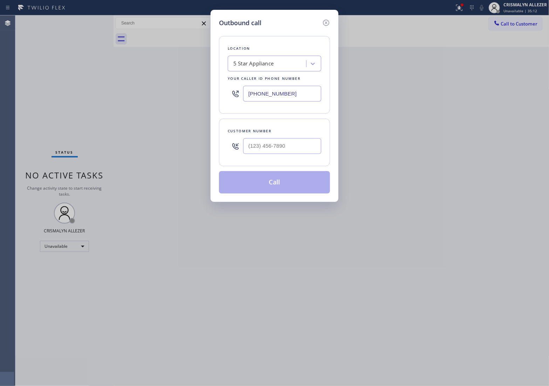
paste input "206) 495-4748"
drag, startPoint x: 299, startPoint y: 90, endPoint x: 151, endPoint y: 72, distance: 149.5
click at [151, 72] on div "Outbound call Location 5 Star Appliance Your caller id phone number [PHONE_NUMB…" at bounding box center [274, 193] width 549 height 386
type input "[PHONE_NUMBER]"
click at [307, 146] on input "(___) ___-____" at bounding box center [282, 146] width 78 height 16
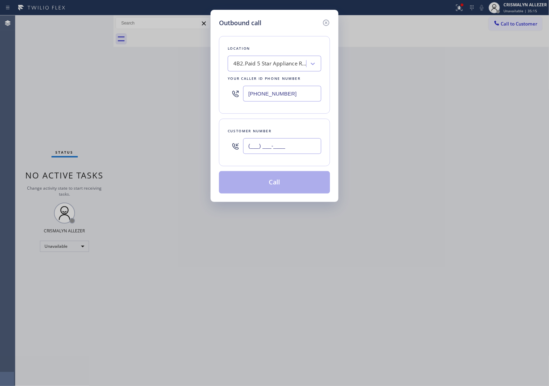
paste input "425) 835-3262"
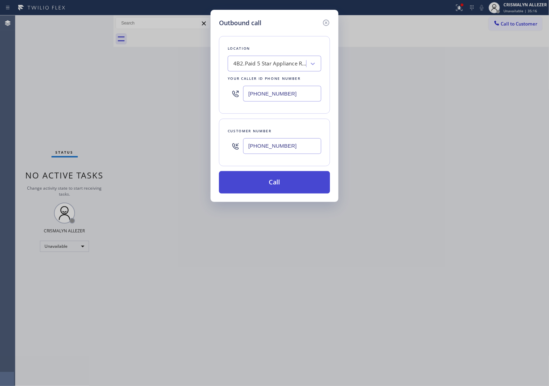
type input "[PHONE_NUMBER]"
click at [288, 183] on button "Call" at bounding box center [274, 182] width 111 height 22
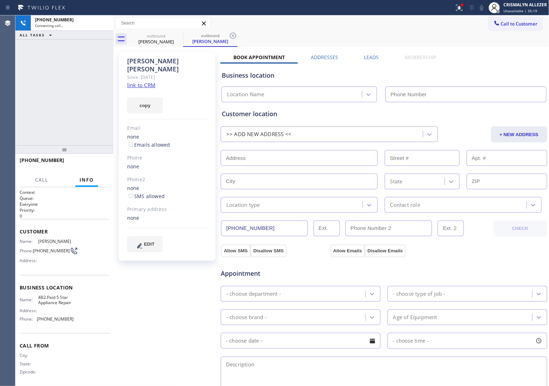
click at [137, 82] on link "link to CRM" at bounding box center [141, 85] width 28 height 7
type input "[PHONE_NUMBER]"
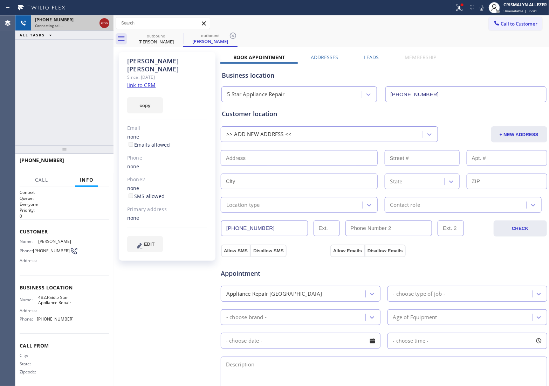
click at [102, 23] on icon at bounding box center [104, 23] width 8 height 8
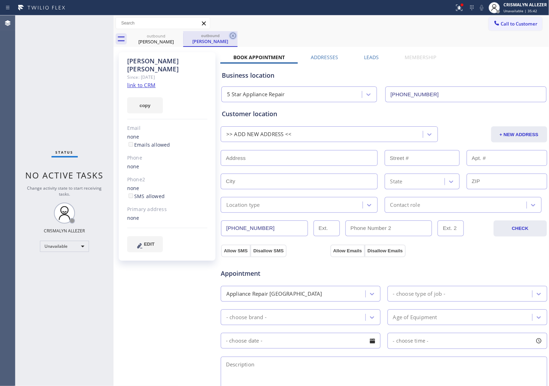
click at [230, 36] on icon at bounding box center [233, 36] width 8 height 8
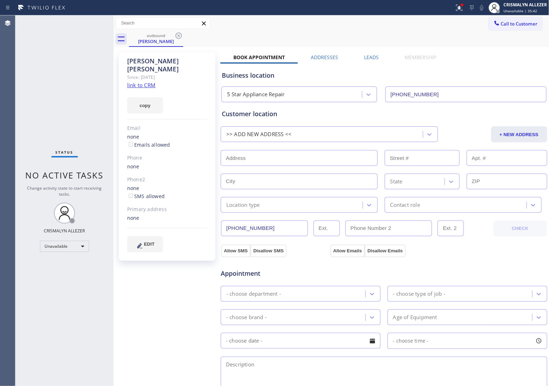
drag, startPoint x: 179, startPoint y: 35, endPoint x: 220, endPoint y: 37, distance: 40.7
click at [183, 35] on div "outbound [PERSON_NAME]" at bounding box center [156, 39] width 54 height 16
drag, startPoint x: 519, startPoint y: 23, endPoint x: 475, endPoint y: 40, distance: 46.4
click at [517, 25] on span "Call to Customer" at bounding box center [519, 24] width 37 height 6
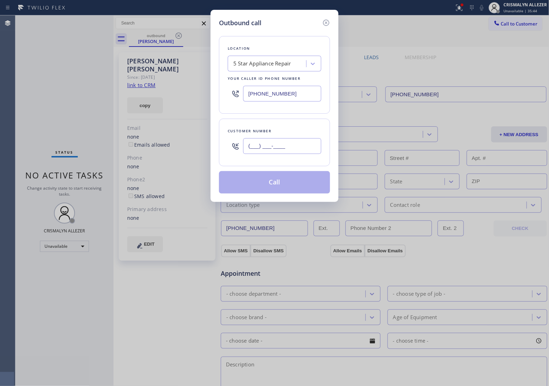
click at [310, 147] on input "(___) ___-____" at bounding box center [282, 146] width 78 height 16
paste input "425) 281-2670"
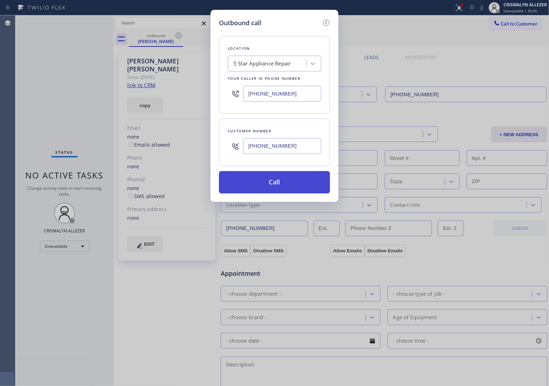
type input "[PHONE_NUMBER]"
click at [285, 184] on button "Call" at bounding box center [274, 182] width 111 height 22
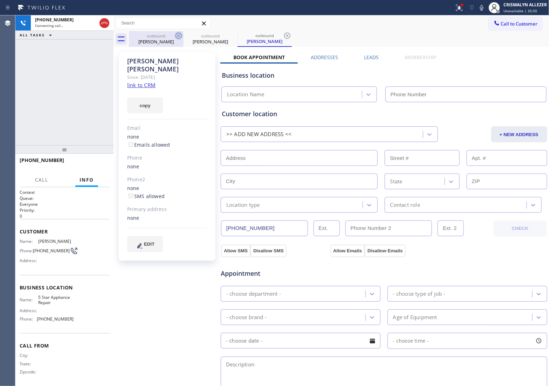
drag, startPoint x: 152, startPoint y: 37, endPoint x: 178, endPoint y: 37, distance: 25.2
click at [155, 37] on div "outbound" at bounding box center [156, 35] width 53 height 5
click at [178, 36] on icon at bounding box center [178, 36] width 6 height 6
type input "[PHONE_NUMBER]"
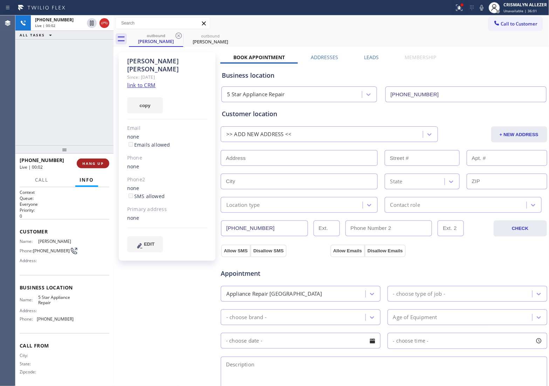
click at [88, 165] on span "HANG UP" at bounding box center [92, 163] width 21 height 5
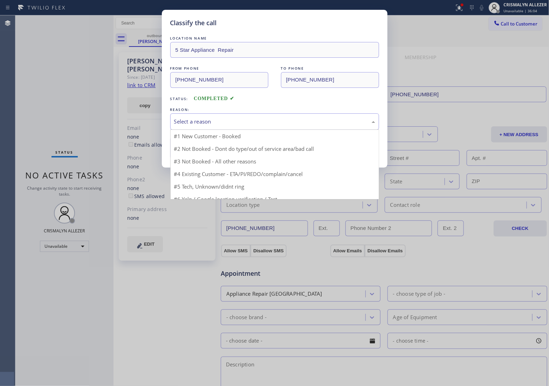
click at [258, 119] on div "Select a reason" at bounding box center [274, 122] width 201 height 8
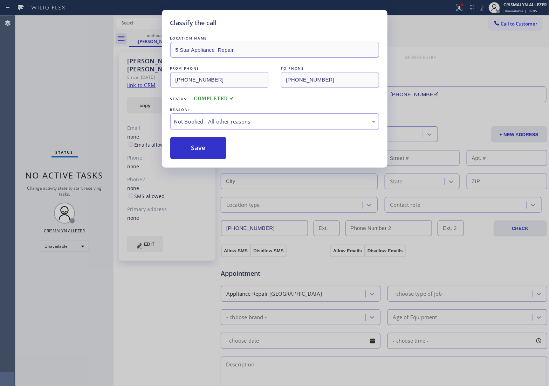
click at [198, 153] on button "Save" at bounding box center [198, 148] width 56 height 22
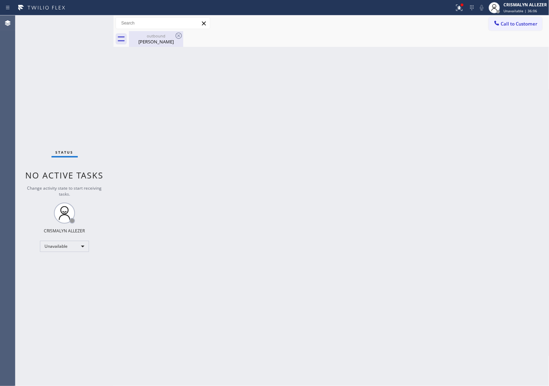
click at [157, 43] on div "[PERSON_NAME]" at bounding box center [156, 42] width 53 height 6
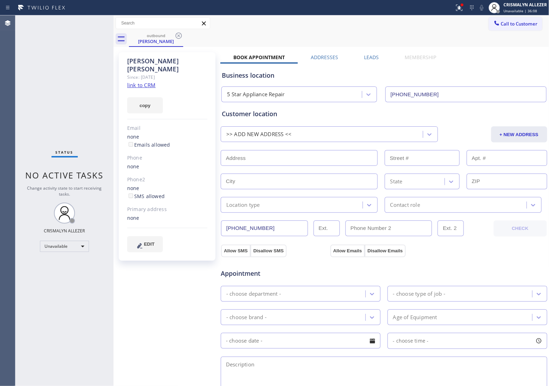
click at [370, 56] on label "Leads" at bounding box center [371, 57] width 15 height 7
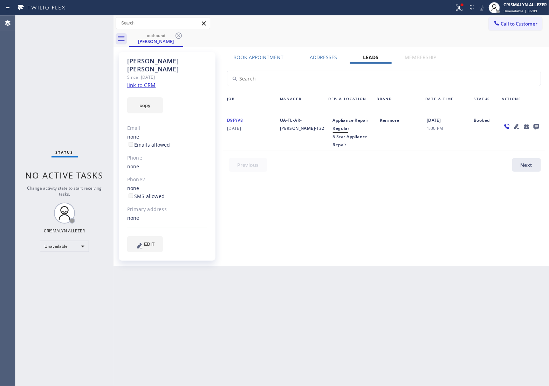
click at [538, 126] on icon at bounding box center [536, 126] width 8 height 9
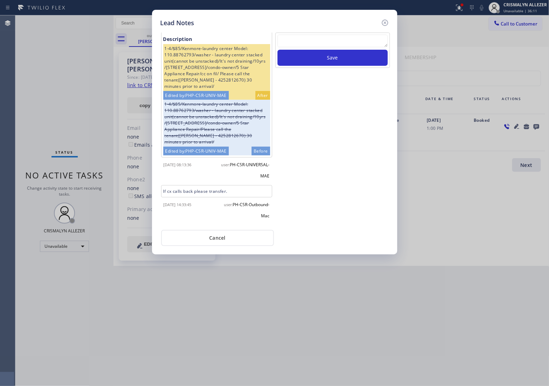
scroll to position [14, 0]
click at [353, 42] on textarea "To enrich screen reader interactions, please activate Accessibility in Grammarl…" at bounding box center [332, 41] width 110 height 13
paste textarea "no answer | pls xfer here cx cb"
type textarea "no answer | pls xfer here cx cb"
click at [342, 60] on button "Save" at bounding box center [332, 58] width 110 height 16
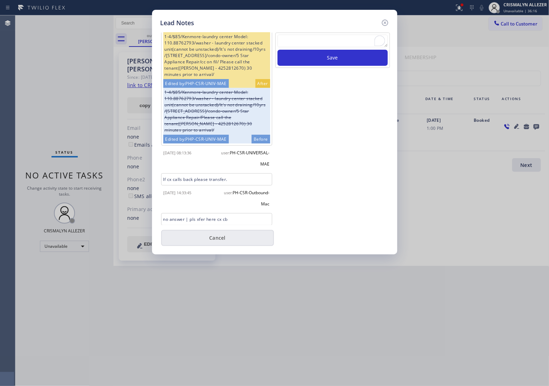
click at [229, 236] on button "Cancel" at bounding box center [217, 238] width 113 height 16
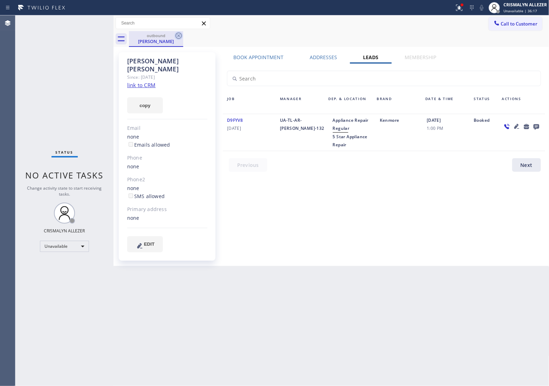
click at [180, 35] on icon at bounding box center [178, 36] width 8 height 8
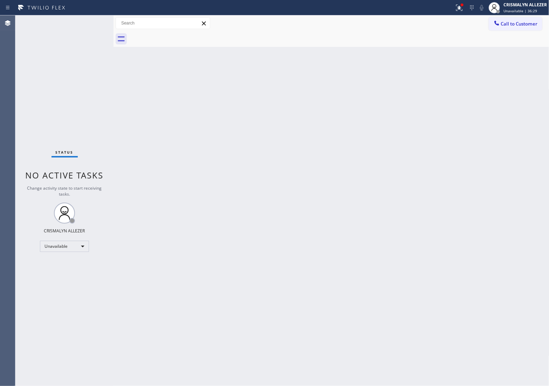
drag, startPoint x: 524, startPoint y: 23, endPoint x: 519, endPoint y: 27, distance: 6.6
click at [524, 25] on span "Call to Customer" at bounding box center [519, 24] width 37 height 6
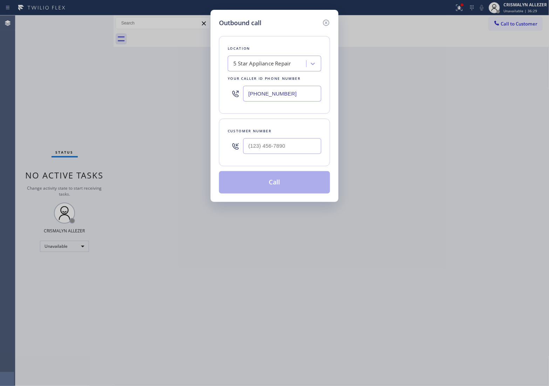
paste input "714) 855-4254"
drag, startPoint x: 299, startPoint y: 96, endPoint x: 137, endPoint y: 82, distance: 162.3
click at [141, 83] on div "Outbound call Location 5 Star Appliance Repair Your caller id phone number [PHO…" at bounding box center [274, 193] width 549 height 386
type input "[PHONE_NUMBER]"
click at [294, 145] on input "(___) ___-____" at bounding box center [282, 146] width 78 height 16
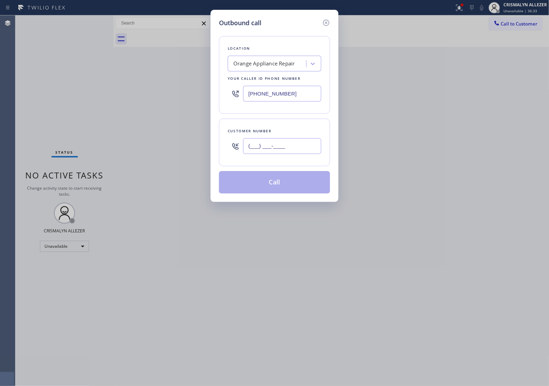
paste input "562) 505-2033"
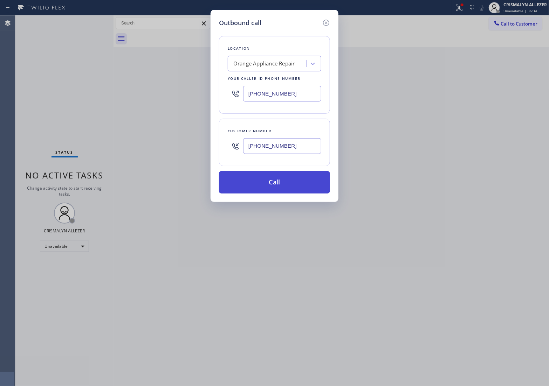
type input "[PHONE_NUMBER]"
click at [278, 181] on button "Call" at bounding box center [274, 182] width 111 height 22
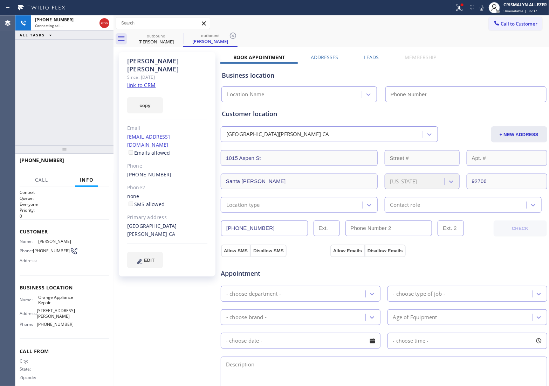
click at [145, 82] on link "link to CRM" at bounding box center [141, 85] width 28 height 7
type input "[PHONE_NUMBER]"
click at [84, 164] on span "HANG UP" at bounding box center [92, 163] width 21 height 5
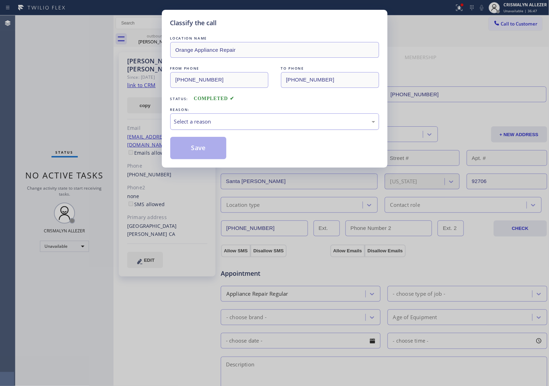
click at [258, 121] on div "Select a reason" at bounding box center [274, 122] width 201 height 8
click at [198, 149] on button "Save" at bounding box center [198, 148] width 56 height 22
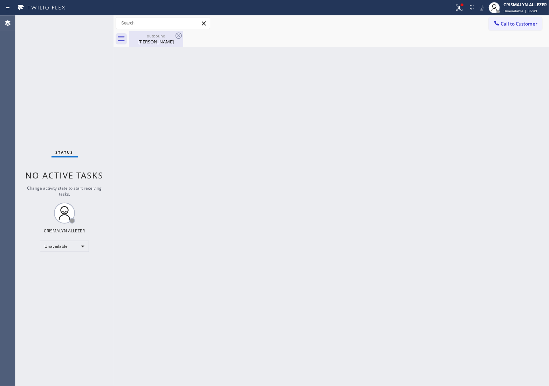
click at [160, 41] on div "[PERSON_NAME]" at bounding box center [156, 42] width 53 height 6
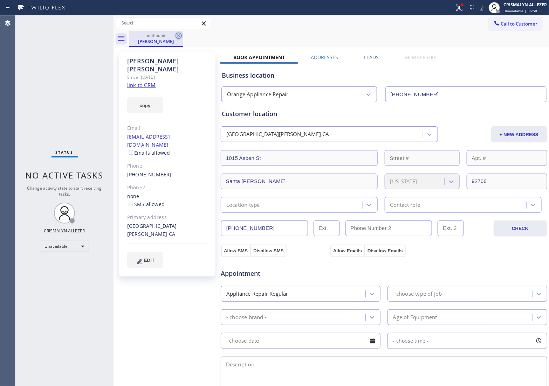
click at [180, 35] on icon at bounding box center [178, 36] width 8 height 8
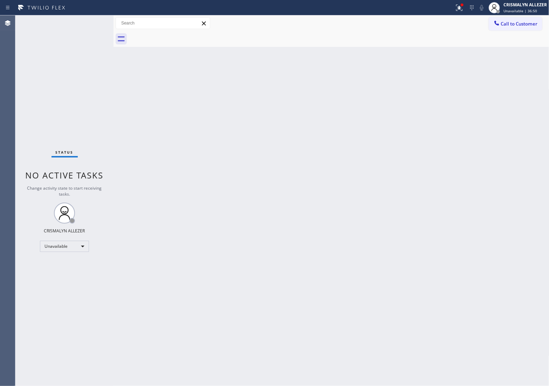
drag, startPoint x: 526, startPoint y: 17, endPoint x: 507, endPoint y: 27, distance: 21.9
click at [526, 19] on button "Call to Customer" at bounding box center [515, 23] width 54 height 13
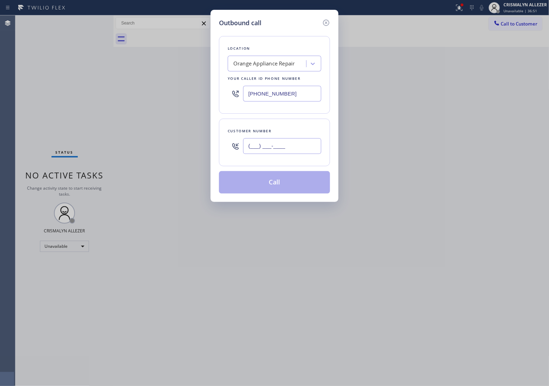
click at [287, 144] on input "(___) ___-____" at bounding box center [282, 146] width 78 height 16
paste input "562) 505-2033"
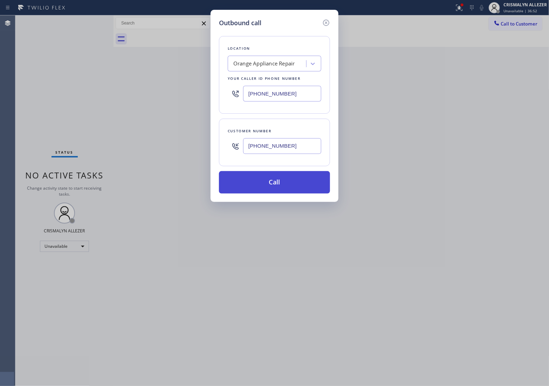
type input "[PHONE_NUMBER]"
click at [273, 186] on button "Call" at bounding box center [274, 182] width 111 height 22
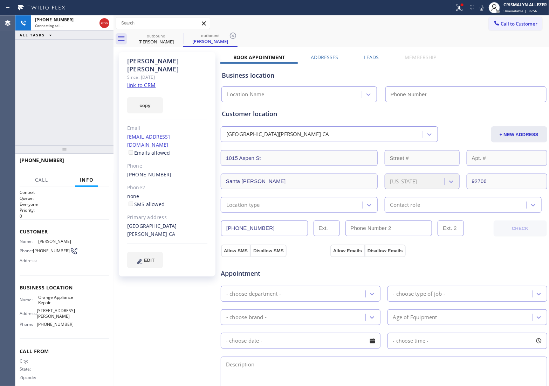
drag, startPoint x: 369, startPoint y: 60, endPoint x: 381, endPoint y: 64, distance: 12.7
click at [369, 60] on label "Leads" at bounding box center [371, 57] width 15 height 7
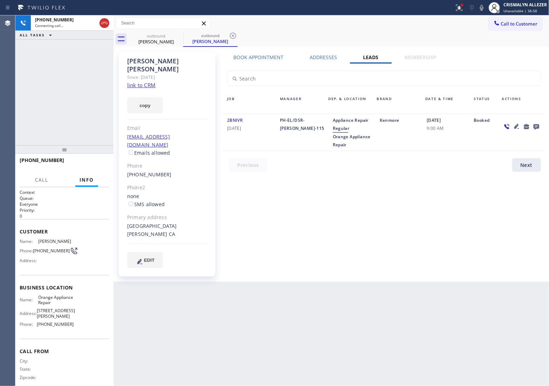
click at [535, 125] on icon at bounding box center [536, 127] width 6 height 6
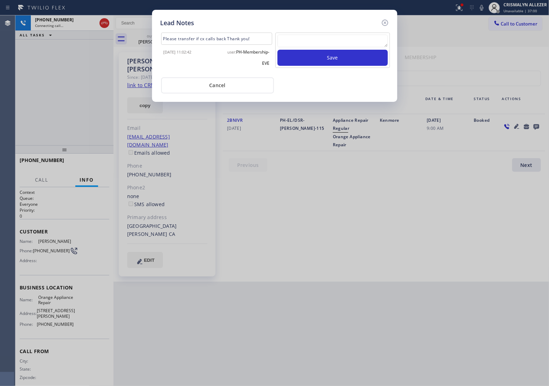
click at [336, 44] on textarea at bounding box center [332, 41] width 110 height 13
paste textarea "no answer | pls xfer here cx cb"
type textarea "no answer | pls xfer here cx cb"
click at [333, 56] on button "Save" at bounding box center [332, 58] width 110 height 16
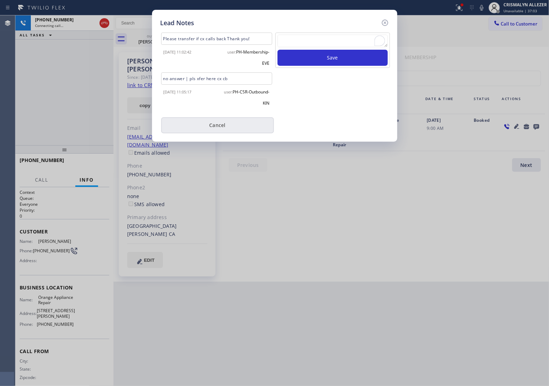
click at [219, 122] on button "Cancel" at bounding box center [217, 125] width 113 height 16
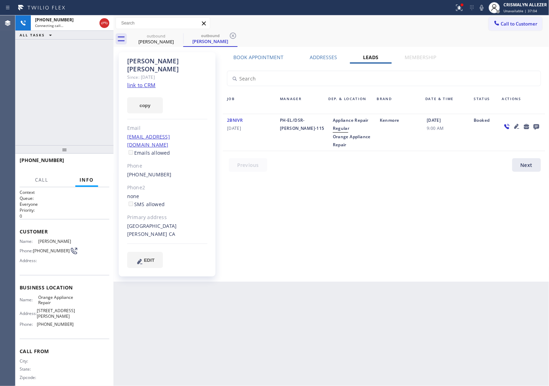
click at [246, 51] on div "[PERSON_NAME] Since: [DATE] link to CRM copy Email [EMAIL_ADDRESS][DOMAIN_NAME]…" at bounding box center [331, 164] width 432 height 231
click at [249, 57] on label "Book Appointment" at bounding box center [258, 57] width 50 height 7
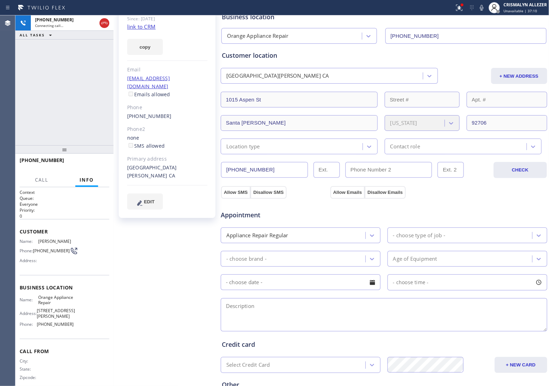
scroll to position [44, 0]
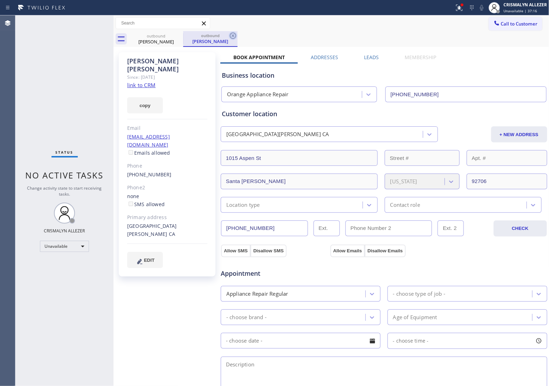
click at [233, 36] on icon at bounding box center [233, 36] width 6 height 6
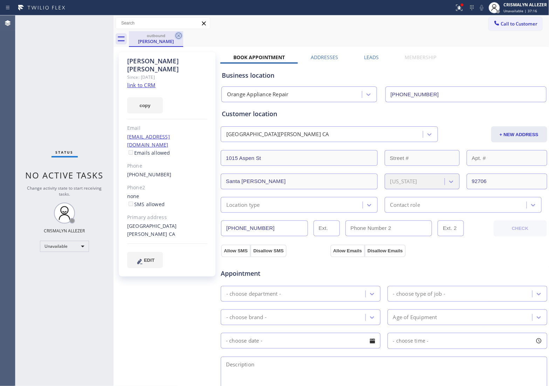
click at [178, 34] on icon at bounding box center [178, 36] width 8 height 8
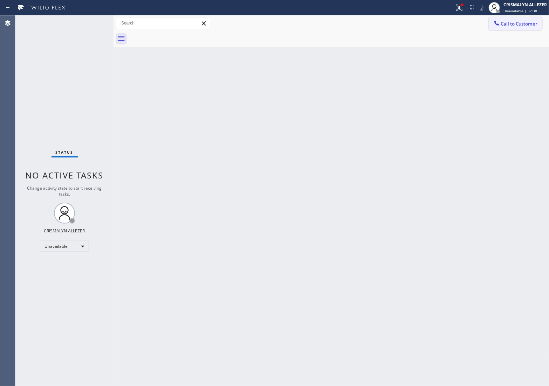
click at [512, 25] on span "Call to Customer" at bounding box center [519, 24] width 37 height 6
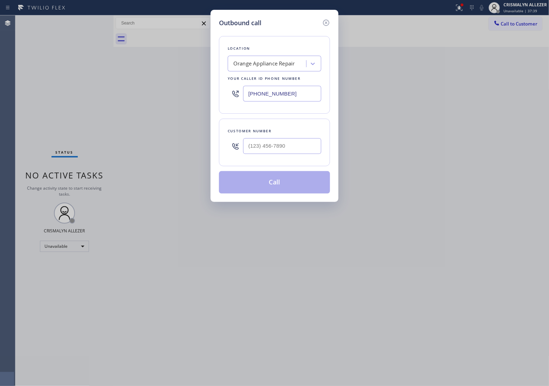
paste input "949) 468-5235"
drag, startPoint x: 313, startPoint y: 97, endPoint x: 147, endPoint y: 91, distance: 165.7
click at [169, 93] on div "Outbound call Location Orange Appliance Repair Your caller id phone number [PHO…" at bounding box center [274, 193] width 549 height 386
type input "[PHONE_NUMBER]"
click at [296, 156] on div at bounding box center [282, 146] width 78 height 23
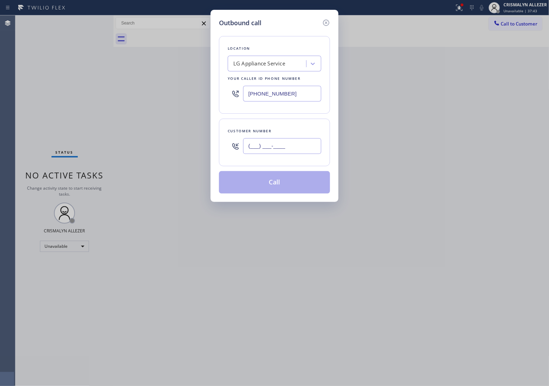
click at [296, 153] on input "(___) ___-____" at bounding box center [282, 146] width 78 height 16
paste input "303) 601-4859"
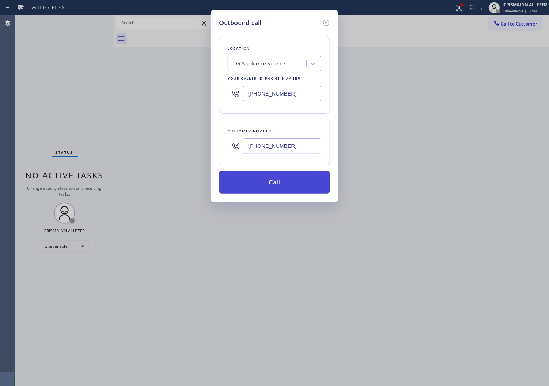
type input "[PHONE_NUMBER]"
click at [279, 186] on button "Call" at bounding box center [274, 182] width 111 height 22
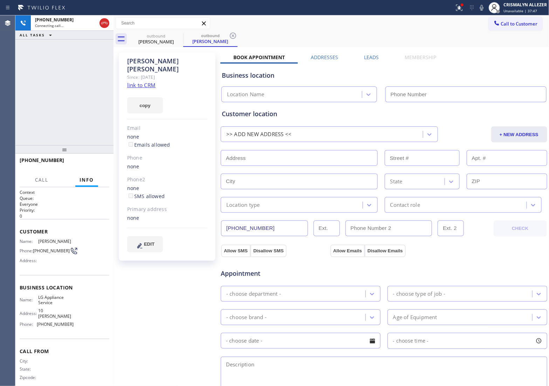
click at [144, 82] on link "link to CRM" at bounding box center [141, 85] width 28 height 7
type input "[PHONE_NUMBER]"
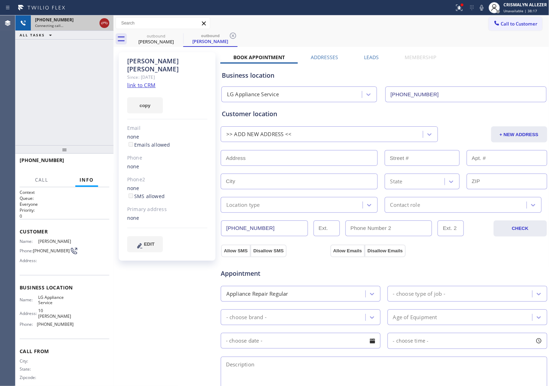
click at [102, 25] on icon at bounding box center [104, 23] width 8 height 8
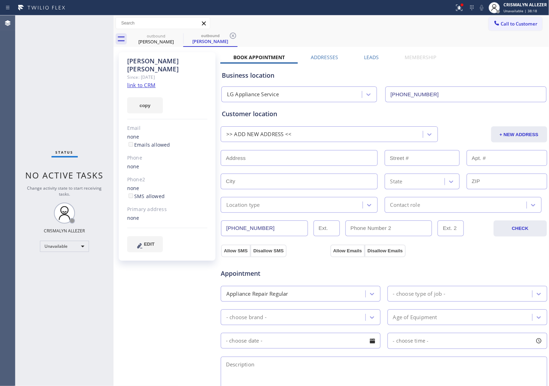
drag, startPoint x: 235, startPoint y: 35, endPoint x: 206, endPoint y: 36, distance: 29.1
click at [230, 35] on icon at bounding box center [233, 36] width 8 height 8
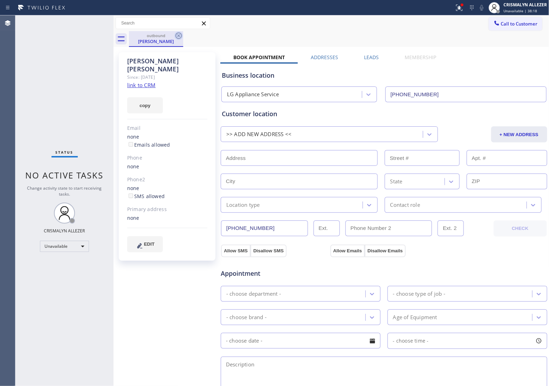
click at [182, 35] on icon at bounding box center [178, 36] width 8 height 8
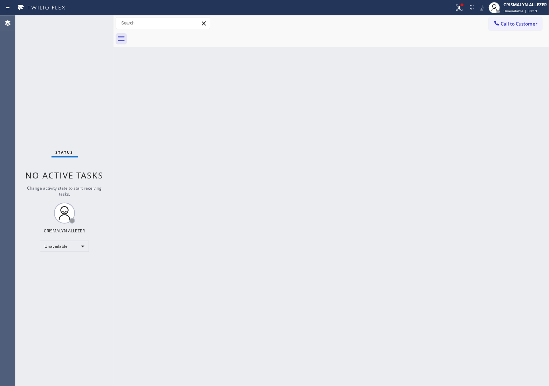
click at [178, 34] on div at bounding box center [339, 39] width 420 height 16
click at [516, 23] on span "Call to Customer" at bounding box center [519, 24] width 37 height 6
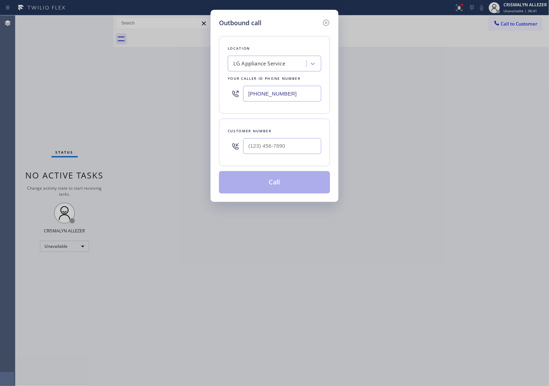
drag, startPoint x: 323, startPoint y: 93, endPoint x: 237, endPoint y: 92, distance: 85.8
click at [237, 92] on div "Location LG Appliance Service Your caller id phone number [PHONE_NUMBER]" at bounding box center [274, 75] width 111 height 78
click at [300, 102] on div at bounding box center [274, 93] width 93 height 23
click at [302, 93] on input "(___) ___-____" at bounding box center [282, 94] width 78 height 16
paste input "855) 731-4952"
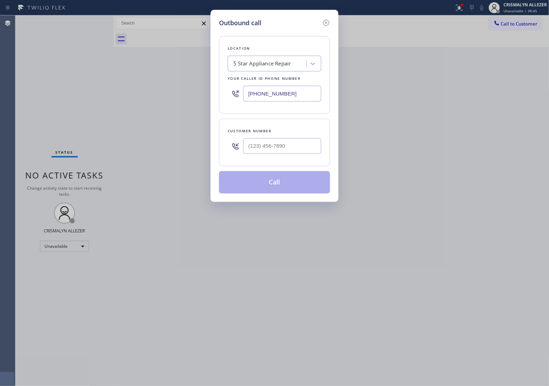
type input "[PHONE_NUMBER]"
click at [291, 146] on input "(___) ___-____" at bounding box center [282, 146] width 78 height 16
paste input "415) 218-7170"
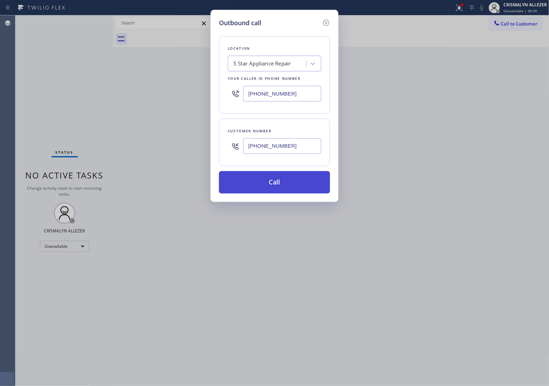
type input "[PHONE_NUMBER]"
click at [276, 185] on button "Call" at bounding box center [274, 182] width 111 height 22
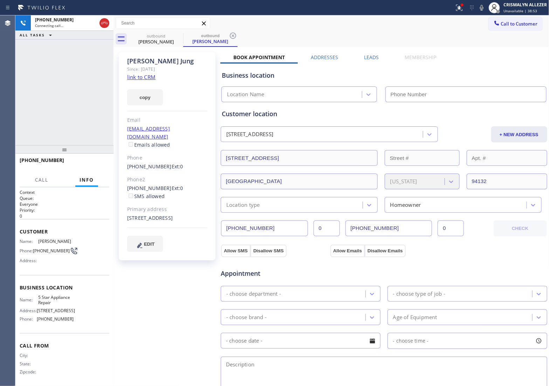
click at [144, 74] on link "link to CRM" at bounding box center [141, 77] width 28 height 7
type input "[PHONE_NUMBER]"
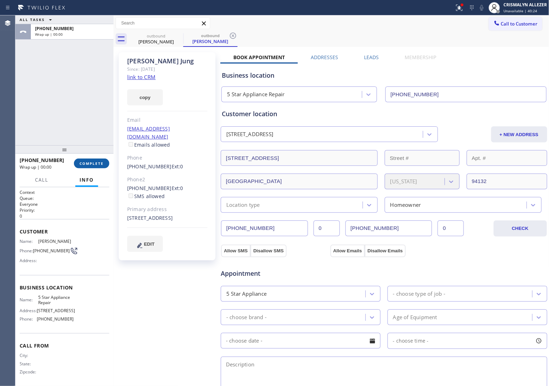
click at [89, 168] on button "COMPLETE" at bounding box center [91, 164] width 35 height 10
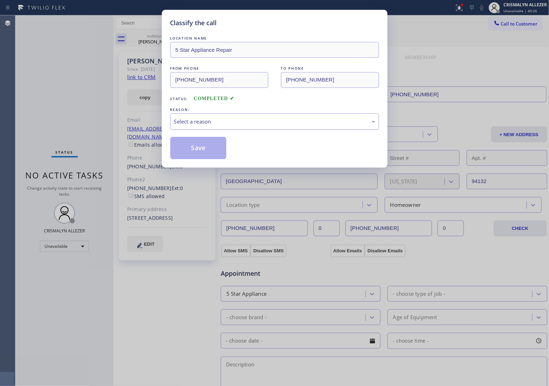
click at [280, 118] on div "Select a reason" at bounding box center [274, 122] width 201 height 8
click at [197, 150] on button "Save" at bounding box center [198, 148] width 56 height 22
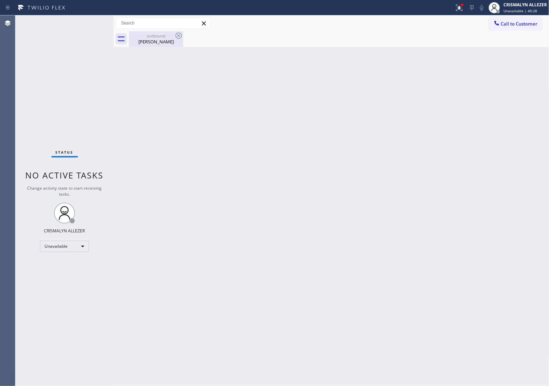
click at [156, 44] on div "[PERSON_NAME]" at bounding box center [156, 42] width 53 height 6
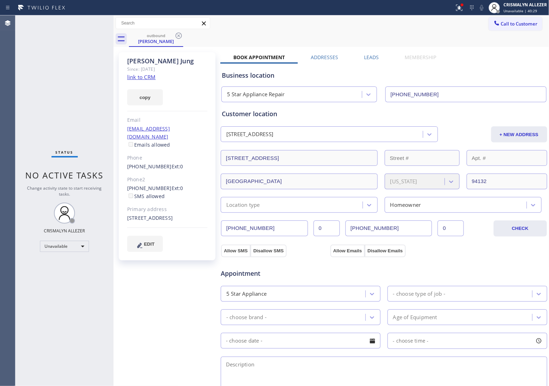
click at [367, 56] on label "Leads" at bounding box center [371, 57] width 15 height 7
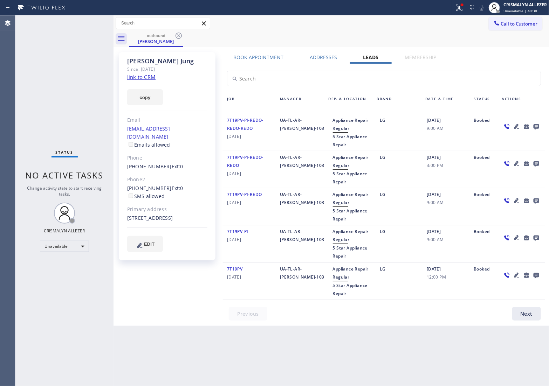
click at [534, 127] on icon at bounding box center [536, 127] width 6 height 6
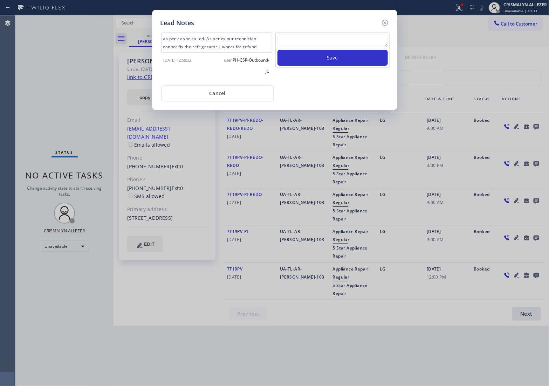
click at [324, 41] on textarea at bounding box center [332, 41] width 110 height 13
paste textarea "no answer | pls xfer here cx cb"
type textarea "no answer | pls xfer here cx cb"
click at [325, 62] on button "Save" at bounding box center [332, 58] width 110 height 16
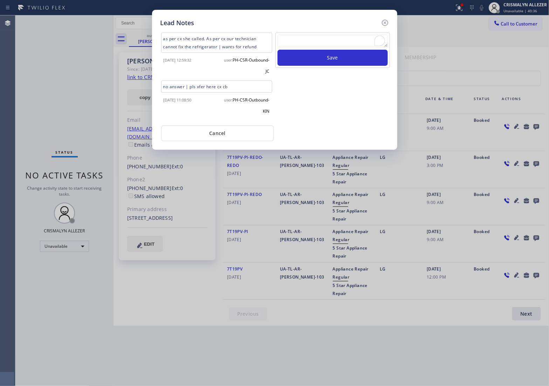
click at [222, 141] on div "Lead Notes as per cx she called. As per cx our technician cannot fix the refrig…" at bounding box center [274, 80] width 245 height 140
click at [214, 130] on button "Cancel" at bounding box center [217, 133] width 113 height 16
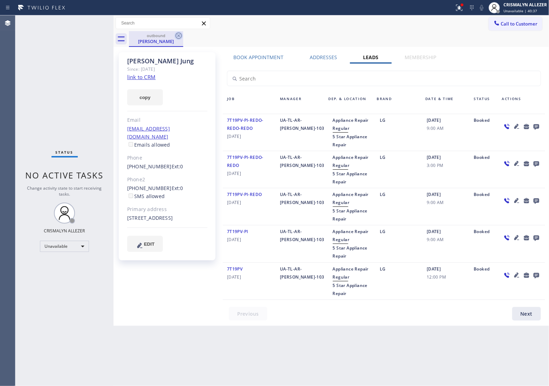
click at [177, 36] on icon at bounding box center [178, 36] width 8 height 8
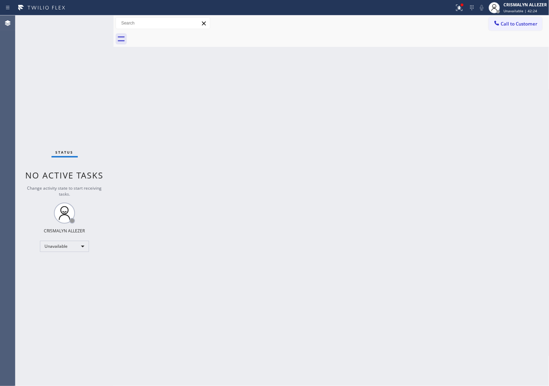
click at [531, 18] on button "Call to Customer" at bounding box center [515, 23] width 54 height 13
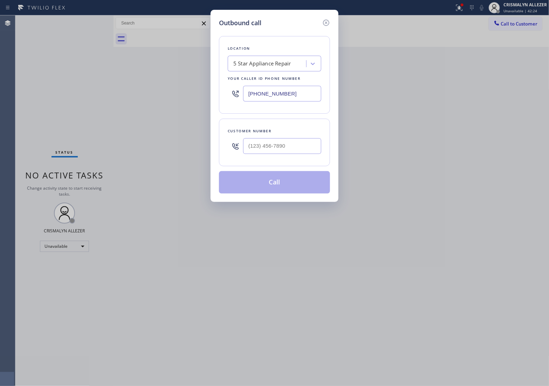
paste input "213-9318"
drag, startPoint x: 316, startPoint y: 95, endPoint x: 126, endPoint y: 97, distance: 190.1
click at [126, 97] on div "Outbound call Location 5 Star Appliance Repair Your caller id phone number [PHO…" at bounding box center [274, 193] width 549 height 386
type input "[PHONE_NUMBER]"
click at [291, 149] on input "(___) ___-____" at bounding box center [282, 146] width 78 height 16
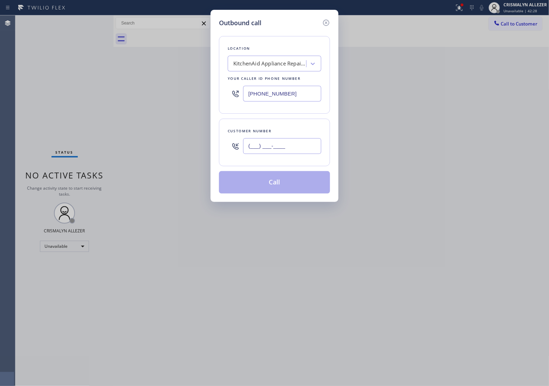
paste input "917) 544-2519"
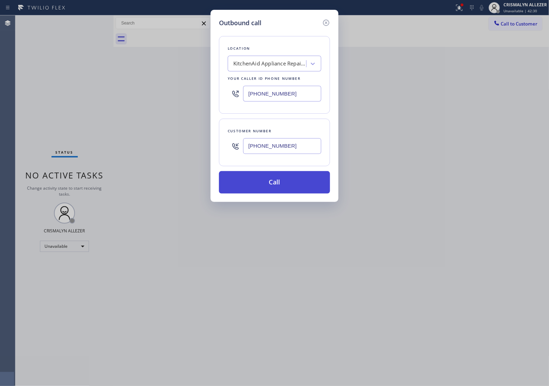
type input "[PHONE_NUMBER]"
click at [275, 184] on button "Call" at bounding box center [274, 182] width 111 height 22
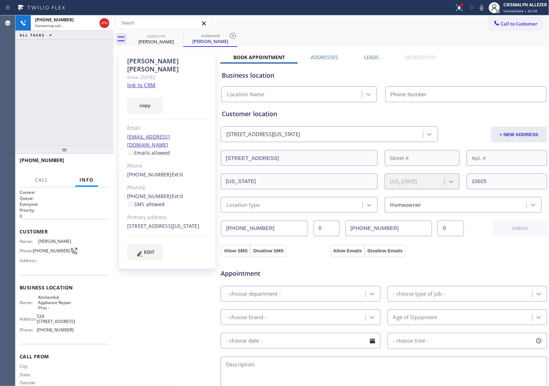
click at [134, 82] on link "link to CRM" at bounding box center [141, 85] width 28 height 7
type input "[PHONE_NUMBER]"
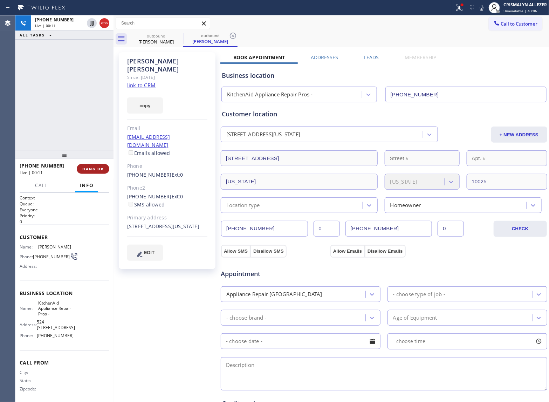
click at [91, 171] on span "HANG UP" at bounding box center [92, 168] width 21 height 5
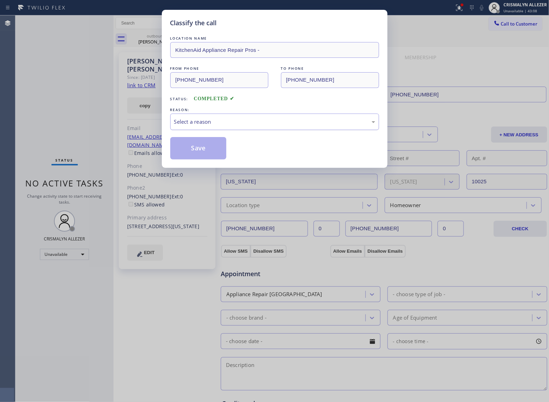
click at [291, 126] on div "Select a reason" at bounding box center [274, 121] width 209 height 16
click at [204, 151] on button "Save" at bounding box center [198, 148] width 56 height 22
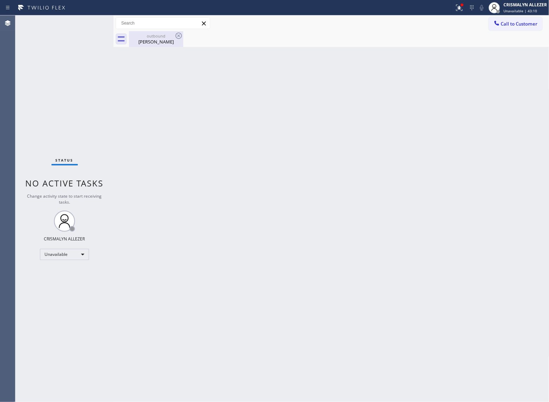
drag, startPoint x: 166, startPoint y: 43, endPoint x: 175, endPoint y: 35, distance: 12.5
click at [166, 43] on div "[PERSON_NAME]" at bounding box center [156, 42] width 53 height 6
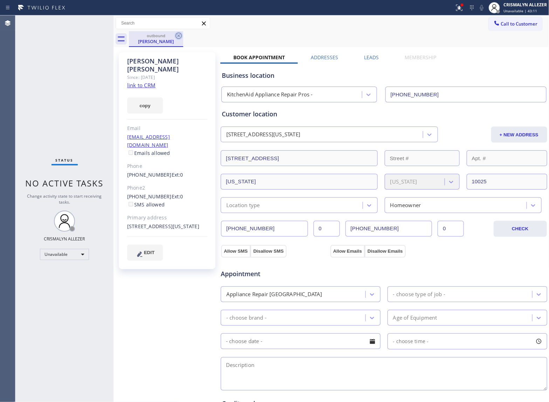
click at [178, 34] on icon at bounding box center [178, 36] width 8 height 8
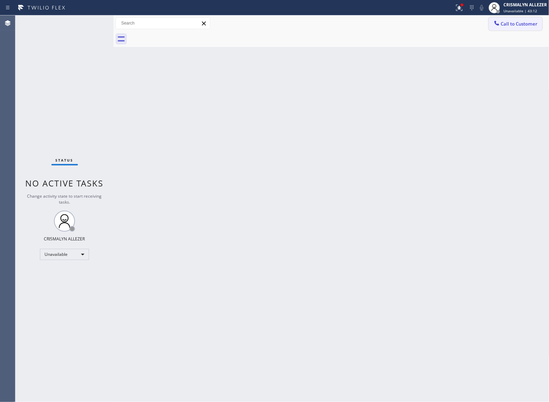
click at [515, 24] on span "Call to Customer" at bounding box center [519, 24] width 37 height 6
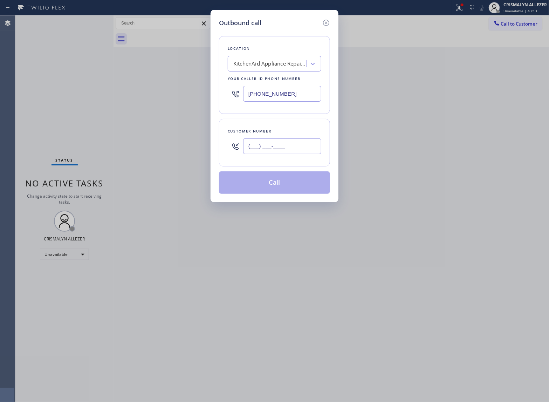
click at [300, 145] on input "(___) ___-____" at bounding box center [282, 146] width 78 height 16
paste input "212) 749-1726"
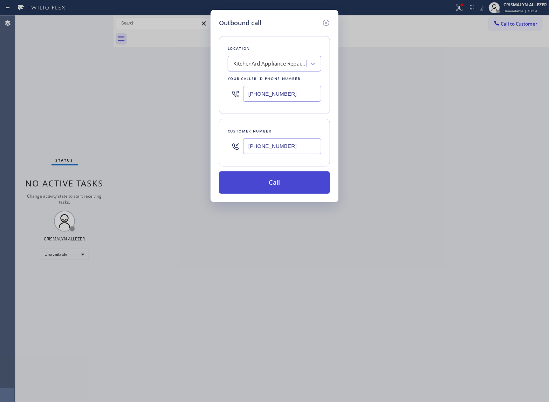
type input "[PHONE_NUMBER]"
click at [284, 181] on button "Call" at bounding box center [274, 182] width 111 height 22
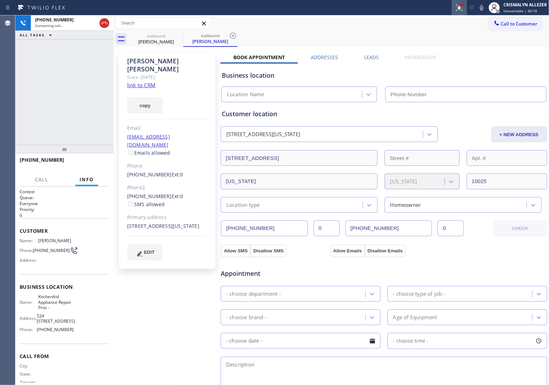
type input "[PHONE_NUMBER]"
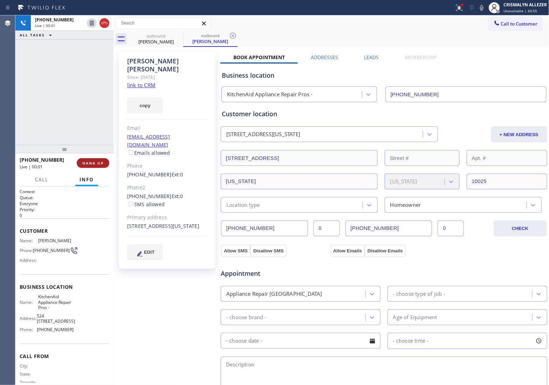
click at [82, 165] on button "HANG UP" at bounding box center [93, 163] width 33 height 10
click at [89, 163] on span "HANG UP" at bounding box center [92, 163] width 21 height 5
click at [89, 164] on span "COMPLETE" at bounding box center [91, 163] width 24 height 5
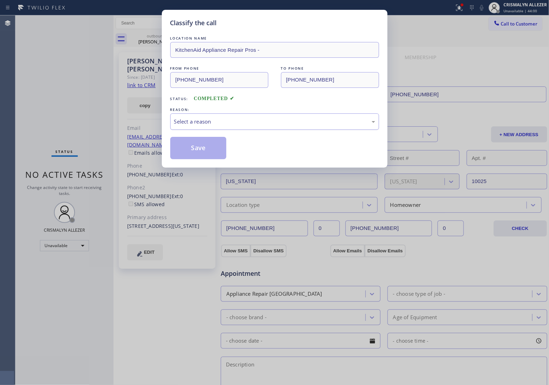
click at [312, 119] on div "Select a reason" at bounding box center [274, 122] width 201 height 8
click at [203, 152] on button "Save" at bounding box center [198, 148] width 56 height 22
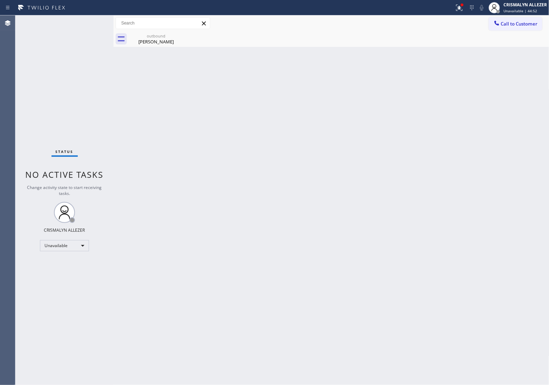
drag, startPoint x: 153, startPoint y: 37, endPoint x: 345, endPoint y: 55, distance: 192.3
click at [153, 37] on div "outbound" at bounding box center [156, 35] width 53 height 5
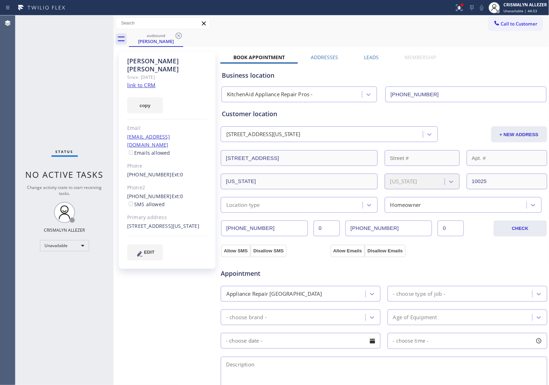
drag, startPoint x: 372, startPoint y: 56, endPoint x: 410, endPoint y: 75, distance: 42.1
click at [372, 56] on label "Leads" at bounding box center [371, 57] width 15 height 7
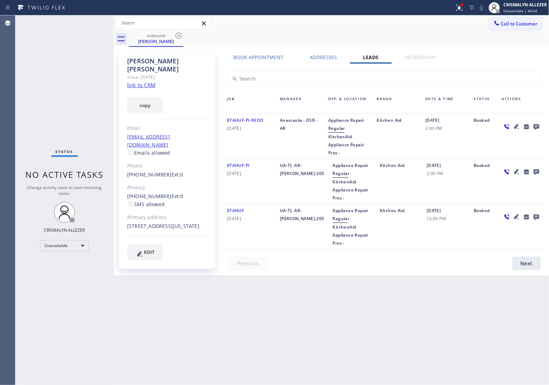
click at [536, 125] on icon at bounding box center [536, 126] width 8 height 9
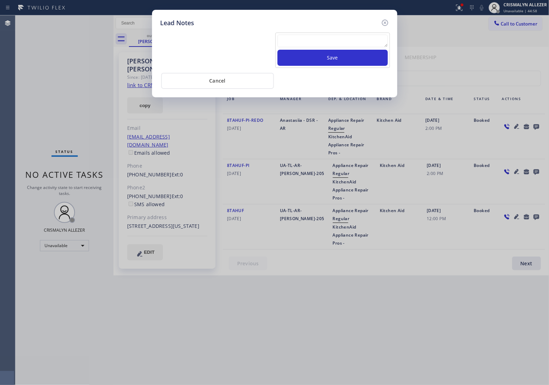
click at [332, 47] on textarea at bounding box center [332, 41] width 110 height 13
paste textarea "no answer | pls xfer here cx cb"
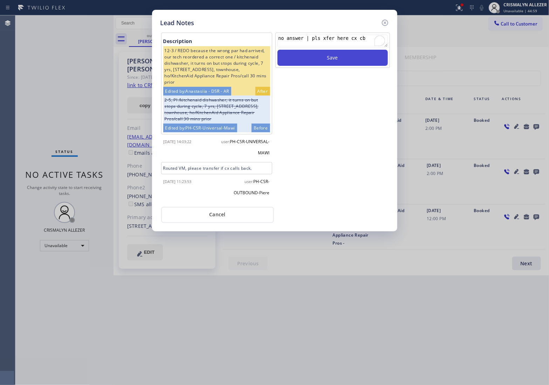
type textarea "no answer | pls xfer here cx cb"
click at [331, 55] on button "Save" at bounding box center [332, 58] width 110 height 16
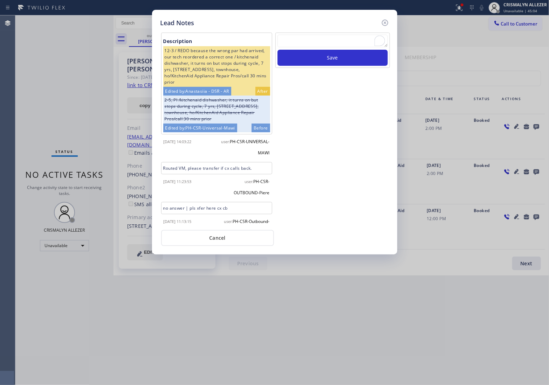
scroll to position [22, 0]
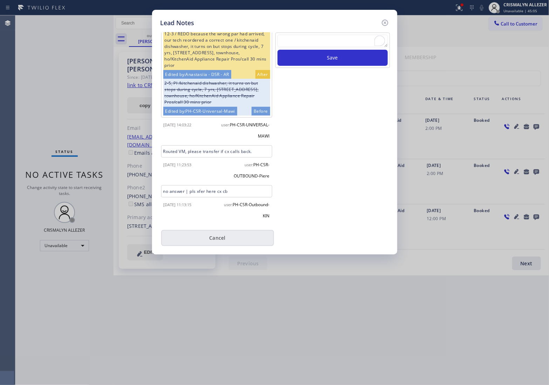
click at [218, 244] on button "Cancel" at bounding box center [217, 238] width 113 height 16
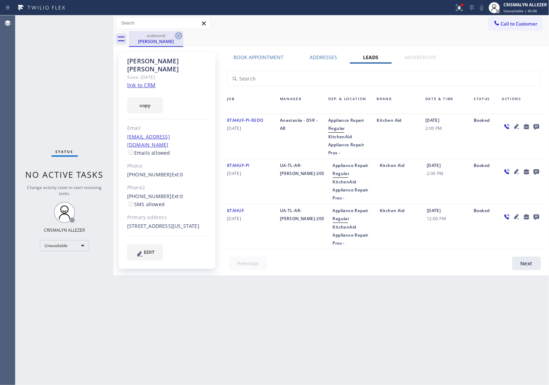
click at [179, 36] on icon at bounding box center [178, 36] width 6 height 6
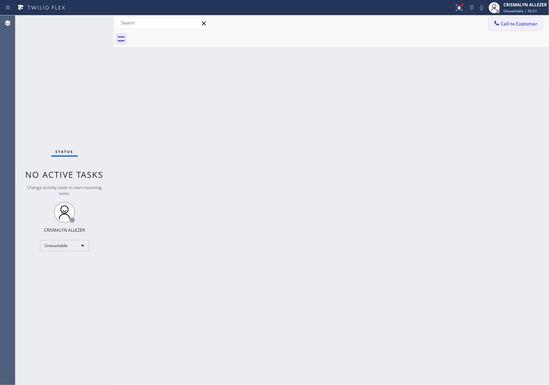
click at [510, 25] on span "Call to Customer" at bounding box center [519, 24] width 37 height 6
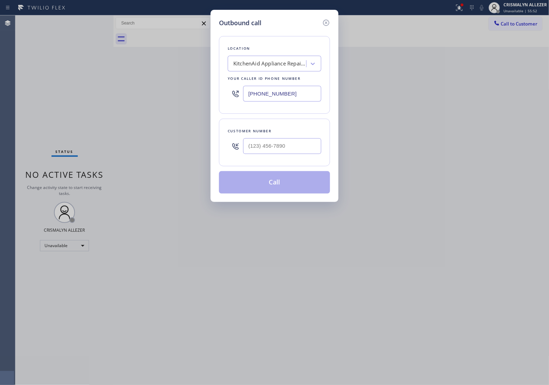
drag, startPoint x: 312, startPoint y: 93, endPoint x: 137, endPoint y: 89, distance: 175.1
click at [159, 89] on div "Outbound call Location KitchenAid Appliance Repair Pros - Your caller id phone …" at bounding box center [274, 192] width 549 height 385
paste input "77) 777-0796"
type input "[PHONE_NUMBER]"
click at [286, 144] on input "(___) ___-____" at bounding box center [282, 146] width 78 height 16
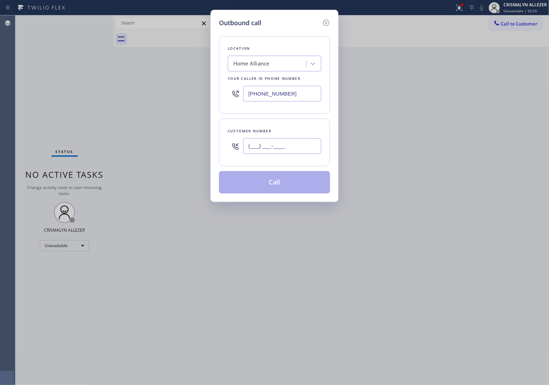
paste input "646) 639-5585"
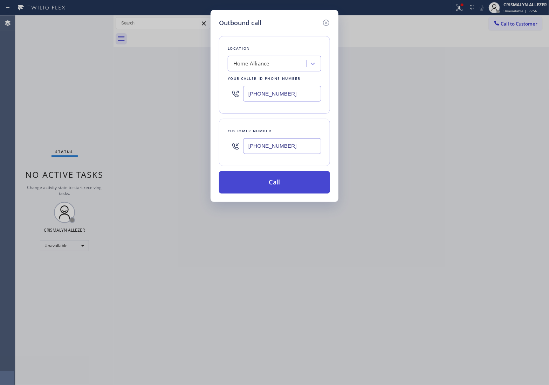
type input "[PHONE_NUMBER]"
click at [273, 184] on button "Call" at bounding box center [274, 182] width 111 height 22
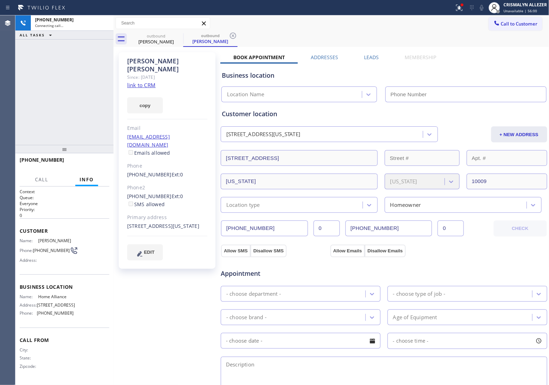
click at [141, 82] on link "link to CRM" at bounding box center [141, 85] width 28 height 7
type input "[PHONE_NUMBER]"
click at [91, 163] on span "HANG UP" at bounding box center [92, 163] width 21 height 5
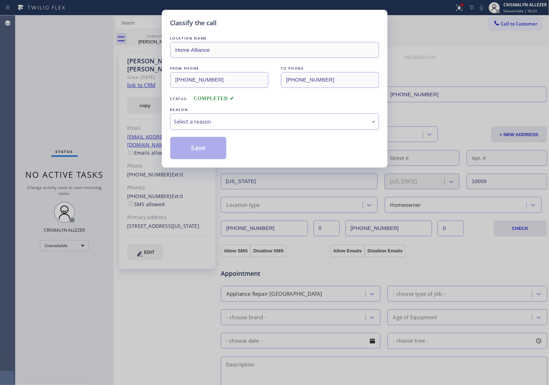
click at [273, 127] on div "Select a reason" at bounding box center [274, 121] width 209 height 16
click at [195, 154] on button "Save" at bounding box center [198, 148] width 56 height 22
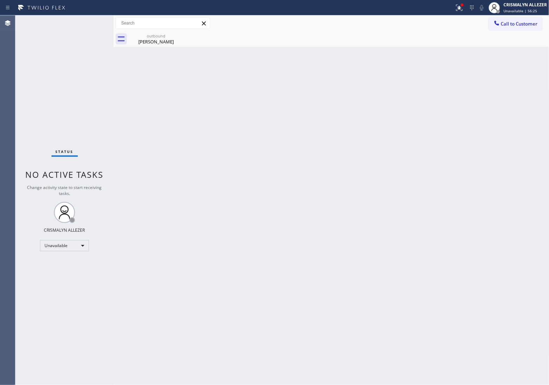
drag, startPoint x: 160, startPoint y: 35, endPoint x: 368, endPoint y: 51, distance: 208.6
click at [165, 36] on div "outbound" at bounding box center [156, 35] width 53 height 5
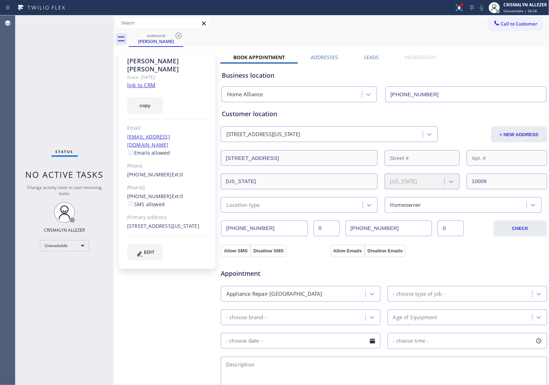
click at [371, 55] on label "Leads" at bounding box center [371, 57] width 15 height 7
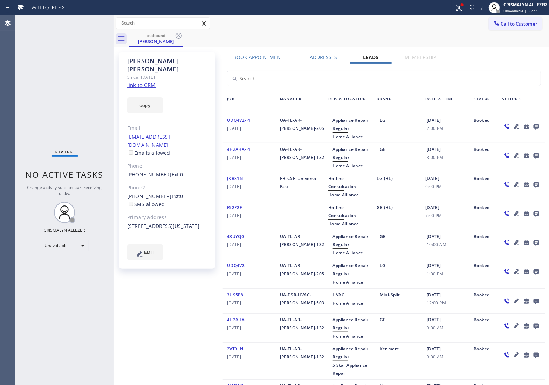
click at [532, 125] on icon at bounding box center [536, 126] width 8 height 9
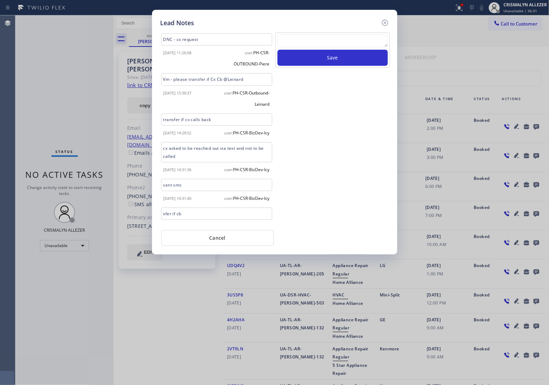
scroll to position [525, 0]
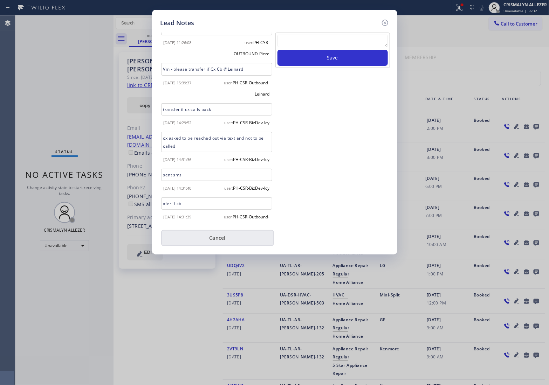
click at [221, 242] on button "Cancel" at bounding box center [217, 238] width 113 height 16
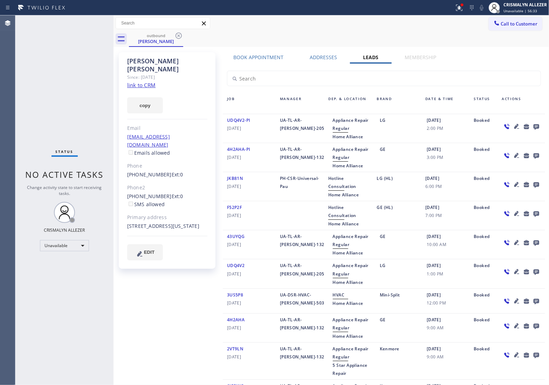
drag, startPoint x: 179, startPoint y: 38, endPoint x: 173, endPoint y: 9, distance: 28.8
click at [179, 36] on icon at bounding box center [178, 36] width 8 height 8
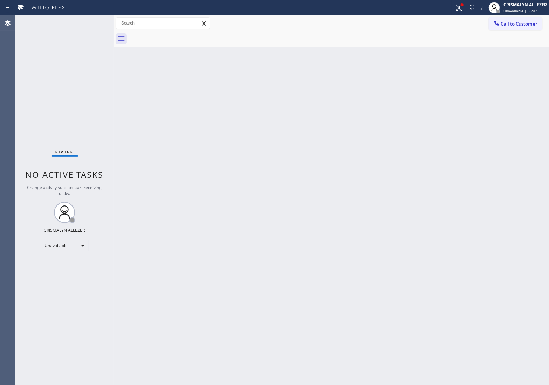
click at [515, 27] on button "Call to Customer" at bounding box center [515, 23] width 54 height 13
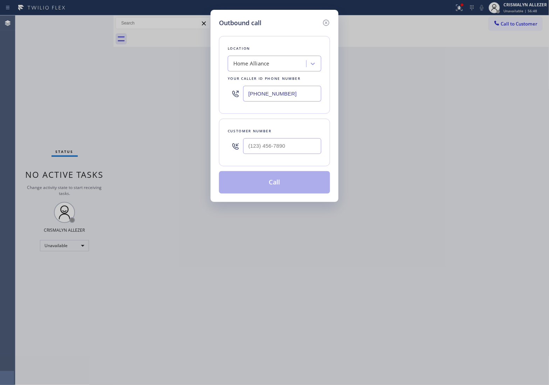
paste input "623) 292-5313"
drag, startPoint x: 306, startPoint y: 92, endPoint x: 184, endPoint y: 88, distance: 121.9
click at [188, 89] on div "Outbound call Location Home Alliance Your caller id phone number [PHONE_NUMBER]…" at bounding box center [274, 192] width 549 height 385
type input "[PHONE_NUMBER]"
click at [305, 145] on input "(___) ___-____" at bounding box center [282, 146] width 78 height 16
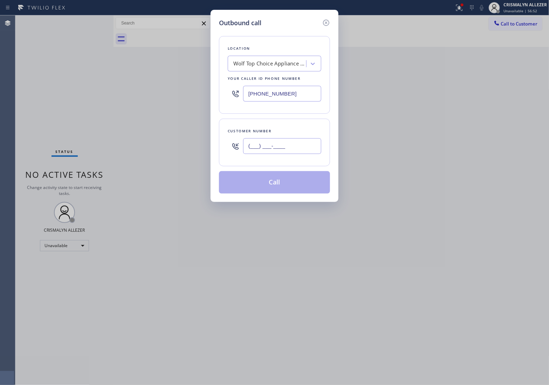
paste input "623) 292-5313"
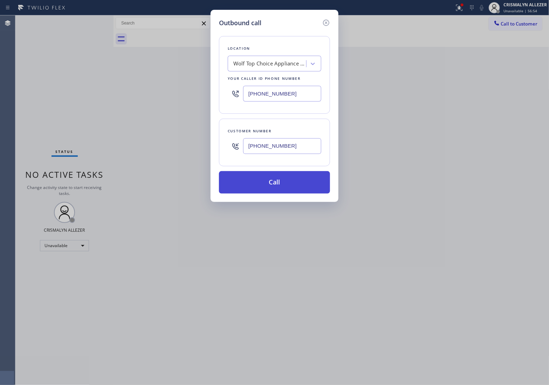
type input "[PHONE_NUMBER]"
click at [279, 179] on button "Call" at bounding box center [274, 182] width 111 height 22
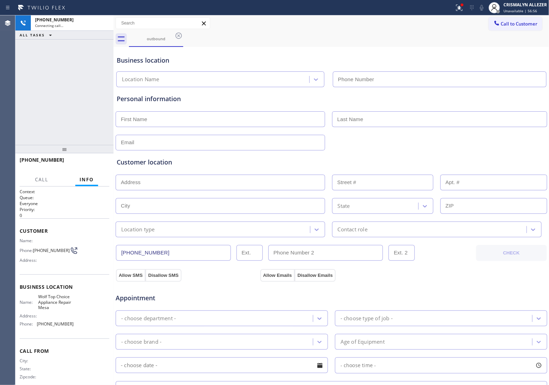
type input "[PHONE_NUMBER]"
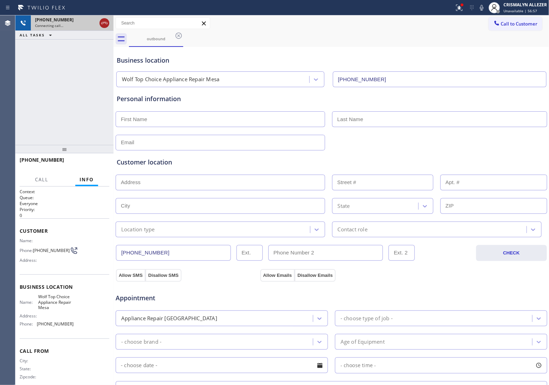
click at [102, 22] on icon at bounding box center [104, 23] width 8 height 8
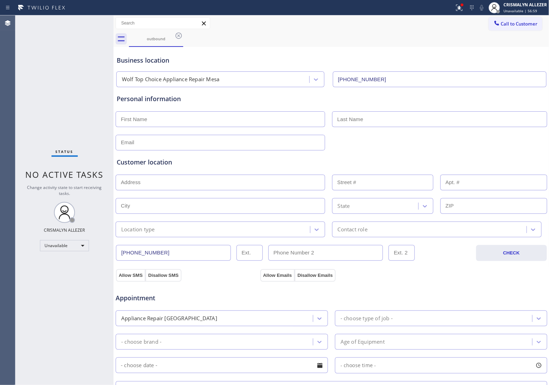
drag, startPoint x: 181, startPoint y: 35, endPoint x: 177, endPoint y: 1, distance: 34.9
click at [181, 34] on icon at bounding box center [178, 36] width 8 height 8
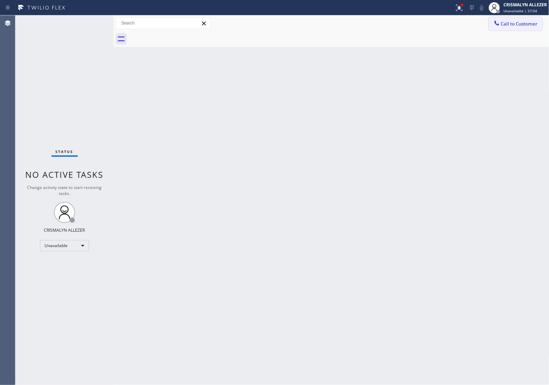
click at [519, 25] on span "Call to Customer" at bounding box center [519, 24] width 37 height 6
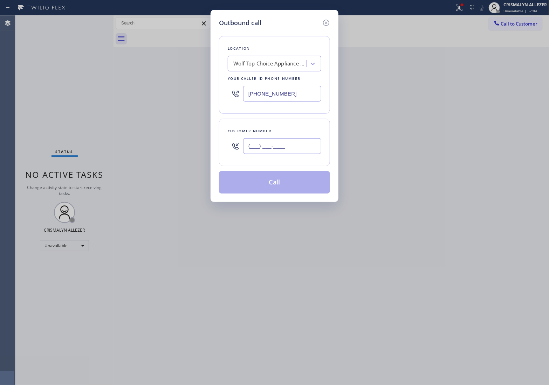
click at [308, 146] on input "(___) ___-____" at bounding box center [282, 146] width 78 height 16
paste input "480) 242-4995"
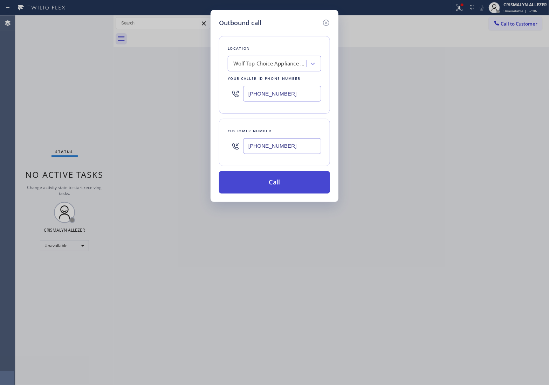
type input "[PHONE_NUMBER]"
click at [270, 181] on button "Call" at bounding box center [274, 182] width 111 height 22
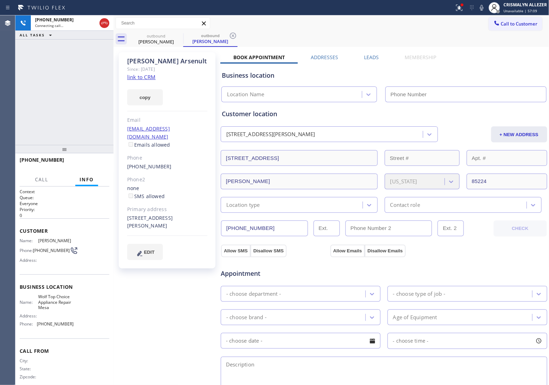
click at [148, 78] on link "link to CRM" at bounding box center [141, 77] width 28 height 7
type input "[PHONE_NUMBER]"
click at [85, 165] on span "HANG UP" at bounding box center [92, 163] width 21 height 5
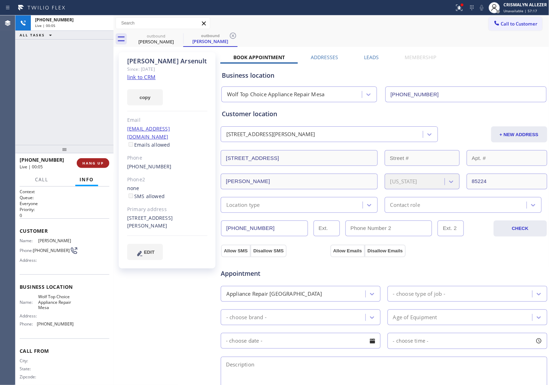
click at [85, 165] on span "HANG UP" at bounding box center [92, 163] width 21 height 5
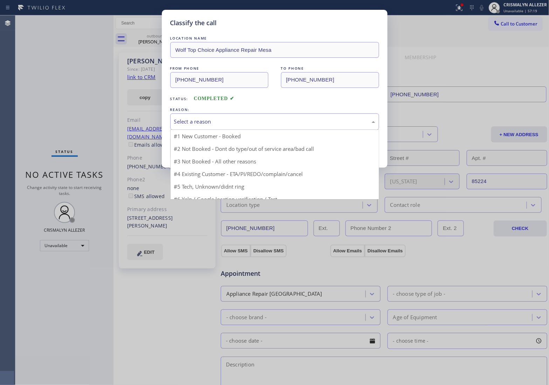
click at [276, 120] on div "Select a reason" at bounding box center [274, 122] width 201 height 8
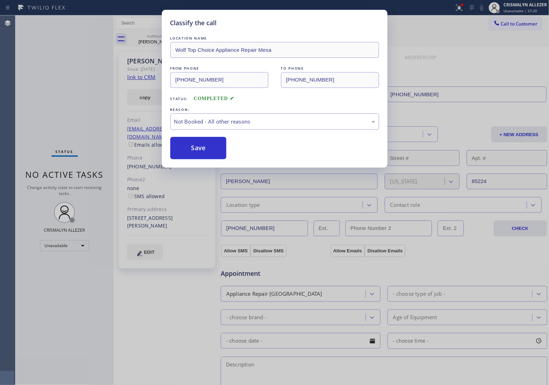
click at [198, 152] on button "Save" at bounding box center [198, 148] width 56 height 22
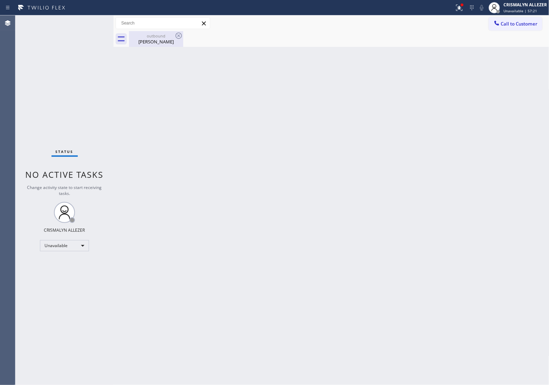
click at [161, 42] on div "[PERSON_NAME]" at bounding box center [156, 42] width 53 height 6
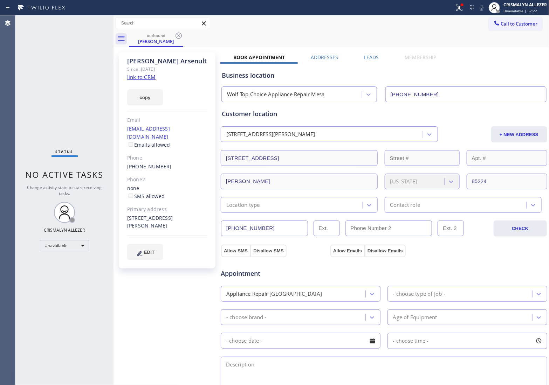
click at [374, 57] on label "Leads" at bounding box center [371, 57] width 15 height 7
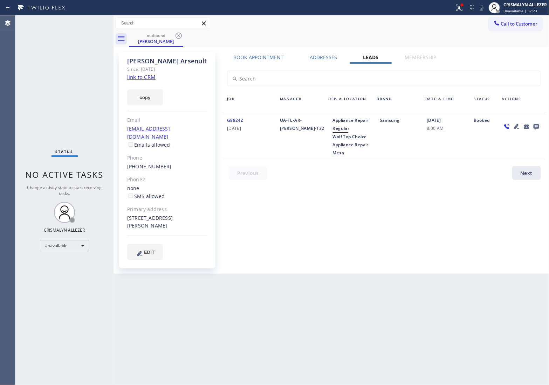
click at [536, 126] on icon at bounding box center [536, 127] width 6 height 6
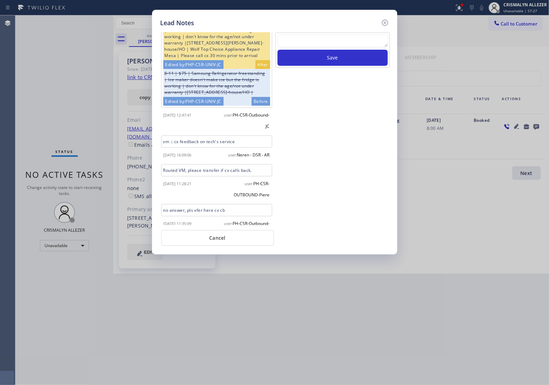
scroll to position [57, 0]
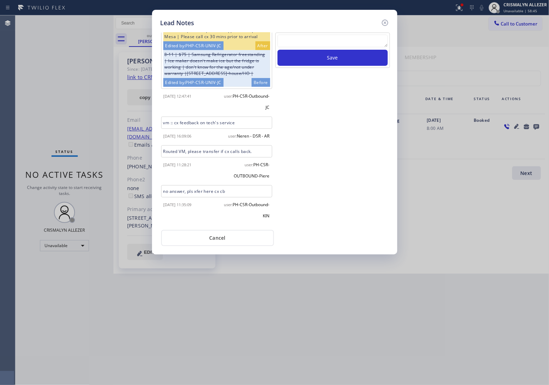
click at [319, 46] on textarea at bounding box center [332, 41] width 110 height 13
paste textarea "no answer | pls xfer here cx cb"
type textarea "no answer | pls xfer here cx cb"
click at [326, 60] on button "Save" at bounding box center [332, 58] width 110 height 16
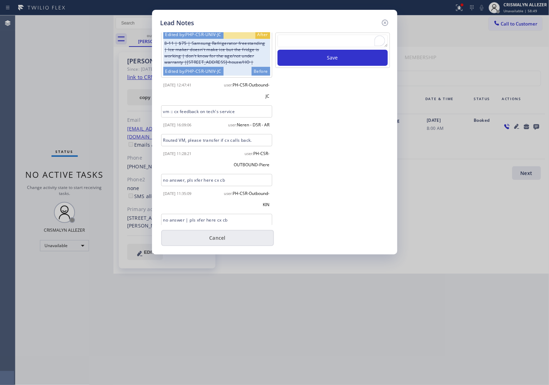
drag, startPoint x: 207, startPoint y: 238, endPoint x: 221, endPoint y: 179, distance: 60.8
click at [207, 237] on button "Cancel" at bounding box center [217, 238] width 113 height 16
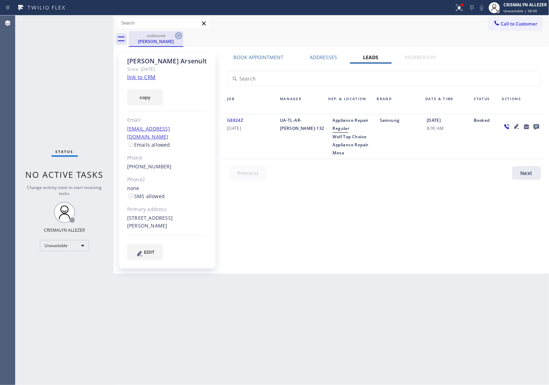
click at [181, 35] on icon at bounding box center [178, 36] width 6 height 6
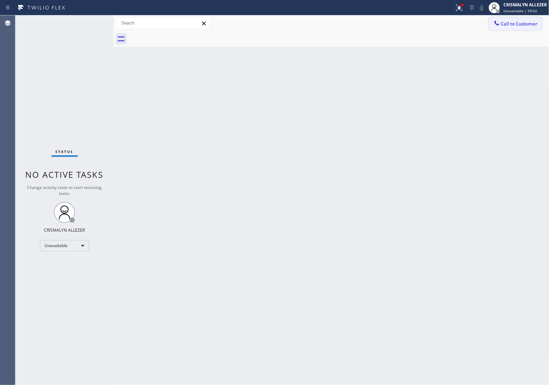
click at [506, 25] on span "Call to Customer" at bounding box center [519, 24] width 37 height 6
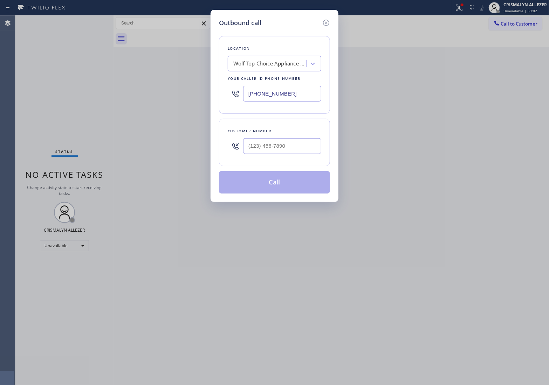
drag, startPoint x: 312, startPoint y: 98, endPoint x: 132, endPoint y: 87, distance: 180.0
click at [159, 90] on div "Outbound call Location Wolf Top Choice Appliance Repair [GEOGRAPHIC_DATA] Your …" at bounding box center [274, 192] width 549 height 385
paste input "6) 376-4990"
type input "[PHONE_NUMBER]"
click at [291, 145] on input "(___) ___-____" at bounding box center [282, 146] width 78 height 16
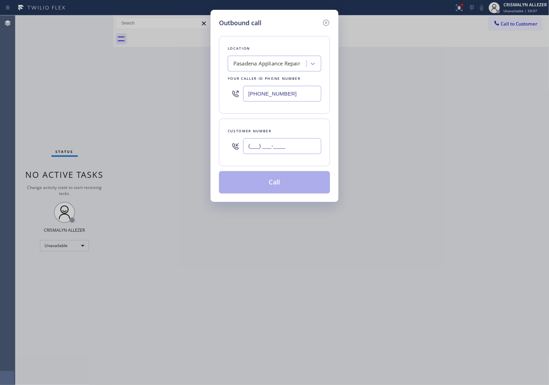
paste input "626) 488-1160"
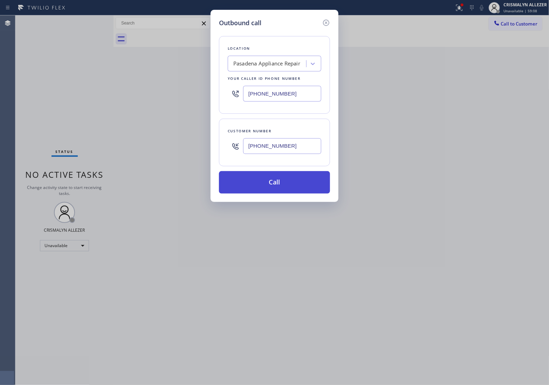
type input "[PHONE_NUMBER]"
click at [277, 186] on button "Call" at bounding box center [274, 182] width 111 height 22
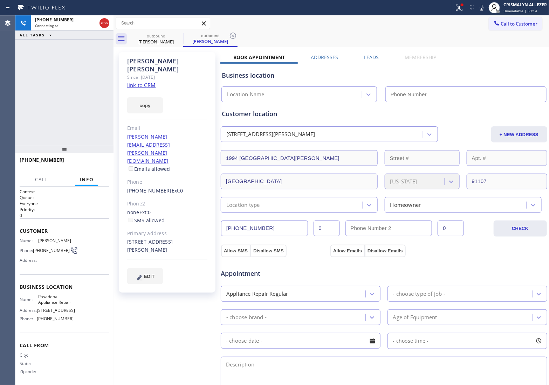
type input "[PHONE_NUMBER]"
click at [141, 82] on link "link to CRM" at bounding box center [141, 85] width 28 height 7
click at [90, 162] on span "HANG UP" at bounding box center [92, 163] width 21 height 5
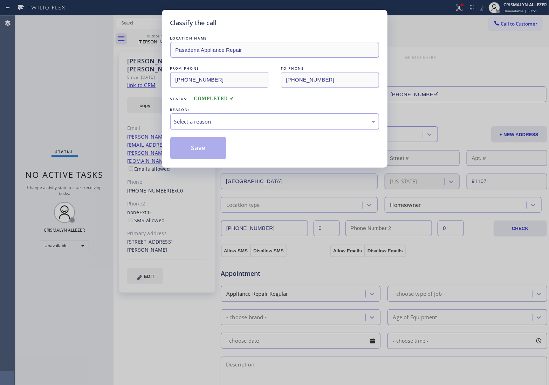
click at [287, 123] on div "Select a reason" at bounding box center [274, 122] width 201 height 8
click at [191, 151] on button "Save" at bounding box center [198, 148] width 56 height 22
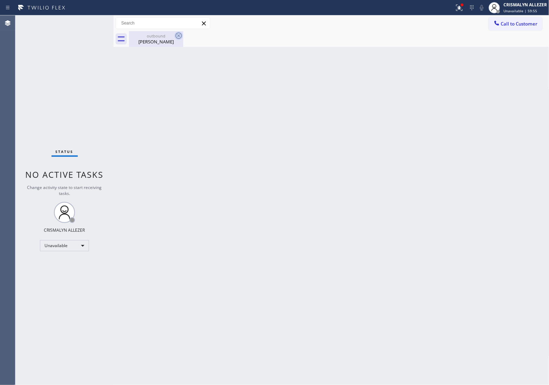
drag, startPoint x: 154, startPoint y: 38, endPoint x: 178, endPoint y: 34, distance: 23.7
click at [160, 38] on div "outbound" at bounding box center [156, 35] width 53 height 5
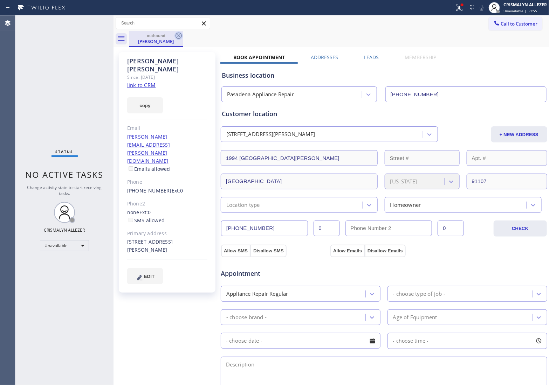
click at [178, 34] on icon at bounding box center [178, 36] width 8 height 8
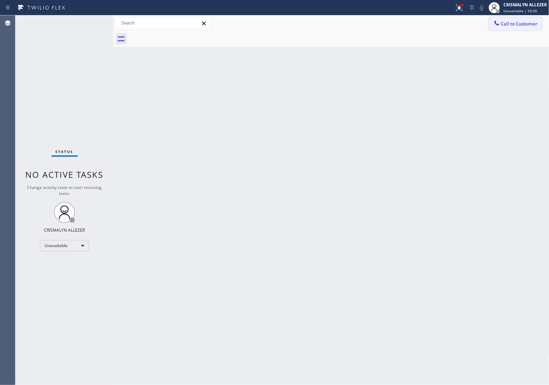
click at [514, 21] on span "Call to Customer" at bounding box center [519, 24] width 37 height 6
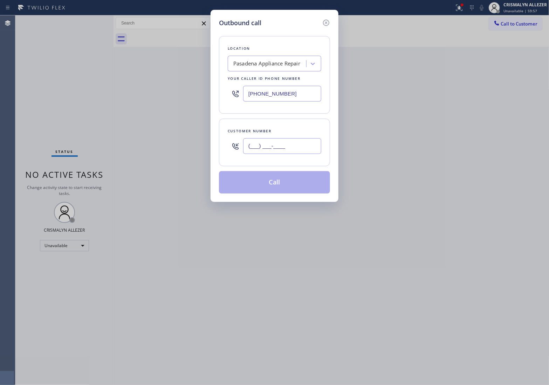
click at [298, 146] on input "(___) ___-____" at bounding box center [282, 146] width 78 height 16
paste input "text"
type input "(___) ___-____"
paste input "626) 488-1160"
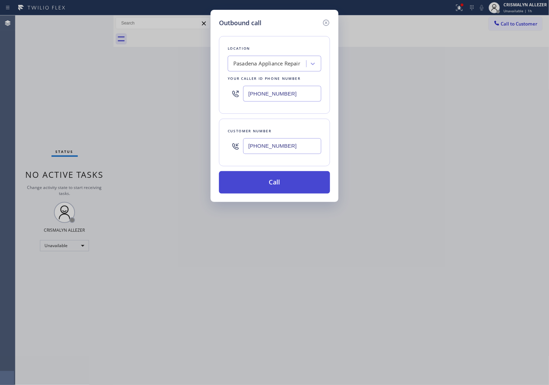
type input "[PHONE_NUMBER]"
click at [279, 183] on button "Call" at bounding box center [274, 182] width 111 height 22
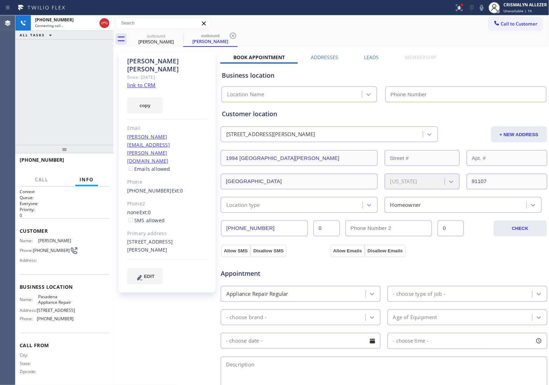
type input "[PHONE_NUMBER]"
click at [116, 130] on div at bounding box center [116, 200] width 0 height 370
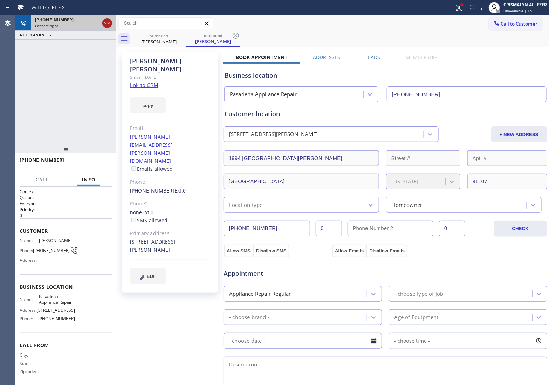
click at [106, 25] on icon at bounding box center [107, 23] width 8 height 8
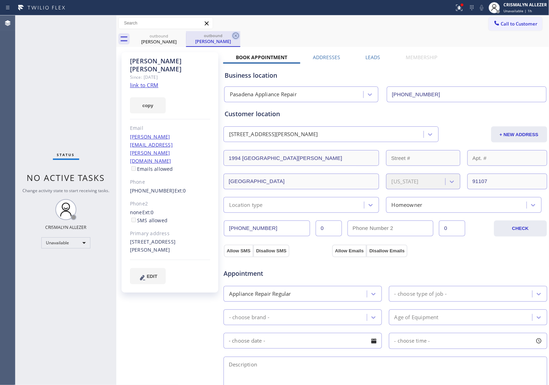
click at [235, 35] on icon at bounding box center [235, 36] width 8 height 8
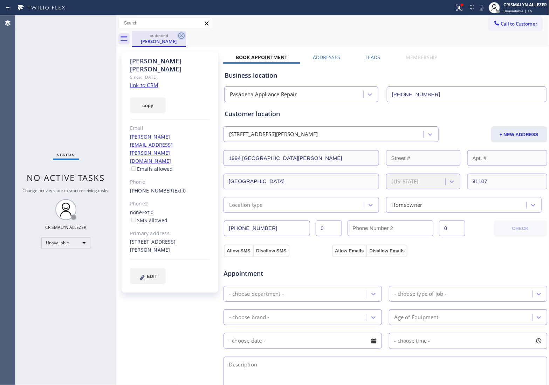
click at [181, 37] on icon at bounding box center [181, 36] width 8 height 8
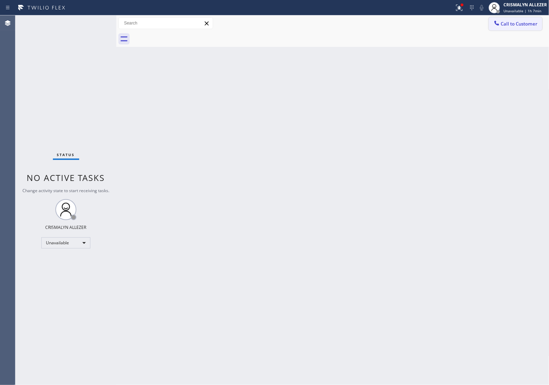
click at [510, 22] on span "Call to Customer" at bounding box center [519, 24] width 37 height 6
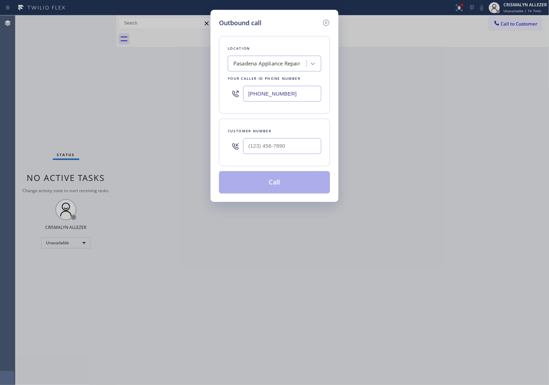
drag, startPoint x: 310, startPoint y: 98, endPoint x: 144, endPoint y: 93, distance: 166.0
click at [156, 93] on div "Outbound call Location [GEOGRAPHIC_DATA] Appliance Repair Your caller id phone …" at bounding box center [274, 192] width 549 height 385
paste input "720) 902-9496"
type input "[PHONE_NUMBER]"
click at [286, 146] on input "(___) ___-____" at bounding box center [282, 146] width 78 height 16
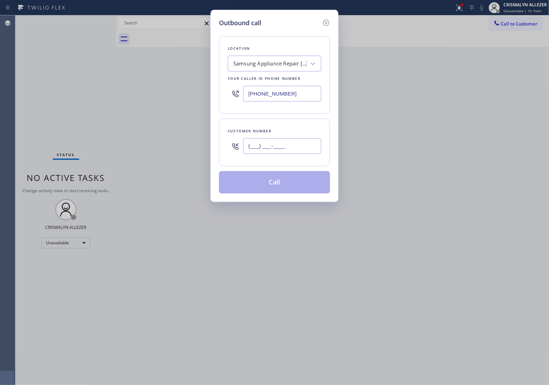
paste input "347) 342-6288"
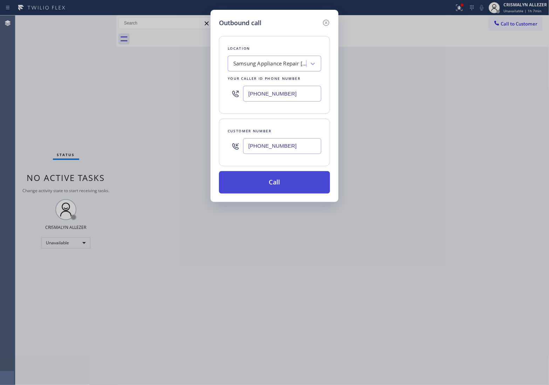
type input "[PHONE_NUMBER]"
click at [277, 183] on button "Call" at bounding box center [274, 182] width 111 height 22
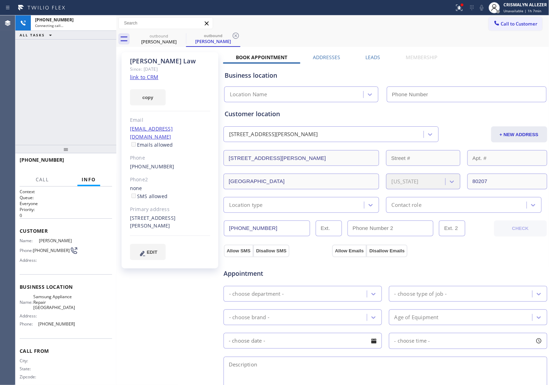
click at [145, 77] on link "link to CRM" at bounding box center [144, 77] width 28 height 7
type input "[PHONE_NUMBER]"
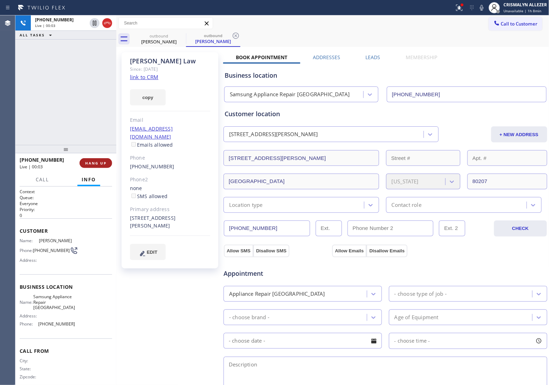
click at [92, 161] on span "HANG UP" at bounding box center [95, 163] width 21 height 5
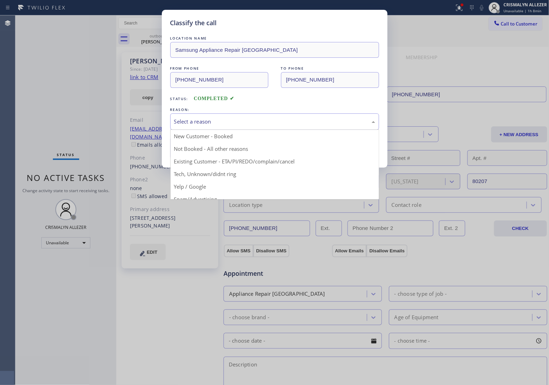
click at [318, 121] on div "Select a reason" at bounding box center [274, 122] width 201 height 8
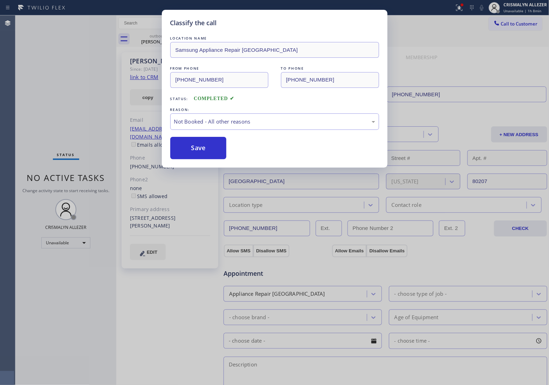
click at [219, 149] on button "Save" at bounding box center [198, 148] width 56 height 22
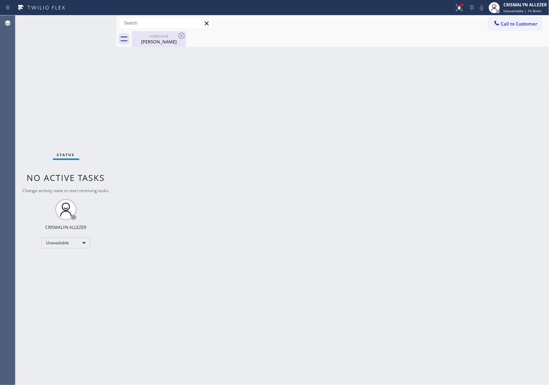
click at [161, 39] on div "[PERSON_NAME]" at bounding box center [158, 42] width 53 height 6
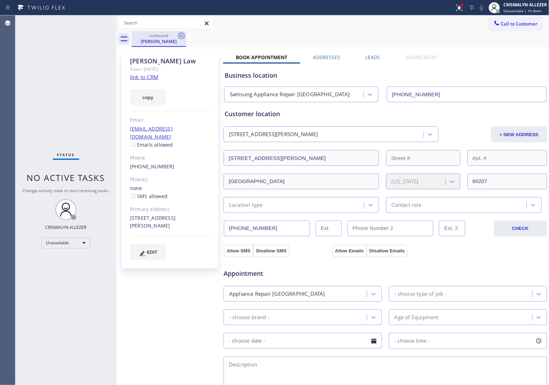
click at [179, 36] on icon at bounding box center [181, 36] width 8 height 8
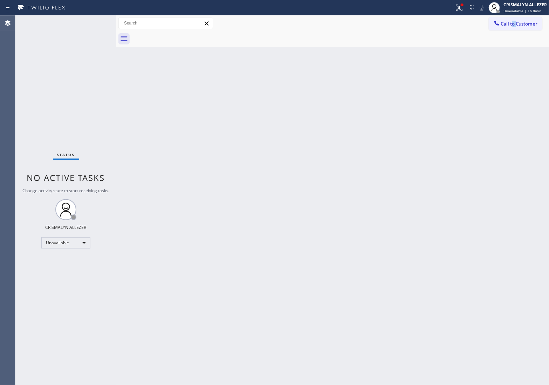
drag, startPoint x: 515, startPoint y: 30, endPoint x: 497, endPoint y: 32, distance: 17.7
click at [516, 30] on div "Call to Customer Outbound call Location Samsung Appliance Repair [GEOGRAPHIC_DA…" at bounding box center [332, 23] width 433 height 16
click at [473, 54] on div "Back to Dashboard Change Sender ID Customers Technicians Select a contact Outbo…" at bounding box center [332, 200] width 433 height 370
drag, startPoint x: 515, startPoint y: 24, endPoint x: 506, endPoint y: 27, distance: 9.4
click at [515, 24] on span "Call to Customer" at bounding box center [519, 24] width 37 height 6
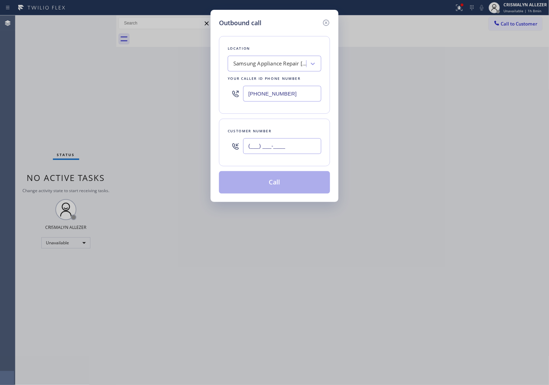
click at [291, 144] on input "(___) ___-____" at bounding box center [282, 146] width 78 height 16
paste input "347) 342-6288"
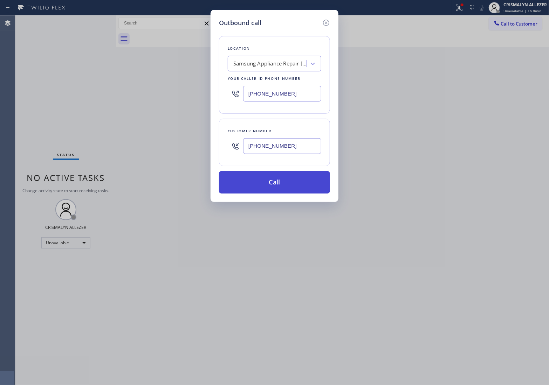
type input "[PHONE_NUMBER]"
click at [276, 179] on button "Call" at bounding box center [274, 182] width 111 height 22
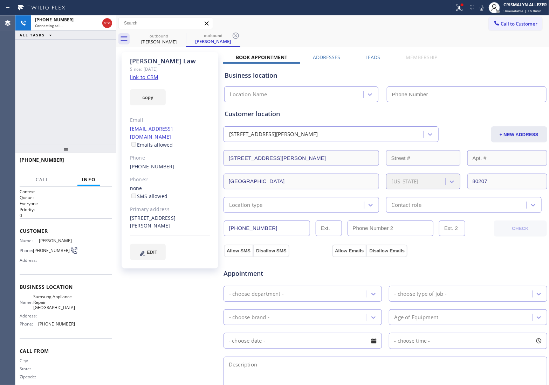
click at [373, 56] on label "Leads" at bounding box center [373, 57] width 15 height 7
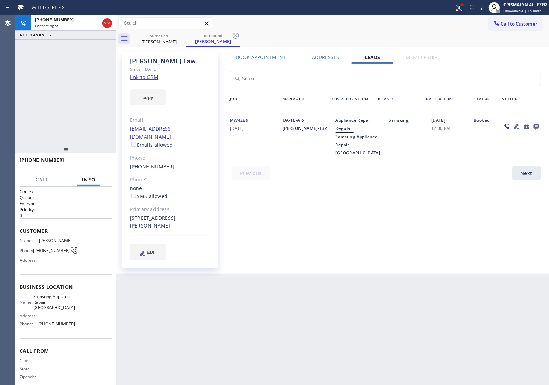
click at [534, 126] on icon at bounding box center [536, 127] width 6 height 6
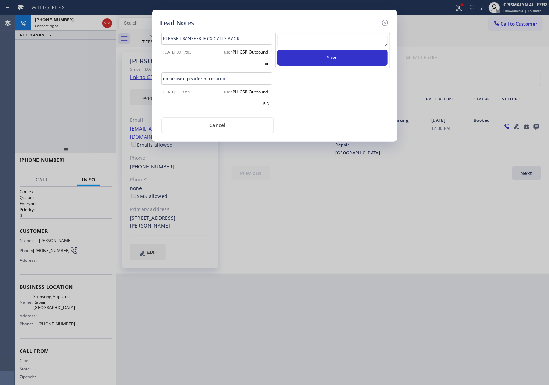
click at [336, 44] on textarea at bounding box center [332, 41] width 110 height 13
paste textarea "no answer | pls xfer here cx cb"
type textarea "no answer | pls xfer here cx cb"
click at [326, 55] on button "Save" at bounding box center [332, 58] width 110 height 16
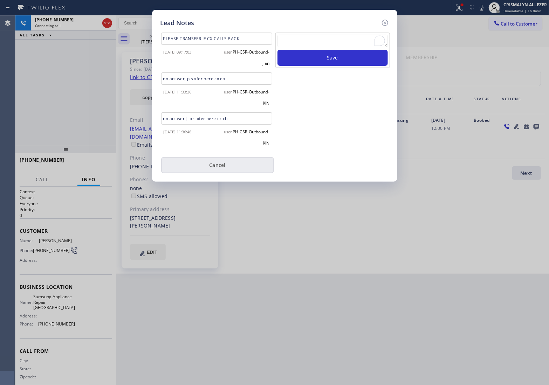
click at [225, 171] on button "Cancel" at bounding box center [217, 165] width 113 height 16
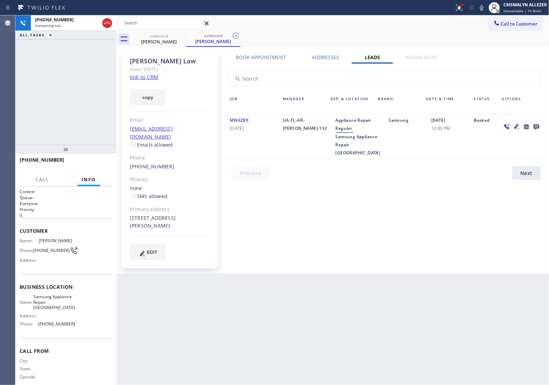
click at [266, 58] on label "Book Appointment" at bounding box center [261, 57] width 50 height 7
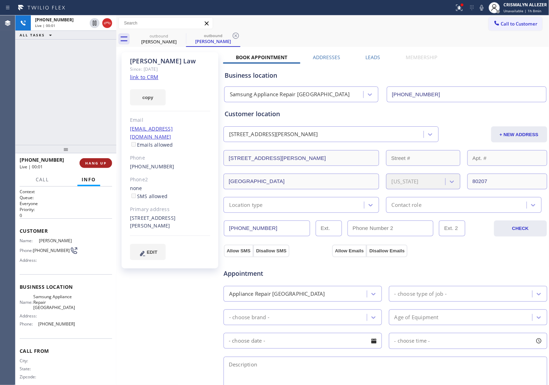
click at [99, 164] on span "HANG UP" at bounding box center [95, 163] width 21 height 5
click at [83, 165] on span "COMPLETE" at bounding box center [94, 163] width 24 height 5
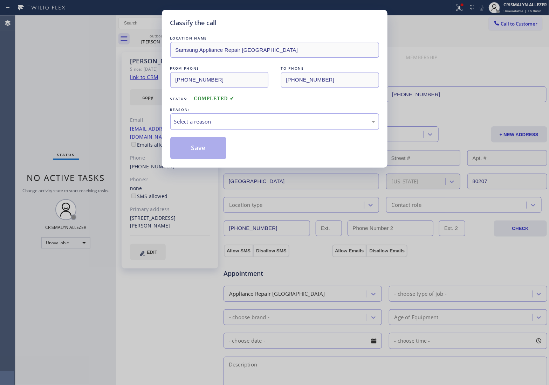
click at [263, 126] on div "Select a reason" at bounding box center [274, 121] width 209 height 16
click at [195, 153] on button "Save" at bounding box center [198, 148] width 56 height 22
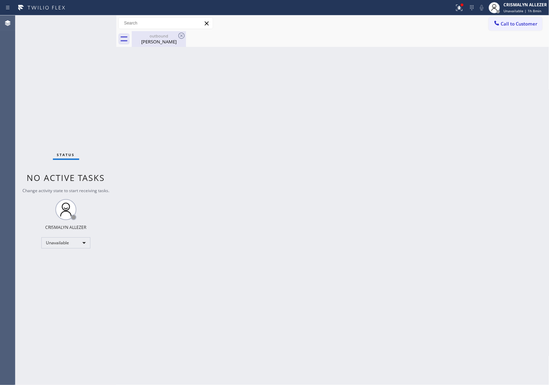
click at [160, 40] on div "[PERSON_NAME]" at bounding box center [158, 42] width 53 height 6
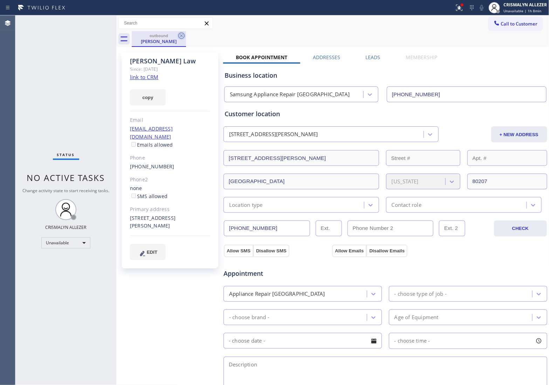
click at [181, 37] on icon at bounding box center [181, 36] width 8 height 8
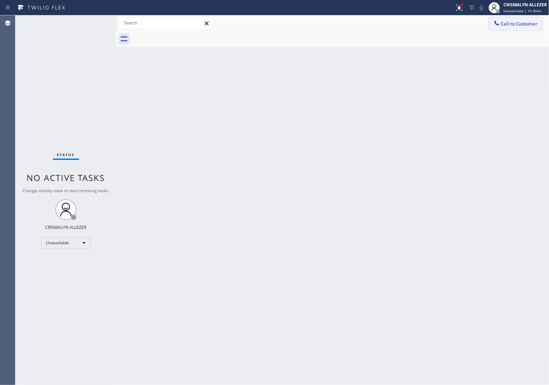
click at [516, 19] on button "Call to Customer" at bounding box center [515, 23] width 54 height 13
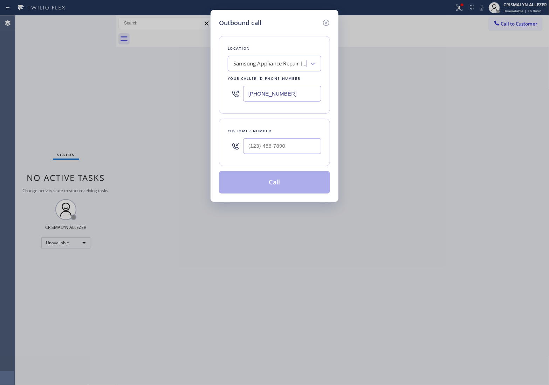
drag, startPoint x: 317, startPoint y: 94, endPoint x: 155, endPoint y: 90, distance: 161.8
click at [157, 90] on div "Outbound call Location Samsung Appliance Repair [GEOGRAPHIC_DATA] Your caller i…" at bounding box center [274, 192] width 549 height 385
paste input "408) 413-1924"
type input "[PHONE_NUMBER]"
click at [303, 155] on div at bounding box center [282, 146] width 78 height 23
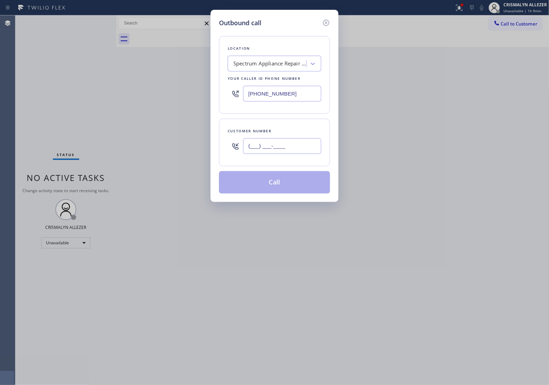
click at [299, 149] on input "(___) ___-____" at bounding box center [282, 146] width 78 height 16
paste input "408) 836-1002"
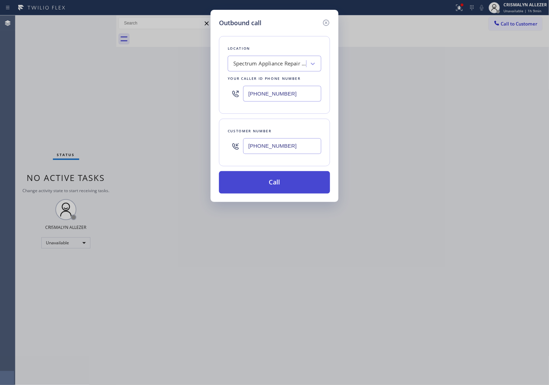
type input "[PHONE_NUMBER]"
click at [280, 187] on button "Call" at bounding box center [274, 182] width 111 height 22
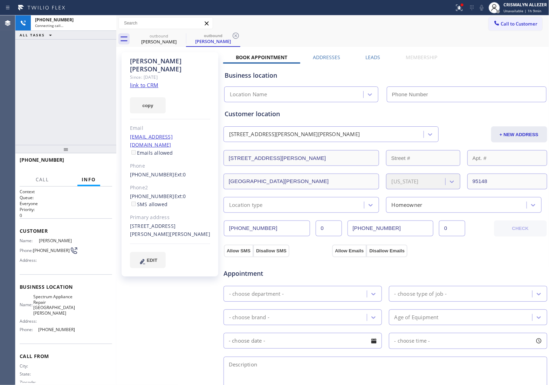
click at [140, 82] on link "link to CRM" at bounding box center [144, 85] width 28 height 7
type input "[PHONE_NUMBER]"
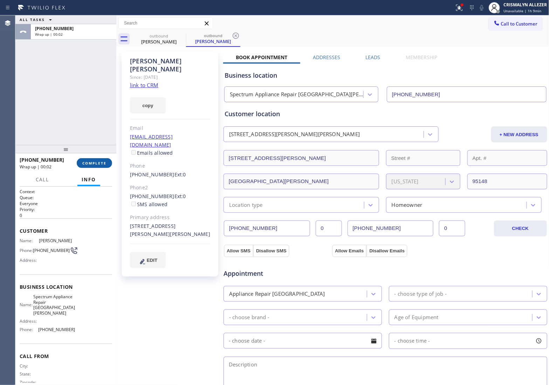
click at [91, 166] on button "COMPLETE" at bounding box center [94, 163] width 35 height 10
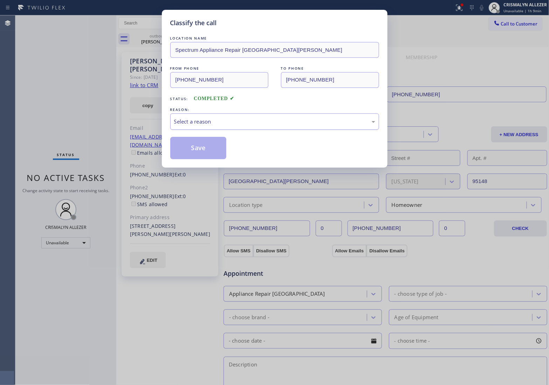
click at [293, 128] on div "Select a reason" at bounding box center [274, 121] width 209 height 16
click at [208, 152] on button "Save" at bounding box center [198, 148] width 56 height 22
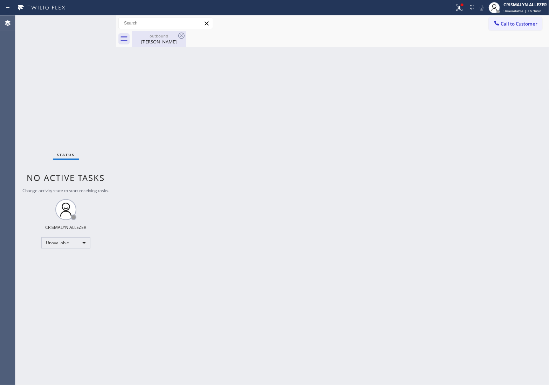
click at [157, 38] on div "outbound" at bounding box center [158, 35] width 53 height 5
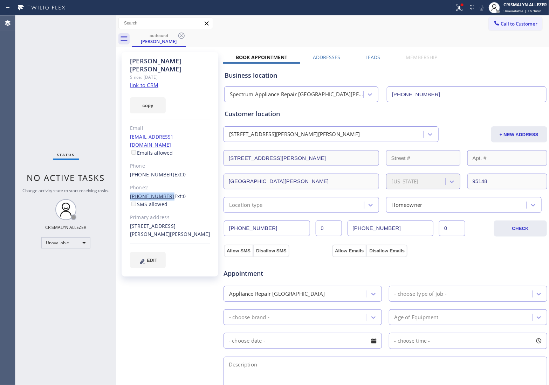
drag, startPoint x: 144, startPoint y: 179, endPoint x: 164, endPoint y: 181, distance: 20.1
click at [164, 181] on div "Jansen Estacio Since: 20 may 2020 link to CRM copy Email jansenestacio@gmail.co…" at bounding box center [169, 164] width 97 height 224
copy link "(408) 480-1697"
click at [178, 34] on icon at bounding box center [181, 36] width 8 height 8
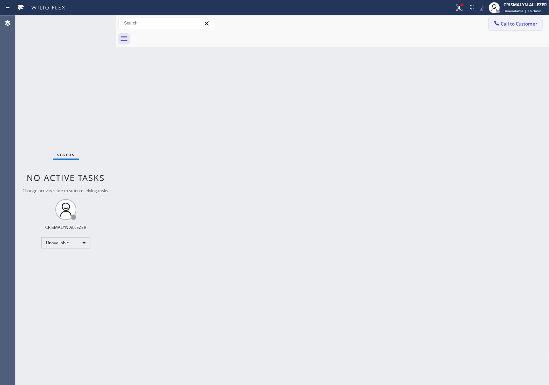
click at [522, 23] on span "Call to Customer" at bounding box center [519, 24] width 37 height 6
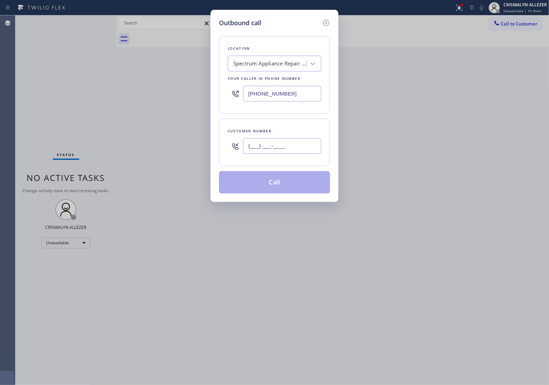
click at [304, 144] on input "(___) ___-____" at bounding box center [282, 146] width 78 height 16
paste input "408) 480-1697"
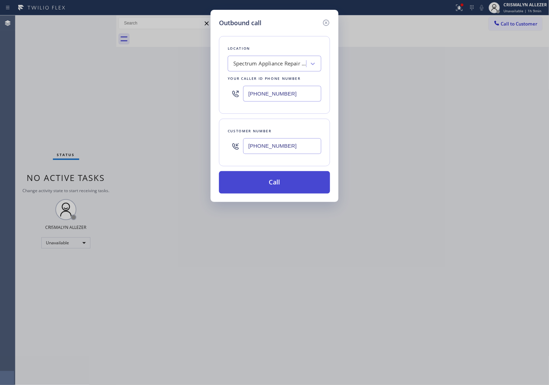
type input "(408) 480-1697"
click at [283, 184] on button "Call" at bounding box center [274, 182] width 111 height 22
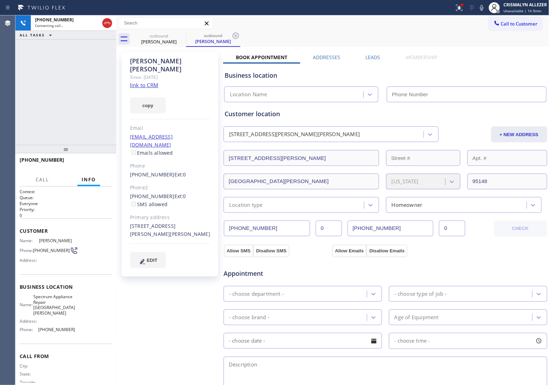
type input "[PHONE_NUMBER]"
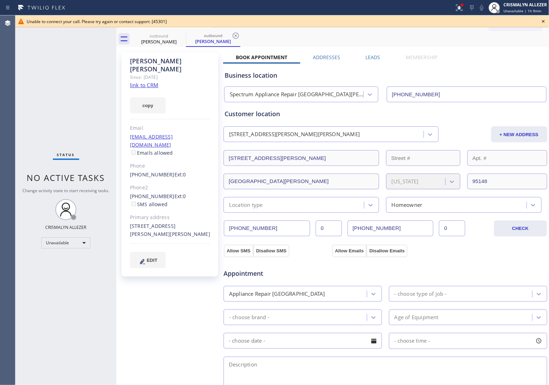
click at [542, 20] on icon at bounding box center [543, 21] width 8 height 8
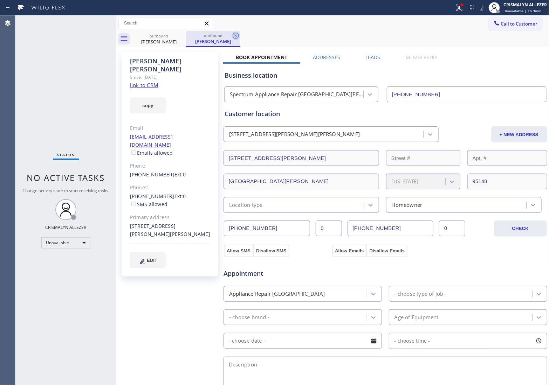
click at [237, 35] on icon at bounding box center [235, 36] width 8 height 8
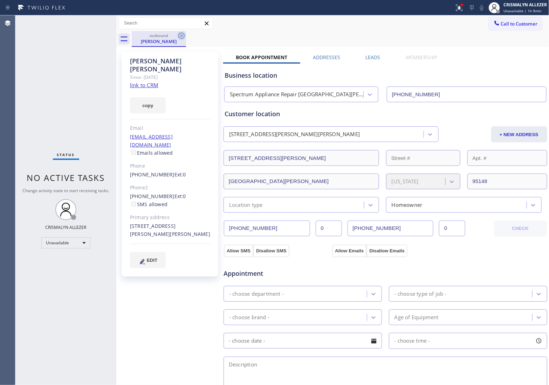
click at [179, 35] on icon at bounding box center [181, 36] width 6 height 6
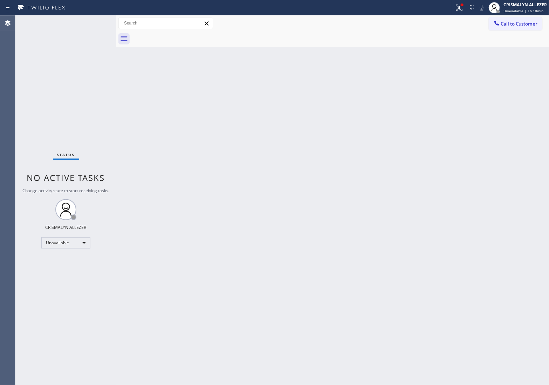
click at [529, 23] on span "Call to Customer" at bounding box center [519, 24] width 37 height 6
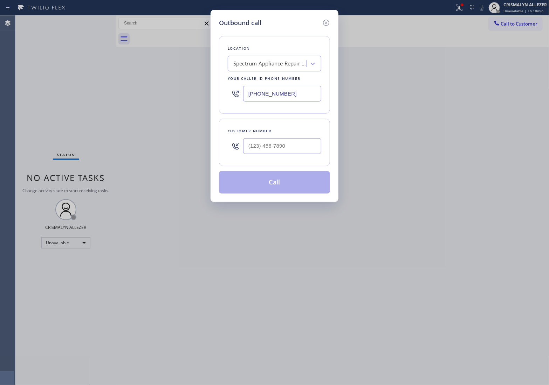
drag, startPoint x: 309, startPoint y: 90, endPoint x: 128, endPoint y: 84, distance: 180.4
click at [193, 91] on div "Outbound call Location Spectrum Appliance Repair San Jose Your caller id phone …" at bounding box center [274, 192] width 549 height 385
paste input "669) 271-7070"
type input "[PHONE_NUMBER]"
click at [283, 150] on input "(___) ___-____" at bounding box center [282, 146] width 78 height 16
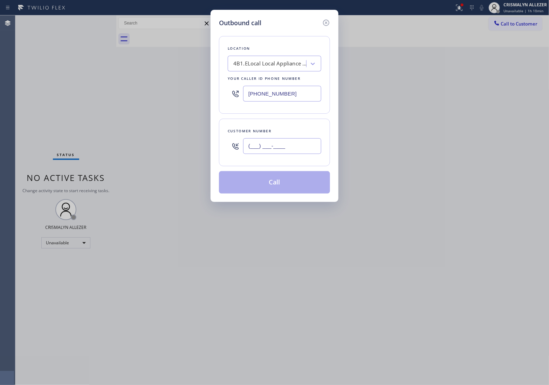
paste input "650) 773-6840"
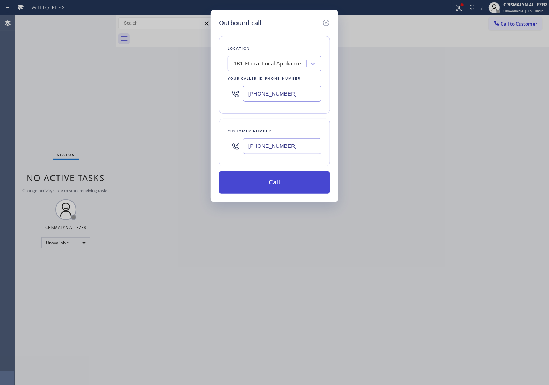
type input "[PHONE_NUMBER]"
click at [280, 186] on button "Call" at bounding box center [274, 182] width 111 height 22
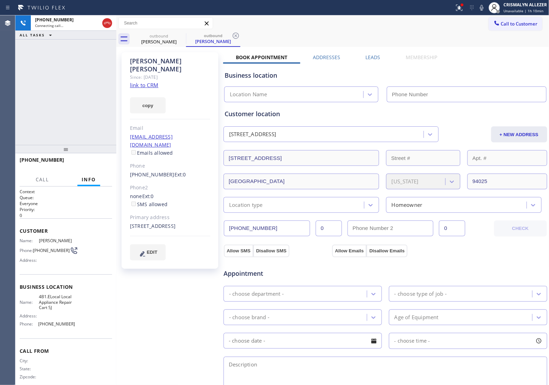
click at [151, 82] on link "link to CRM" at bounding box center [144, 85] width 28 height 7
type input "[PHONE_NUMBER]"
click at [93, 166] on button "HANG UP" at bounding box center [95, 163] width 33 height 10
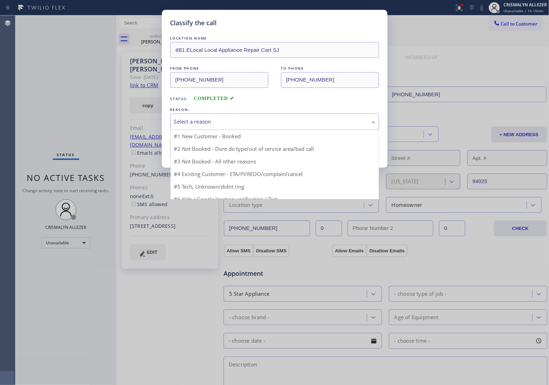
click at [296, 125] on div "Select a reason" at bounding box center [274, 122] width 201 height 8
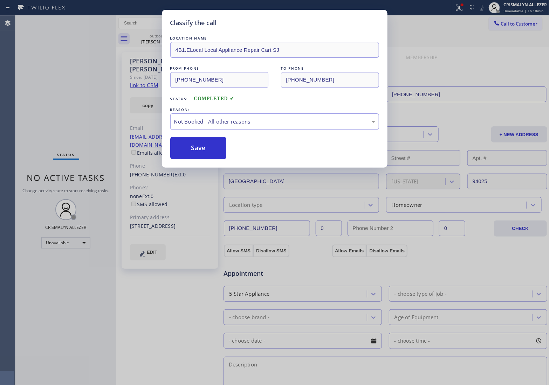
click at [194, 150] on button "Save" at bounding box center [198, 148] width 56 height 22
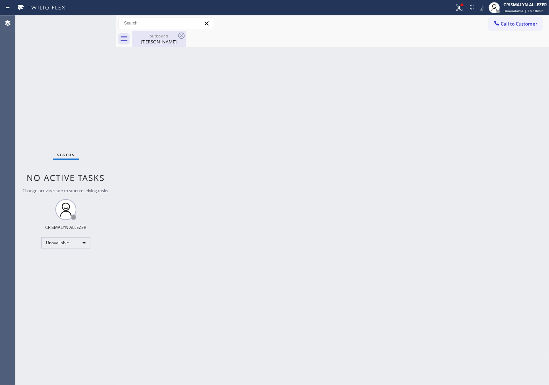
click at [154, 41] on div "Dan Imler" at bounding box center [158, 42] width 53 height 6
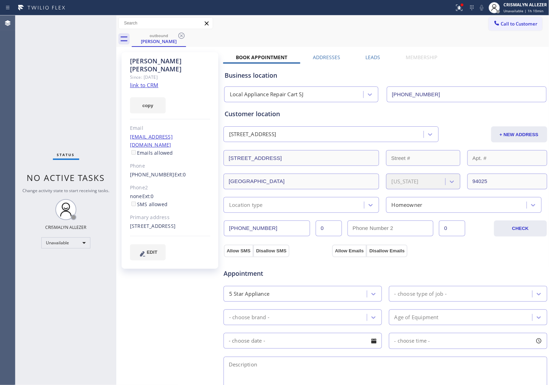
drag, startPoint x: 181, startPoint y: 33, endPoint x: 179, endPoint y: 0, distance: 33.3
click at [181, 32] on icon at bounding box center [181, 36] width 8 height 8
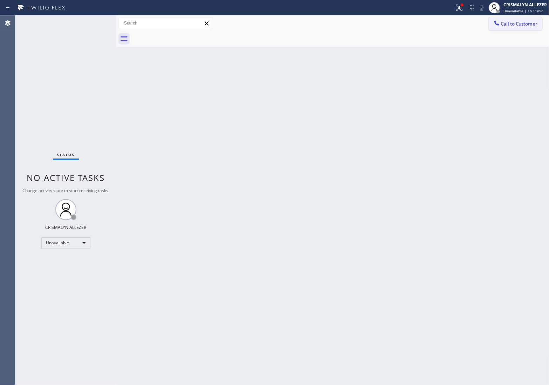
click at [518, 22] on span "Call to Customer" at bounding box center [519, 24] width 37 height 6
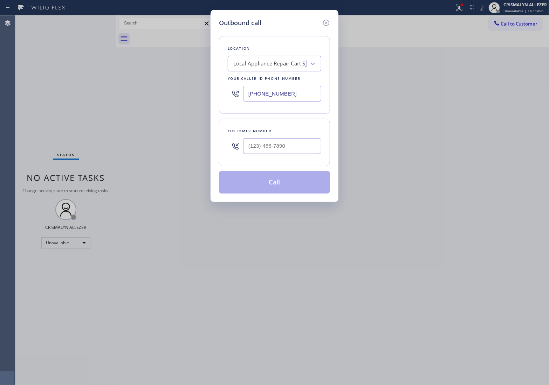
drag, startPoint x: 314, startPoint y: 95, endPoint x: 214, endPoint y: 92, distance: 99.8
click at [218, 92] on div "Outbound call Location Local Appliance Repair Cart SJ Your caller id phone numb…" at bounding box center [274, 106] width 128 height 192
paste input "818) 928-4924"
type input "[PHONE_NUMBER]"
click at [301, 148] on input "(___) ___-____" at bounding box center [282, 146] width 78 height 16
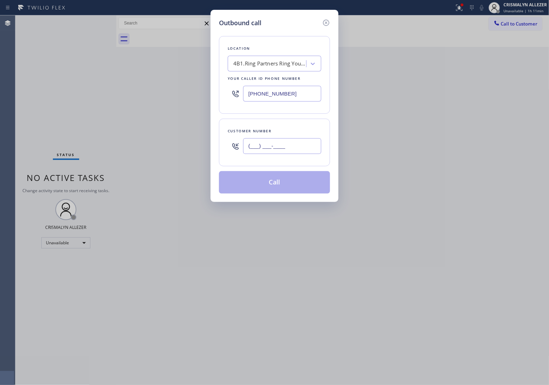
paste input "718) 565-8225"
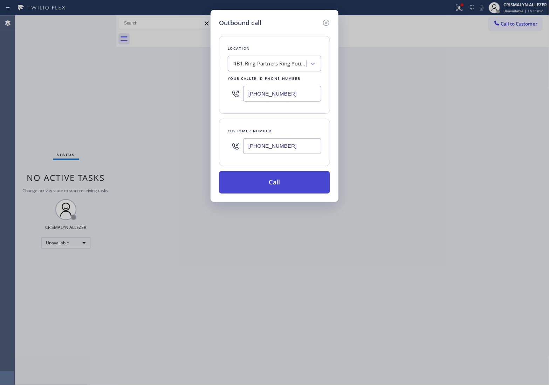
type input "[PHONE_NUMBER]"
click at [277, 185] on button "Call" at bounding box center [274, 182] width 111 height 22
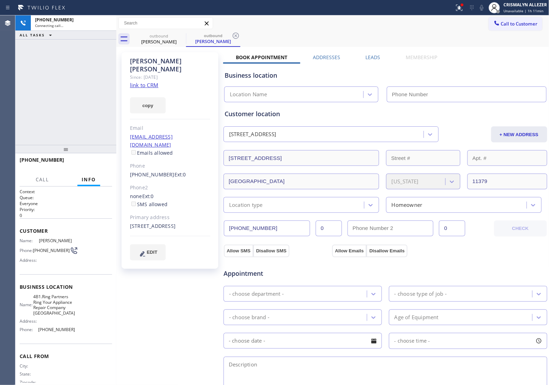
type input "[PHONE_NUMBER]"
click at [147, 82] on link "link to CRM" at bounding box center [144, 85] width 28 height 7
click at [92, 167] on button "HANG UP" at bounding box center [95, 163] width 33 height 10
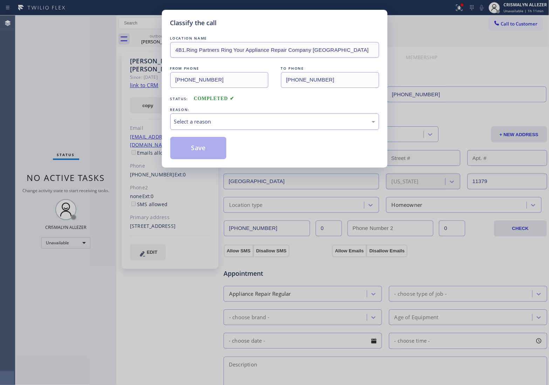
click at [284, 124] on div "Select a reason" at bounding box center [274, 122] width 201 height 8
click at [200, 147] on button "Save" at bounding box center [198, 148] width 56 height 22
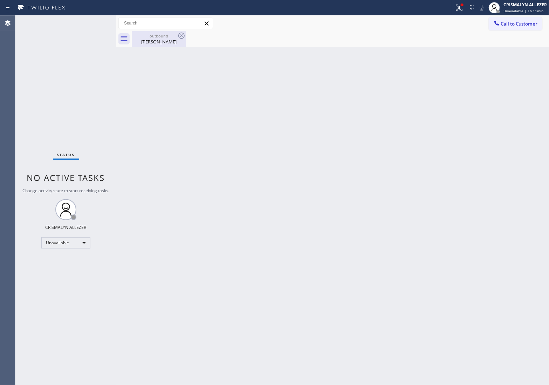
click at [163, 40] on div "Richard Muniak" at bounding box center [158, 42] width 53 height 6
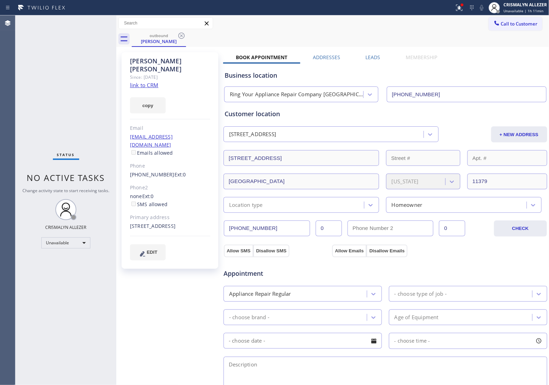
click at [372, 57] on label "Leads" at bounding box center [373, 57] width 15 height 7
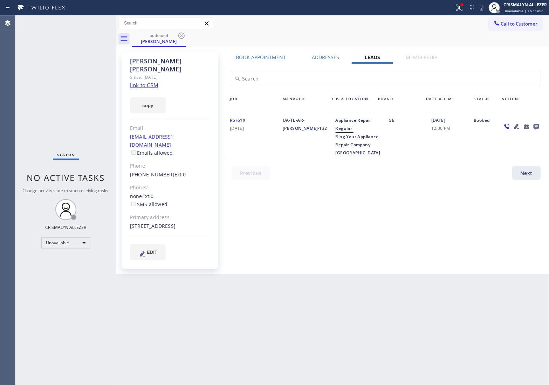
click at [535, 125] on icon at bounding box center [536, 126] width 8 height 9
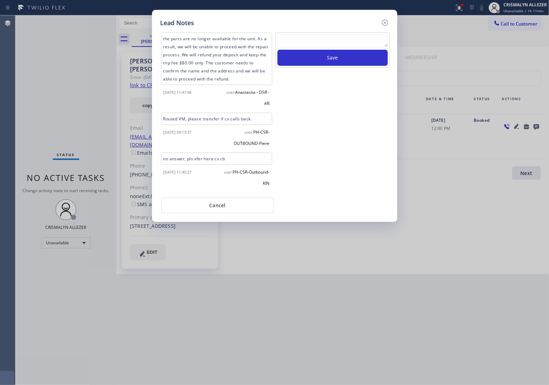
click at [323, 39] on textarea at bounding box center [332, 41] width 110 height 13
paste textarea "no answer | pls xfer here cx cb"
type textarea "no answer | pls xfer here cx cb"
click at [322, 57] on button "Save" at bounding box center [332, 58] width 110 height 16
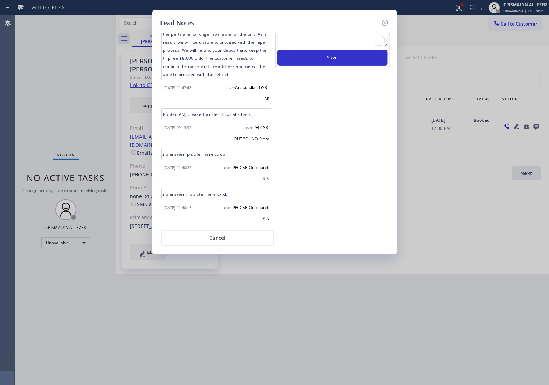
scroll to position [6, 0]
click at [214, 240] on button "Cancel" at bounding box center [217, 238] width 113 height 16
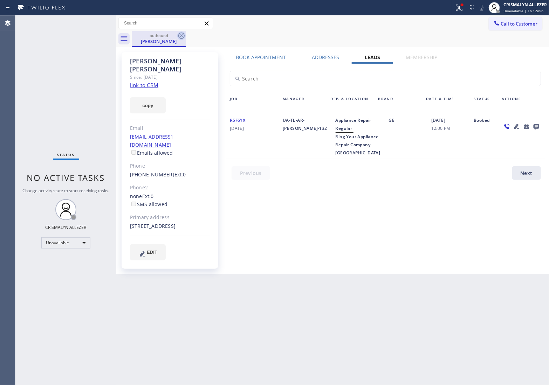
click at [180, 36] on icon at bounding box center [181, 36] width 8 height 8
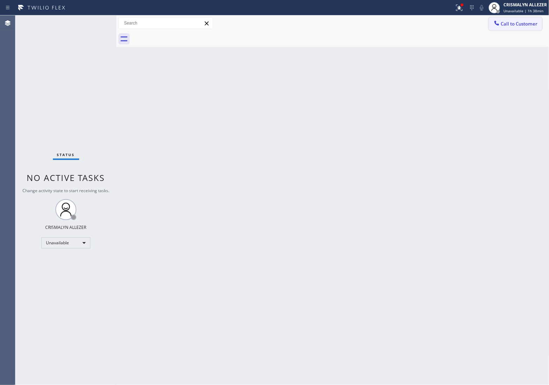
click at [510, 18] on button "Call to Customer" at bounding box center [515, 23] width 54 height 13
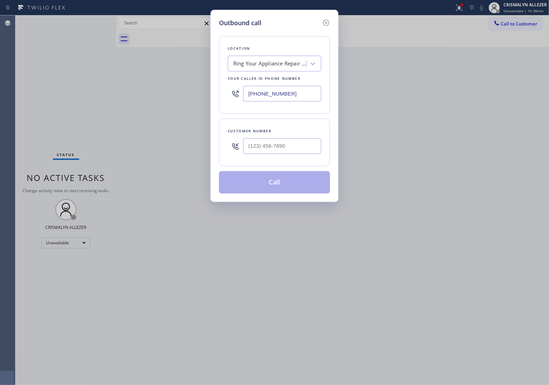
drag, startPoint x: 282, startPoint y: 93, endPoint x: 137, endPoint y: 85, distance: 145.6
click at [146, 87] on div "Outbound call Location Ring Your Appliance Repair Company NY Your caller id pho…" at bounding box center [274, 192] width 549 height 385
paste input "626) 658-3233"
type input "[PHONE_NUMBER]"
click at [306, 151] on input "(___) ___-____" at bounding box center [282, 146] width 78 height 16
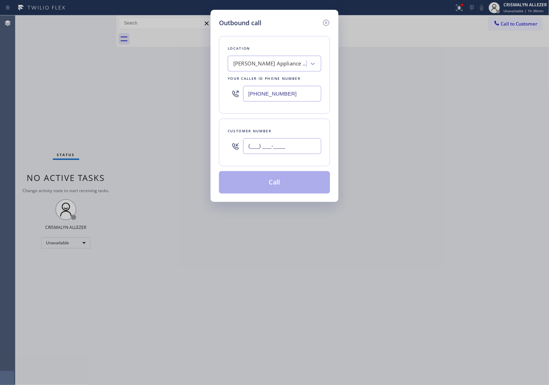
paste input "626) 427-4019"
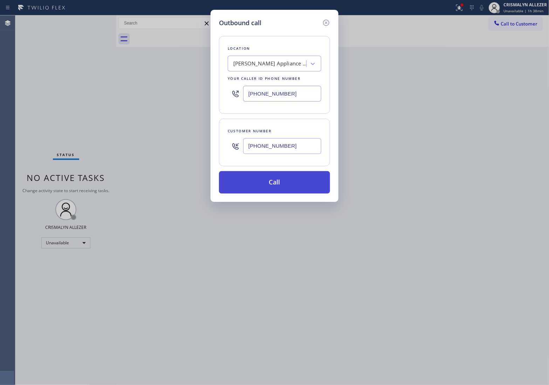
type input "[PHONE_NUMBER]"
click at [280, 193] on button "Call" at bounding box center [274, 182] width 111 height 22
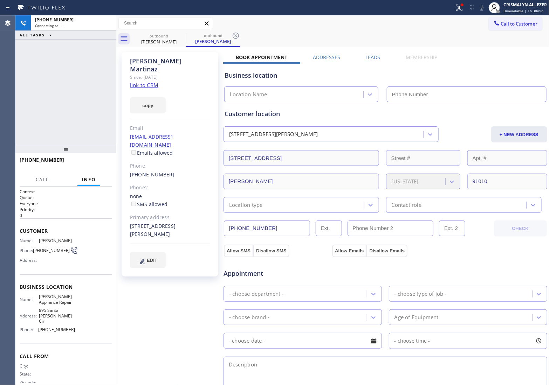
click at [148, 82] on link "link to CRM" at bounding box center [144, 85] width 28 height 7
type input "[PHONE_NUMBER]"
click at [90, 162] on span "HANG UP" at bounding box center [95, 163] width 21 height 5
click at [90, 165] on span "HANG UP" at bounding box center [95, 163] width 21 height 5
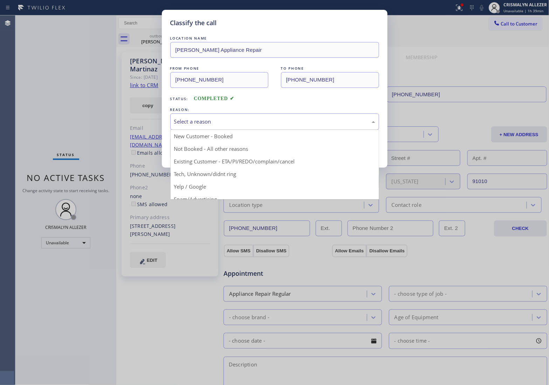
drag, startPoint x: 268, startPoint y: 128, endPoint x: 217, endPoint y: 143, distance: 53.2
click at [265, 128] on div "Select a reason" at bounding box center [274, 121] width 209 height 16
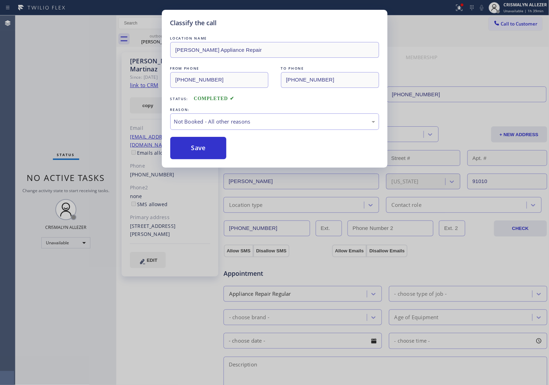
click at [205, 145] on button "Save" at bounding box center [198, 148] width 56 height 22
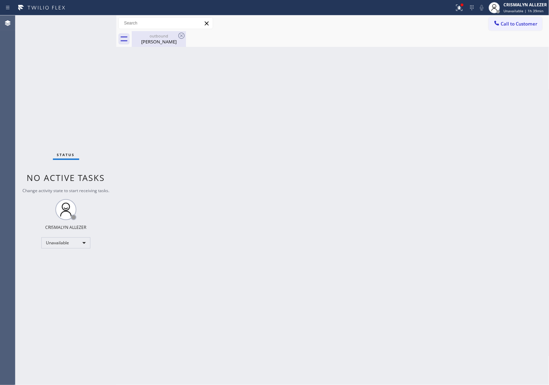
click at [158, 40] on div "Sergio Martinaz" at bounding box center [158, 42] width 53 height 6
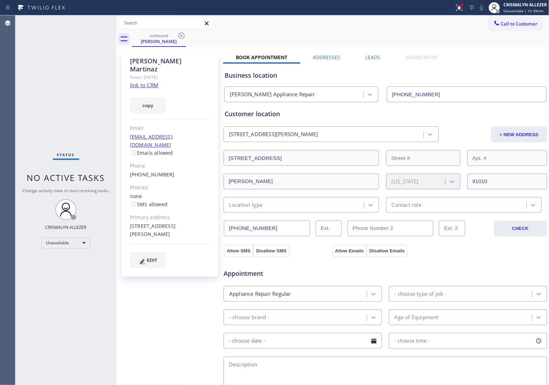
click at [366, 58] on label "Leads" at bounding box center [373, 57] width 15 height 7
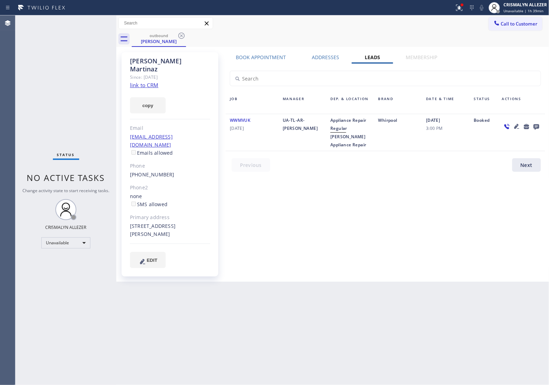
click at [535, 127] on icon at bounding box center [536, 127] width 6 height 6
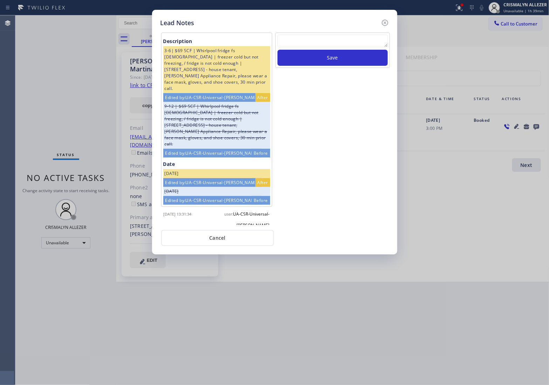
click at [333, 37] on textarea at bounding box center [332, 41] width 110 height 13
paste textarea "no answer | pls xfer here cx cb"
type textarea "no answer | pls xfer here cx cb"
click at [328, 62] on button "Save" at bounding box center [332, 58] width 110 height 16
click at [223, 234] on button "Cancel" at bounding box center [217, 238] width 113 height 16
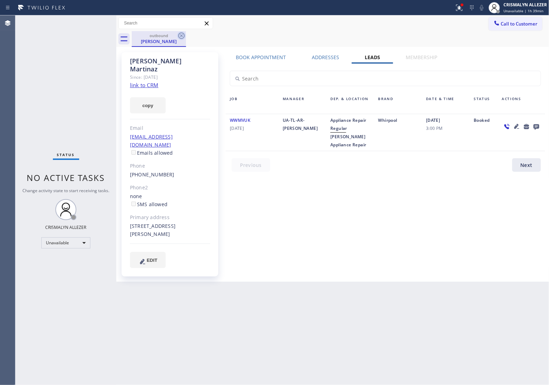
click at [180, 36] on icon at bounding box center [181, 36] width 8 height 8
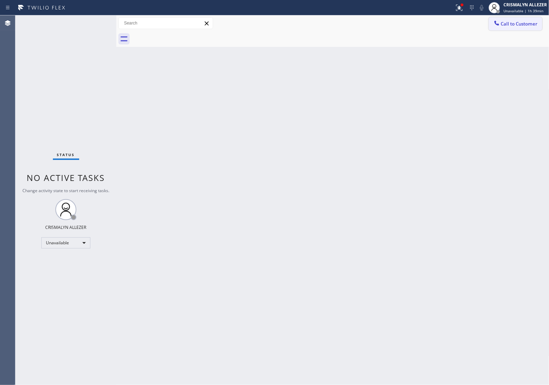
click at [510, 25] on span "Call to Customer" at bounding box center [519, 24] width 37 height 6
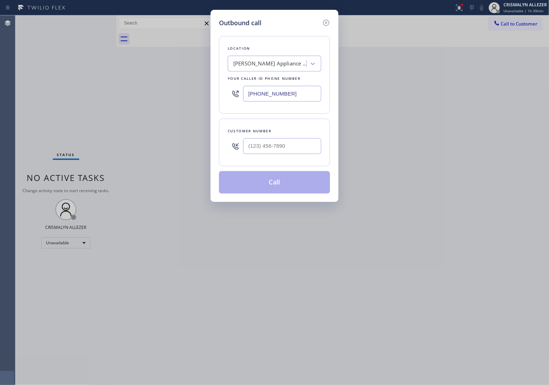
drag, startPoint x: 309, startPoint y: 92, endPoint x: 162, endPoint y: 87, distance: 147.1
click at [162, 87] on div "Outbound call Location [PERSON_NAME] Appliance Repair Your caller id phone numb…" at bounding box center [274, 192] width 549 height 385
paste input "02) 353-7310"
type input "[PHONE_NUMBER]"
click at [296, 146] on input "(___) ___-____" at bounding box center [282, 146] width 78 height 16
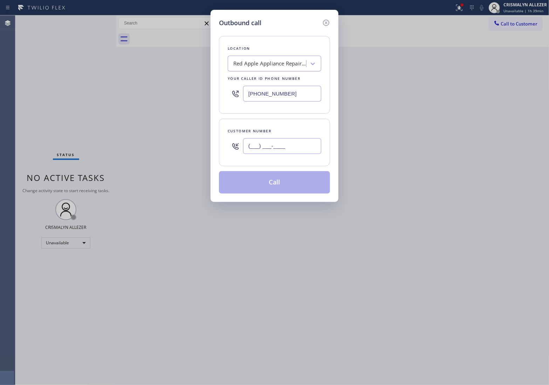
paste input "352) 615-9208"
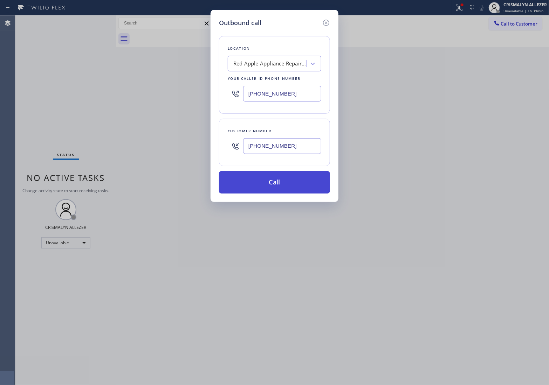
type input "[PHONE_NUMBER]"
click at [276, 186] on button "Call" at bounding box center [274, 182] width 111 height 22
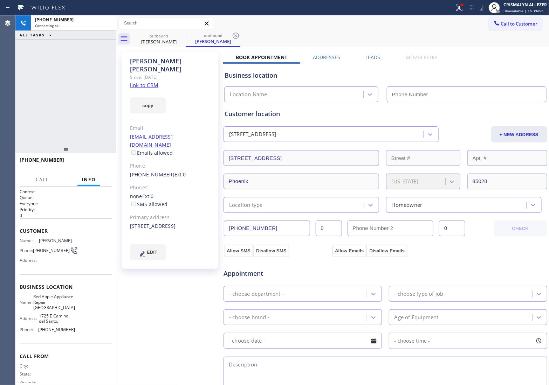
click at [153, 82] on link "link to CRM" at bounding box center [144, 85] width 28 height 7
type input "[PHONE_NUMBER]"
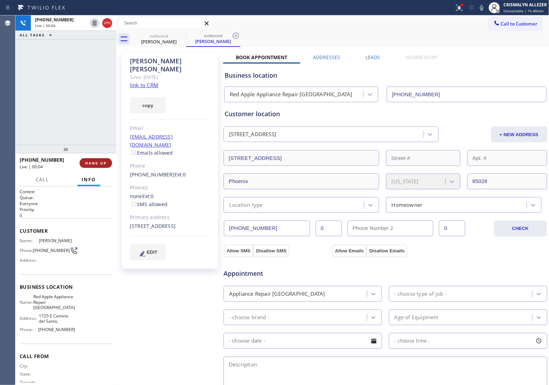
click at [95, 162] on span "HANG UP" at bounding box center [95, 163] width 21 height 5
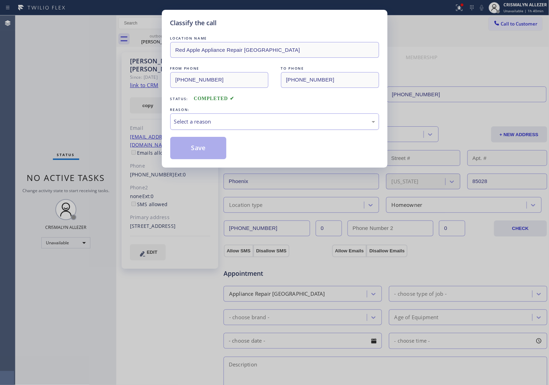
click at [279, 127] on div "Select a reason" at bounding box center [274, 121] width 209 height 16
click at [194, 145] on button "Save" at bounding box center [198, 148] width 56 height 22
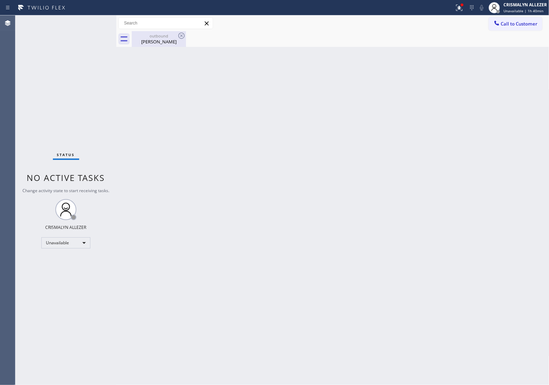
drag, startPoint x: 156, startPoint y: 41, endPoint x: 175, endPoint y: 37, distance: 20.1
click at [158, 40] on div "[PERSON_NAME]" at bounding box center [158, 42] width 53 height 6
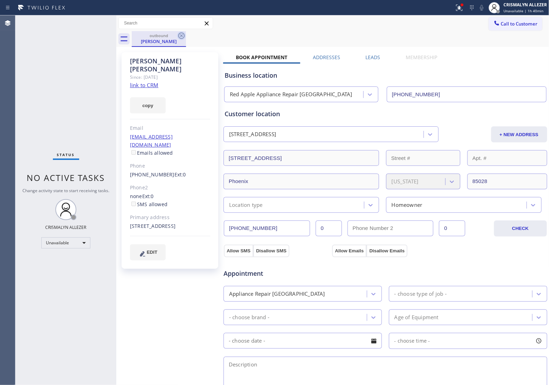
click at [180, 39] on icon at bounding box center [181, 36] width 6 height 6
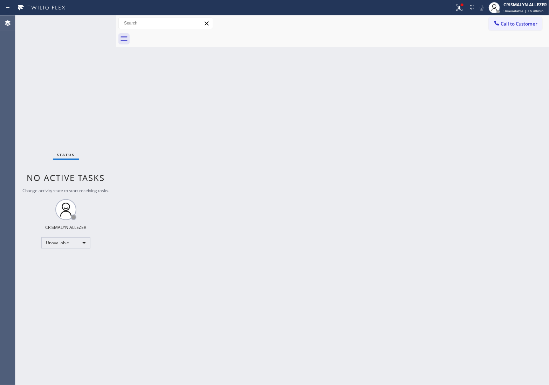
drag, startPoint x: 516, startPoint y: 25, endPoint x: 478, endPoint y: 48, distance: 44.9
click at [515, 26] on span "Call to Customer" at bounding box center [519, 24] width 37 height 6
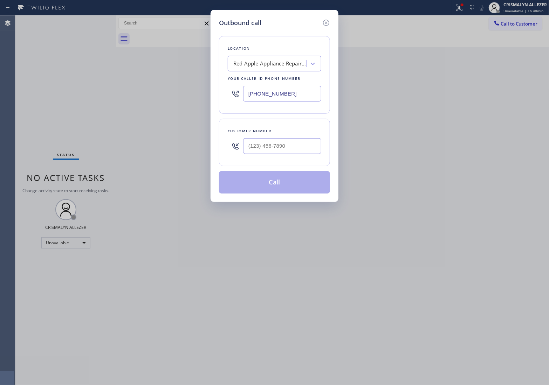
drag, startPoint x: 296, startPoint y: 95, endPoint x: 120, endPoint y: 86, distance: 176.7
click at [154, 86] on div "Outbound call Location Red Apple Appliance Repair [GEOGRAPHIC_DATA] Your caller…" at bounding box center [274, 192] width 549 height 385
paste input "424) 365-8428"
type input "[PHONE_NUMBER]"
click at [297, 153] on input "(___) ___-____" at bounding box center [282, 146] width 78 height 16
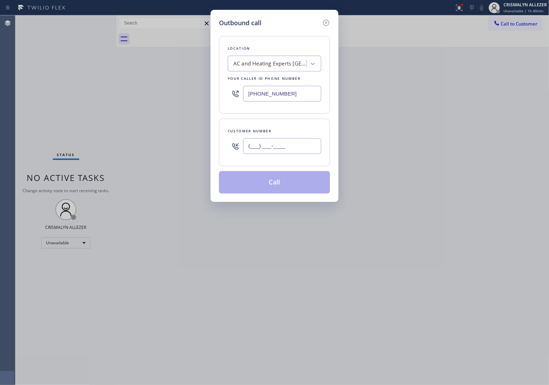
paste input "769) 348-0982"
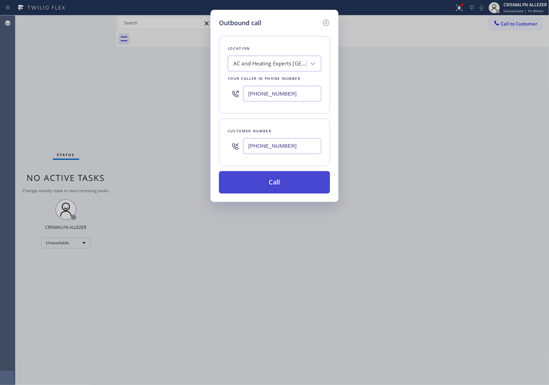
type input "[PHONE_NUMBER]"
click at [277, 182] on button "Call" at bounding box center [274, 182] width 111 height 22
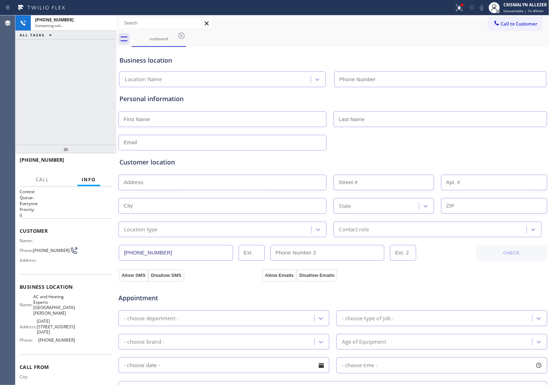
type input "[PHONE_NUMBER]"
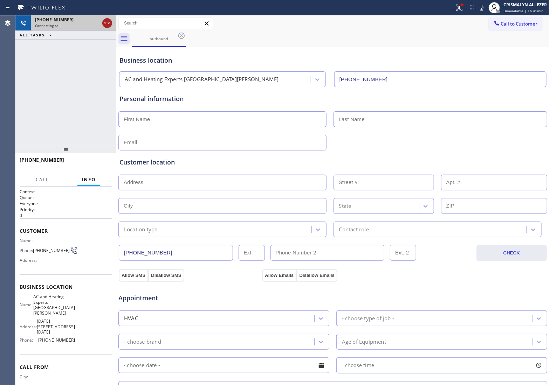
click at [105, 23] on icon at bounding box center [107, 23] width 8 height 8
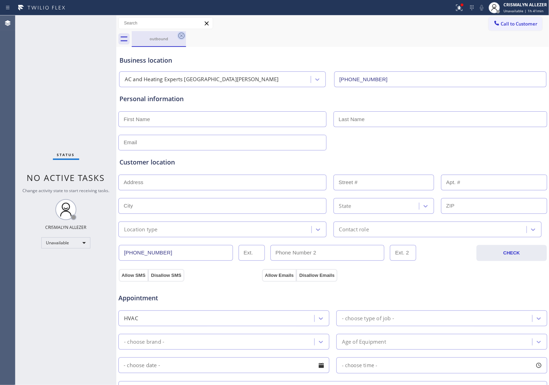
click at [181, 37] on icon at bounding box center [181, 36] width 8 height 8
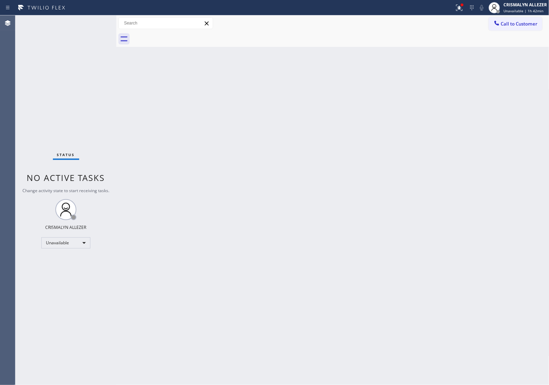
click at [485, 200] on div "Back to Dashboard Change Sender ID Customers Technicians Select a contact Outbo…" at bounding box center [332, 200] width 433 height 370
drag, startPoint x: 525, startPoint y: 18, endPoint x: 421, endPoint y: 62, distance: 113.6
click at [524, 19] on button "Call to Customer" at bounding box center [515, 23] width 54 height 13
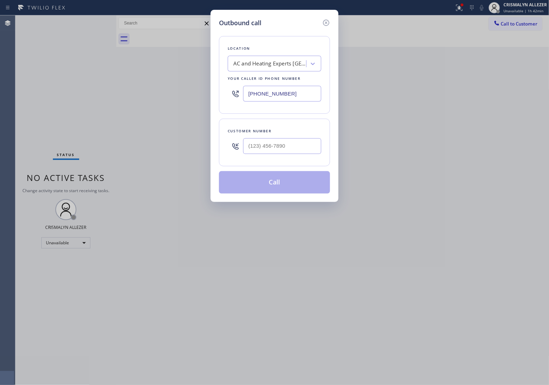
paste input "949) 881-466"
drag, startPoint x: 312, startPoint y: 87, endPoint x: 133, endPoint y: 86, distance: 178.6
click at [133, 86] on div "Outbound call Location AC and Heating Experts [GEOGRAPHIC_DATA][PERSON_NAME] Yo…" at bounding box center [274, 192] width 549 height 385
type input "[PHONE_NUMBER]"
click at [295, 141] on input "(___) ___-____" at bounding box center [282, 146] width 78 height 16
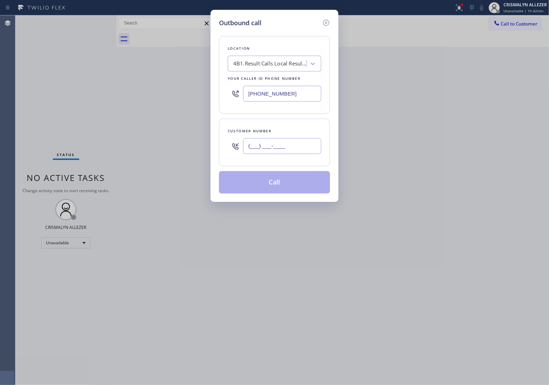
paste input "562) 225-4594"
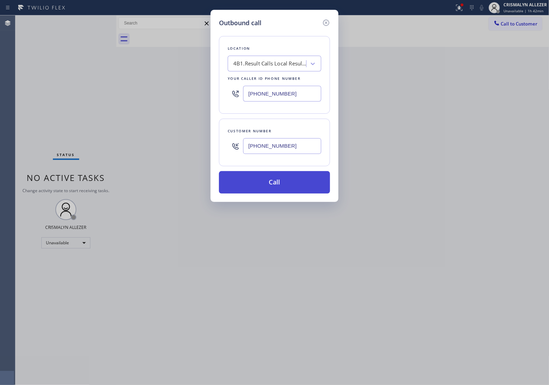
type input "[PHONE_NUMBER]"
click at [276, 187] on button "Call" at bounding box center [274, 182] width 111 height 22
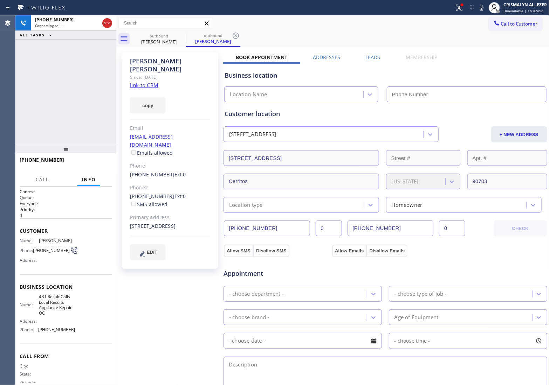
click at [146, 82] on link "link to CRM" at bounding box center [144, 85] width 28 height 7
type input "[PHONE_NUMBER]"
click at [93, 161] on span "HANG UP" at bounding box center [95, 163] width 21 height 5
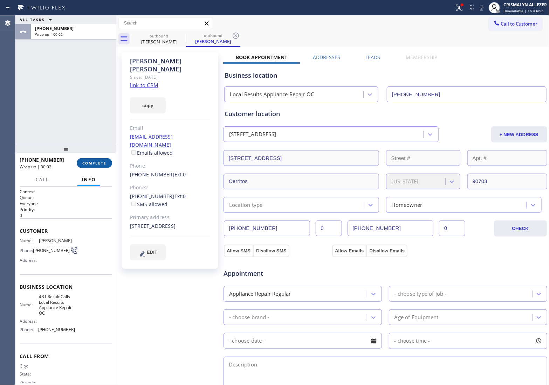
click at [89, 164] on span "COMPLETE" at bounding box center [94, 163] width 24 height 5
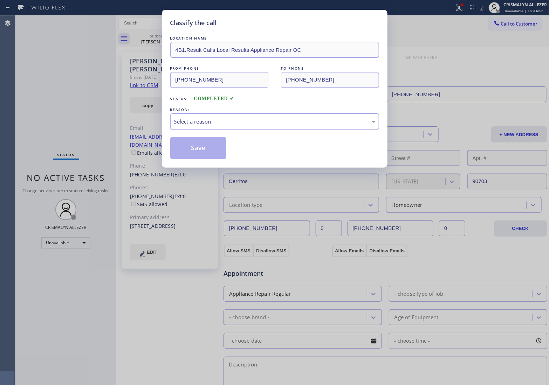
click at [294, 126] on div "Select a reason" at bounding box center [274, 122] width 201 height 8
click at [198, 151] on button "Save" at bounding box center [198, 148] width 56 height 22
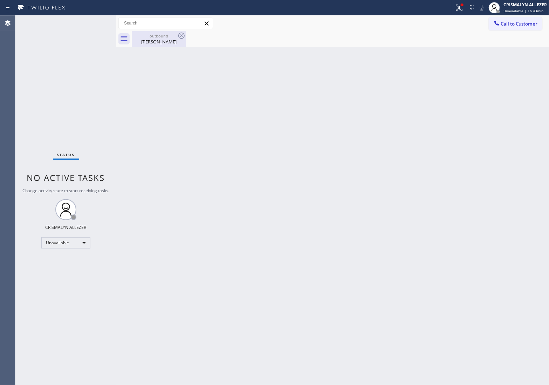
click at [158, 39] on div "[PERSON_NAME]" at bounding box center [158, 42] width 53 height 6
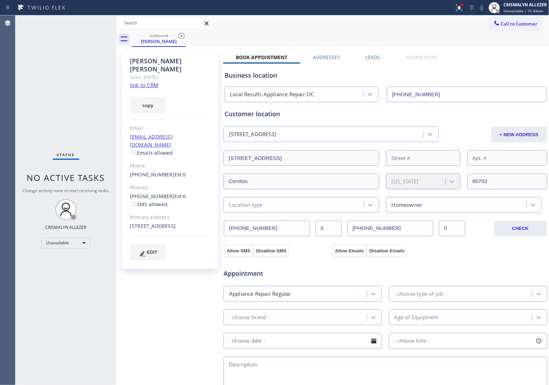
click at [370, 57] on label "Leads" at bounding box center [373, 57] width 15 height 7
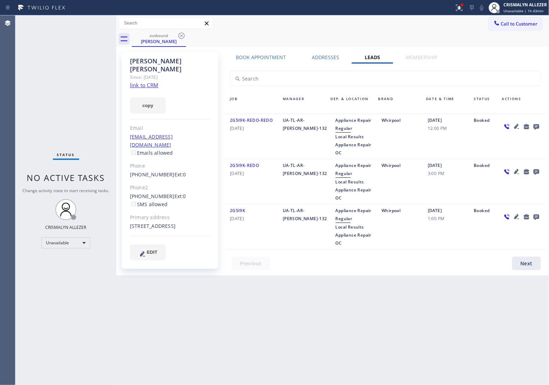
click at [534, 126] on icon at bounding box center [536, 127] width 6 height 6
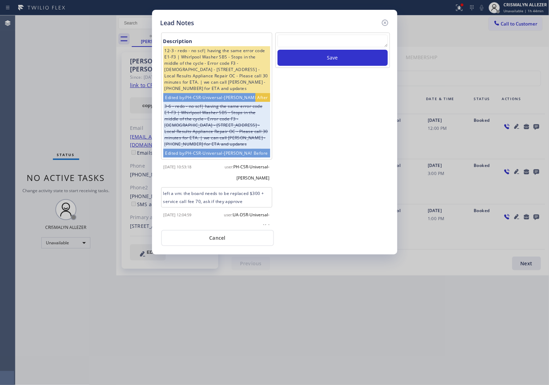
click at [345, 43] on textarea at bounding box center [332, 41] width 110 height 13
paste textarea "ALL GOOD FOR NOW, if cb xfer"
type textarea "ALL GOOD FOR NOW, if cb xfer"
click at [332, 57] on button "Save" at bounding box center [332, 58] width 110 height 16
click at [212, 240] on button "Cancel" at bounding box center [217, 238] width 113 height 16
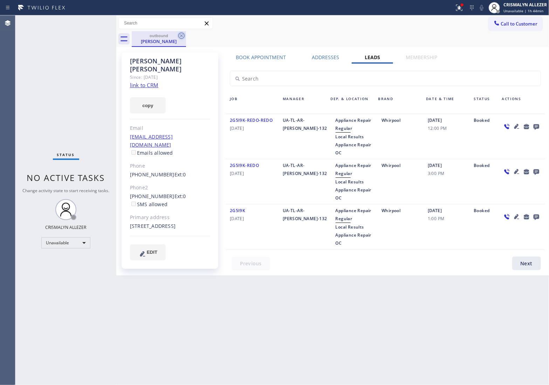
click at [182, 35] on icon at bounding box center [181, 36] width 8 height 8
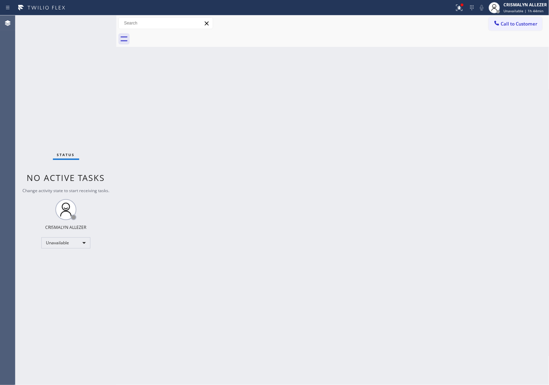
drag, startPoint x: 509, startPoint y: 27, endPoint x: 470, endPoint y: 37, distance: 40.5
click at [509, 27] on button "Call to Customer" at bounding box center [515, 23] width 54 height 13
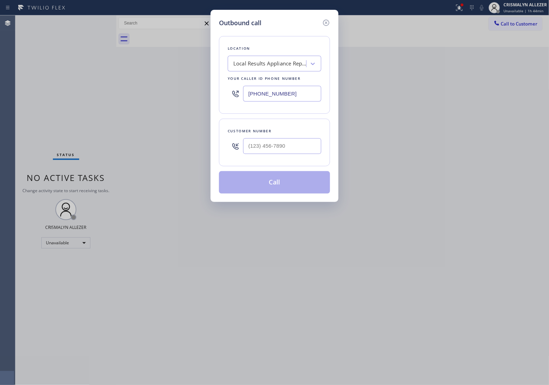
paste input "786) 655-963"
drag, startPoint x: 307, startPoint y: 90, endPoint x: 126, endPoint y: 84, distance: 180.8
click at [123, 86] on div "Outbound call Location Local Results Appliance Repair OC Your caller id phone n…" at bounding box center [274, 192] width 549 height 385
type input "[PHONE_NUMBER]"
click at [303, 145] on input "(___) ___-____" at bounding box center [282, 146] width 78 height 16
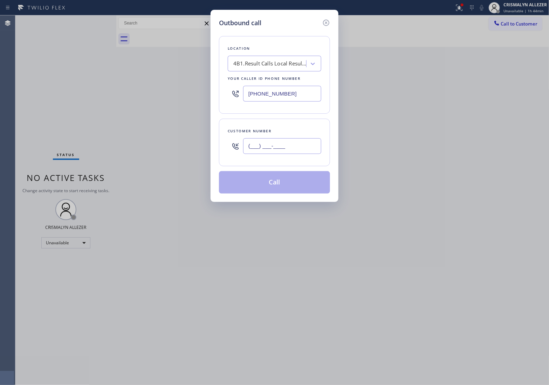
paste input "786) 536-0594"
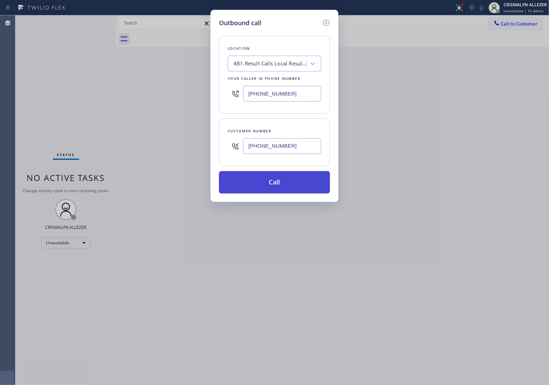
type input "[PHONE_NUMBER]"
click at [274, 191] on button "Call" at bounding box center [274, 182] width 111 height 22
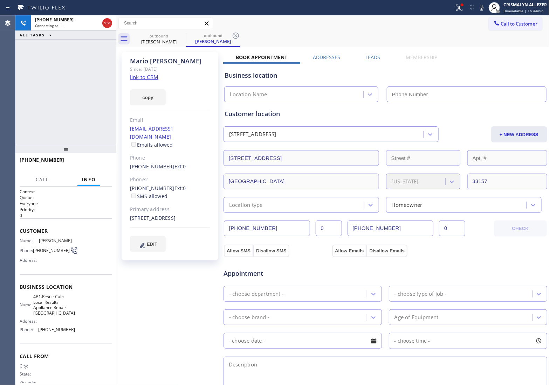
click at [152, 76] on link "link to CRM" at bounding box center [144, 77] width 28 height 7
type input "[PHONE_NUMBER]"
click at [93, 164] on span "HANG UP" at bounding box center [95, 163] width 21 height 5
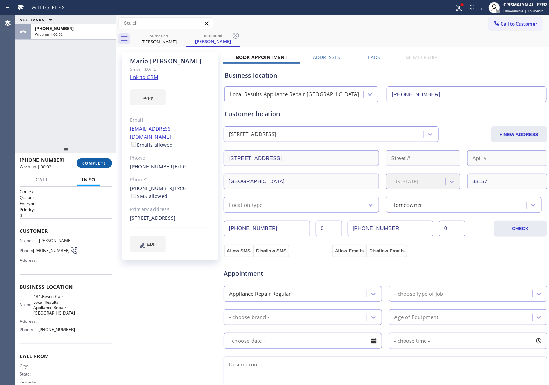
click at [93, 164] on span "COMPLETE" at bounding box center [94, 163] width 24 height 5
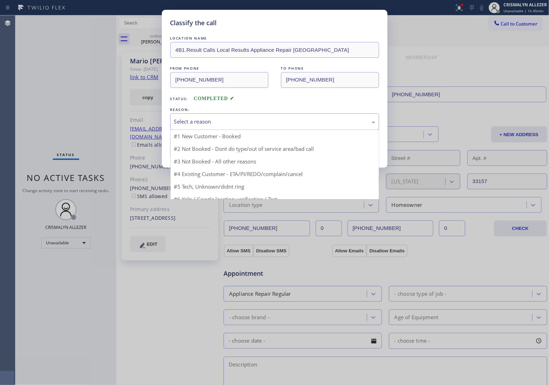
click at [272, 118] on div "Select a reason" at bounding box center [274, 122] width 201 height 8
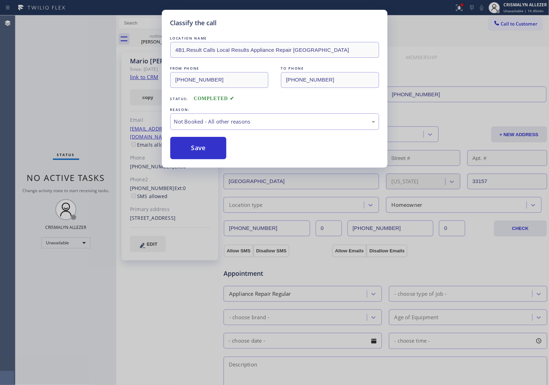
click at [203, 151] on button "Save" at bounding box center [198, 148] width 56 height 22
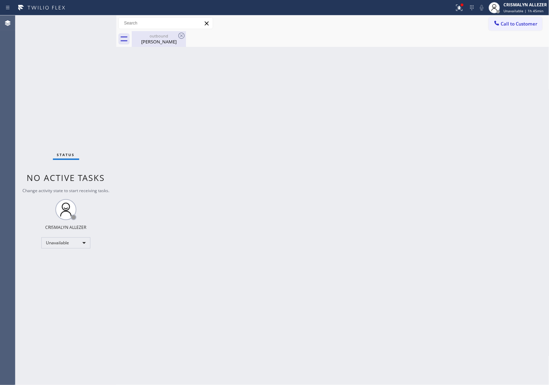
click at [153, 43] on div "[PERSON_NAME]" at bounding box center [158, 42] width 53 height 6
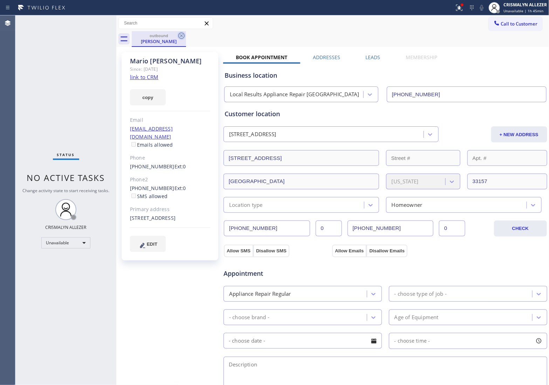
click at [181, 37] on icon at bounding box center [181, 36] width 8 height 8
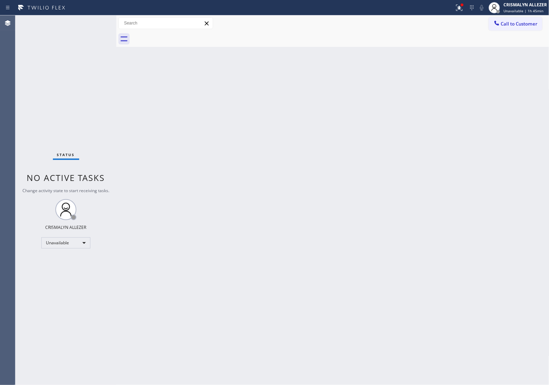
click at [507, 25] on span "Call to Customer" at bounding box center [519, 24] width 37 height 6
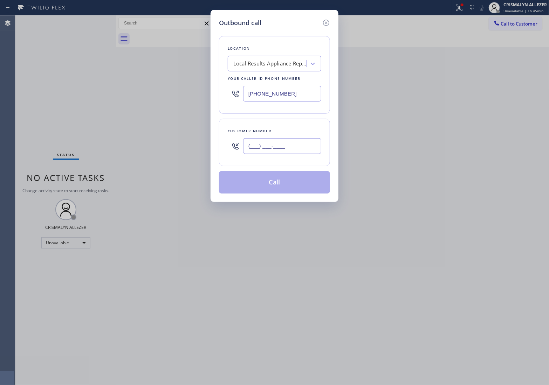
click at [302, 151] on input "(___) ___-____" at bounding box center [282, 146] width 78 height 16
paste input "786) 382-6799"
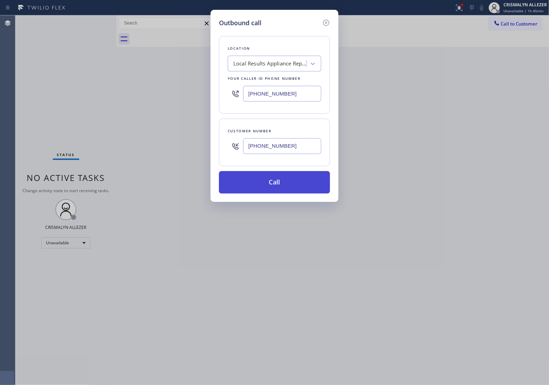
type input "[PHONE_NUMBER]"
click at [276, 186] on button "Call" at bounding box center [274, 182] width 111 height 22
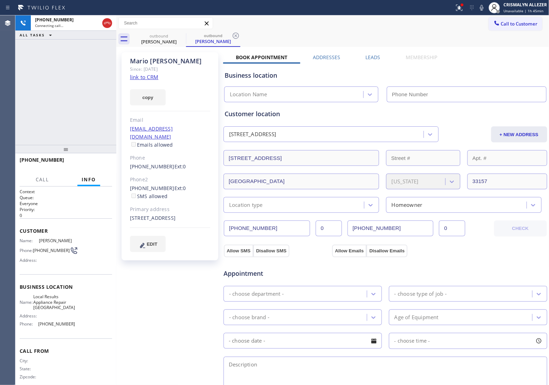
type input "[PHONE_NUMBER]"
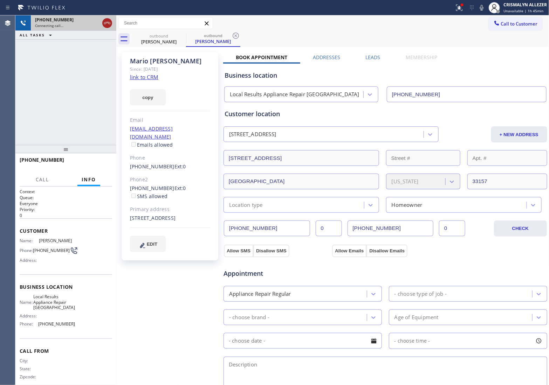
click at [104, 26] on icon at bounding box center [107, 23] width 8 height 8
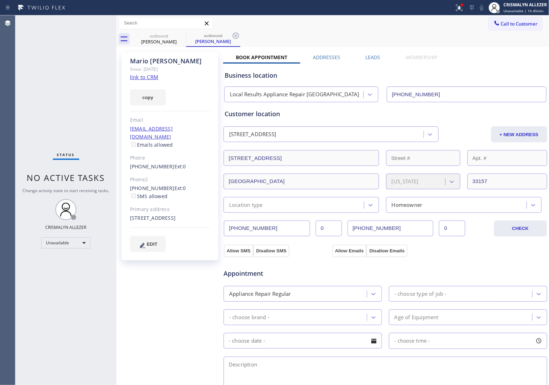
drag, startPoint x: 370, startPoint y: 57, endPoint x: 370, endPoint y: 62, distance: 5.3
click at [370, 57] on label "Leads" at bounding box center [373, 57] width 15 height 7
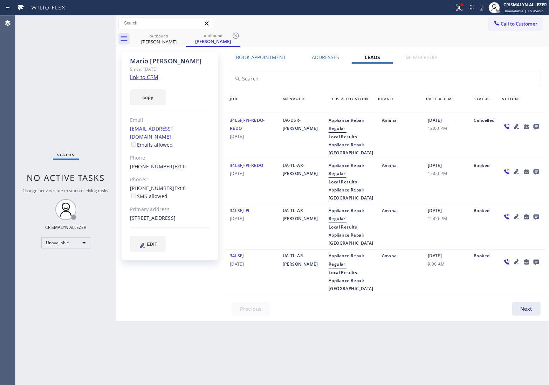
click at [536, 127] on icon at bounding box center [536, 127] width 6 height 6
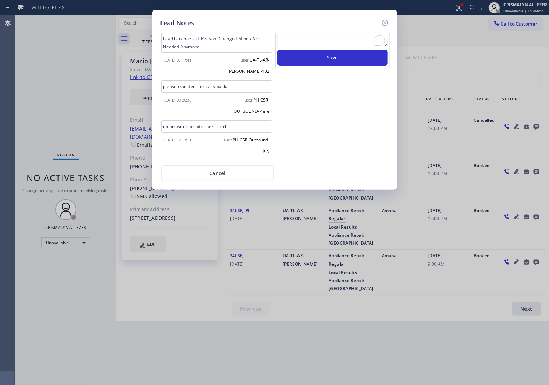
click at [319, 46] on textarea "To enrich screen reader interactions, please activate Accessibility in Grammarl…" at bounding box center [332, 41] width 110 height 13
paste textarea "no answer | pls xfer here cx cb"
type textarea "no answer | pls xfer here cx cb"
click at [322, 58] on button "Save" at bounding box center [332, 58] width 110 height 16
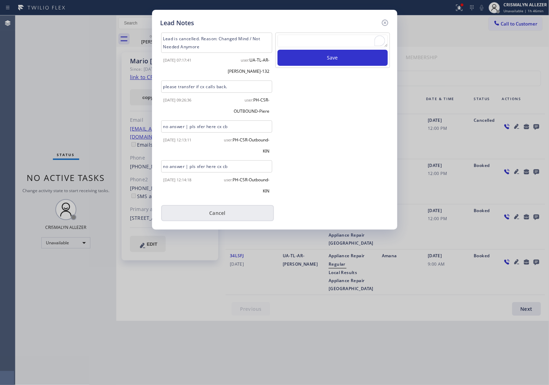
click at [229, 217] on button "Cancel" at bounding box center [217, 213] width 113 height 16
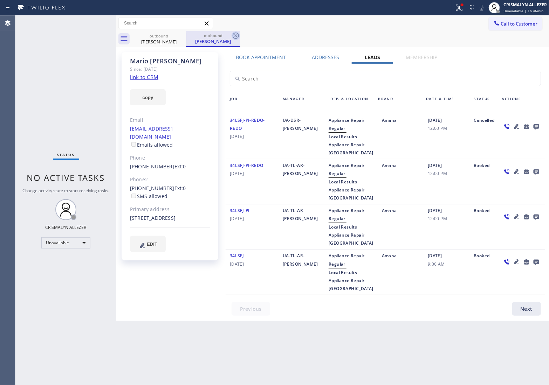
click at [232, 35] on icon at bounding box center [235, 36] width 8 height 8
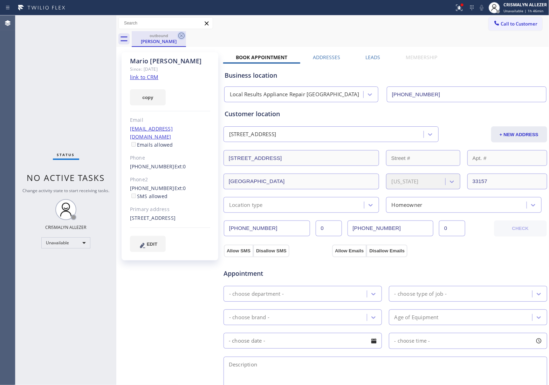
click at [184, 37] on icon at bounding box center [181, 36] width 6 height 6
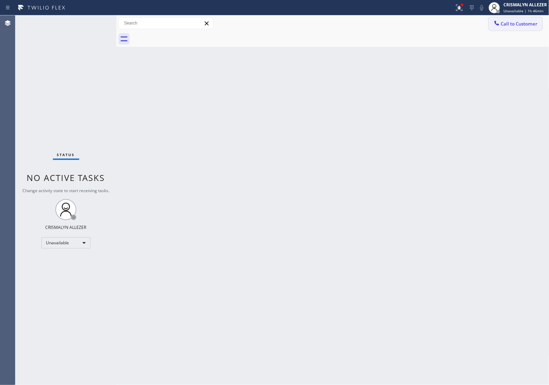
click at [516, 27] on button "Call to Customer" at bounding box center [515, 23] width 54 height 13
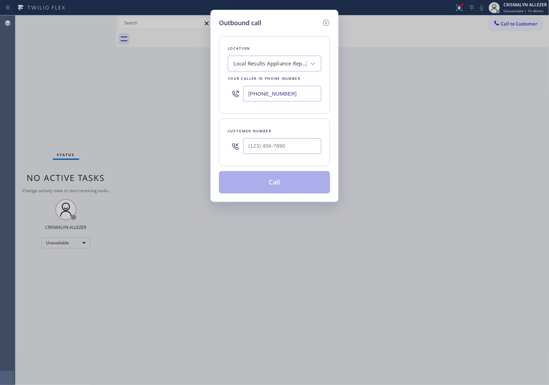
drag, startPoint x: 312, startPoint y: 97, endPoint x: 169, endPoint y: 90, distance: 143.0
click at [172, 90] on div "Outbound call Location Local Results Appliance Repair MI Your caller id phone n…" at bounding box center [274, 192] width 549 height 385
paste input "310) 919-4320"
type input "[PHONE_NUMBER]"
click at [294, 143] on input "(___) ___-____" at bounding box center [282, 146] width 78 height 16
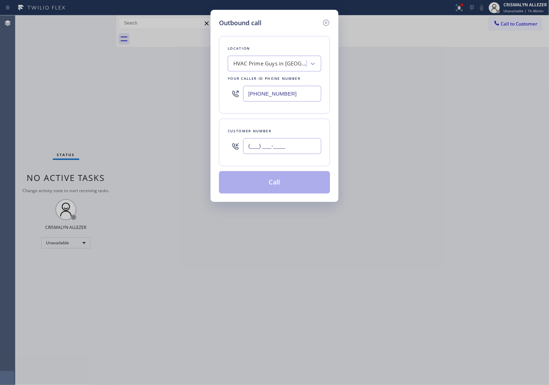
paste input "609) 657-9470"
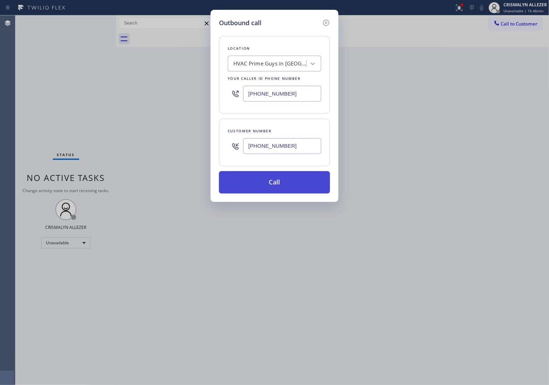
type input "[PHONE_NUMBER]"
click at [279, 182] on button "Call" at bounding box center [274, 182] width 111 height 22
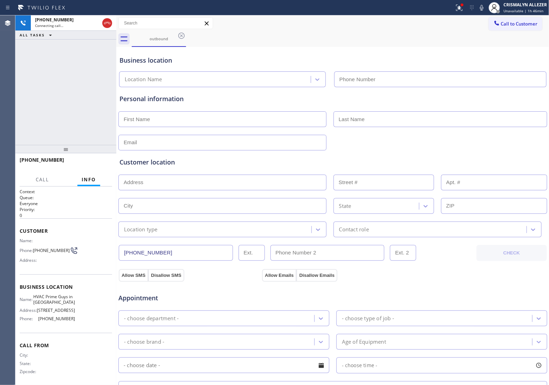
type input "[PHONE_NUMBER]"
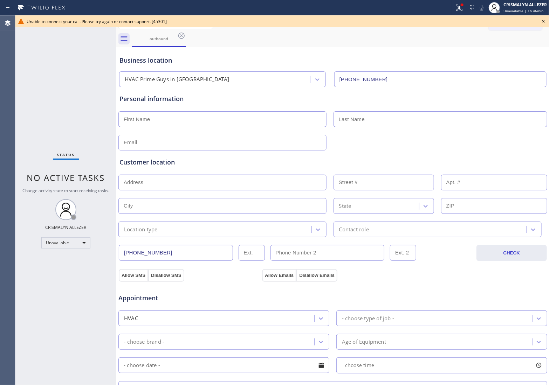
click at [545, 21] on icon at bounding box center [543, 21] width 8 height 8
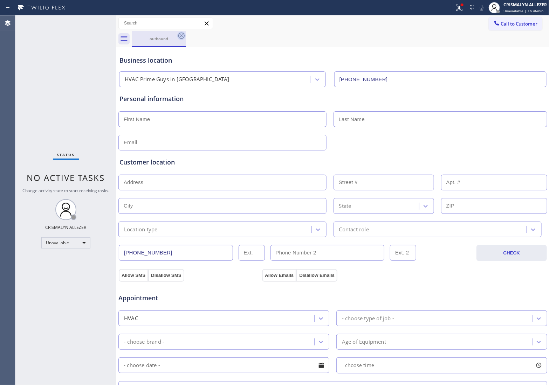
click at [183, 35] on icon at bounding box center [181, 36] width 8 height 8
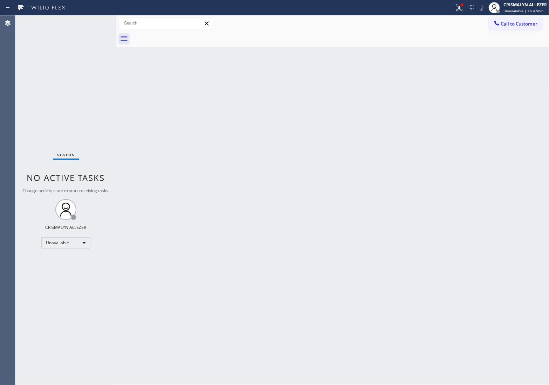
click at [472, 191] on div "Back to Dashboard Change Sender ID Customers Technicians Select a contact Outbo…" at bounding box center [332, 200] width 433 height 370
click at [521, 23] on span "Call to Customer" at bounding box center [519, 24] width 37 height 6
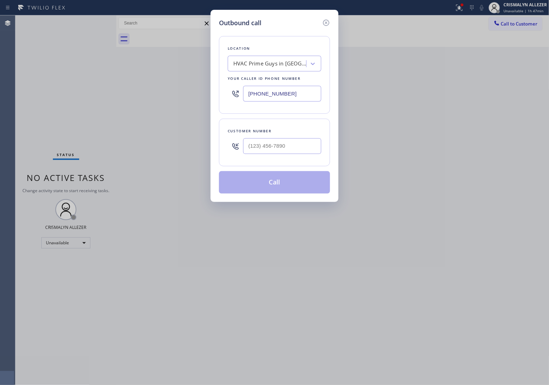
drag, startPoint x: 307, startPoint y: 96, endPoint x: 171, endPoint y: 93, distance: 136.6
click at [178, 93] on div "Outbound call Location HVAC Prime Guys in [GEOGRAPHIC_DATA] Your caller id phon…" at bounding box center [274, 192] width 549 height 385
paste input "623) 777-7687"
type input "[PHONE_NUMBER]"
click at [304, 150] on input "(___) ___-____" at bounding box center [282, 146] width 78 height 16
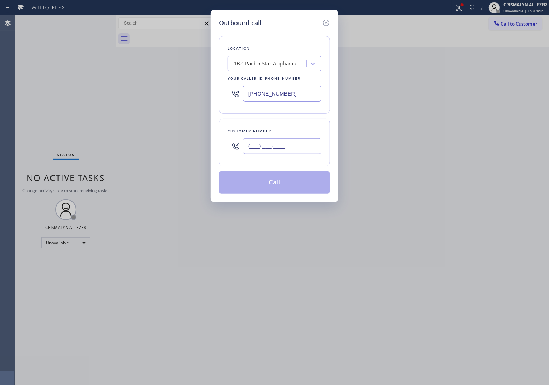
paste input "928) 988-3571"
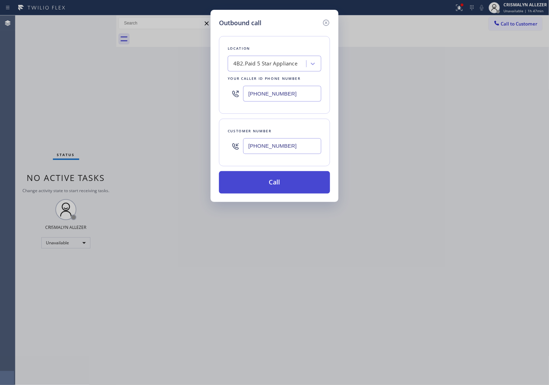
type input "[PHONE_NUMBER]"
click at [282, 178] on button "Call" at bounding box center [274, 182] width 111 height 22
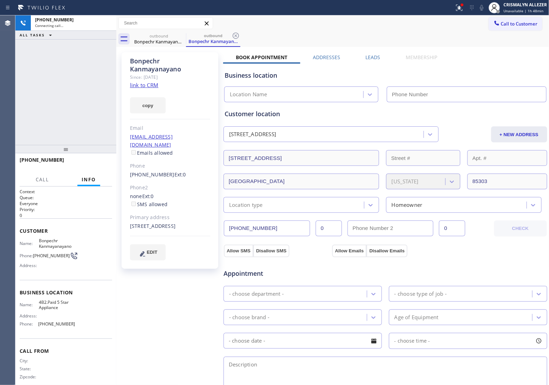
click at [144, 84] on link "link to CRM" at bounding box center [144, 85] width 28 height 7
type input "[PHONE_NUMBER]"
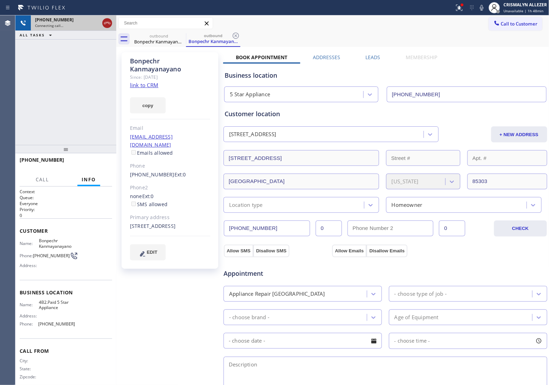
click at [106, 23] on icon at bounding box center [107, 23] width 8 height 8
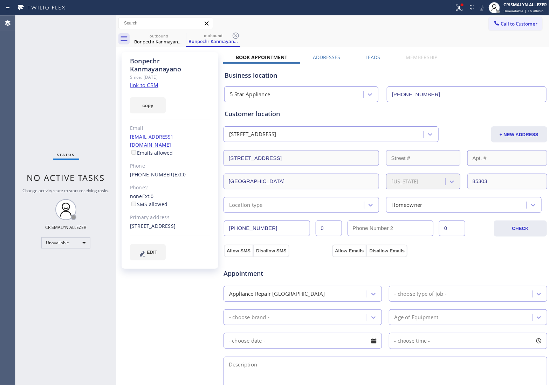
click at [372, 58] on label "Leads" at bounding box center [373, 57] width 15 height 7
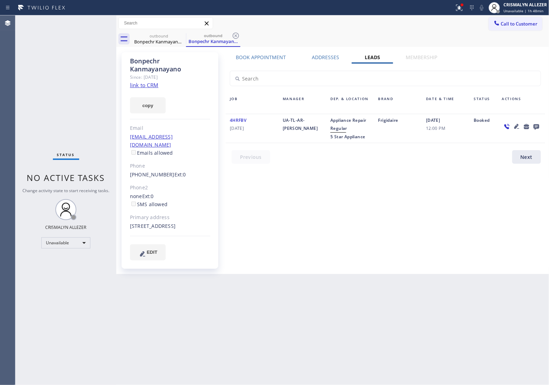
click at [536, 125] on icon at bounding box center [536, 126] width 8 height 9
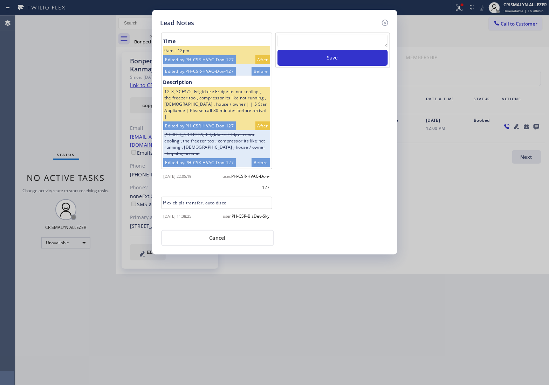
click at [327, 42] on textarea at bounding box center [332, 41] width 110 height 13
paste textarea "no answer | pls xfer here cx cb"
type textarea "no answer | pls xfer here cx cb"
click at [328, 57] on button "Save" at bounding box center [332, 58] width 110 height 16
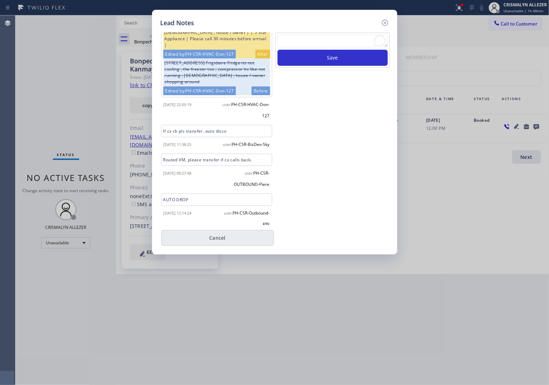
scroll to position [88, 0]
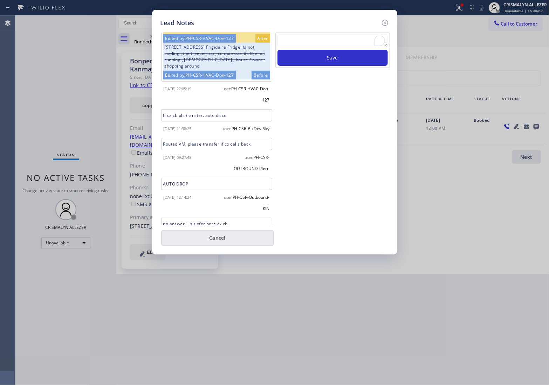
click at [214, 244] on button "Cancel" at bounding box center [217, 238] width 113 height 16
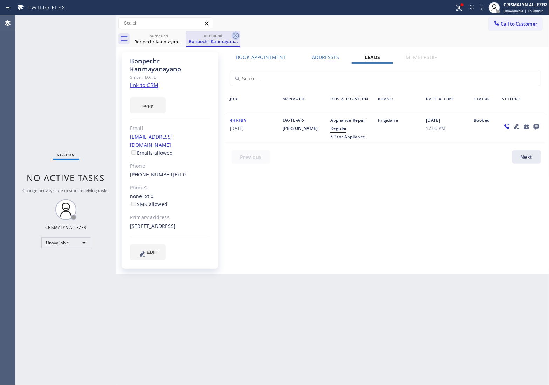
drag, startPoint x: 235, startPoint y: 34, endPoint x: 192, endPoint y: 40, distance: 44.1
click at [235, 34] on icon at bounding box center [235, 36] width 8 height 8
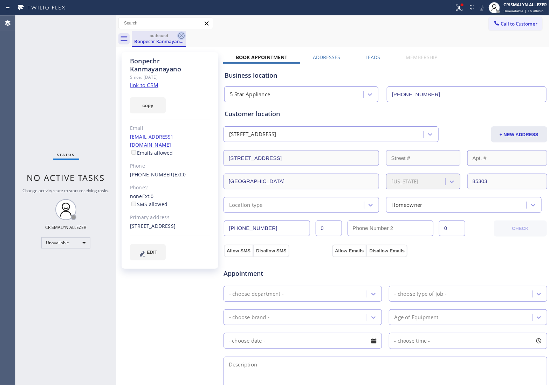
click at [179, 35] on icon at bounding box center [181, 36] width 8 height 8
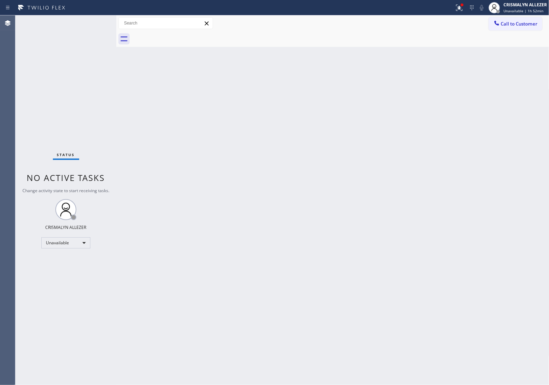
click at [453, 157] on div "Back to Dashboard Change Sender ID Customers Technicians Select a contact Outbo…" at bounding box center [332, 200] width 433 height 370
drag, startPoint x: 517, startPoint y: 27, endPoint x: 502, endPoint y: 38, distance: 19.1
click at [517, 27] on button "Call to Customer" at bounding box center [515, 23] width 54 height 13
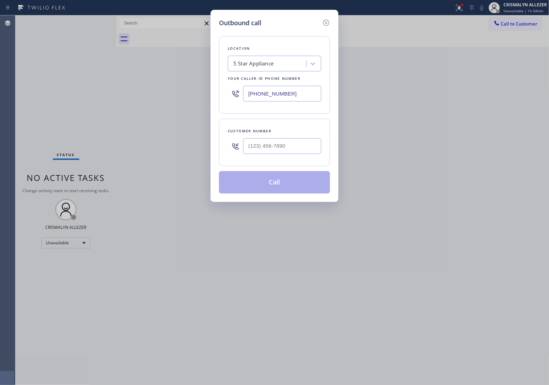
drag, startPoint x: 320, startPoint y: 100, endPoint x: 110, endPoint y: 93, distance: 210.9
click at [110, 93] on div "Outbound call Location 5 Star Appliance Your caller id phone number [PHONE_NUMB…" at bounding box center [274, 192] width 549 height 385
paste input "848) 371-0378"
type input "[PHONE_NUMBER]"
click at [284, 150] on input "(___) ___-____" at bounding box center [282, 146] width 78 height 16
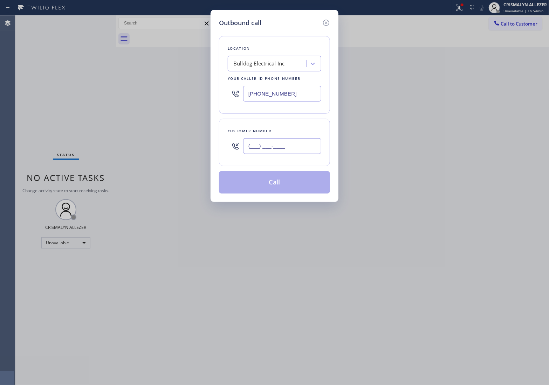
paste input "973) 507-6912"
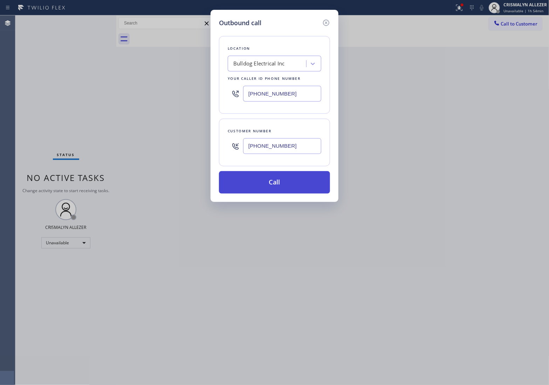
type input "[PHONE_NUMBER]"
click at [274, 188] on button "Call" at bounding box center [274, 182] width 111 height 22
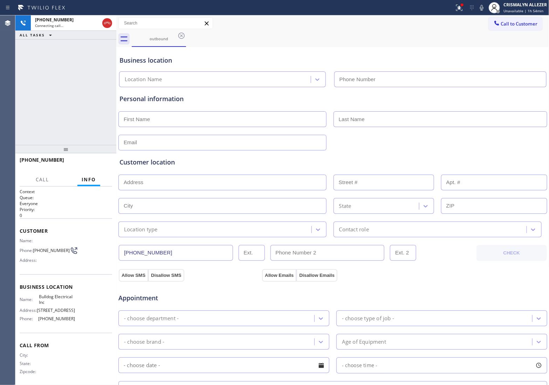
type input "[PHONE_NUMBER]"
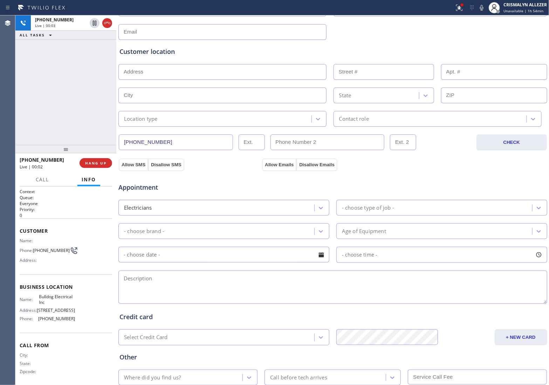
scroll to position [131, 0]
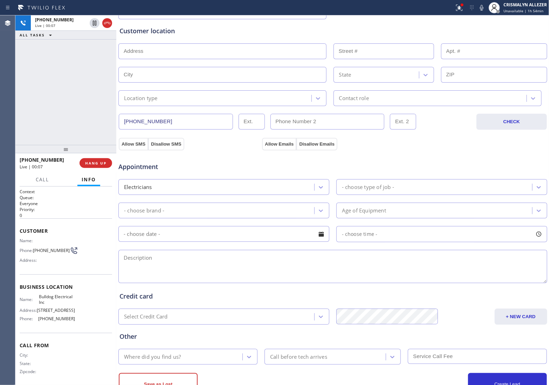
click at [287, 275] on textarea at bounding box center [332, 266] width 429 height 33
drag, startPoint x: 535, startPoint y: 282, endPoint x: 535, endPoint y: 291, distance: 8.4
click at [535, 291] on div "Business location Bulldog Electrical Inc [PHONE_NUMBER] Personal information Cu…" at bounding box center [332, 156] width 429 height 478
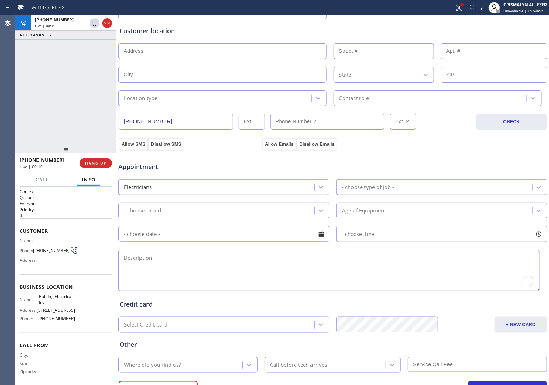
click at [176, 268] on textarea "To enrich screen reader interactions, please activate Accessibility in Grammarl…" at bounding box center [328, 270] width 421 height 41
click at [96, 162] on span "HANG UP" at bounding box center [95, 163] width 21 height 5
click at [96, 162] on span "COMPLETE" at bounding box center [94, 163] width 24 height 5
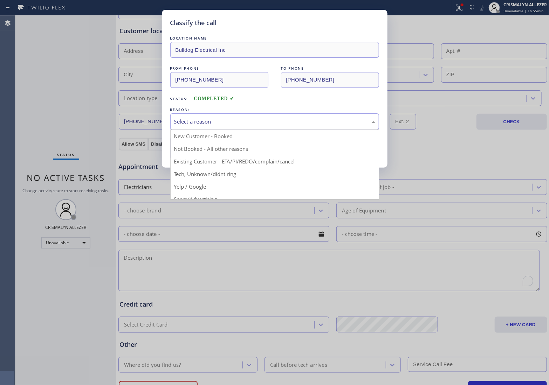
click at [268, 122] on div "Select a reason" at bounding box center [274, 122] width 201 height 8
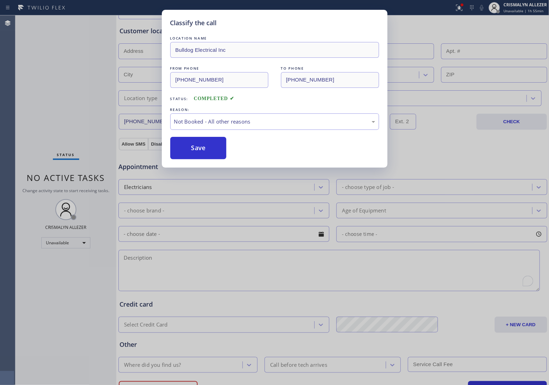
click at [196, 153] on button "Save" at bounding box center [198, 148] width 56 height 22
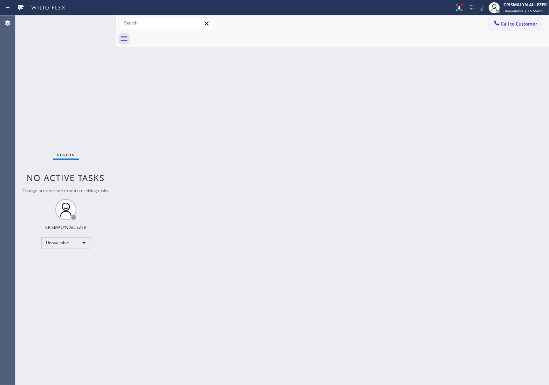
click at [467, 79] on div "Back to Dashboard Change Sender ID Customers Technicians Select a contact Outbo…" at bounding box center [332, 200] width 433 height 370
click at [517, 27] on span "Call to Customer" at bounding box center [519, 24] width 37 height 6
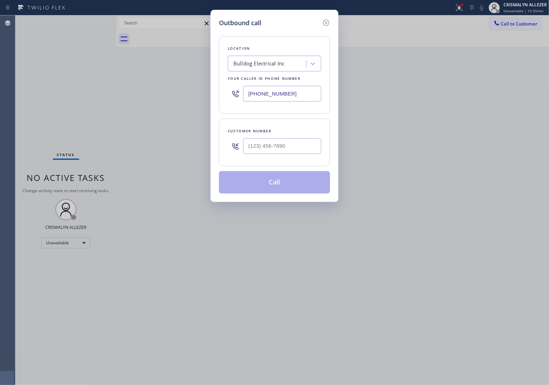
paste input "973) 507-6912"
drag, startPoint x: 298, startPoint y: 93, endPoint x: 80, endPoint y: 79, distance: 218.9
click at [81, 79] on div "Outbound call Location Bulldog Electrical Inc Your caller id phone number [PHON…" at bounding box center [274, 192] width 549 height 385
type input "[PHONE_NUMBER]"
click at [298, 146] on input "(___) ___-____" at bounding box center [282, 146] width 78 height 16
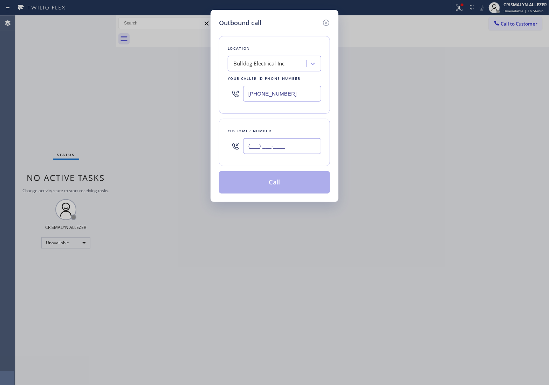
paste input "714) 914-0889"
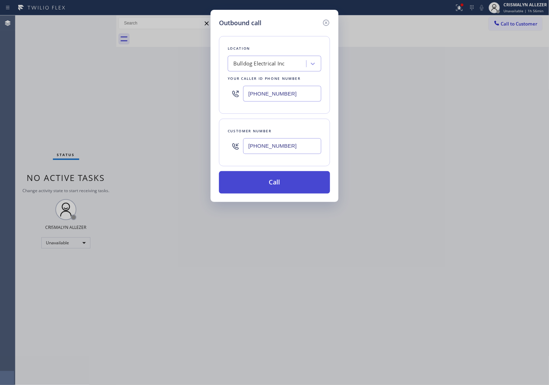
type input "[PHONE_NUMBER]"
click at [275, 181] on button "Call" at bounding box center [274, 182] width 111 height 22
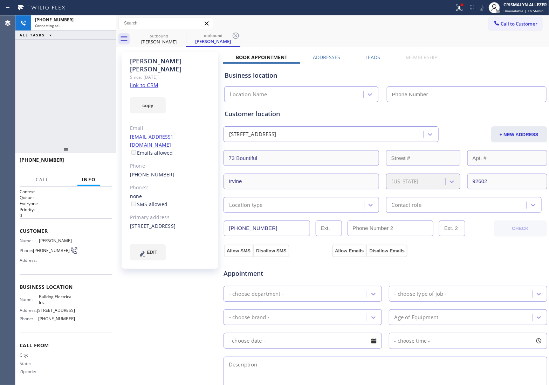
click at [150, 82] on link "link to CRM" at bounding box center [144, 85] width 28 height 7
type input "[PHONE_NUMBER]"
click at [97, 164] on span "HANG UP" at bounding box center [95, 163] width 21 height 5
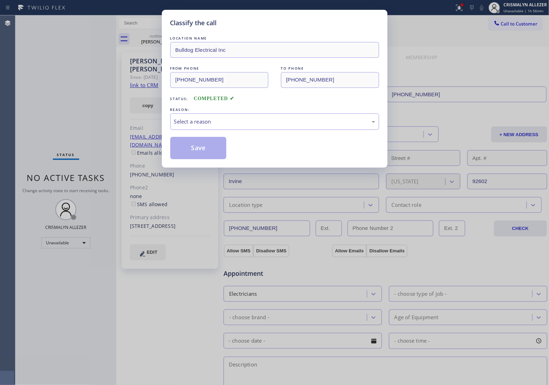
click at [263, 133] on div "LOCATION NAME Bulldog Electrical Inc FROM PHONE [PHONE_NUMBER] TO PHONE [PHONE_…" at bounding box center [274, 97] width 209 height 125
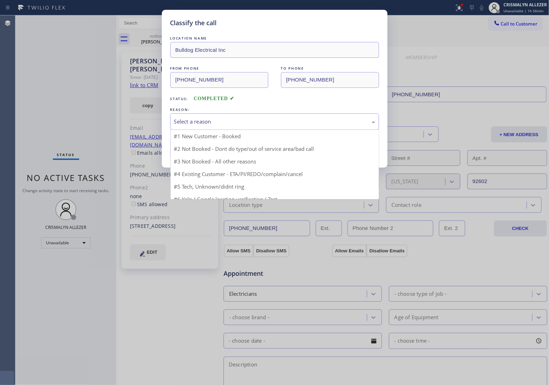
click at [267, 126] on div "Select a reason" at bounding box center [274, 121] width 209 height 16
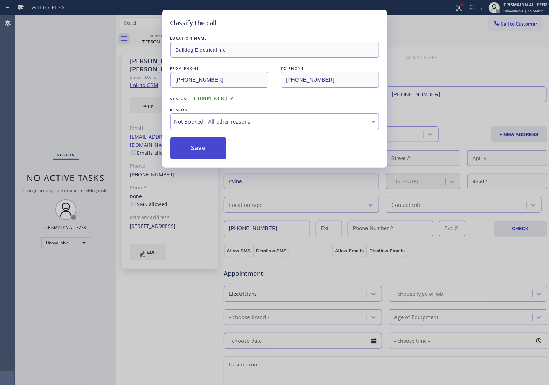
click at [197, 151] on button "Save" at bounding box center [198, 148] width 56 height 22
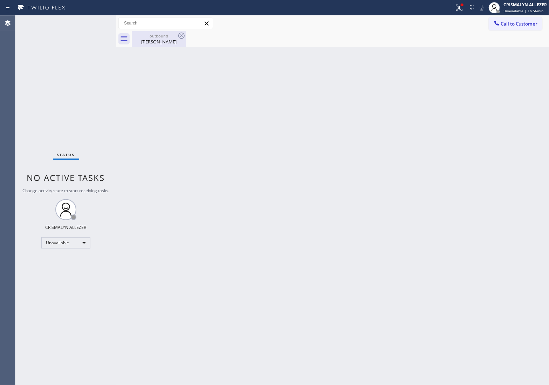
click at [154, 37] on div "outbound" at bounding box center [158, 35] width 53 height 5
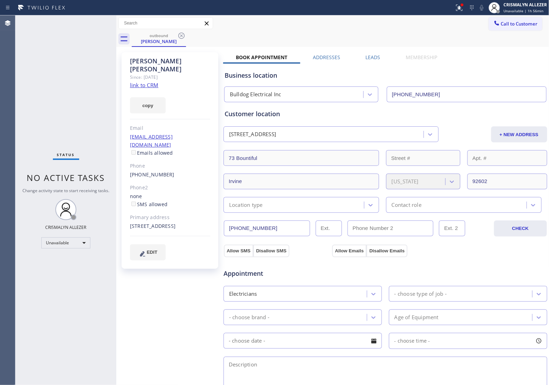
click at [368, 58] on label "Leads" at bounding box center [373, 57] width 15 height 7
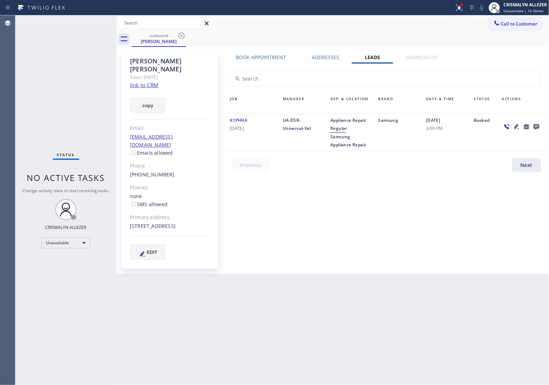
click at [533, 126] on icon at bounding box center [536, 127] width 6 height 6
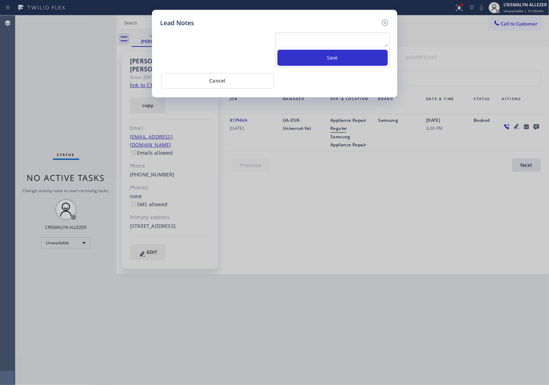
click at [340, 43] on textarea at bounding box center [332, 41] width 110 height 13
paste textarea "no answer | pls xfer here cx cb"
type textarea "no answer | pls xfer here cx cb"
click at [334, 58] on button "Save" at bounding box center [332, 58] width 110 height 16
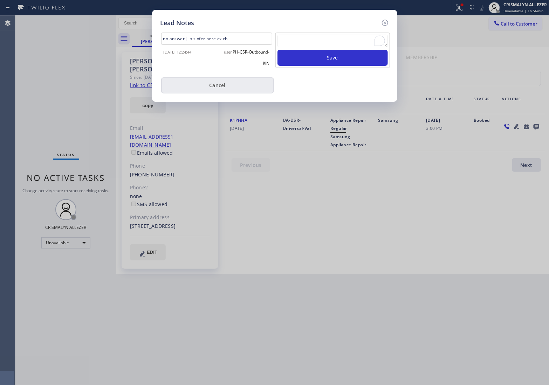
click at [228, 89] on button "Cancel" at bounding box center [217, 85] width 113 height 16
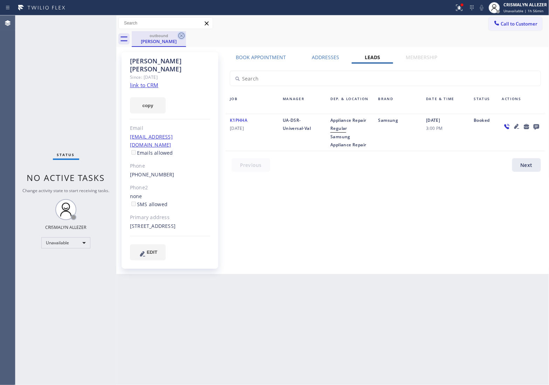
click at [182, 36] on icon at bounding box center [181, 36] width 8 height 8
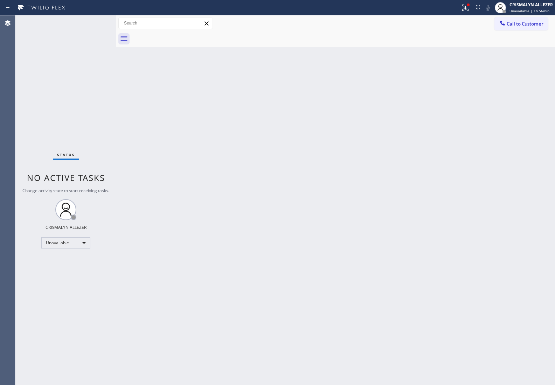
drag, startPoint x: 517, startPoint y: 26, endPoint x: 509, endPoint y: 29, distance: 9.1
click at [517, 26] on span "Call to Customer" at bounding box center [525, 24] width 37 height 6
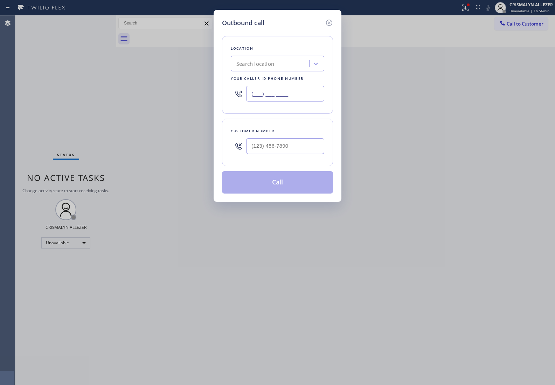
drag, startPoint x: 312, startPoint y: 95, endPoint x: 149, endPoint y: 93, distance: 163.5
click at [154, 95] on div "Outbound call Location Search location Your caller id phone number (___) ___-__…" at bounding box center [277, 192] width 555 height 385
paste input "347) 757-4373"
type input "[PHONE_NUMBER]"
click at [305, 153] on input "(___) ___-____" at bounding box center [285, 146] width 78 height 16
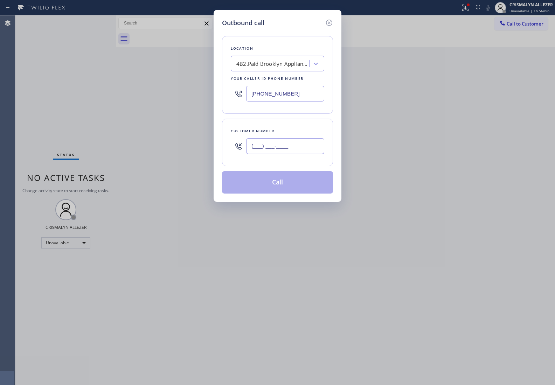
paste input "718) 916-4780"
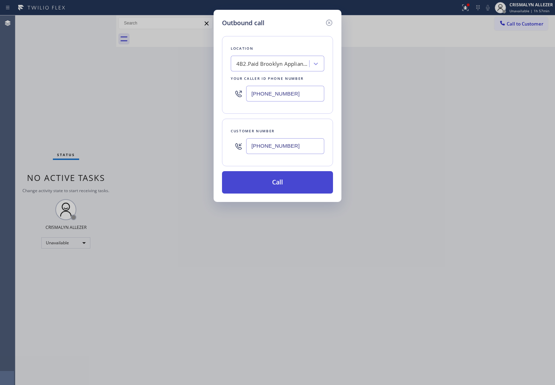
type input "[PHONE_NUMBER]"
click at [284, 188] on button "Call" at bounding box center [277, 182] width 111 height 22
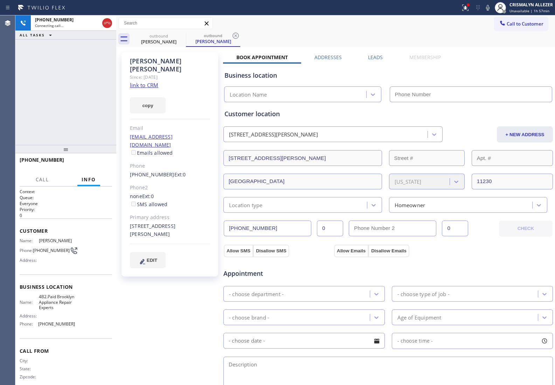
click at [149, 82] on link "link to CRM" at bounding box center [144, 85] width 28 height 7
type input "[PHONE_NUMBER]"
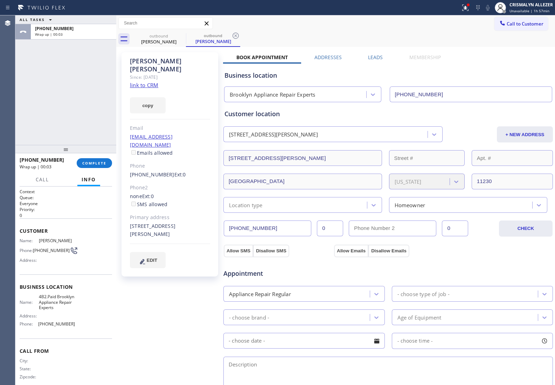
drag, startPoint x: 88, startPoint y: 163, endPoint x: 90, endPoint y: 168, distance: 6.0
click at [90, 167] on button "COMPLETE" at bounding box center [94, 163] width 35 height 10
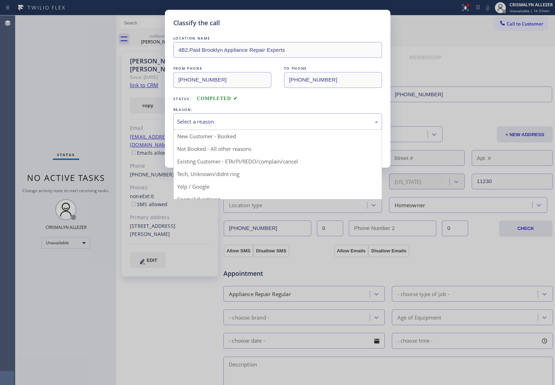
click at [314, 119] on div "Select a reason" at bounding box center [277, 122] width 201 height 8
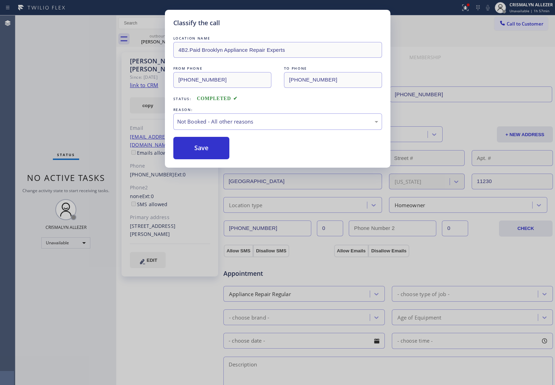
click at [207, 151] on button "Save" at bounding box center [201, 148] width 56 height 22
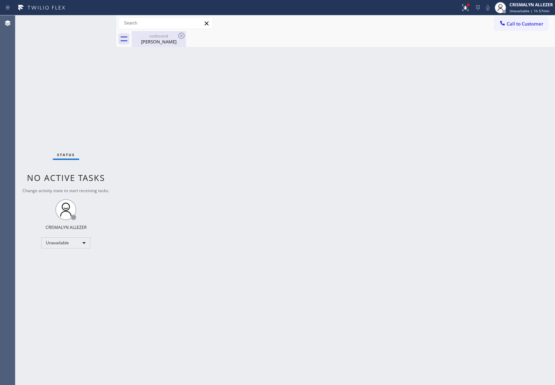
click at [158, 41] on div "[PERSON_NAME]" at bounding box center [158, 42] width 53 height 6
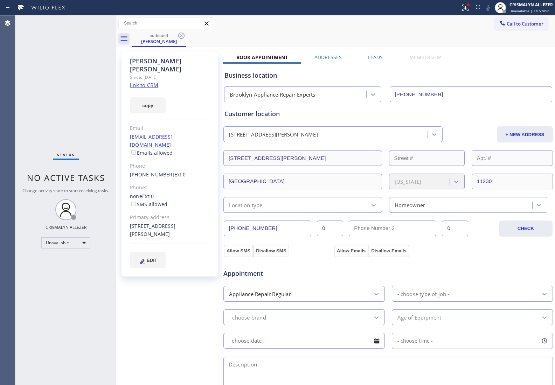
click at [371, 55] on label "Leads" at bounding box center [375, 57] width 15 height 7
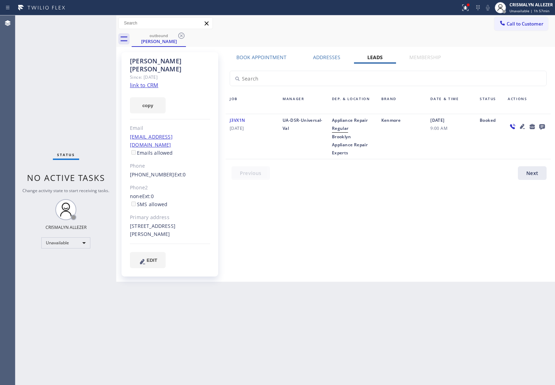
click at [542, 126] on icon at bounding box center [542, 127] width 6 height 6
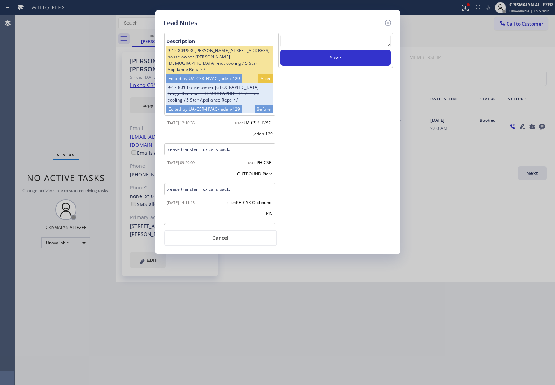
click at [298, 42] on textarea at bounding box center [335, 41] width 110 height 13
type textarea "v"
paste textarea "DON'T NEED SERVICE / NOT INTERESTED"
type textarea "DON'T NEED SERVICE / NOT INTERESTED"
click at [332, 65] on button "Save" at bounding box center [335, 58] width 110 height 16
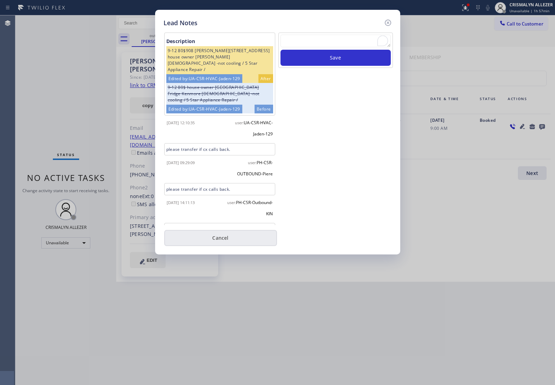
drag, startPoint x: 213, startPoint y: 246, endPoint x: 221, endPoint y: 238, distance: 11.6
click at [215, 244] on div "Lead Notes Description 9-12 80$908 [PERSON_NAME][STREET_ADDRESS] house owner [P…" at bounding box center [277, 132] width 245 height 245
click at [221, 238] on button "Cancel" at bounding box center [220, 238] width 113 height 16
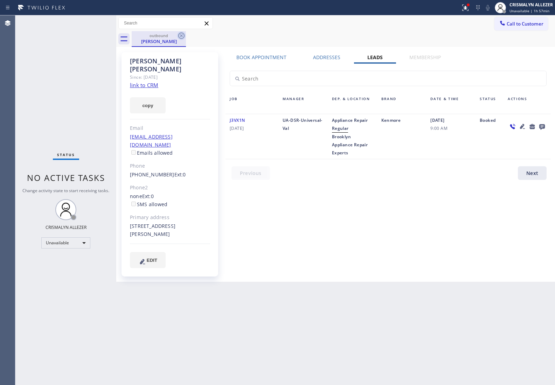
click at [179, 36] on icon at bounding box center [181, 36] width 8 height 8
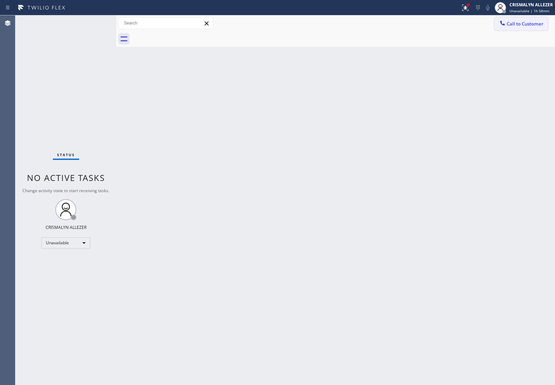
click at [517, 22] on span "Call to Customer" at bounding box center [525, 24] width 37 height 6
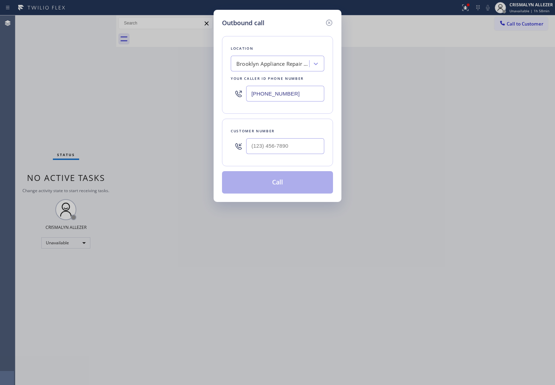
drag, startPoint x: 315, startPoint y: 97, endPoint x: 88, endPoint y: 67, distance: 229.2
click at [125, 78] on div "Outbound call Location [GEOGRAPHIC_DATA] Appliance Repair Experts Your caller i…" at bounding box center [277, 192] width 555 height 385
click at [264, 119] on div "Customer number" at bounding box center [277, 143] width 111 height 48
drag, startPoint x: 308, startPoint y: 91, endPoint x: 167, endPoint y: 93, distance: 140.8
click at [167, 93] on div "Outbound call Location [GEOGRAPHIC_DATA] Appliance Repair Experts Your caller i…" at bounding box center [277, 192] width 555 height 385
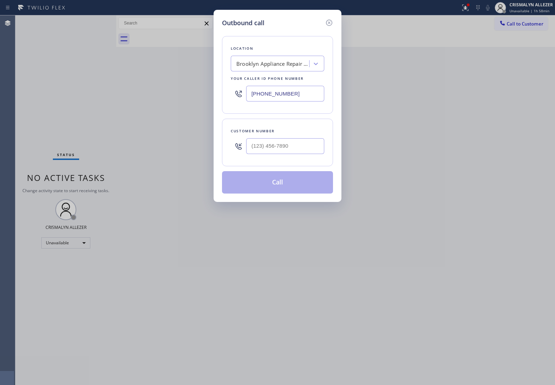
paste input "855) 960-400"
type input "[PHONE_NUMBER]"
click at [307, 151] on input "(___) ___-____" at bounding box center [285, 146] width 78 height 16
paste input "773) 715-2077"
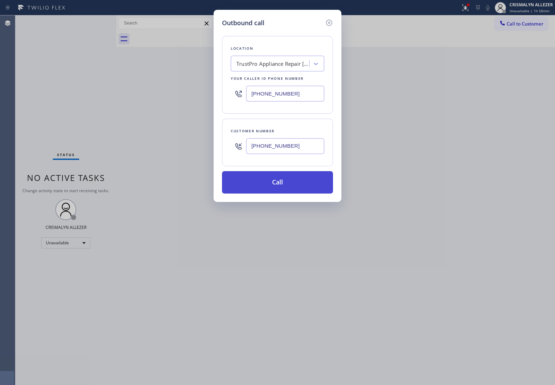
type input "[PHONE_NUMBER]"
click at [279, 186] on button "Call" at bounding box center [277, 182] width 111 height 22
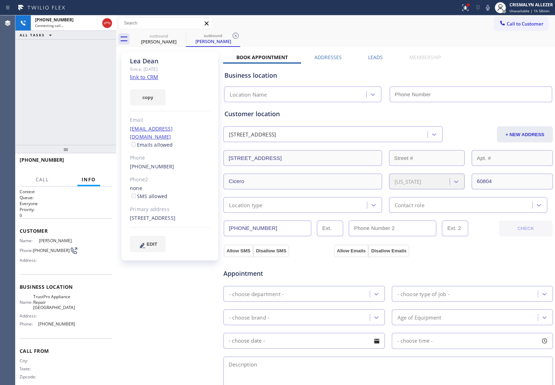
click at [150, 77] on link "link to CRM" at bounding box center [144, 77] width 28 height 7
type input "[PHONE_NUMBER]"
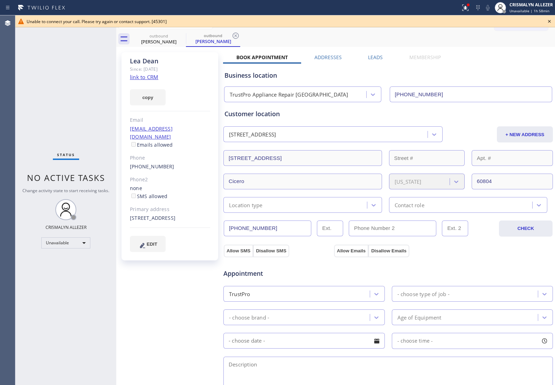
click at [548, 21] on icon at bounding box center [549, 21] width 8 height 8
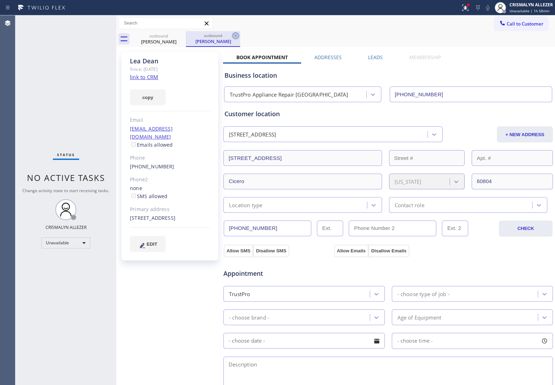
click at [237, 36] on icon at bounding box center [235, 36] width 8 height 8
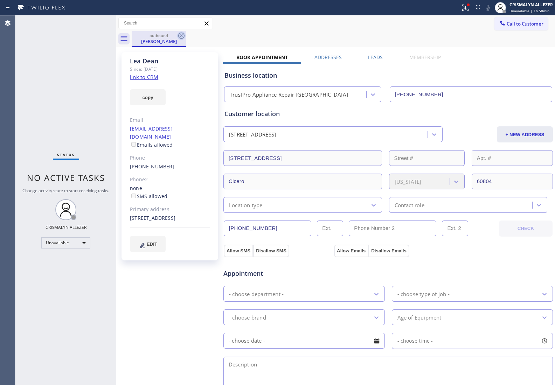
click at [178, 35] on icon at bounding box center [181, 36] width 8 height 8
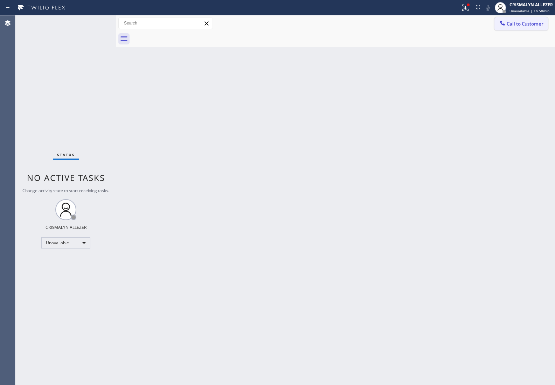
click at [521, 25] on span "Call to Customer" at bounding box center [525, 24] width 37 height 6
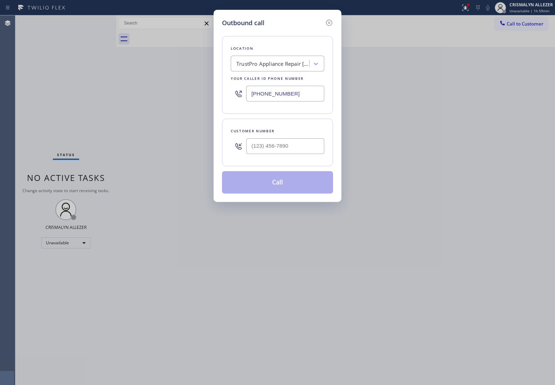
drag, startPoint x: 320, startPoint y: 90, endPoint x: 129, endPoint y: 102, distance: 191.9
click at [132, 103] on div "Outbound call Location TrustPro Appliance Repair [GEOGRAPHIC_DATA] Your caller …" at bounding box center [277, 192] width 555 height 385
paste input "646) 679-5825"
type input "[PHONE_NUMBER]"
click at [303, 143] on input "(___) ___-____" at bounding box center [285, 146] width 78 height 16
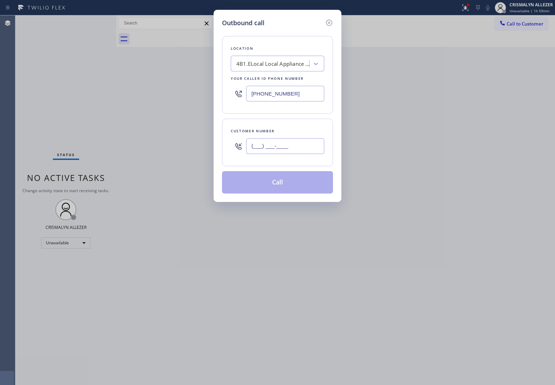
paste input "917) 608-0658"
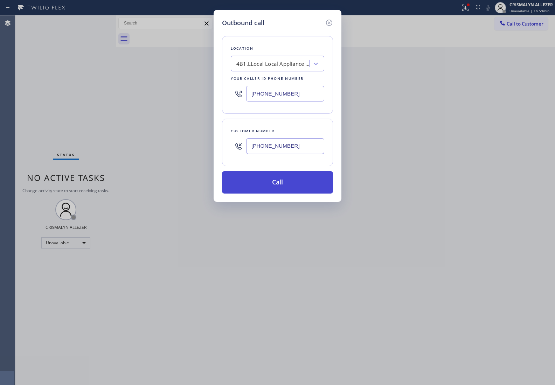
type input "[PHONE_NUMBER]"
click at [277, 184] on button "Call" at bounding box center [277, 182] width 111 height 22
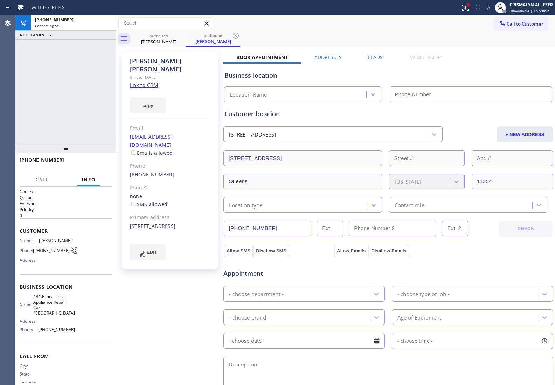
type input "[PHONE_NUMBER]"
click at [144, 82] on link "link to CRM" at bounding box center [144, 85] width 28 height 7
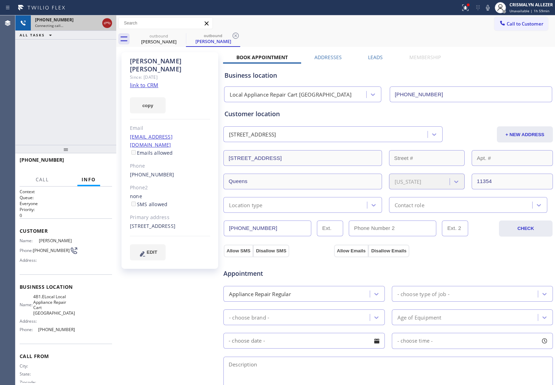
click at [107, 24] on icon at bounding box center [107, 23] width 8 height 8
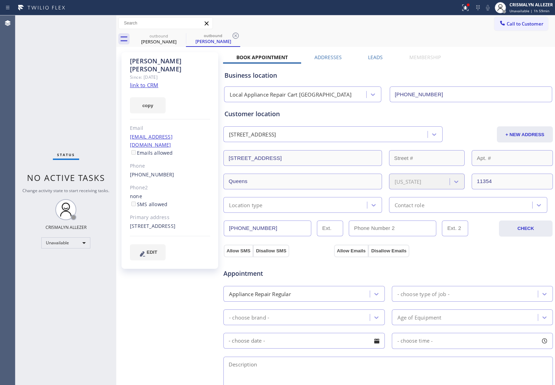
click at [370, 54] on label "Leads" at bounding box center [375, 57] width 15 height 7
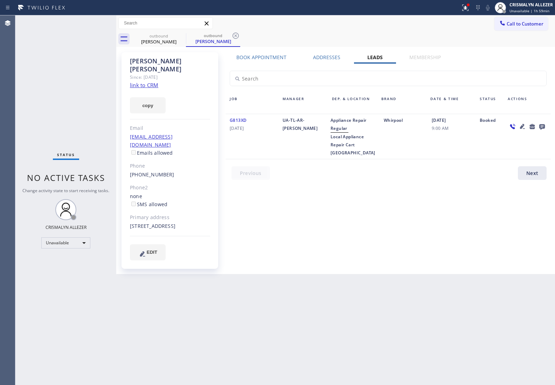
click at [541, 126] on icon at bounding box center [542, 127] width 6 height 6
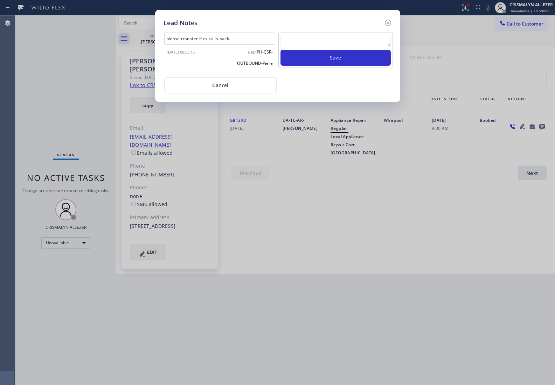
click at [326, 44] on textarea at bounding box center [335, 41] width 110 height 13
paste textarea "no answer | pls xfer here cx cb"
type textarea "no answer | pls xfer here cx cb"
click at [327, 64] on button "Save" at bounding box center [335, 58] width 110 height 16
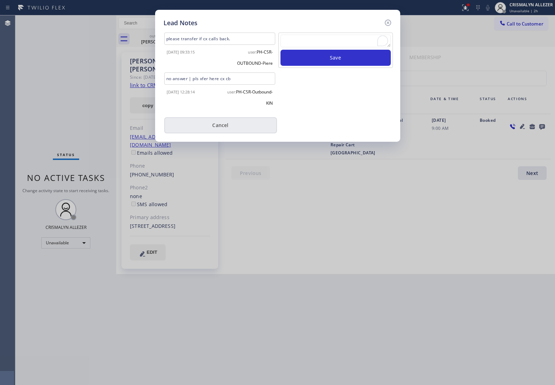
click at [232, 126] on button "Cancel" at bounding box center [220, 125] width 113 height 16
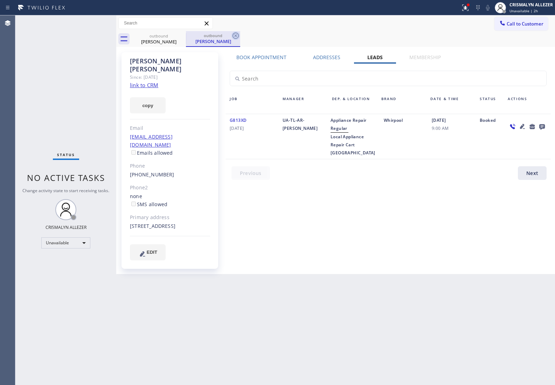
click at [234, 36] on icon at bounding box center [235, 36] width 8 height 8
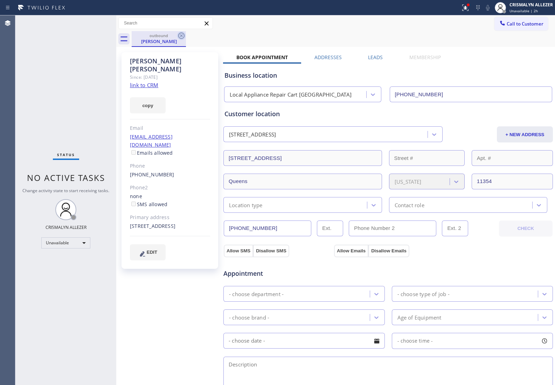
click at [177, 36] on icon at bounding box center [181, 36] width 8 height 8
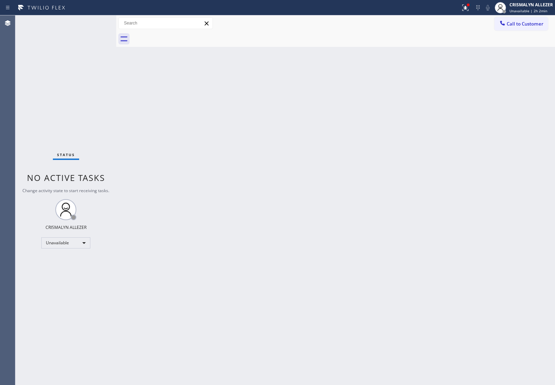
click at [482, 181] on div "Back to Dashboard Change Sender ID Customers Technicians Select a contact Outbo…" at bounding box center [335, 200] width 439 height 370
click at [85, 244] on div "Unavailable" at bounding box center [65, 242] width 49 height 11
click at [65, 278] on li "Break" at bounding box center [66, 278] width 48 height 8
click at [449, 297] on div "Back to Dashboard Change Sender ID Customers Technicians Select a contact Outbo…" at bounding box center [335, 200] width 439 height 370
